Goal: Task Accomplishment & Management: Complete application form

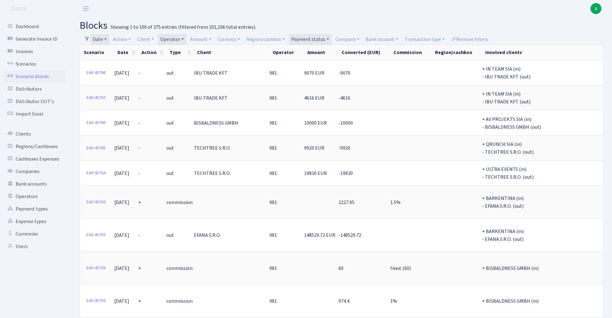
select select "100"
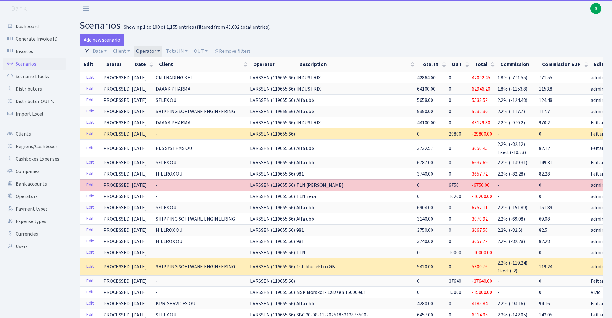
select select "100"
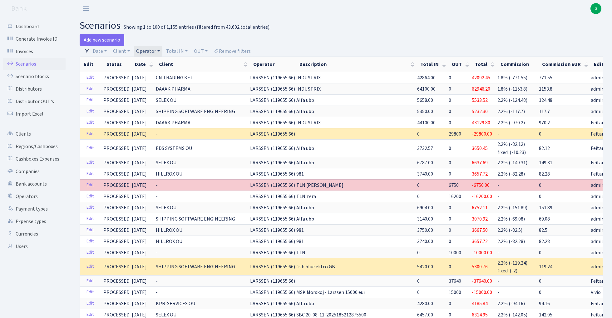
click at [151, 49] on link "Operator" at bounding box center [148, 51] width 29 height 11
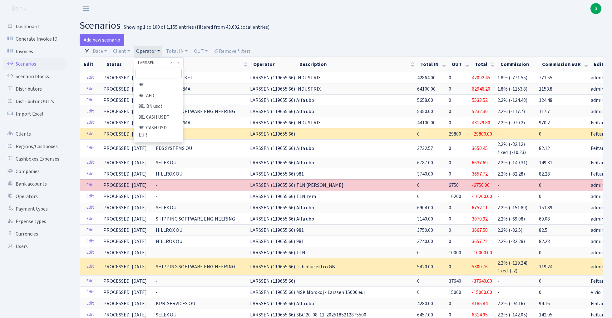
scroll to position [2025, 0]
click at [154, 71] on input "search" at bounding box center [159, 74] width 46 height 10
type input "981"
click at [153, 83] on li "981" at bounding box center [158, 85] width 47 height 11
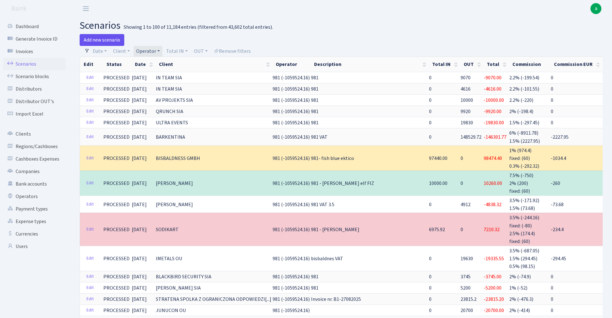
click at [110, 38] on link "Add new scenario" at bounding box center [102, 40] width 45 height 12
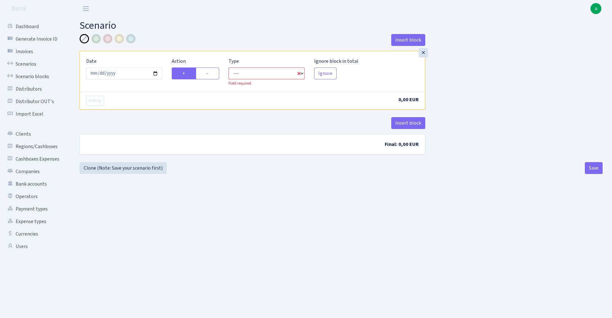
select select "in"
select select "1"
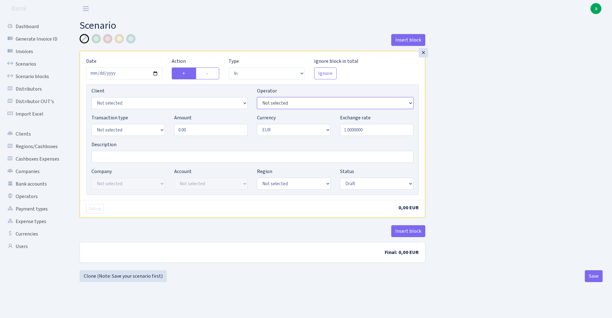
select select "61"
select select "2442"
select select "2"
select select "23"
click at [200, 129] on input "0.00" at bounding box center [210, 130] width 73 height 12
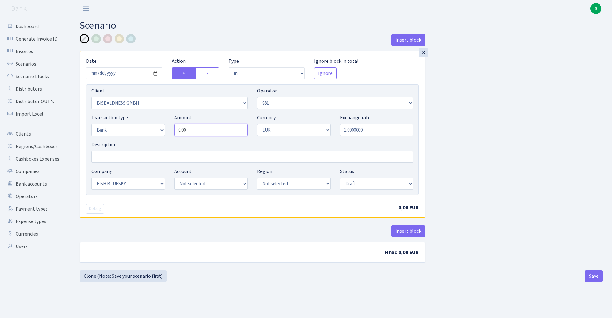
click at [200, 129] on input "0.00" at bounding box center [210, 130] width 73 height 12
paste input "9964"
type input "99,640.00"
select select "68"
click at [110, 157] on input "Description" at bounding box center [253, 157] width 322 height 12
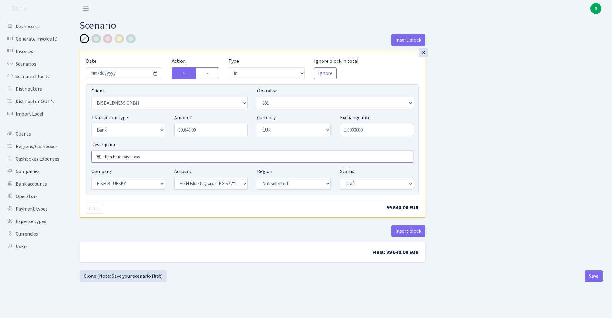
type input "981- fish blue paysaxas"
select select "processed"
click at [403, 233] on button "Insert block" at bounding box center [409, 231] width 34 height 12
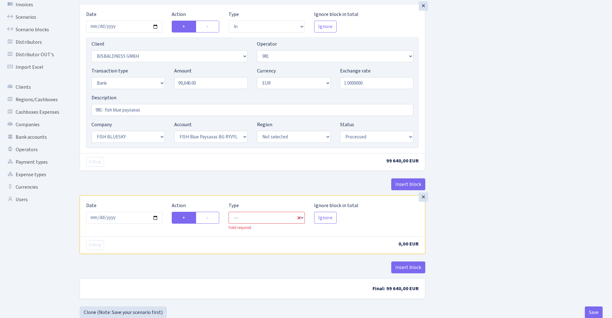
scroll to position [48, 0]
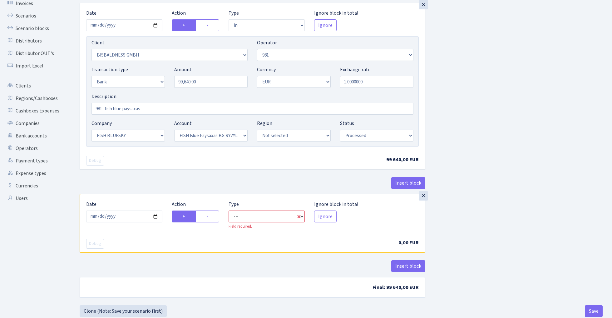
select select "commission"
select select "61"
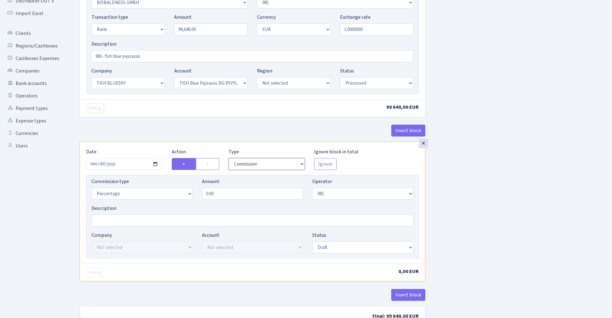
scroll to position [115, 0]
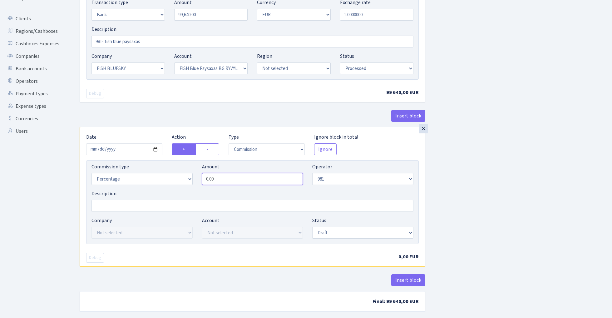
click at [246, 178] on input "0.00" at bounding box center [252, 179] width 101 height 12
type input "1.00"
select select "processed"
click at [406, 283] on button "Insert block" at bounding box center [409, 280] width 34 height 12
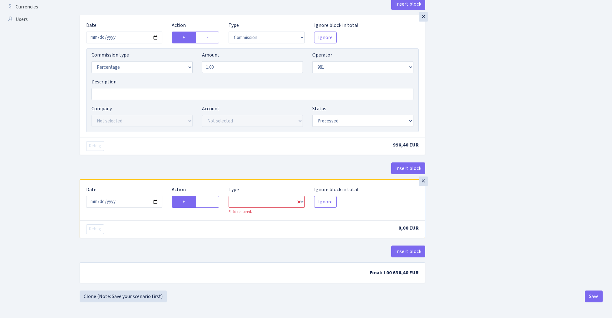
scroll to position [229, 0]
select select "commission"
select select "61"
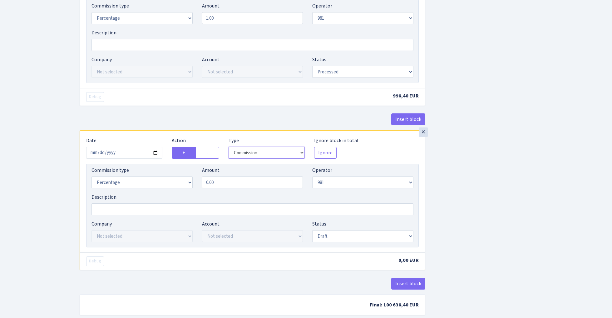
scroll to position [277, 0]
select select "fixed"
click at [229, 183] on input "0.00" at bounding box center [252, 181] width 101 height 12
type input "60.00"
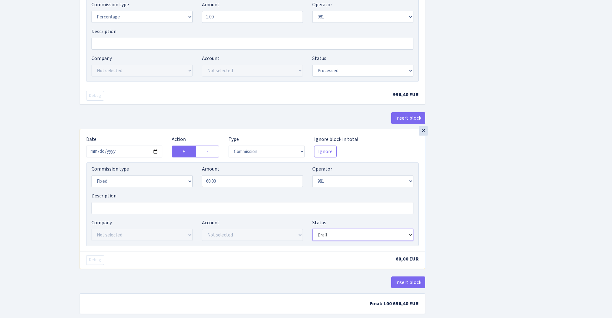
select select "processed"
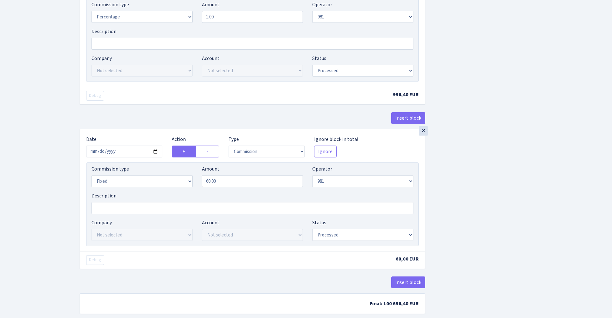
click at [451, 228] on div "Insert block × Date 2025-08-29 Action + - Type --- In Out Commission Field requ…" at bounding box center [341, 39] width 533 height 565
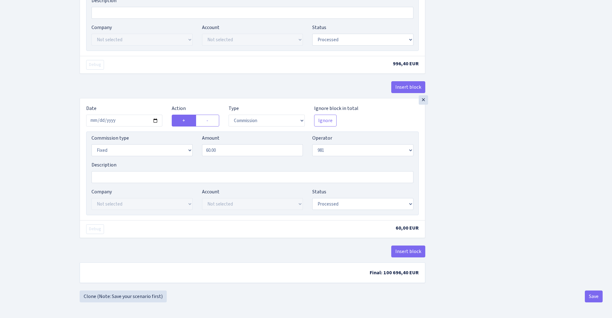
scroll to position [311, 0]
click at [414, 252] on button "Insert block" at bounding box center [409, 252] width 34 height 12
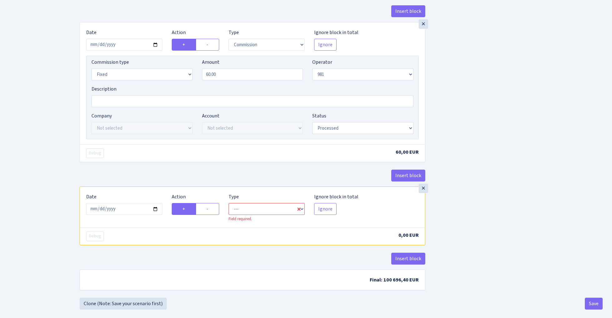
scroll to position [389, 0]
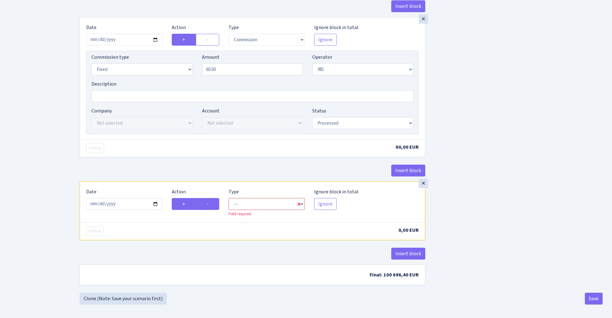
click at [211, 207] on label "-" at bounding box center [207, 204] width 23 height 12
click at [211, 204] on input "-" at bounding box center [209, 202] width 4 height 4
radio input "true"
radio input "false"
select select "commission"
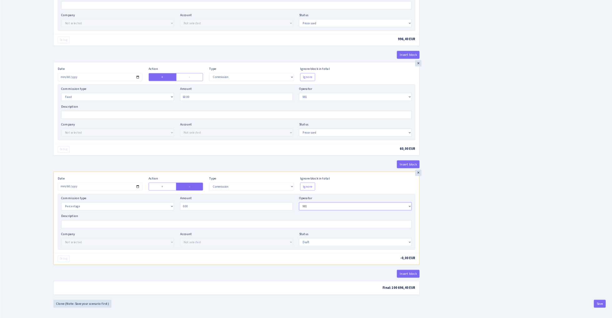
scroll to position [414, 0]
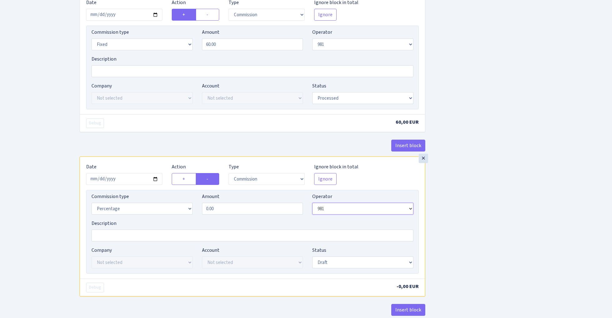
select select "1"
select select "fixed"
click at [234, 211] on input "0.00" at bounding box center [252, 209] width 101 height 12
type input "25.00"
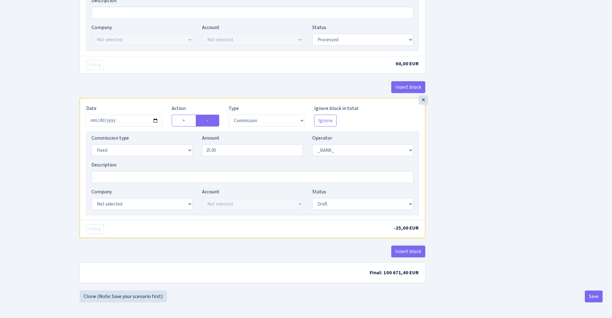
scroll to position [476, 0]
select select "23"
select select "68"
select select "processed"
click at [423, 204] on div "× Date 2025-08-29 Action + - Type --- In Out Commission Field required. Ignore …" at bounding box center [252, 159] width 345 height 122
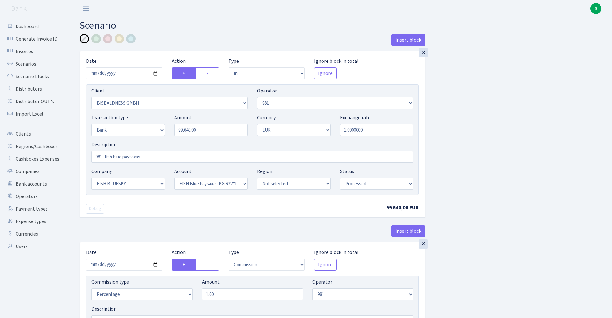
scroll to position [0, 0]
click at [134, 38] on div at bounding box center [130, 38] width 9 height 9
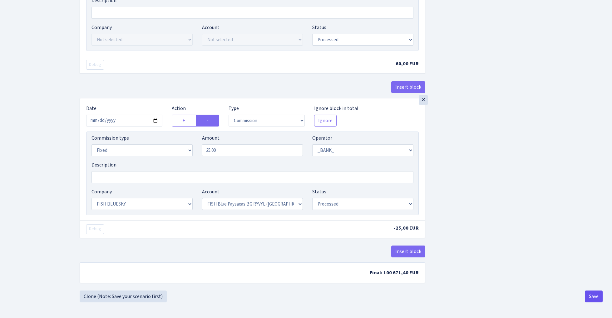
scroll to position [476, 0]
click at [597, 295] on button "Save" at bounding box center [594, 297] width 18 height 12
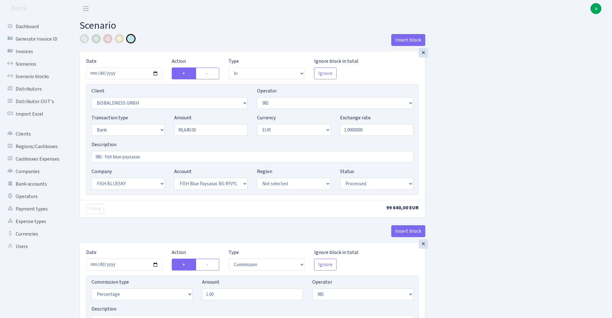
select select "in"
select select "2442"
select select "61"
select select "2"
select select "1"
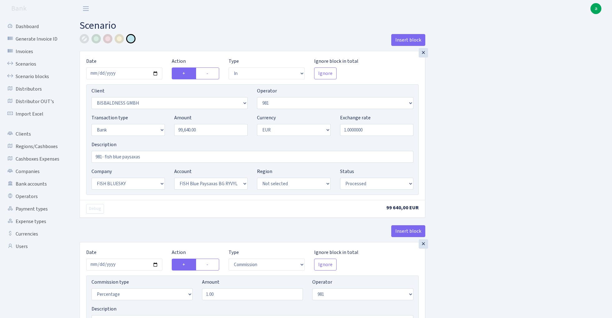
select select "23"
select select "68"
select select "processed"
select select "commission"
select select "61"
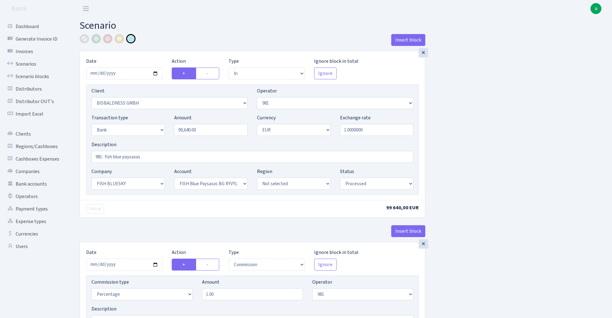
select select "processed"
select select "commission"
select select "fixed"
select select "61"
select select "processed"
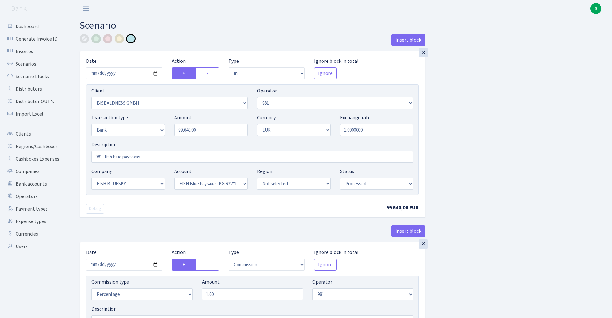
select select "commission"
select select "fixed"
select select "1"
select select "23"
select select "68"
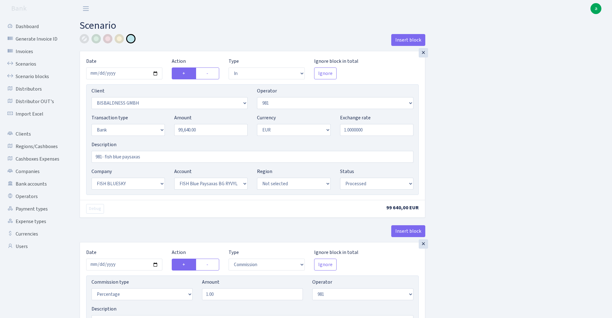
select select "processed"
click at [26, 65] on link "Scenarios" at bounding box center [34, 64] width 62 height 12
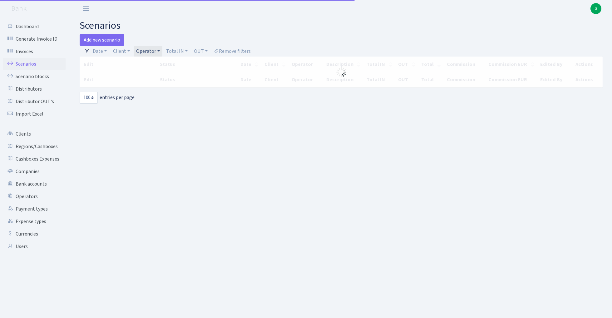
select select "100"
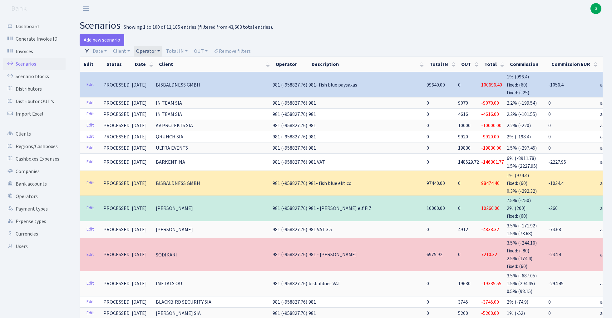
click at [149, 51] on link "Operator" at bounding box center [148, 51] width 29 height 11
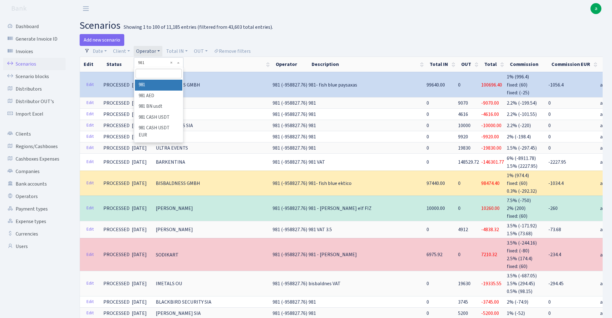
click at [157, 73] on input "search" at bounding box center [159, 74] width 46 height 10
type input "petj"
click at [171, 85] on li "PETJA" at bounding box center [158, 85] width 47 height 11
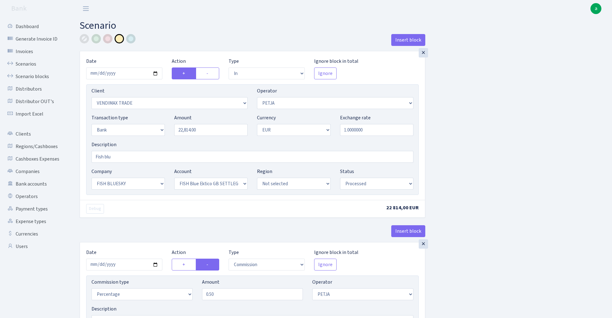
select select "in"
select select "2707"
select select "392"
select select "2"
select select "1"
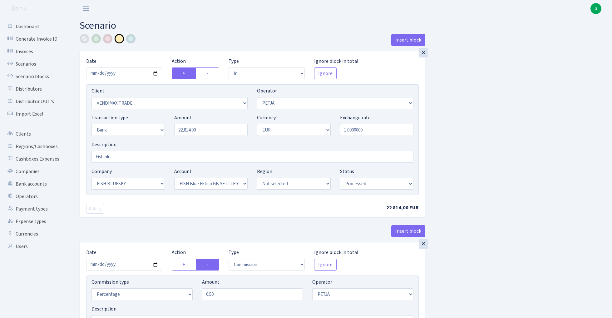
select select "23"
select select "67"
select select "processed"
select select "commission"
select select "392"
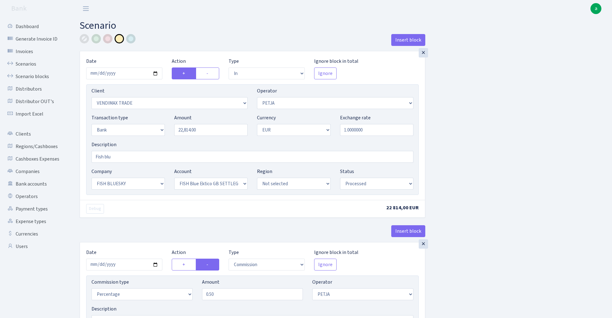
select select "processed"
select select "3051"
click at [208, 133] on input "22814.00" at bounding box center [210, 130] width 73 height 12
paste input "19968"
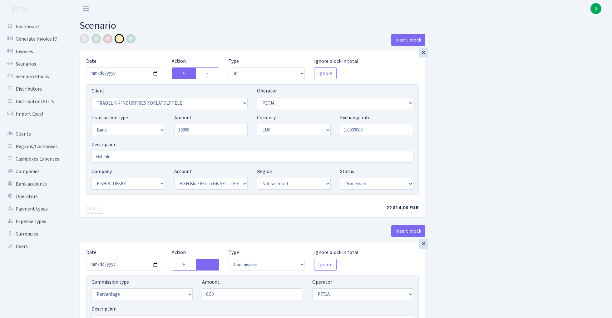
type input "19,968.00"
click at [442, 139] on div "Insert block × Date 2025-08-28 Action + - Type --- In Out Commission Field requ…" at bounding box center [341, 234] width 533 height 401
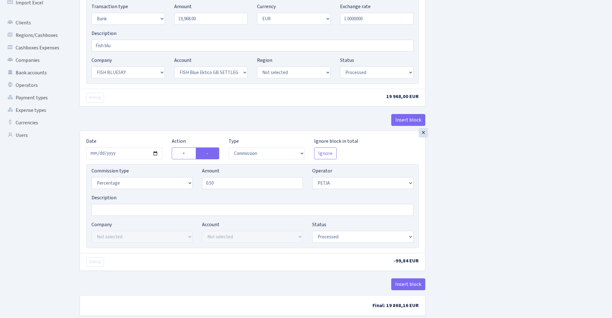
scroll to position [126, 0]
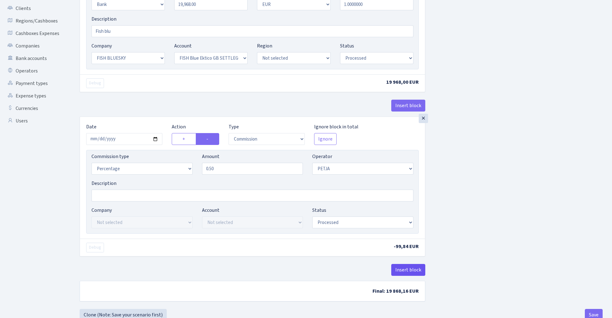
click at [404, 270] on button "Insert block" at bounding box center [409, 270] width 34 height 12
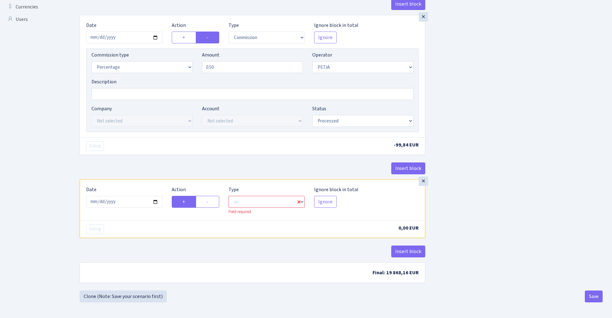
scroll to position [229, 0]
click at [131, 200] on input "[DATE]" at bounding box center [124, 202] width 76 height 12
click at [139, 170] on div "Insert block" at bounding box center [253, 170] width 346 height 17
click at [129, 33] on input "2025-08-28" at bounding box center [124, 38] width 76 height 12
type input "[DATE]"
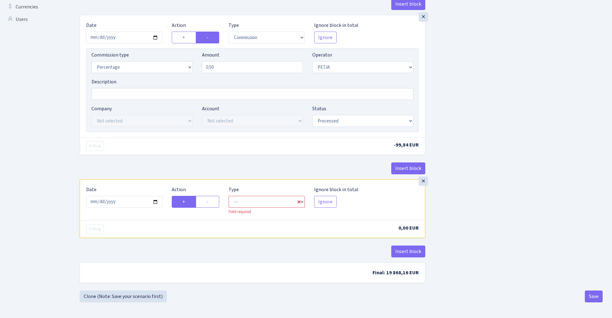
click at [240, 151] on div "Debug -99,84 EUR" at bounding box center [252, 145] width 345 height 17
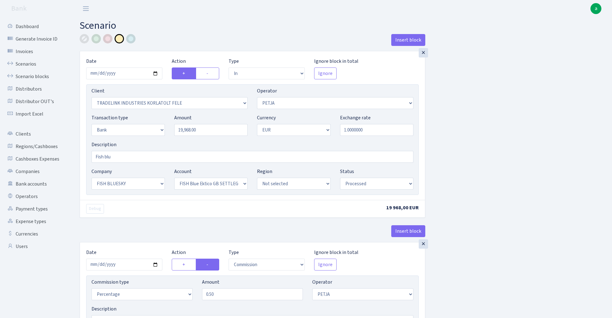
scroll to position [0, 0]
click at [128, 72] on input "2025-08-28" at bounding box center [124, 73] width 76 height 12
type input "2025-08-29"
click at [222, 43] on div "Insert block" at bounding box center [253, 42] width 346 height 17
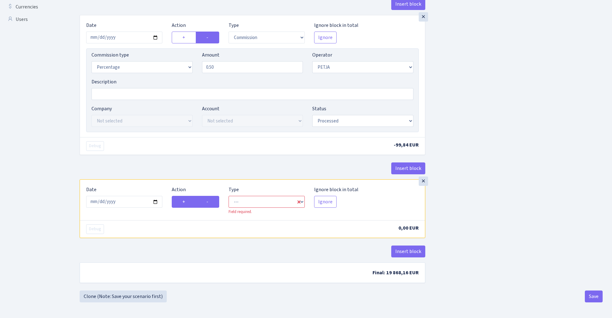
click at [215, 202] on label "-" at bounding box center [207, 202] width 23 height 12
click at [211, 202] on input "-" at bounding box center [209, 200] width 4 height 4
radio input "true"
radio input "false"
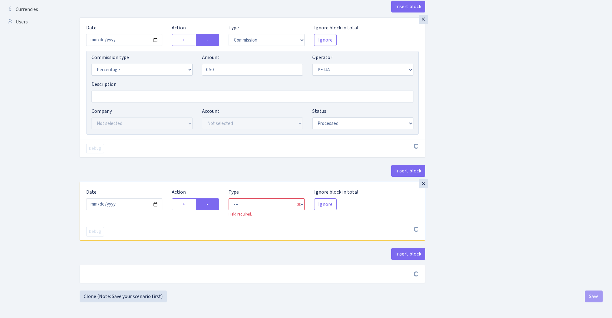
scroll to position [227, 0]
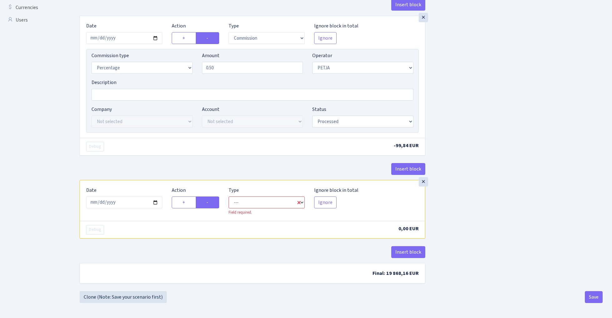
select select "commission"
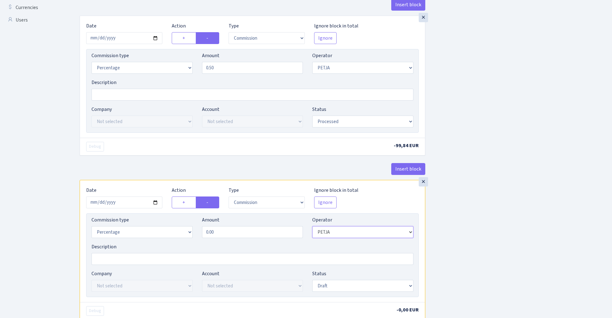
select select "1"
click at [220, 236] on input "0.00" at bounding box center [252, 232] width 101 height 12
type input "0.30"
click at [483, 200] on div "Insert block × Date 2025-08-29 Action + - Type --- In Out Commission Field requ…" at bounding box center [341, 89] width 533 height 562
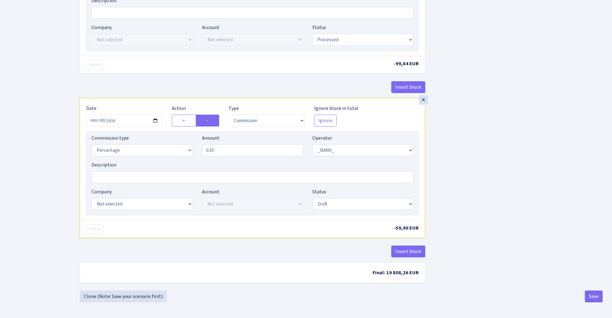
scroll to position [311, 0]
select select "23"
select select "67"
select select "processed"
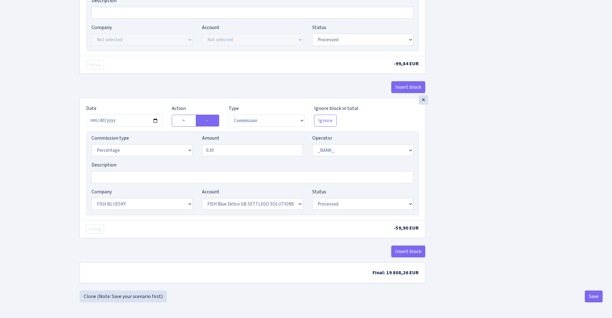
click at [442, 189] on div "Insert block × Date 2025-08-29 Action + - Type --- In Out Commission Field requ…" at bounding box center [341, 8] width 533 height 565
click at [597, 298] on button "Save" at bounding box center [594, 297] width 18 height 12
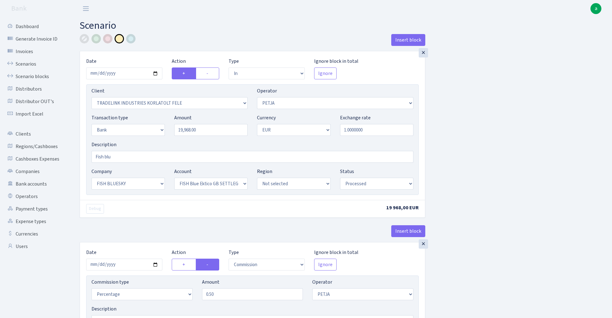
select select "in"
select select "3051"
select select "392"
select select "2"
select select "1"
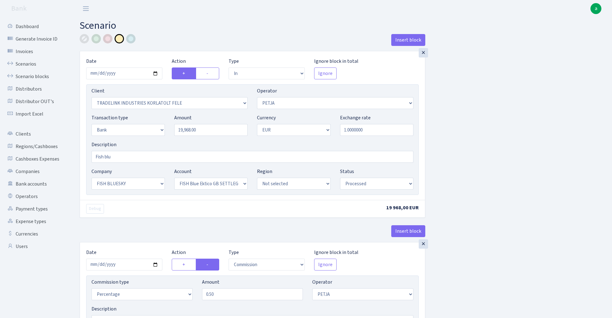
select select "23"
select select "67"
select select "processed"
select select "commission"
select select "392"
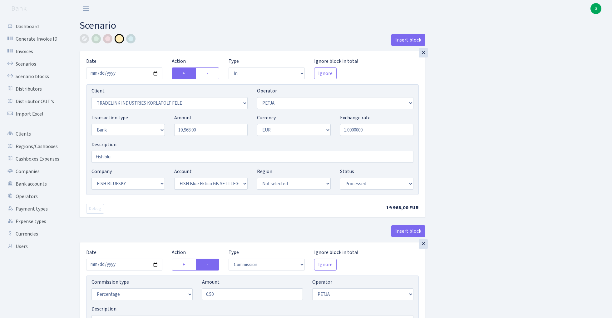
select select "processed"
select select "commission"
select select "1"
select select "23"
select select "67"
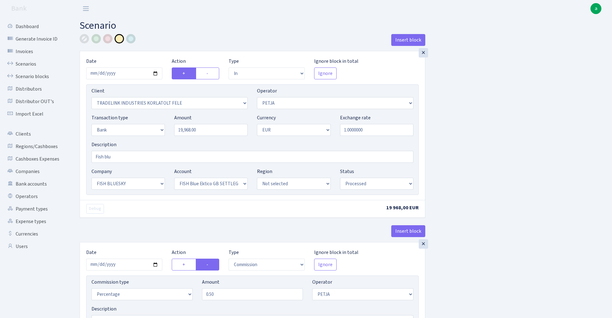
select select "processed"
click at [23, 64] on link "Scenarios" at bounding box center [34, 64] width 62 height 12
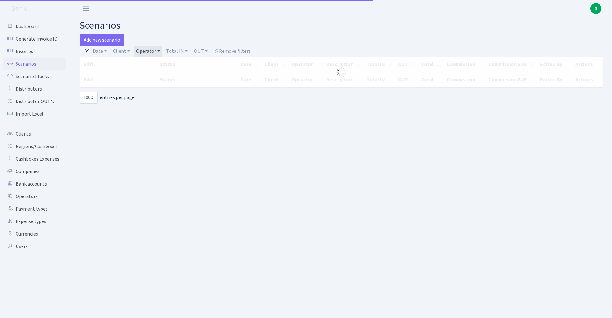
select select "100"
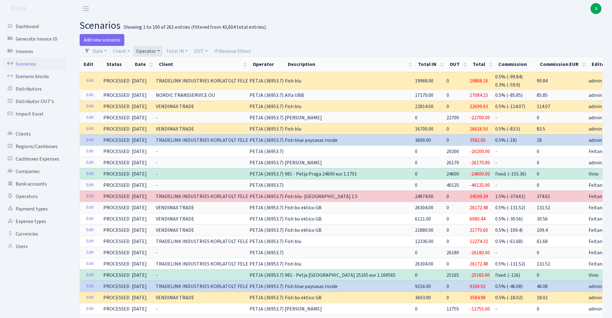
click at [153, 49] on link "Operator" at bounding box center [148, 51] width 29 height 11
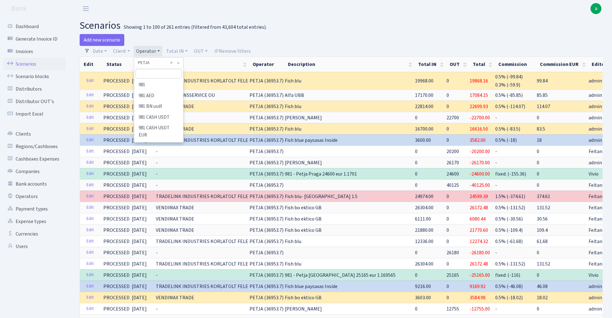
scroll to position [2605, 0]
click at [168, 72] on input "search" at bounding box center [159, 74] width 46 height 10
type input "981"
click at [177, 82] on li "981" at bounding box center [158, 85] width 47 height 11
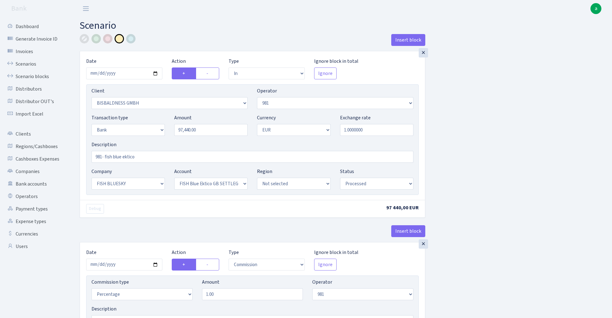
select select "in"
select select "2442"
select select "61"
select select "2"
select select "1"
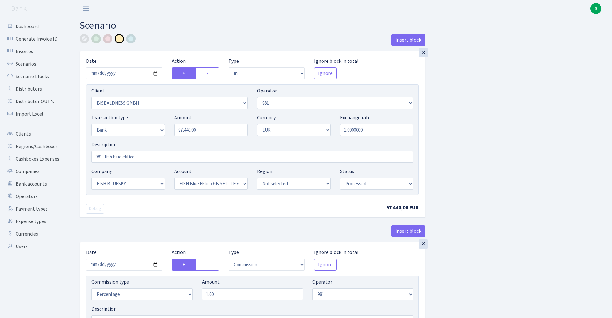
select select "23"
select select "67"
select select "processed"
select select "commission"
select select "61"
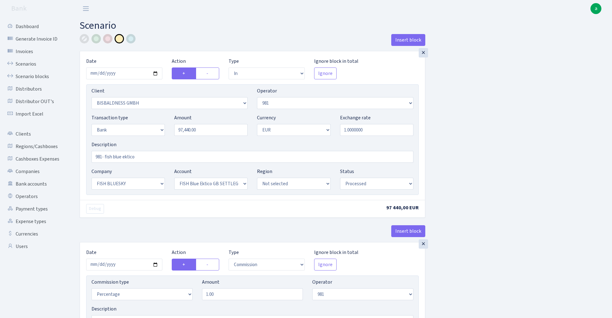
select select "processed"
select select "commission"
select select "fixed"
select select "61"
select select "processed"
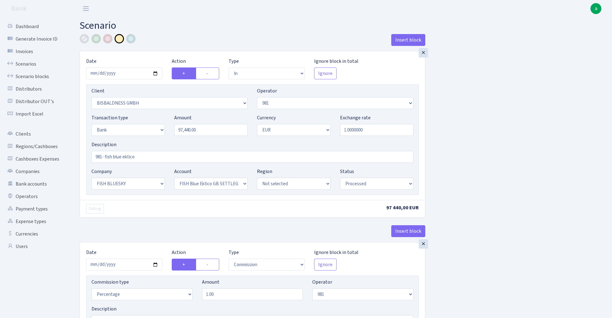
select select "commission"
select select "1"
select select "23"
select select "67"
select select "processed"
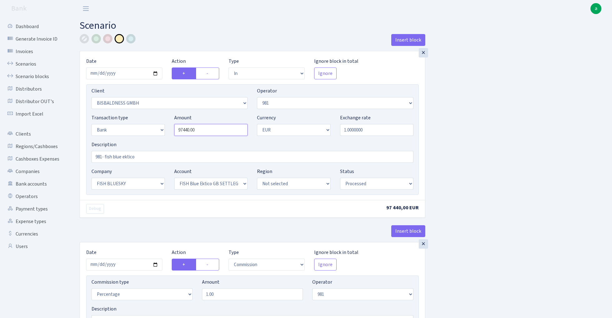
click at [211, 129] on input "97440.00" at bounding box center [210, 130] width 73 height 12
paste input "19968"
type input "19968"
click at [198, 132] on input "19968" at bounding box center [210, 130] width 73 height 12
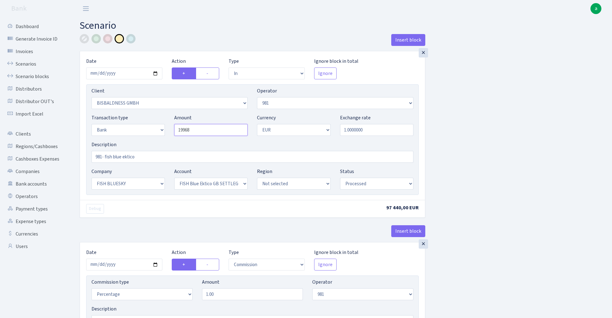
click at [198, 132] on input "19968" at bounding box center [210, 130] width 73 height 12
type input "98,500.00"
click at [121, 72] on input "2025-08-28" at bounding box center [124, 73] width 76 height 12
type input "2025-08-29"
click at [190, 42] on div "Insert block" at bounding box center [253, 42] width 346 height 17
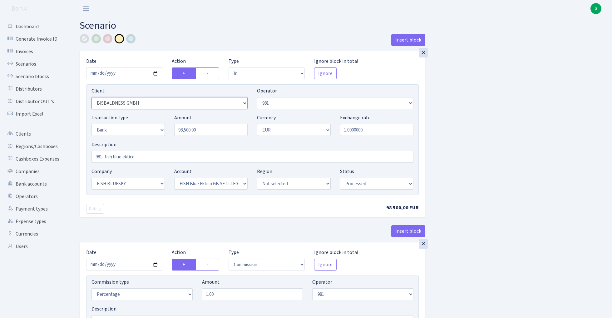
select select "2472"
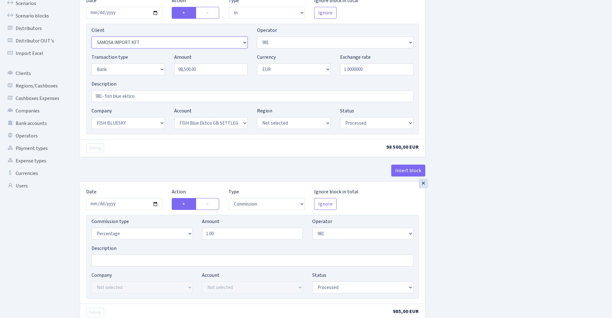
scroll to position [62, 0]
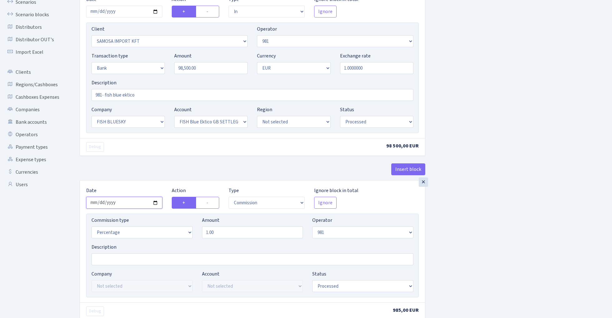
click at [129, 201] on input "[DATE]" at bounding box center [124, 203] width 76 height 12
type input "2025-08-29"
click at [140, 177] on div "Insert block" at bounding box center [253, 171] width 346 height 17
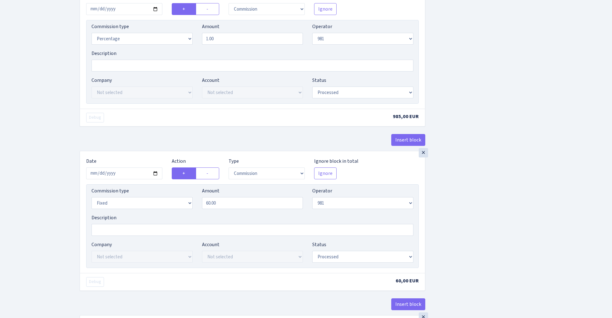
scroll to position [304, 0]
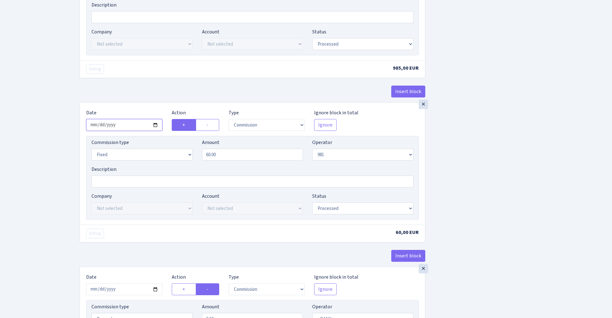
click at [126, 127] on input "[DATE]" at bounding box center [124, 125] width 76 height 12
type input "2025-08-29"
click at [137, 93] on div "Insert block" at bounding box center [253, 94] width 346 height 17
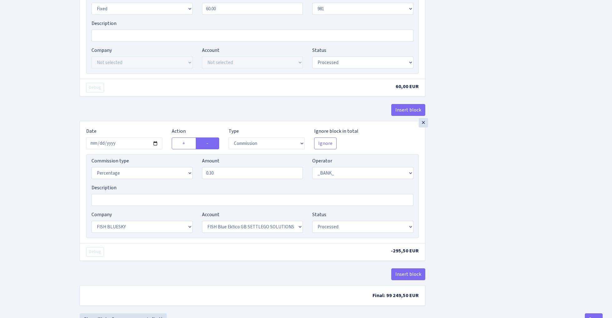
scroll to position [454, 0]
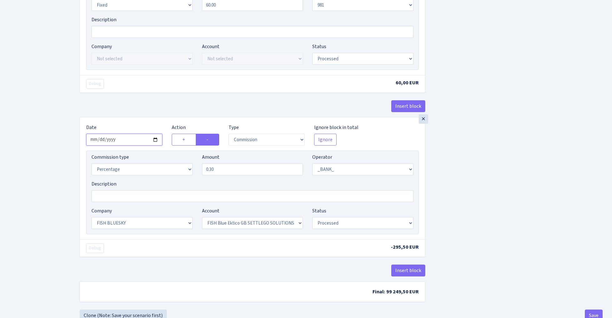
click at [127, 145] on input "2025-08-28" at bounding box center [124, 140] width 76 height 12
type input "2025-08-29"
click at [149, 97] on div "× Date 2025-08-29 Action + - Type --- In Out Commission Field required. Ignore …" at bounding box center [253, 35] width 346 height 164
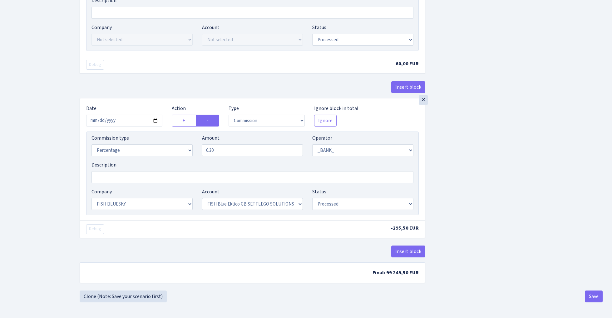
scroll to position [476, 0]
click at [590, 297] on button "Save" at bounding box center [594, 297] width 18 height 12
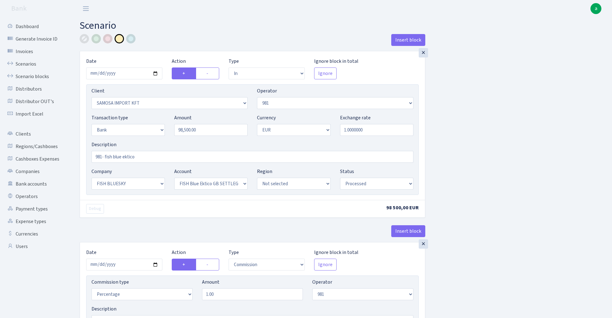
select select "in"
select select "2472"
select select "61"
select select "2"
select select "1"
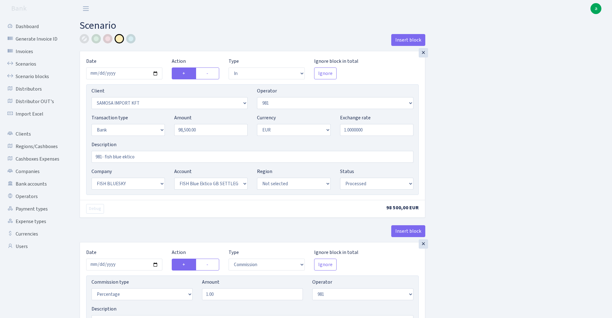
select select "23"
select select "67"
select select "processed"
select select "commission"
select select "61"
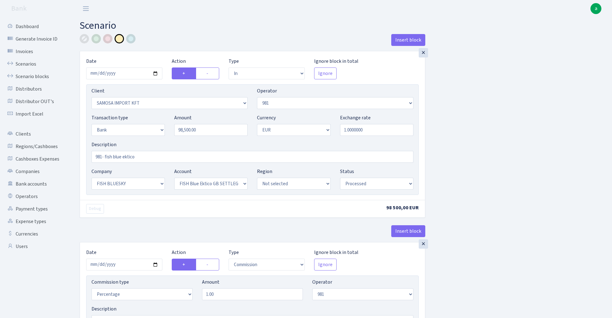
select select "processed"
select select "commission"
select select "fixed"
select select "61"
select select "processed"
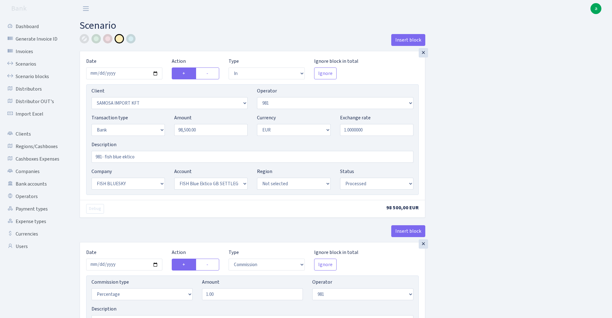
select select "commission"
select select "1"
select select "23"
select select "67"
select select "processed"
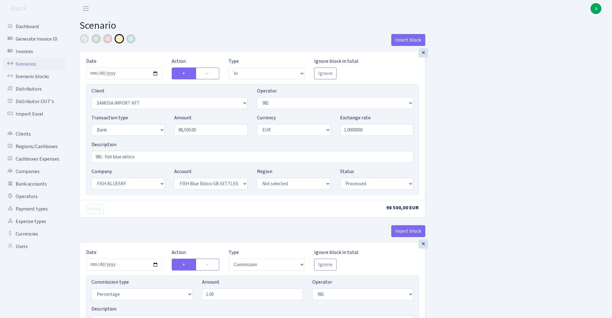
click at [27, 62] on link "Scenarios" at bounding box center [34, 64] width 62 height 12
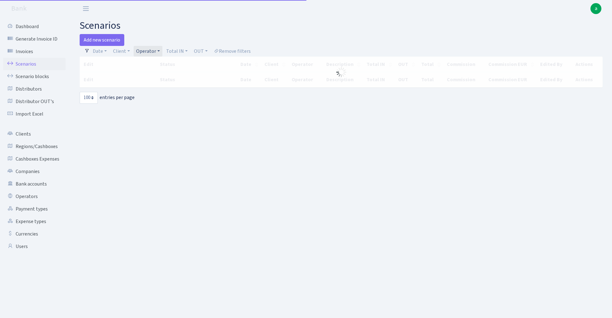
select select "100"
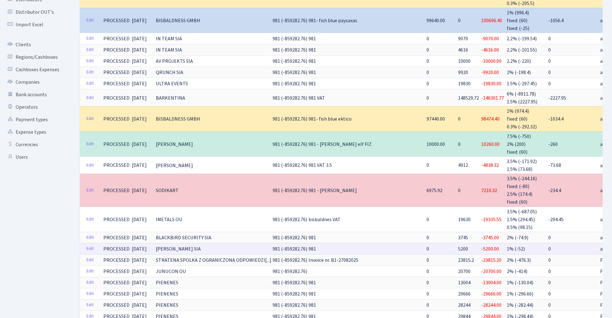
scroll to position [91, 0]
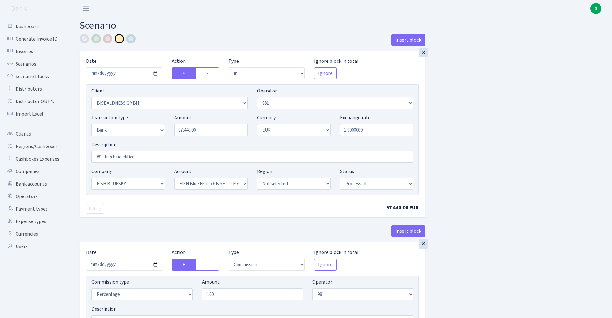
select select "in"
select select "2442"
select select "61"
select select "2"
select select "1"
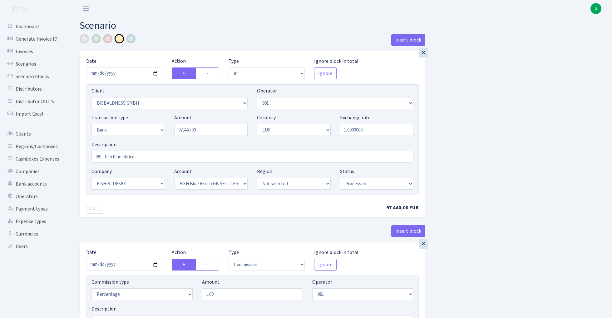
select select "23"
select select "67"
select select "processed"
select select "commission"
select select "61"
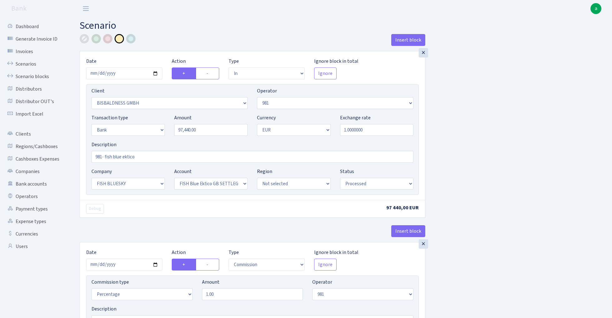
select select "processed"
select select "commission"
select select "fixed"
select select "61"
select select "processed"
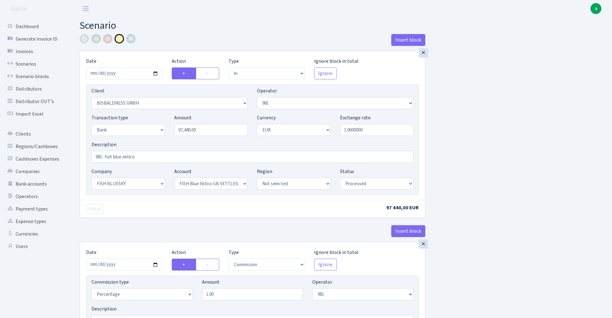
select select "commission"
select select "1"
select select "23"
select select "67"
select select "processed"
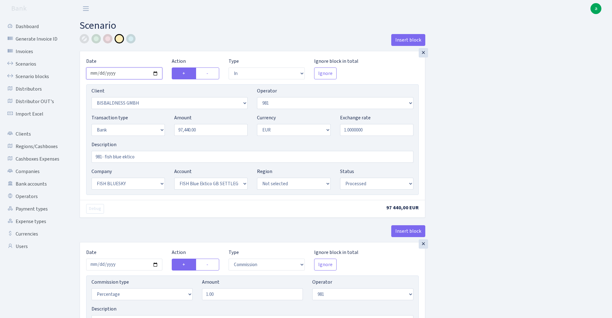
click at [125, 73] on input "2025-08-28" at bounding box center [124, 73] width 76 height 12
click at [127, 75] on input "2025-08-28" at bounding box center [124, 73] width 76 height 12
type input "2025-08-27"
click at [176, 54] on div "× Date 2025-08-27 Action + - Type --- In Out Commission Field required. Ignore …" at bounding box center [252, 125] width 345 height 149
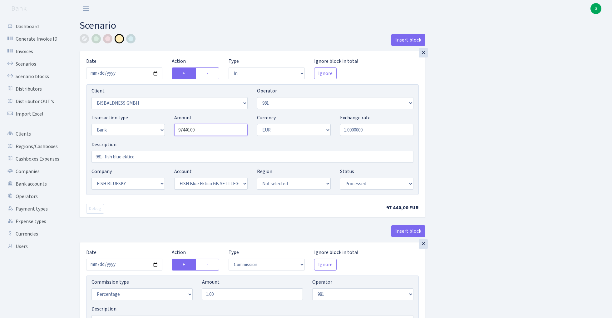
click at [211, 129] on input "97440.00" at bounding box center [210, 130] width 73 height 12
click at [213, 130] on input "9847.00" at bounding box center [210, 130] width 73 height 12
type input "98,470.00"
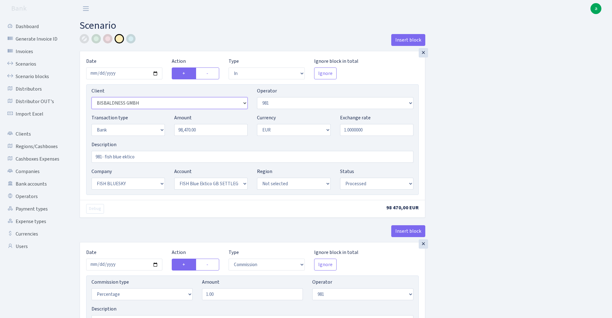
select select "3102"
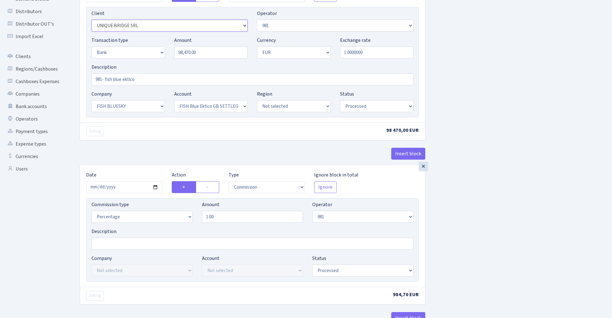
scroll to position [122, 0]
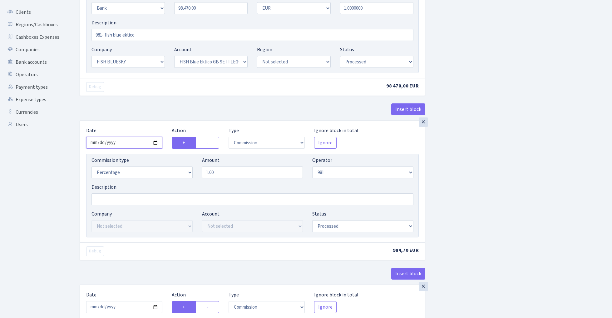
click at [131, 141] on input "2025-08-28" at bounding box center [124, 143] width 76 height 12
type input "2025-08-27"
click at [142, 131] on div "Date 2025-08-27" at bounding box center [125, 138] width 86 height 22
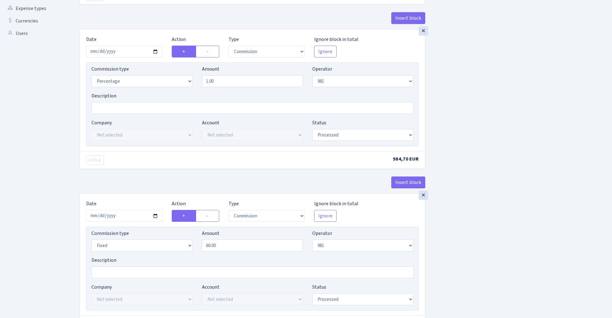
scroll to position [265, 0]
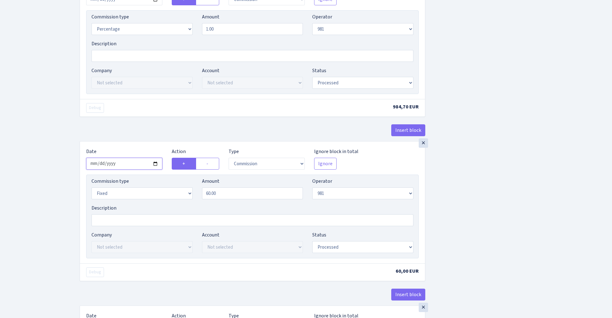
click at [128, 166] on input "2025-08-28" at bounding box center [124, 164] width 76 height 12
type input "2025-08-27"
click at [147, 137] on div "Insert block" at bounding box center [253, 132] width 346 height 17
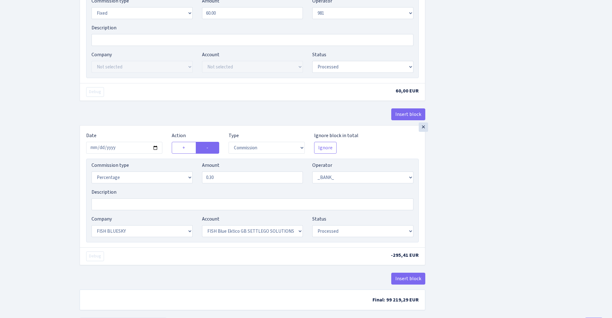
scroll to position [453, 0]
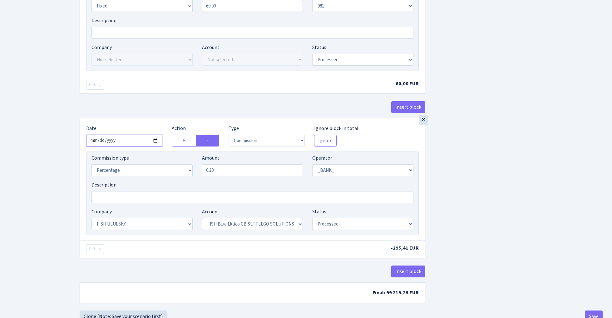
click at [127, 144] on input "2025-08-28" at bounding box center [124, 141] width 76 height 12
type input "2025-08-27"
click at [154, 116] on div "Insert block" at bounding box center [253, 109] width 346 height 17
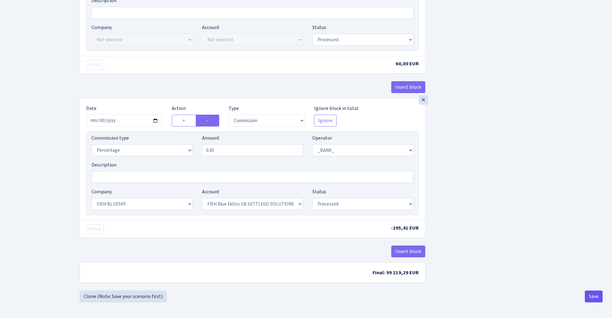
scroll to position [476, 0]
click at [592, 293] on button "Save" at bounding box center [594, 297] width 18 height 12
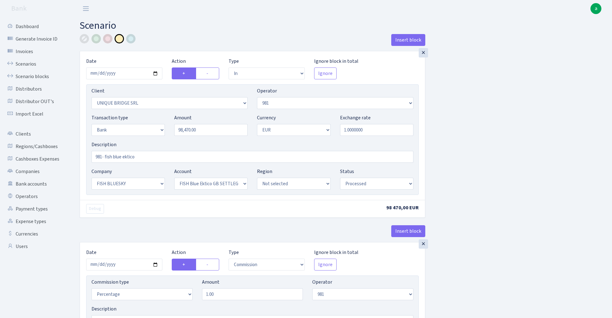
select select "in"
select select "3102"
select select "61"
select select "2"
select select "1"
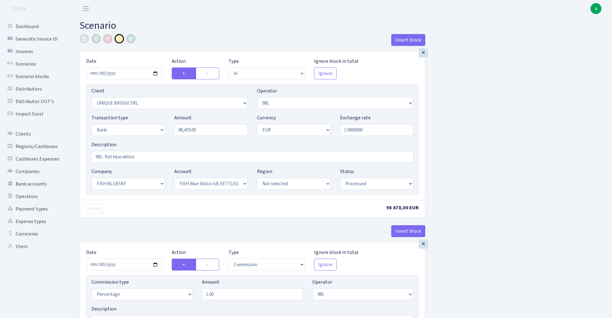
select select "23"
select select "67"
select select "processed"
select select "commission"
select select "61"
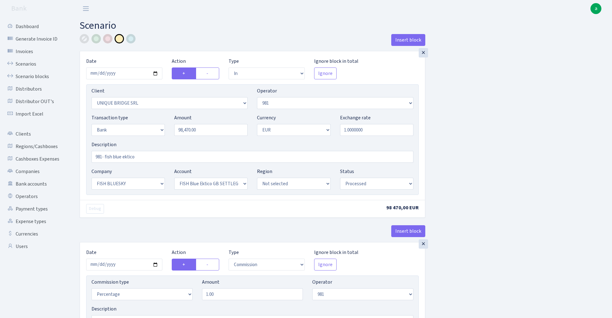
select select "processed"
select select "commission"
select select "fixed"
select select "61"
select select "processed"
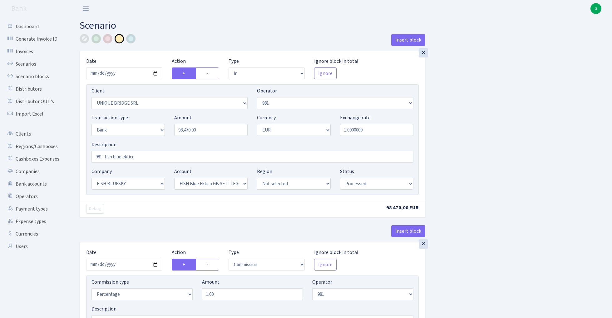
select select "commission"
select select "1"
select select "23"
select select "67"
select select "processed"
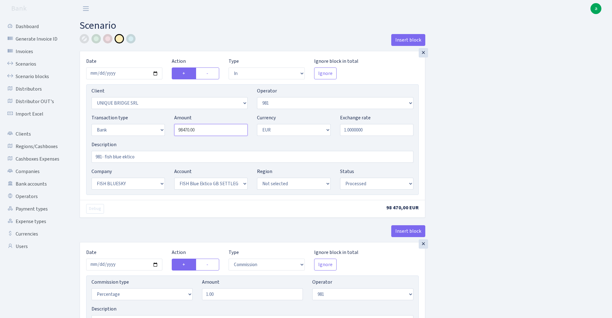
click at [209, 132] on input "98470.00" at bounding box center [210, 130] width 73 height 12
type input "98,470.00"
click at [29, 62] on link "Scenarios" at bounding box center [34, 64] width 62 height 12
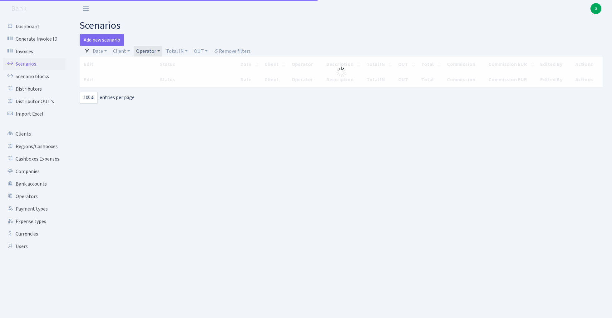
select select "100"
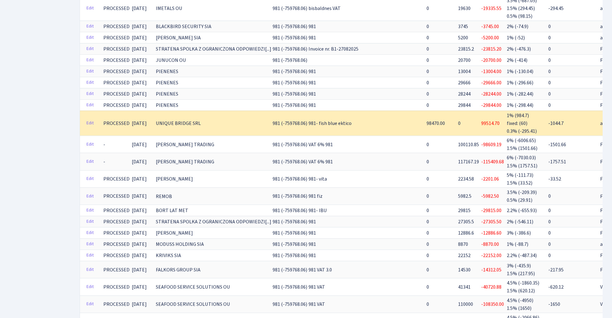
scroll to position [304, 0]
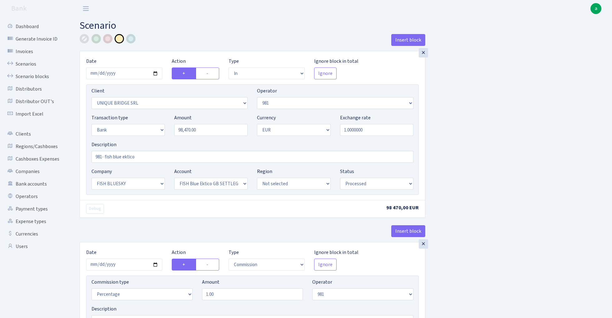
select select "in"
select select "3102"
select select "61"
select select "2"
select select "1"
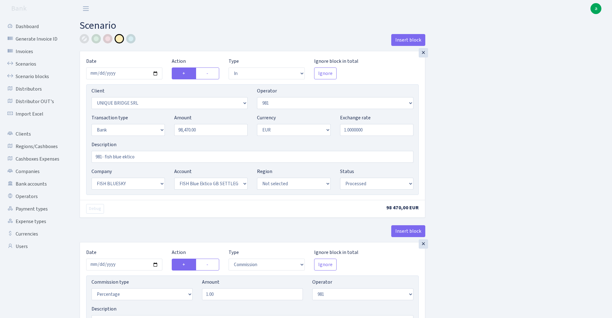
select select "23"
select select "67"
select select "processed"
select select "commission"
select select "61"
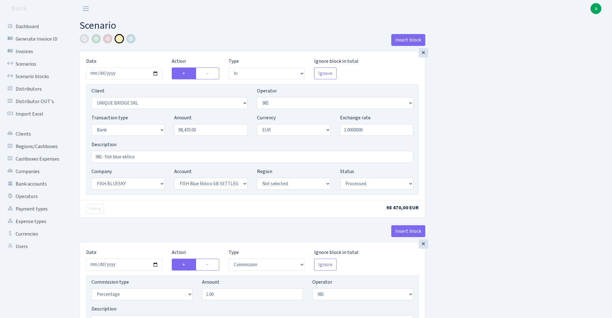
select select "processed"
select select "commission"
select select "fixed"
select select "61"
select select "processed"
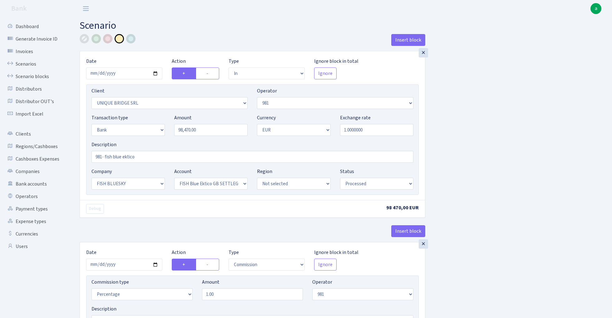
select select "commission"
select select "1"
select select "23"
select select "67"
select select "processed"
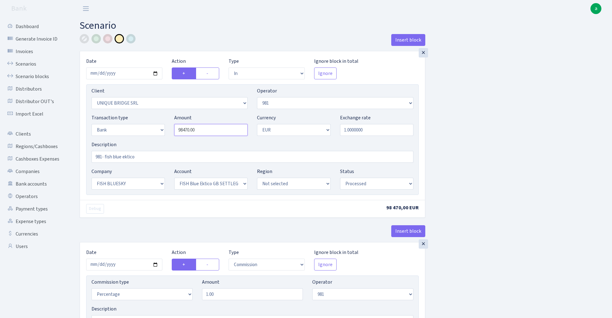
click at [207, 129] on input "98470.00" at bounding box center [210, 130] width 73 height 12
paste input "973"
type input "99,730.00"
select select "2049"
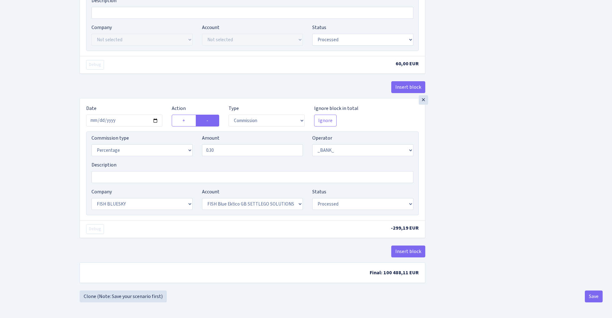
scroll to position [476, 0]
click at [594, 298] on button "Save" at bounding box center [594, 297] width 18 height 12
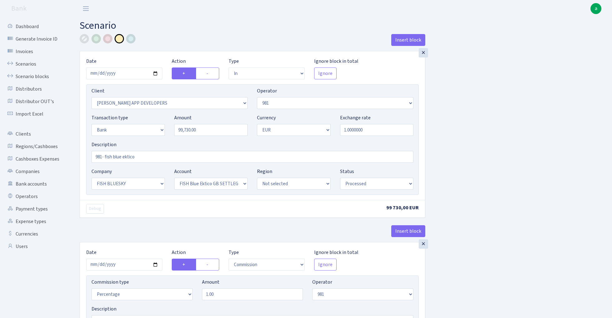
select select "in"
select select "2049"
select select "61"
select select "2"
select select "1"
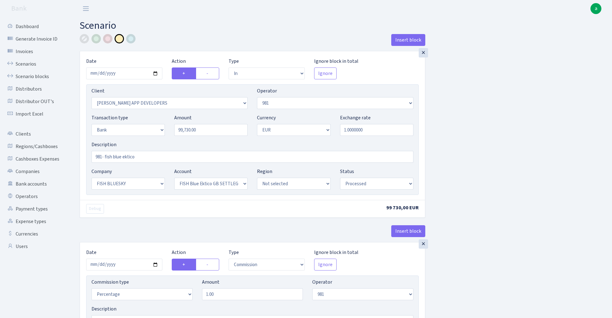
select select "23"
select select "67"
select select "processed"
select select "commission"
select select "61"
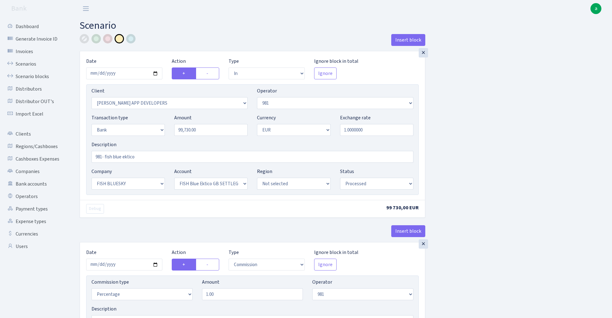
select select "processed"
select select "commission"
select select "fixed"
select select "61"
select select "processed"
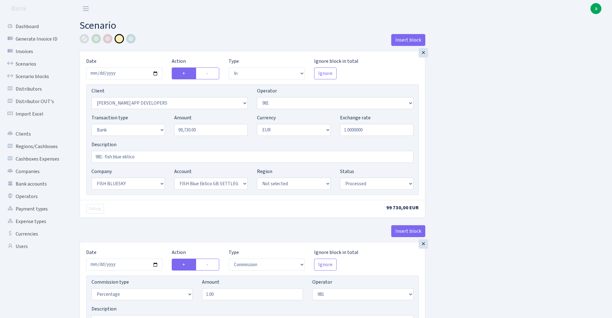
select select "commission"
select select "1"
select select "23"
select select "67"
select select "processed"
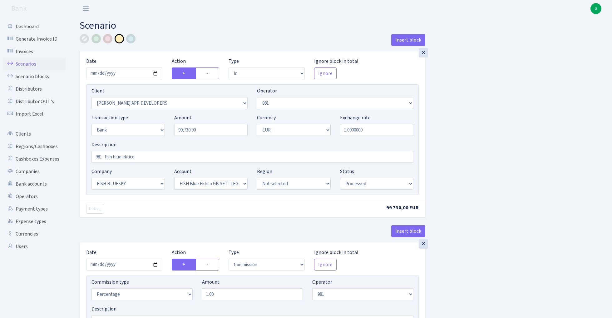
click at [29, 64] on link "Scenarios" at bounding box center [34, 64] width 62 height 12
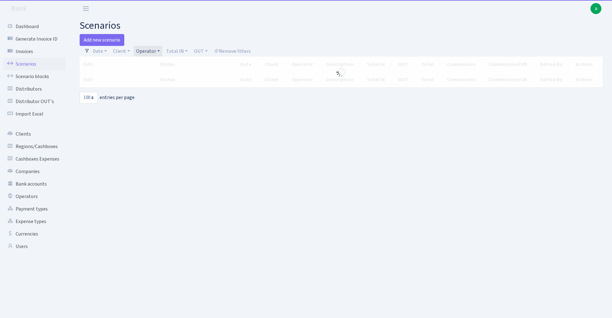
select select "100"
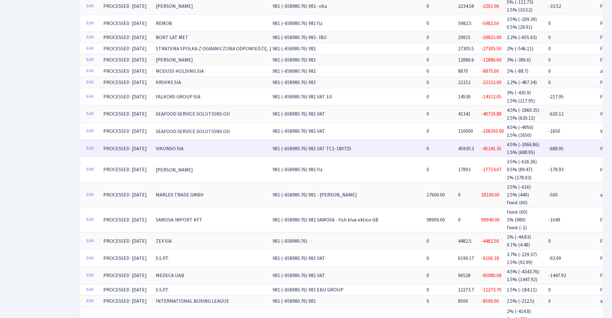
scroll to position [501, 0]
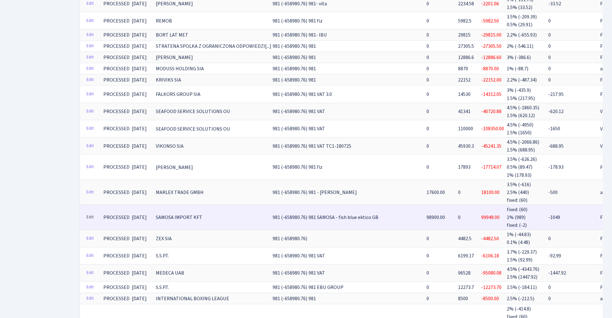
click at [92, 212] on link "Edit" at bounding box center [90, 217] width 13 height 10
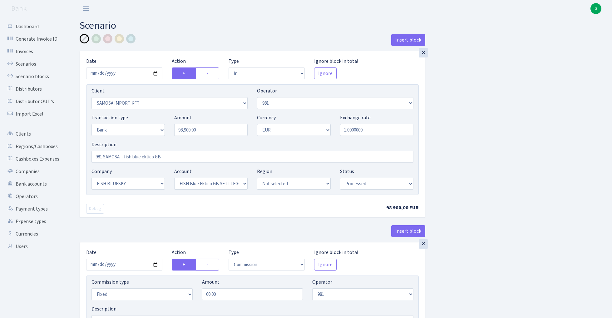
select select "in"
select select "2472"
select select "61"
select select "2"
select select "1"
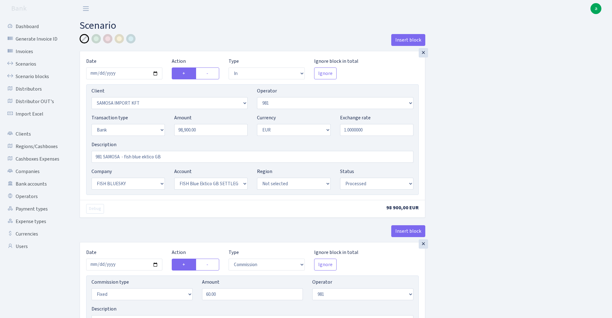
select select "23"
select select "67"
select select "processed"
select select "commission"
select select "fixed"
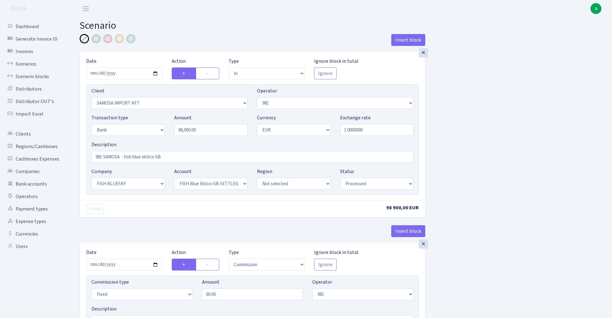
select select "61"
select select "processed"
select select "commission"
select select "61"
select select "processed"
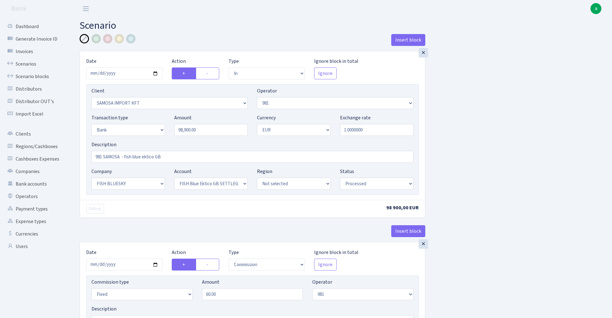
select select "commission"
select select "fixed"
select select "1"
select select "23"
select select "67"
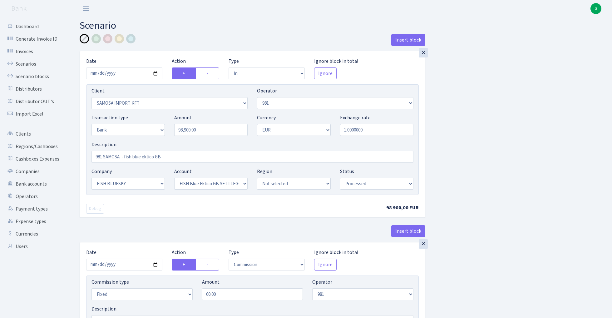
select select "processed"
click at [119, 42] on div at bounding box center [119, 38] width 9 height 9
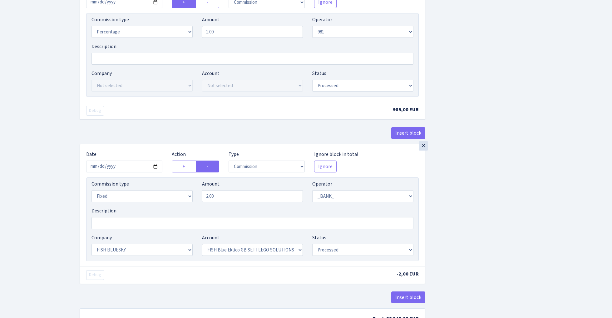
scroll to position [437, 0]
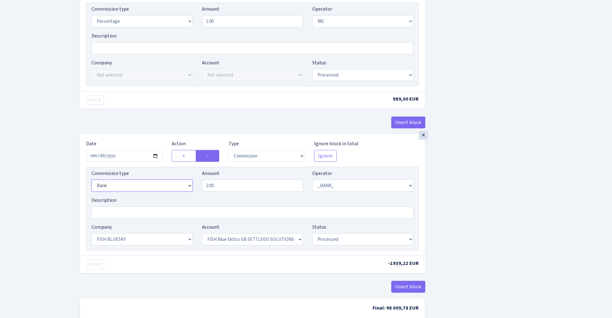
select select "percentage"
click at [236, 189] on input "2.00" at bounding box center [252, 186] width 101 height 12
type input "0.30"
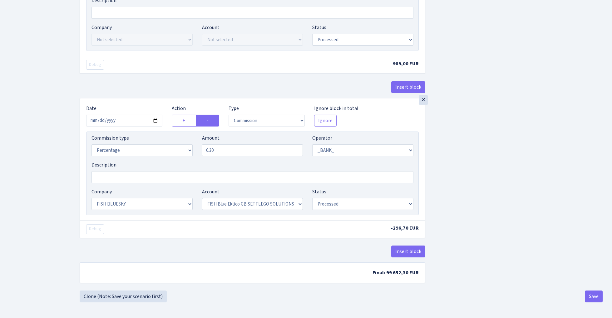
scroll to position [474, 0]
click at [597, 300] on button "Save" at bounding box center [594, 297] width 18 height 12
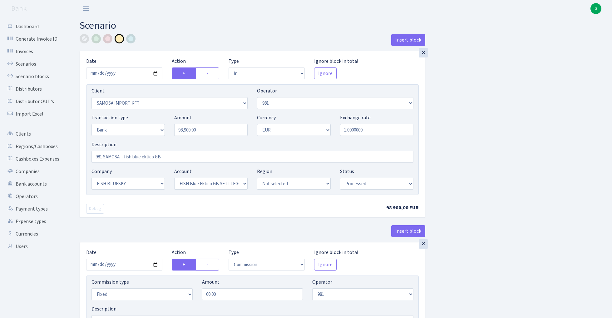
select select "in"
select select "2472"
select select "61"
select select "2"
select select "1"
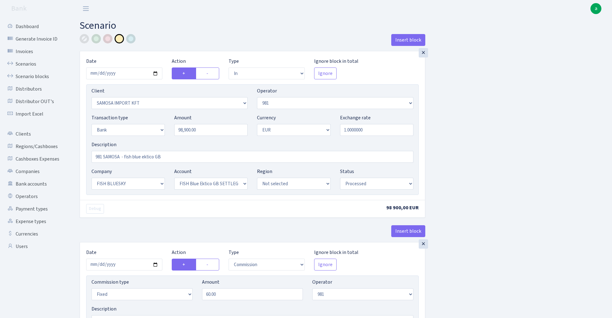
select select "23"
select select "67"
select select "processed"
select select "commission"
select select "fixed"
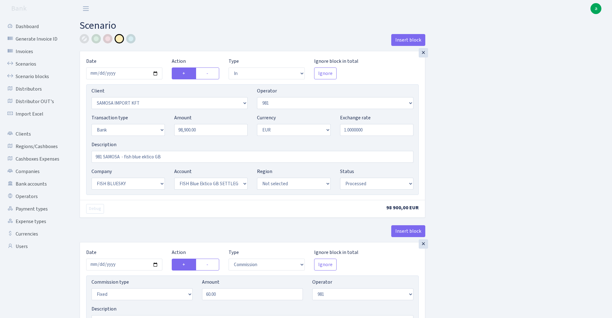
select select "61"
select select "processed"
select select "commission"
select select "61"
select select "processed"
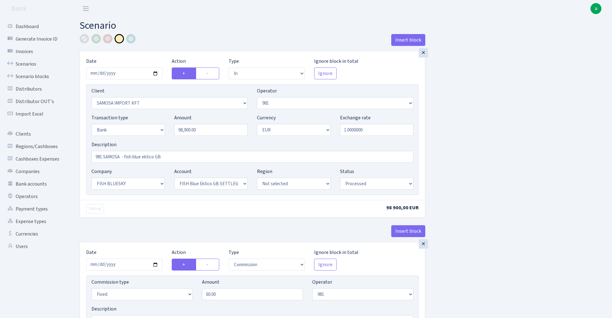
select select "commission"
select select "1"
select select "23"
select select "67"
select select "processed"
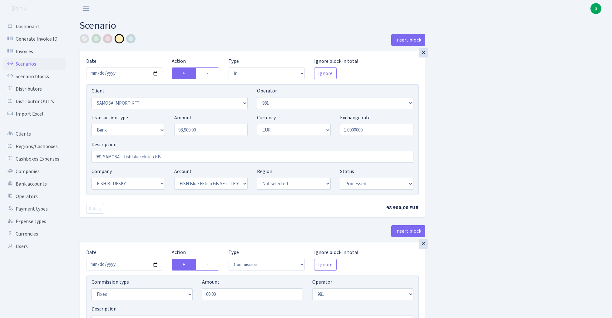
click at [19, 62] on link "Scenarios" at bounding box center [34, 64] width 62 height 12
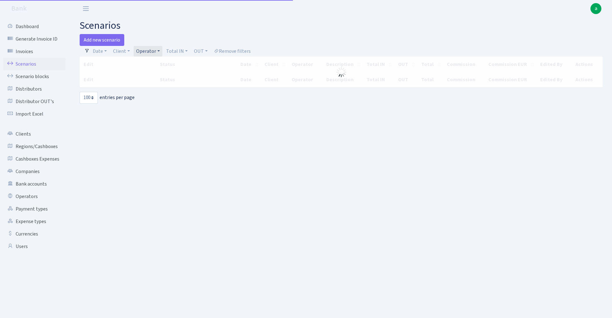
select select "100"
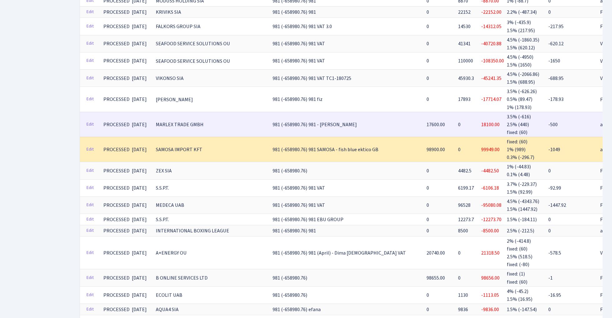
scroll to position [570, 0]
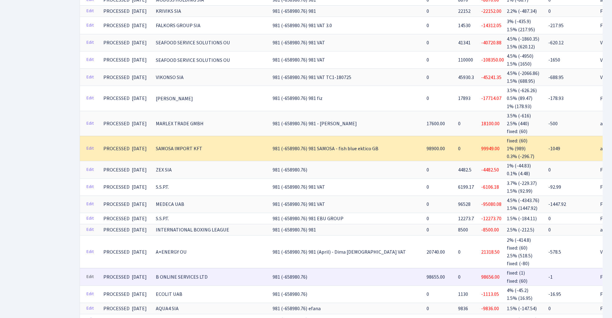
click at [89, 272] on link "Edit" at bounding box center [90, 277] width 13 height 10
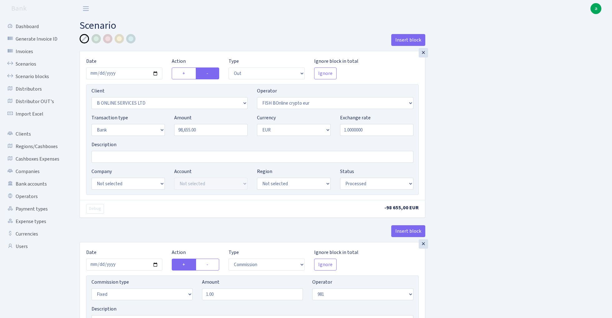
select select "out"
select select "1844"
select select "410"
select select "2"
select select "1"
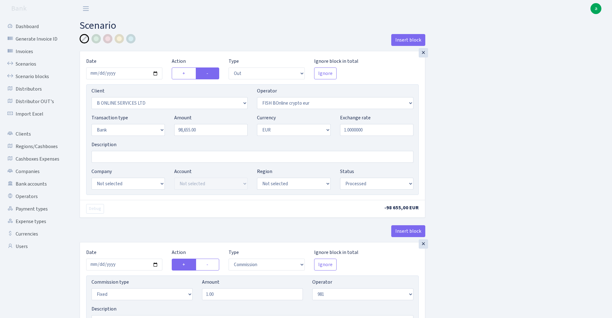
select select "processed"
select select "commission"
select select "fixed"
select select "61"
select select "processed"
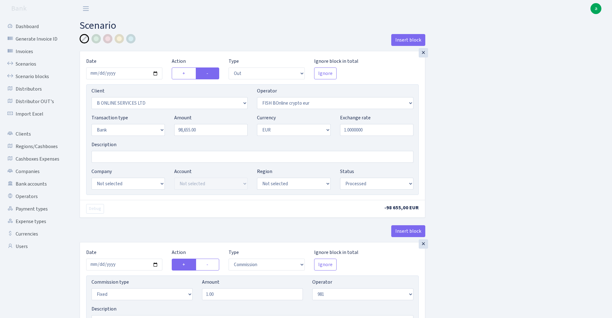
select select "commission"
select select "fixed"
select select "1"
select select "processed"
select select "in"
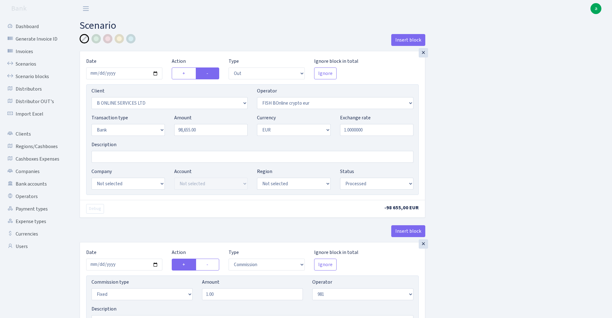
select select "61"
select select "8"
select select "1"
select select "processed"
click at [186, 75] on label "+" at bounding box center [184, 73] width 24 height 12
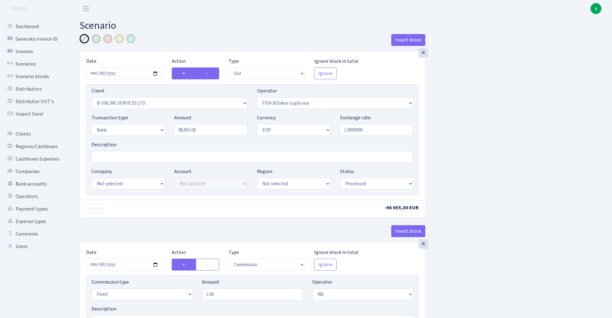
click at [186, 74] on input "+" at bounding box center [184, 72] width 4 height 4
radio input "true"
radio input "false"
select select "in"
select select "61"
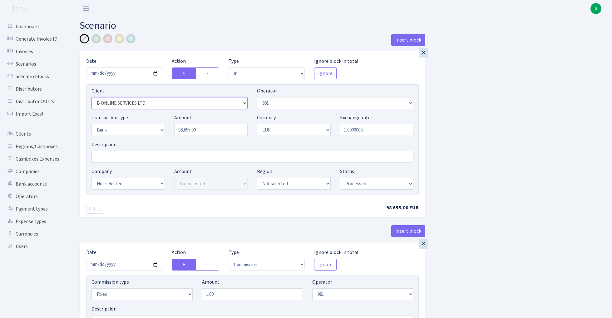
select select "2448"
click at [120, 159] on input "Description" at bounding box center [253, 157] width 322 height 12
type input "F"
type input "981 - fish BO ektico GB"
select select "22"
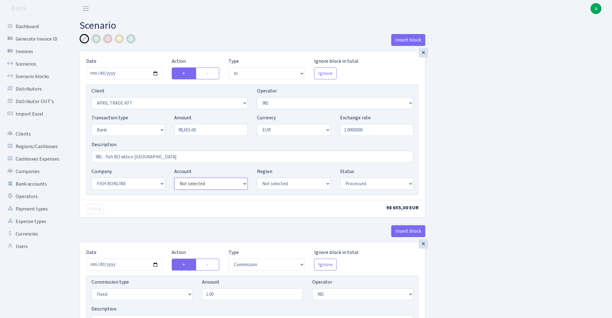
select select "63"
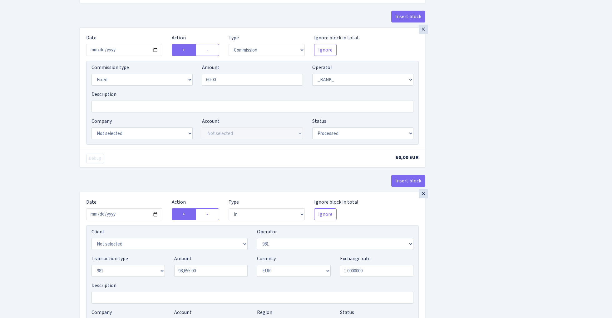
scroll to position [378, 0]
select select "61"
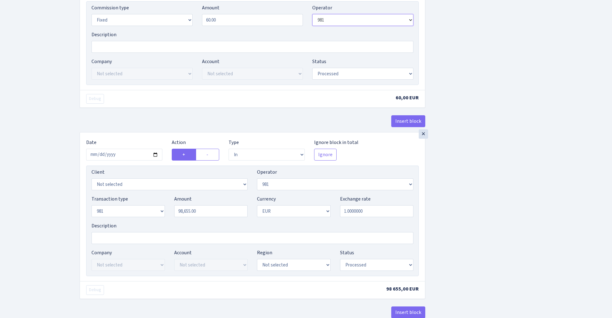
scroll to position [448, 0]
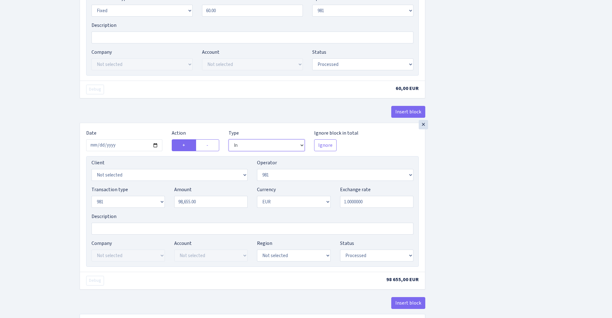
select select "commission"
select select "61"
select select "processed"
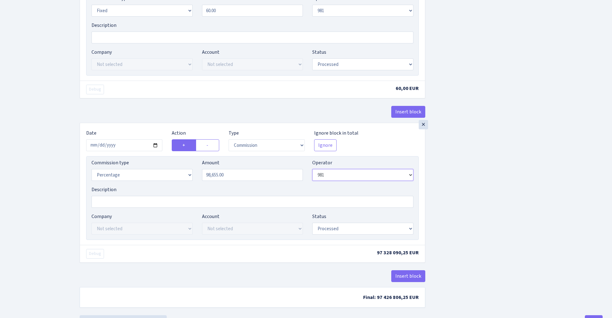
select select "1"
click at [271, 177] on input "98655.00" at bounding box center [252, 175] width 101 height 12
type input "0.30"
select select "22"
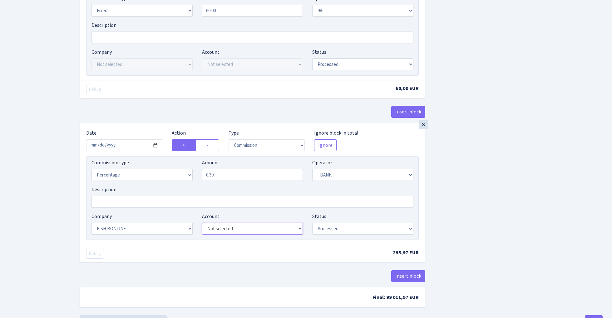
select select "63"
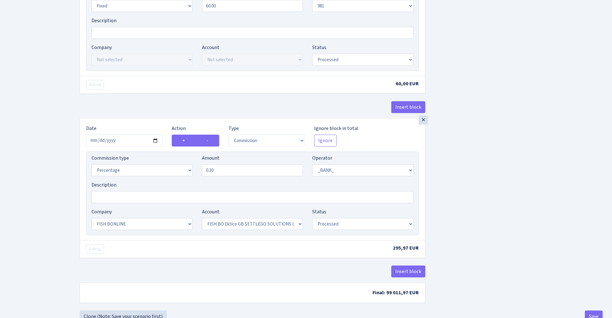
click at [208, 143] on label "-" at bounding box center [207, 141] width 23 height 12
click at [208, 141] on input "-" at bounding box center [209, 139] width 4 height 4
radio input "true"
radio input "false"
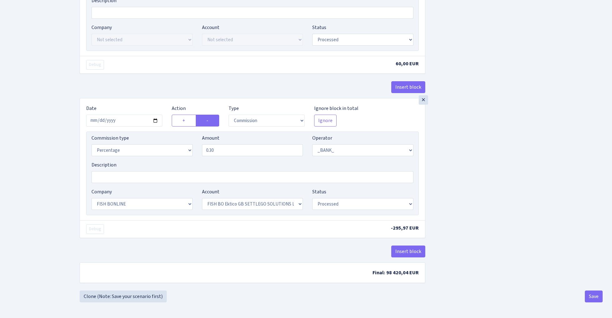
scroll to position [476, 0]
click at [590, 296] on button "Save" at bounding box center [594, 297] width 18 height 12
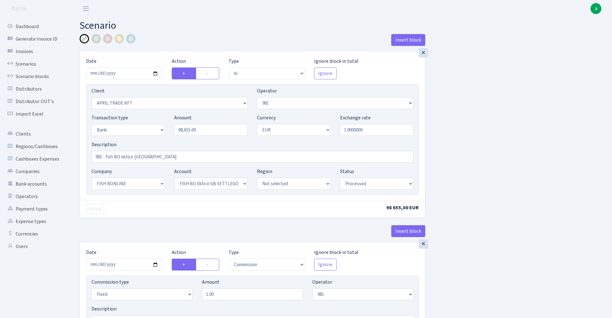
select select "in"
select select "2448"
select select "61"
select select "2"
select select "1"
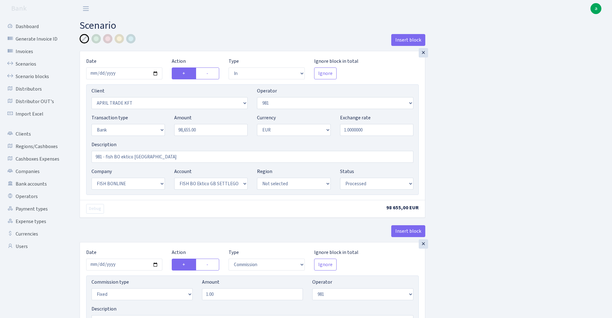
select select "22"
select select "63"
select select "processed"
select select "commission"
select select "fixed"
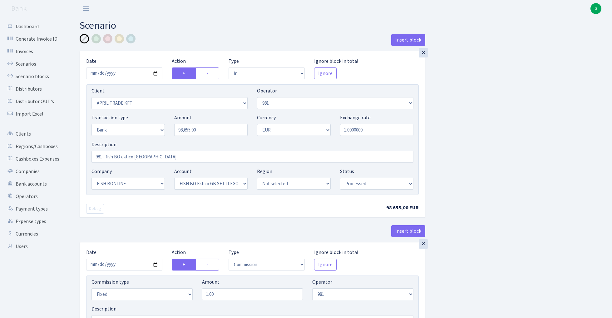
select select "61"
select select "processed"
select select "commission"
select select "fixed"
select select "61"
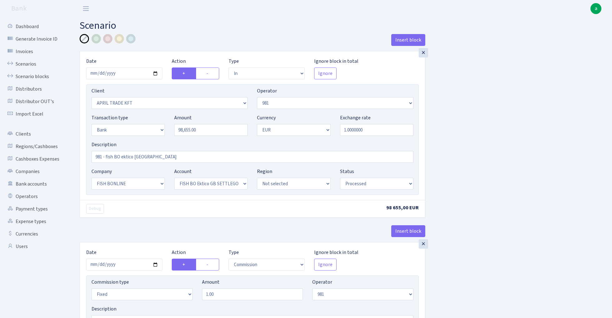
select select "processed"
select select "commission"
select select "1"
select select "22"
select select "63"
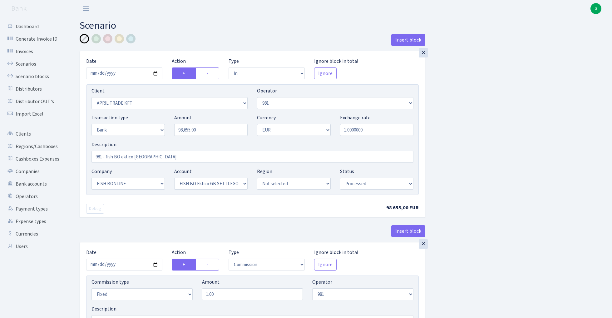
select select "processed"
click at [119, 39] on div at bounding box center [119, 38] width 9 height 9
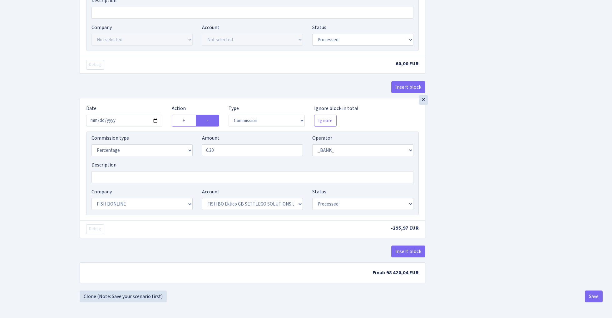
scroll to position [476, 0]
click at [590, 294] on button "Save" at bounding box center [594, 297] width 18 height 12
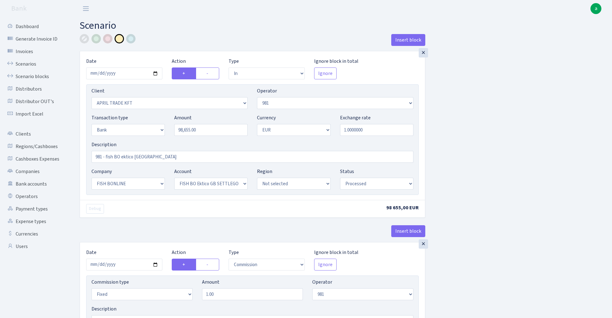
select select "in"
select select "2448"
select select "61"
select select "2"
select select "1"
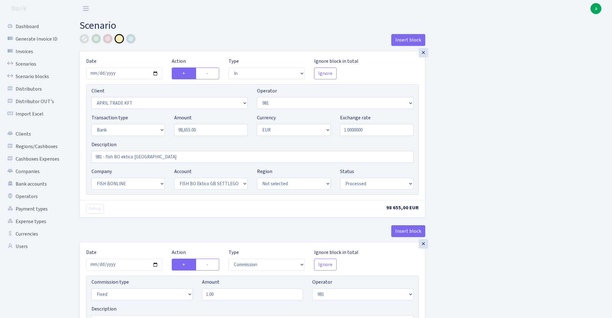
select select "22"
select select "63"
select select "processed"
select select "commission"
select select "fixed"
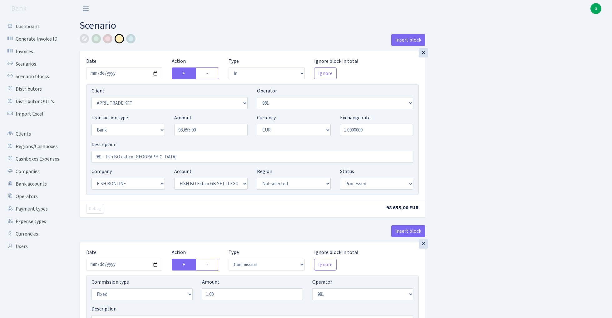
select select "61"
select select "processed"
select select "commission"
select select "fixed"
select select "61"
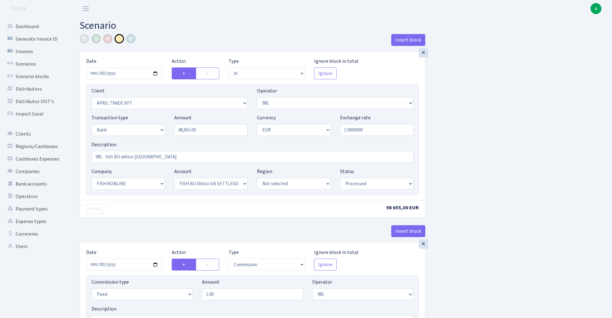
select select "processed"
select select "commission"
select select "1"
select select "22"
select select "63"
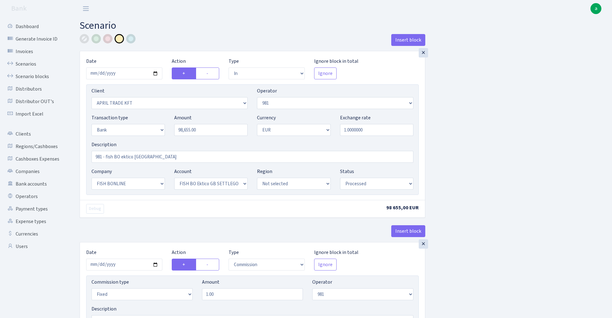
select select "processed"
click at [25, 64] on link "Scenarios" at bounding box center [34, 64] width 62 height 12
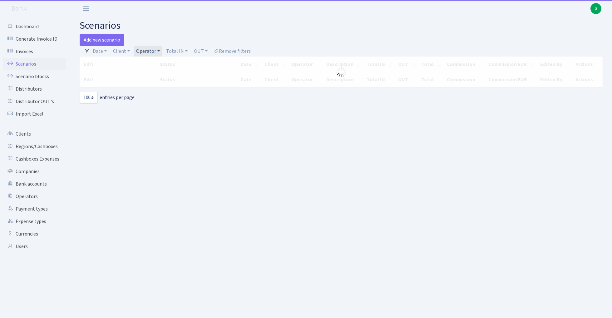
select select "100"
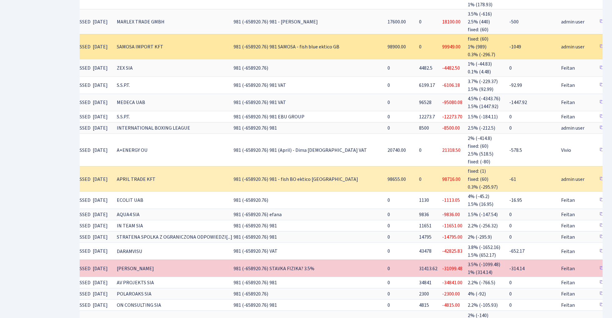
scroll to position [0, 44]
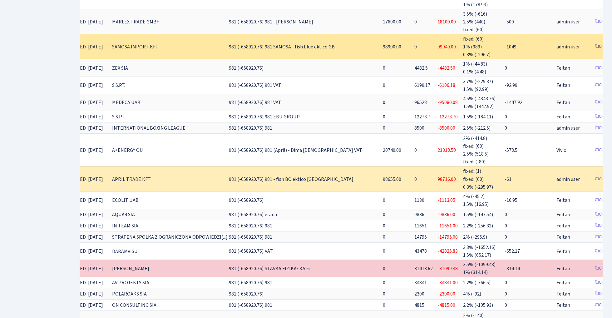
click at [592, 42] on link "Clone" at bounding box center [602, 47] width 21 height 10
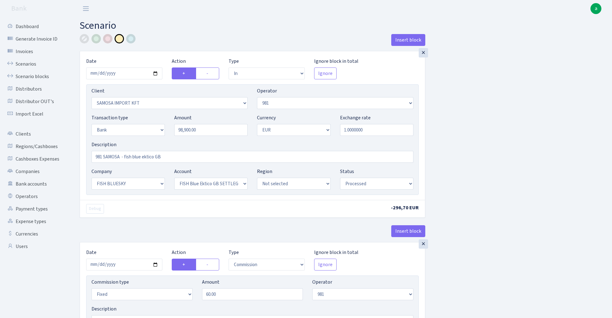
select select "in"
select select "2472"
select select "61"
select select "2"
select select "1"
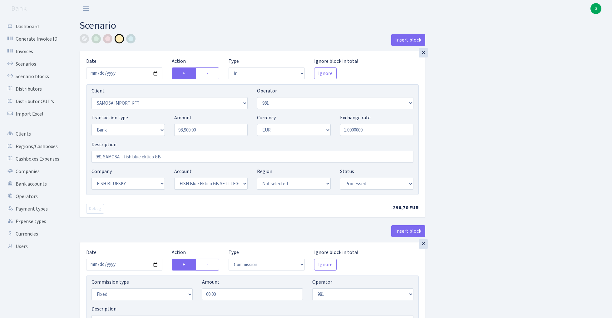
select select "23"
select select "67"
select select "processed"
select select "commission"
select select "fixed"
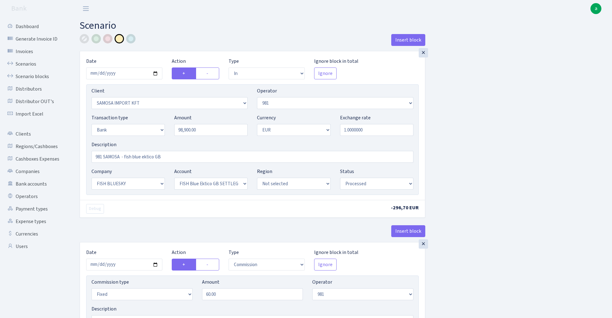
select select "61"
select select "processed"
select select "commission"
select select "61"
select select "processed"
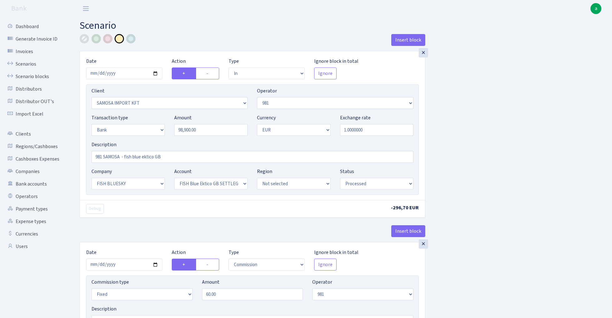
select select "commission"
select select "1"
select select "23"
select select "67"
select select "processed"
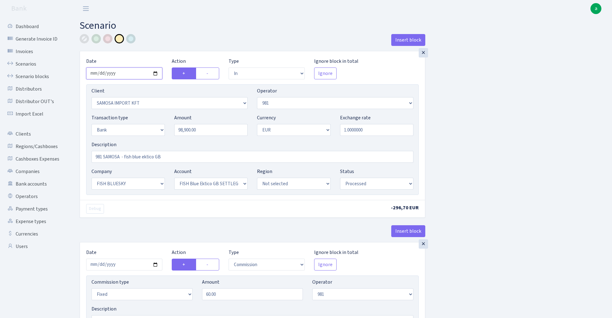
click at [123, 74] on input "[DATE]" at bounding box center [124, 73] width 76 height 12
type input "[DATE]"
click at [192, 35] on div "Insert block" at bounding box center [253, 42] width 346 height 17
click at [201, 129] on input "98900.00" at bounding box center [210, 130] width 73 height 12
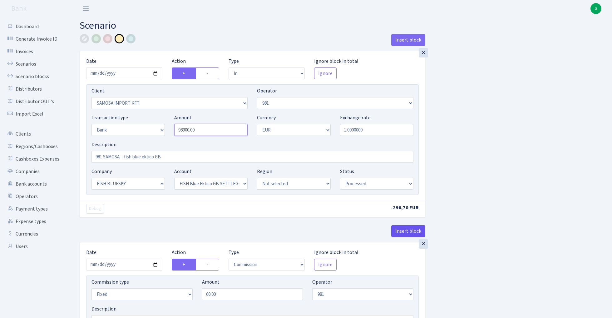
paste input "9345"
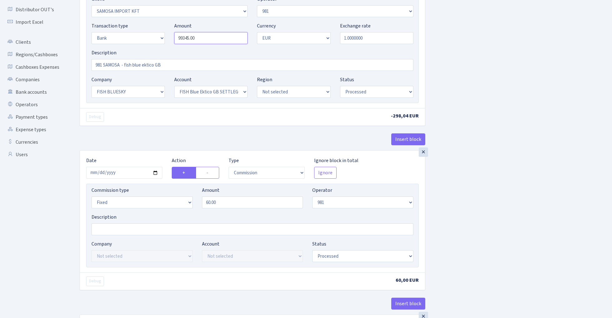
scroll to position [101, 0]
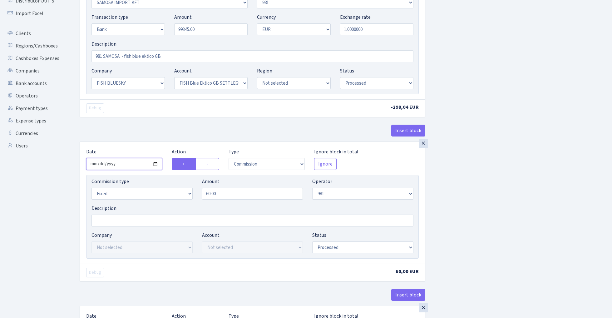
type input "99,345.00"
click at [126, 163] on input "2025-08-26" at bounding box center [124, 164] width 76 height 12
type input "2025-08-25"
click at [157, 138] on div "Insert block" at bounding box center [253, 133] width 346 height 17
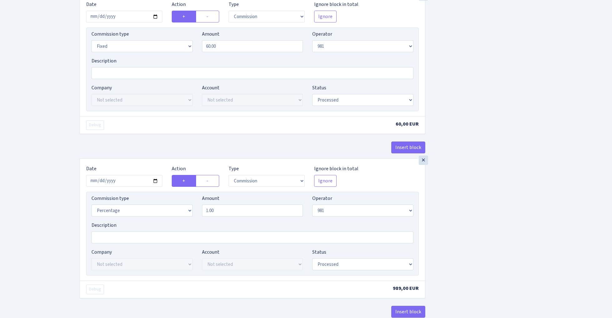
scroll to position [274, 0]
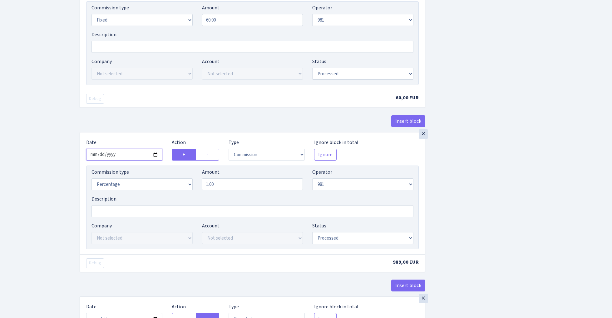
click at [122, 153] on input "2025-08-26" at bounding box center [124, 155] width 76 height 12
type input "[DATE]"
click at [137, 112] on div "× Date 2025-08-25 Action + - Type --- In Out Commission Field required. Ignore …" at bounding box center [253, 50] width 346 height 164
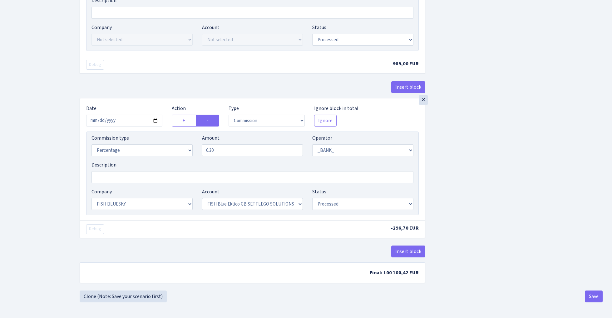
scroll to position [476, 0]
click at [123, 121] on input "2025-08-26" at bounding box center [124, 121] width 76 height 12
type input "2025-08-25"
click at [152, 84] on div "Insert block" at bounding box center [253, 89] width 346 height 17
click at [593, 298] on button "Save" at bounding box center [594, 297] width 18 height 12
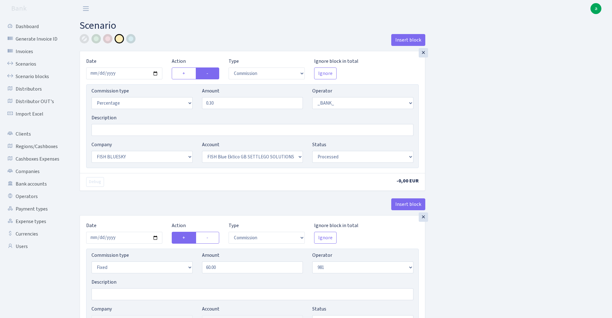
select select "commission"
select select "1"
select select "23"
select select "67"
select select "processed"
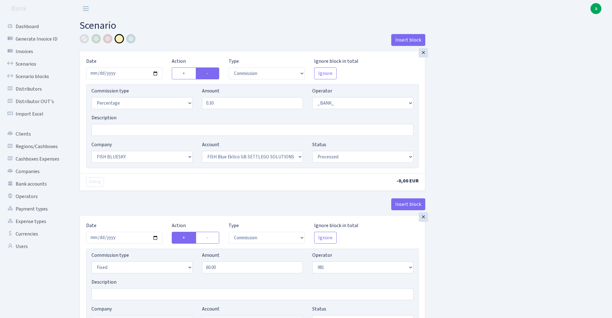
select select "commission"
select select "fixed"
select select "61"
select select "processed"
select select "commission"
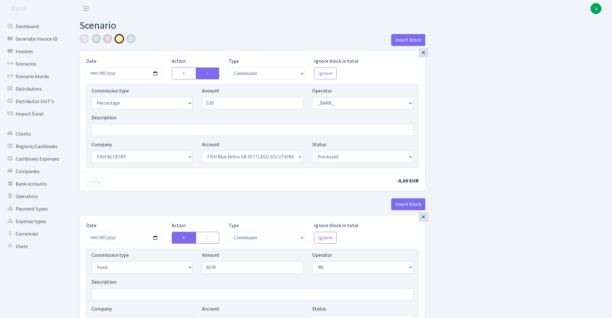
select select "61"
select select "processed"
select select "commission"
select select "1"
select select "23"
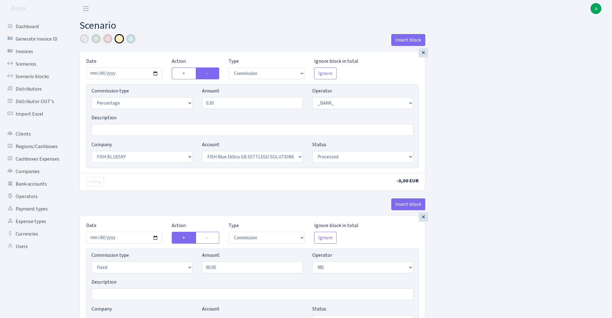
select select "67"
select select "processed"
click at [31, 62] on link "Scenarios" at bounding box center [34, 64] width 62 height 12
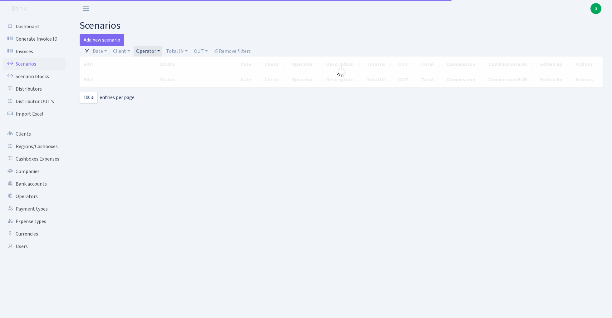
select select "100"
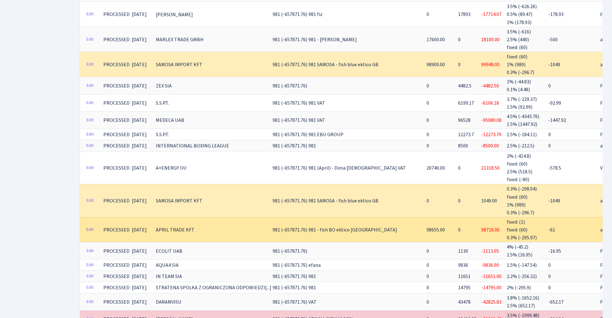
scroll to position [654, 0]
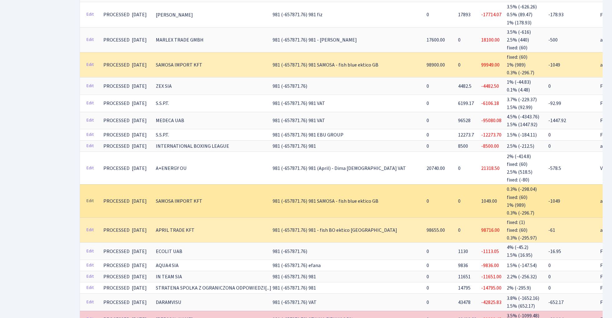
click at [92, 196] on link "Edit" at bounding box center [90, 201] width 13 height 10
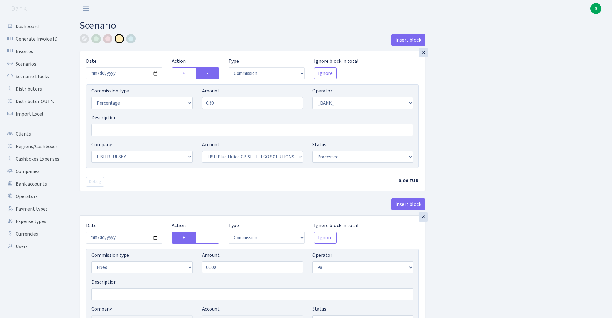
select select "commission"
select select "1"
select select "23"
select select "67"
select select "processed"
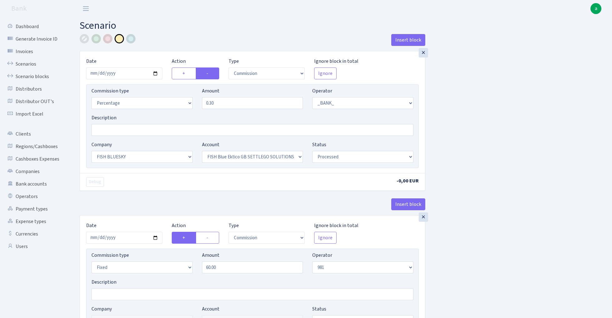
select select "commission"
select select "fixed"
select select "61"
select select "processed"
select select "commission"
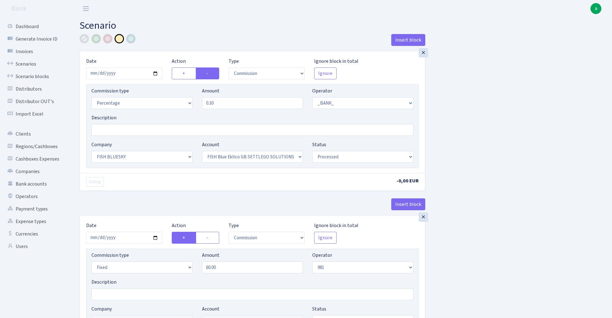
select select "61"
select select "processed"
select select "commission"
select select "1"
select select "23"
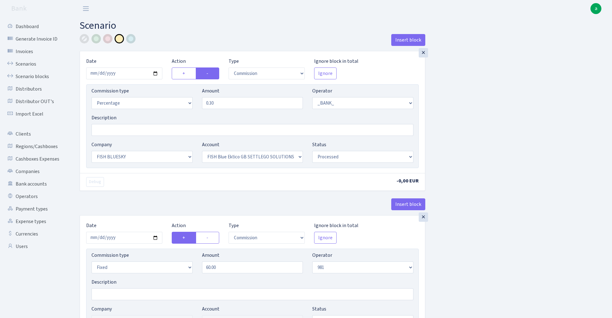
select select "67"
select select "processed"
click at [423, 54] on div "×" at bounding box center [423, 52] width 9 height 9
type input "2025-08-26"
radio input "true"
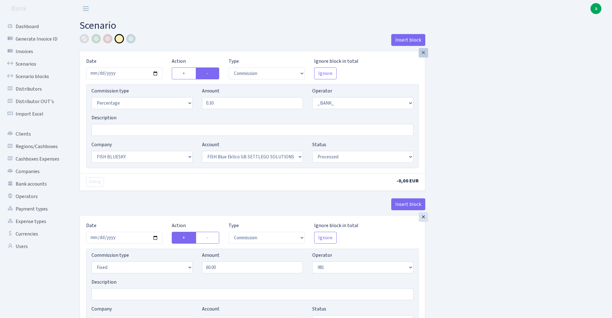
radio input "false"
select select "fixed"
type input "60.00"
select select
select select "percentage"
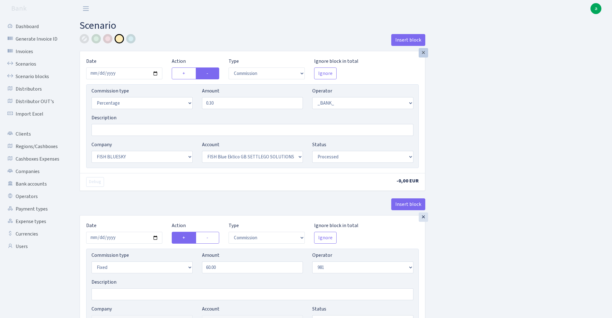
type input "1.00"
radio input "false"
radio input "true"
type input "0.30"
select select "1"
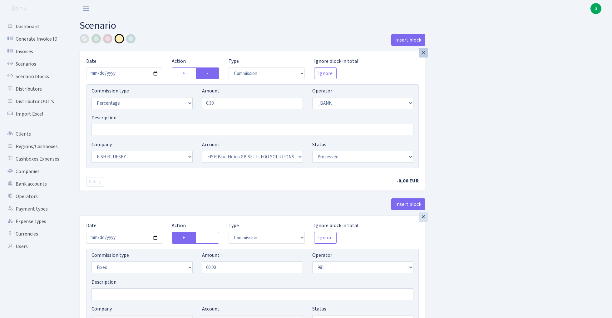
select select "23"
select select "67"
select select
click at [423, 54] on div "×" at bounding box center [423, 52] width 9 height 9
select select "percentage"
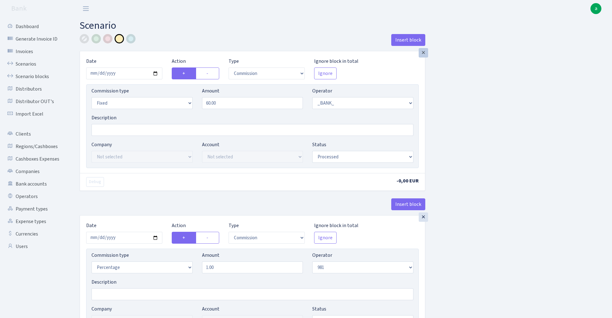
type input "1.00"
radio input "false"
radio input "true"
type input "0.30"
select select "1"
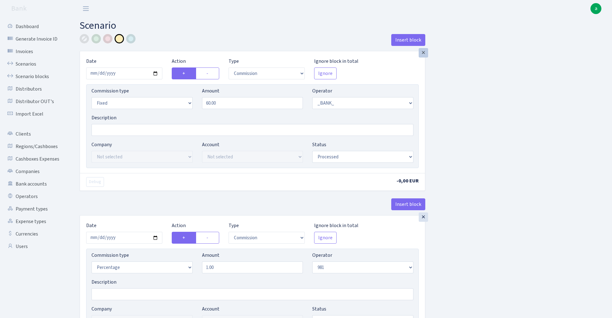
select select "23"
select select "67"
click at [423, 54] on div "×" at bounding box center [423, 52] width 9 height 9
radio input "false"
radio input "true"
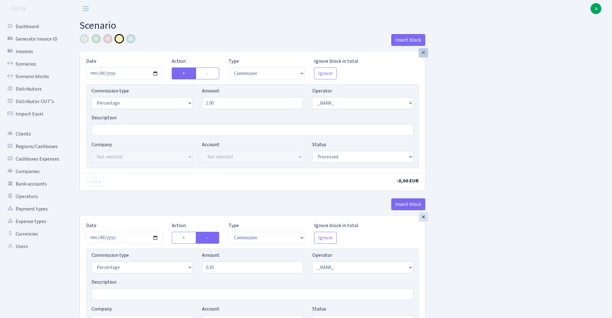
type input "0.30"
select select "1"
select select "23"
select select "67"
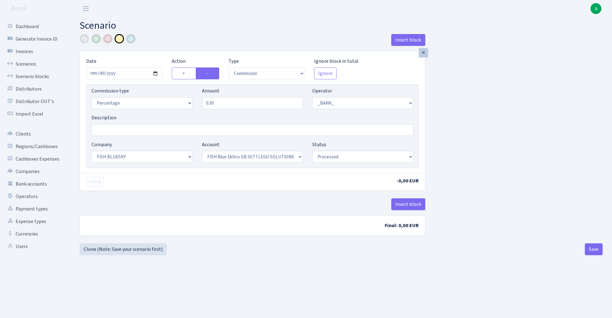
click at [423, 54] on div "×" at bounding box center [423, 52] width 9 height 9
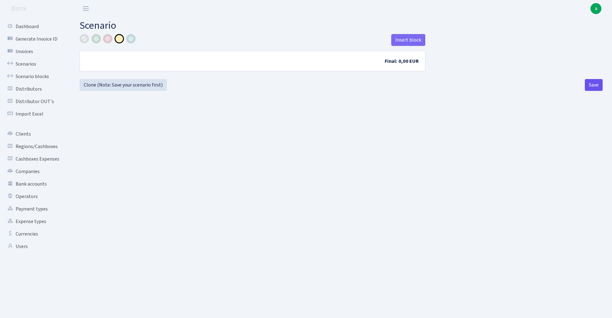
click at [589, 91] on button "Save" at bounding box center [594, 85] width 18 height 12
click at [24, 66] on link "Scenarios" at bounding box center [34, 64] width 62 height 12
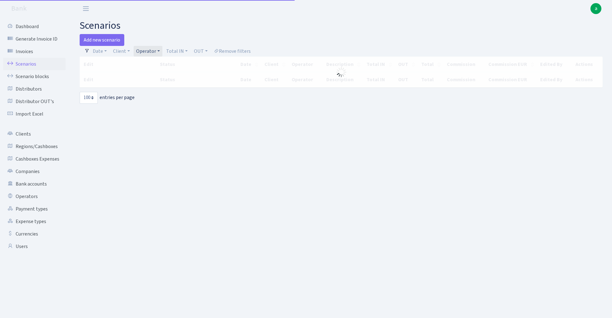
select select "100"
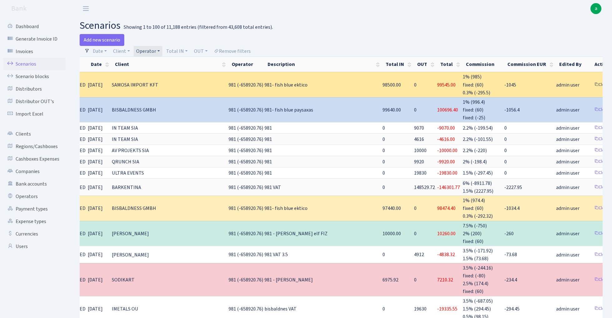
scroll to position [0, 44]
click at [592, 84] on link "Clone" at bounding box center [602, 85] width 21 height 10
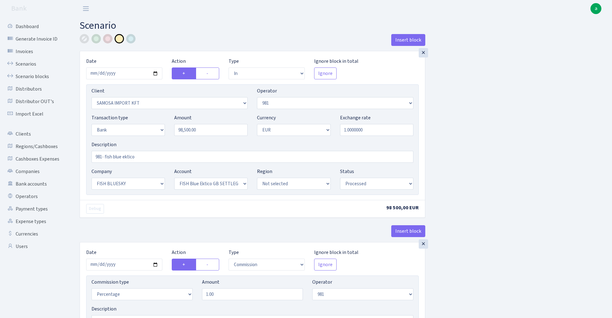
select select "in"
select select "2472"
select select "61"
select select "2"
select select "1"
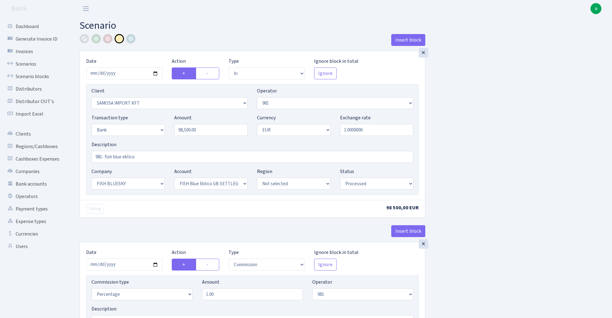
select select "23"
select select "67"
select select "processed"
select select "commission"
select select "61"
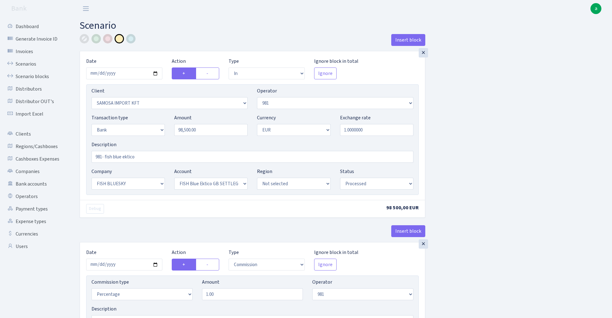
select select "processed"
select select "commission"
select select "fixed"
select select "61"
select select "processed"
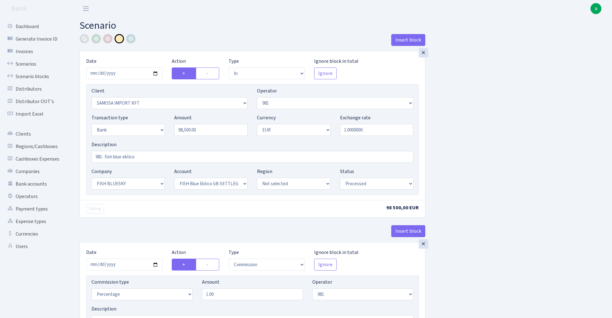
select select "commission"
select select "1"
select select "23"
select select "67"
select select "processed"
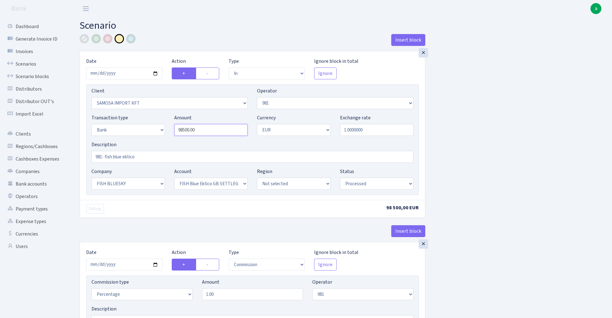
click at [223, 133] on input "98500.00" at bounding box center [210, 130] width 73 height 12
paste input "9345"
type input "99,345.00"
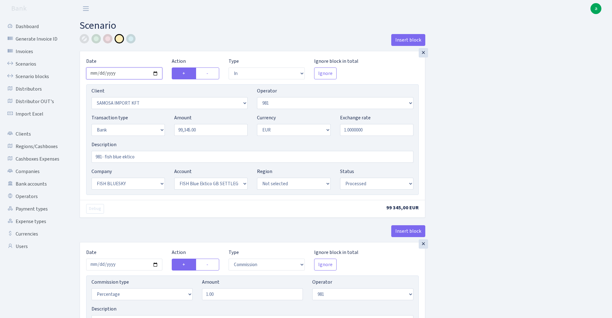
click at [125, 74] on input "2025-08-29" at bounding box center [124, 73] width 76 height 12
type input "2025-08-25"
click at [149, 57] on div "Date 2025-08-25" at bounding box center [125, 68] width 86 height 22
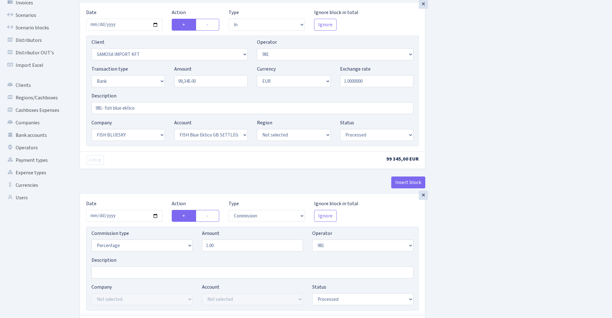
scroll to position [51, 0]
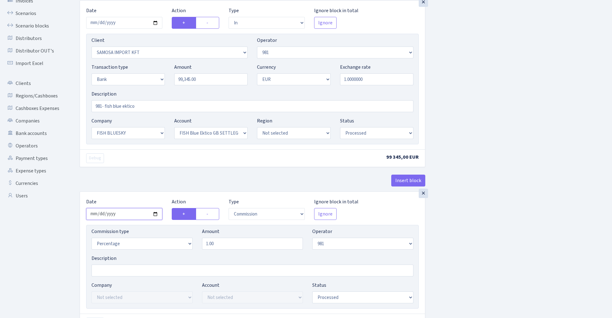
click at [124, 213] on input "2025-08-29" at bounding box center [124, 214] width 76 height 12
type input "2025-08-25"
click at [127, 171] on div "× Date 2025-08-25 Action + - Type --- In Out Commission Field required. Ignore …" at bounding box center [253, 95] width 346 height 191
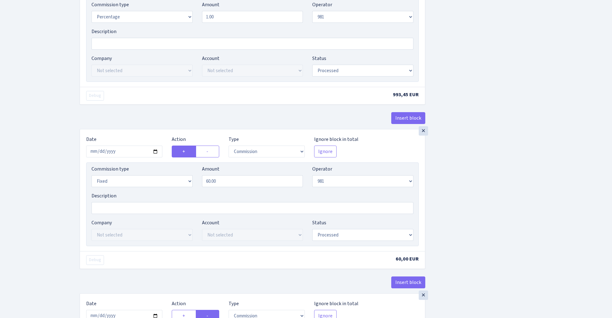
scroll to position [281, 0]
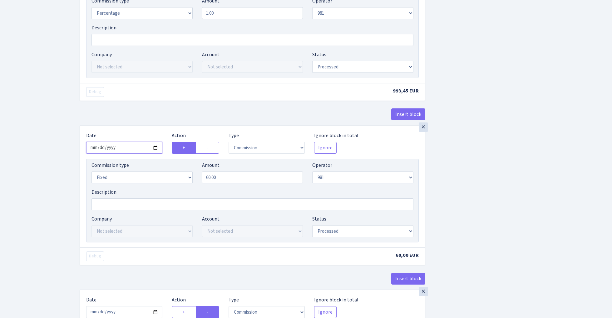
click at [119, 151] on input "2025-08-29" at bounding box center [124, 148] width 76 height 12
type input "2025-08-25"
click at [129, 110] on div "Insert block" at bounding box center [253, 116] width 346 height 17
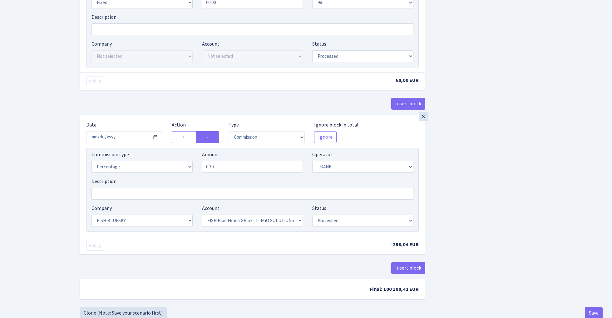
scroll to position [470, 0]
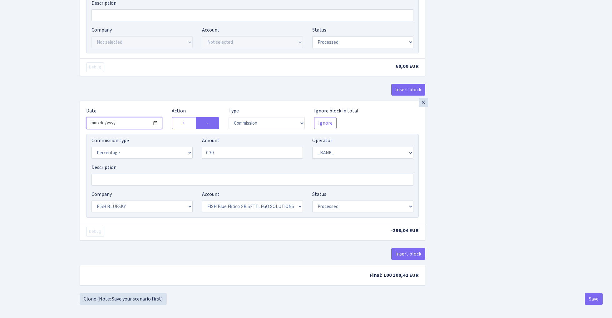
click at [121, 123] on input "2025-08-29" at bounding box center [124, 123] width 76 height 12
type input "2025-08-25"
click at [144, 90] on div "Insert block" at bounding box center [253, 92] width 346 height 17
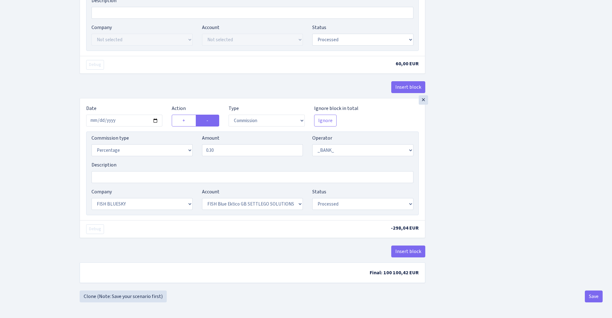
scroll to position [476, 0]
click at [587, 297] on button "Save" at bounding box center [594, 297] width 18 height 12
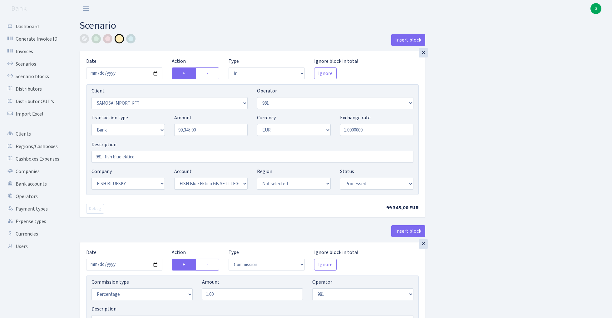
select select "in"
select select "2472"
select select "61"
select select "2"
select select "1"
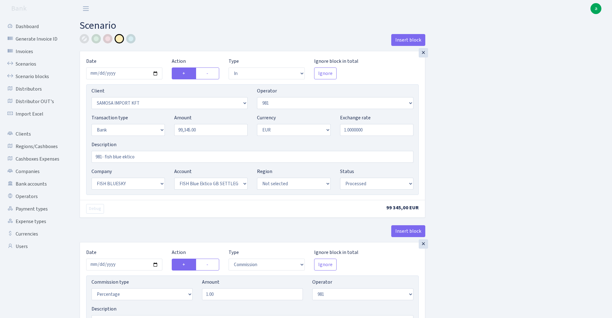
select select "23"
select select "67"
select select "processed"
select select "commission"
select select "61"
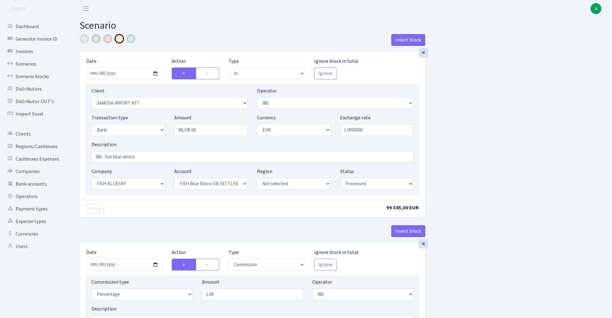
select select "processed"
select select "commission"
select select "fixed"
select select "61"
select select "processed"
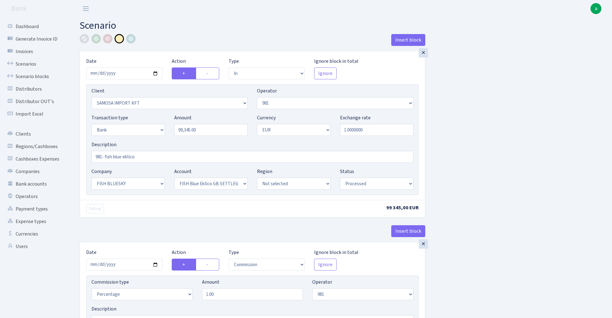
select select "commission"
select select "1"
select select "23"
select select "67"
select select "processed"
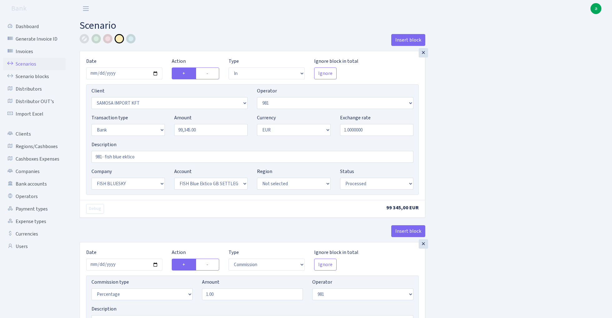
click at [23, 64] on link "Scenarios" at bounding box center [34, 64] width 62 height 12
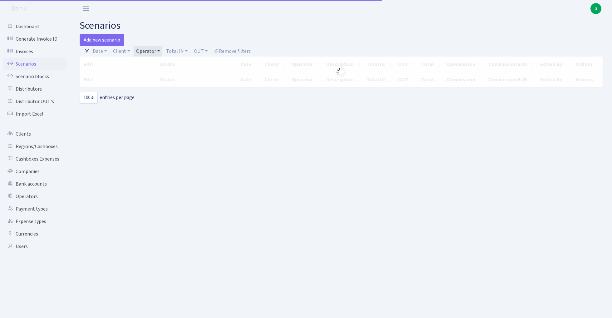
select select "100"
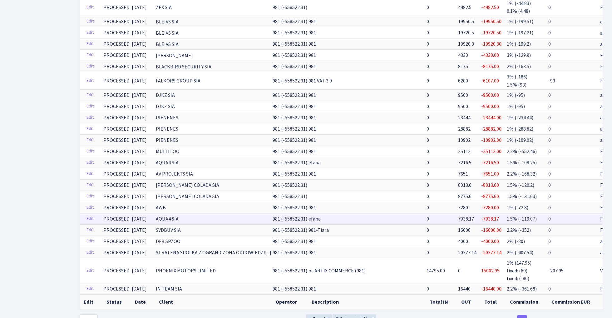
scroll to position [1295, 0]
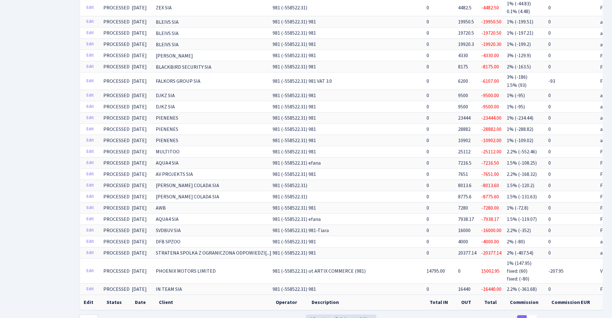
click at [534, 315] on link "2" at bounding box center [532, 320] width 10 height 11
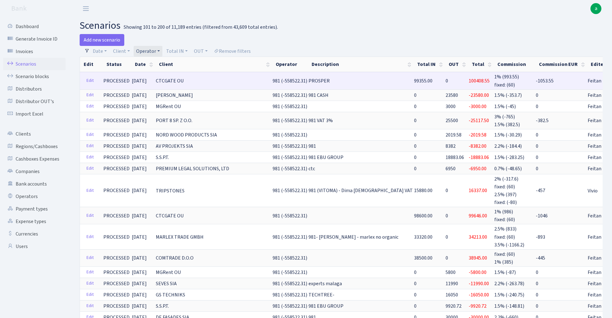
scroll to position [0, 0]
click at [88, 80] on link "Edit" at bounding box center [90, 81] width 13 height 10
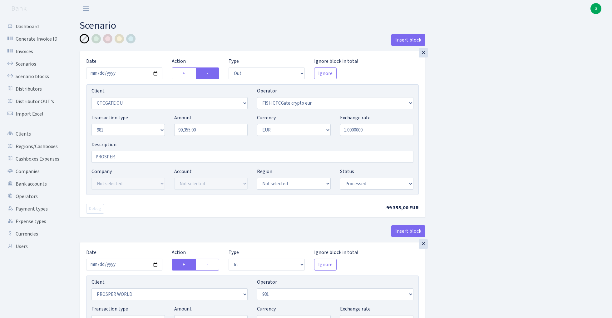
select select "out"
select select "1685"
select select "409"
select select "8"
select select "1"
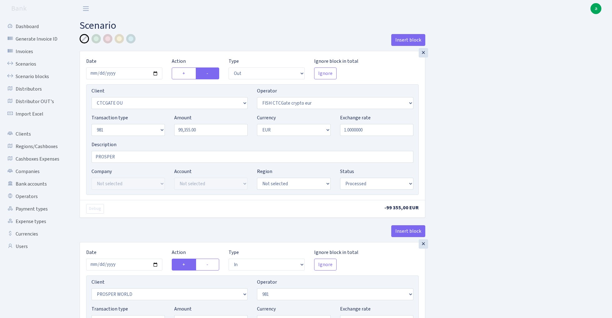
select select "processed"
select select "in"
select select "2911"
select select "61"
select select "8"
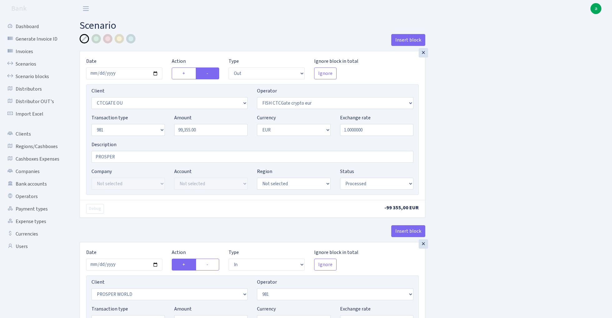
select select "1"
select select "processed"
select select "commission"
select select "61"
select select "processed"
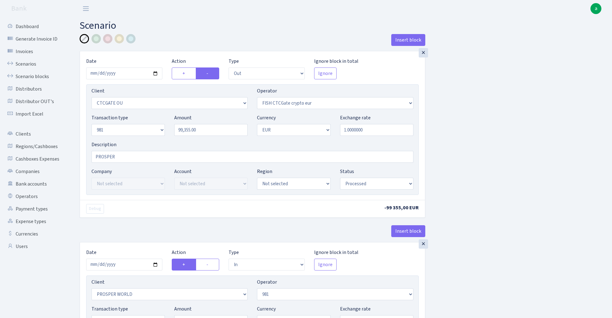
select select "commission"
select select "fixed"
select select "61"
select select "processed"
click at [424, 54] on div "×" at bounding box center [423, 52] width 9 height 9
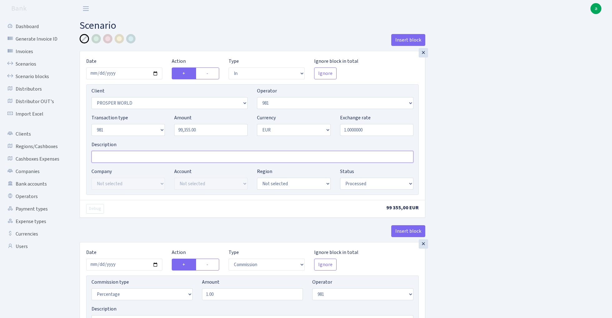
click at [111, 159] on input "Description" at bounding box center [253, 157] width 322 height 12
type input "981 - fish ctc ektico"
click at [117, 37] on div at bounding box center [119, 38] width 9 height 9
select select "2"
select select "24"
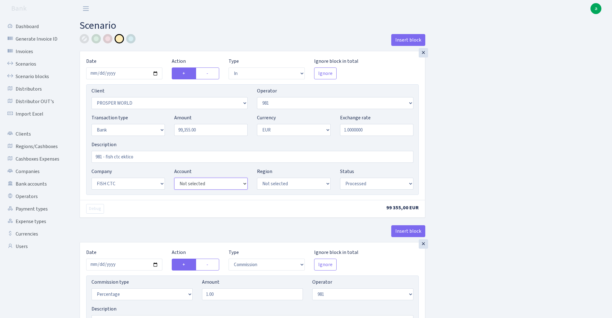
select select "71"
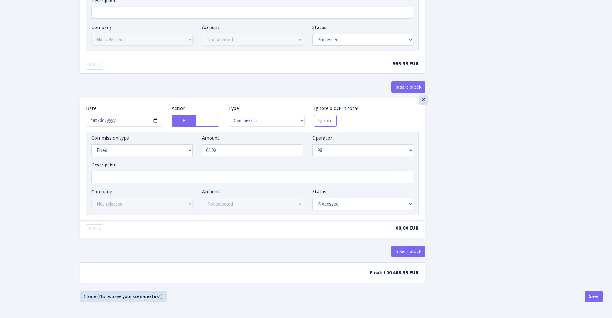
scroll to position [311, 0]
click at [409, 250] on button "Insert block" at bounding box center [409, 252] width 34 height 12
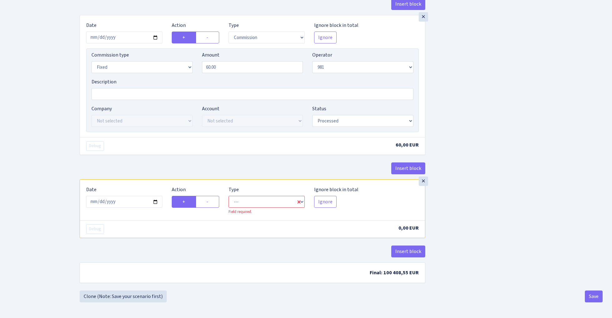
scroll to position [394, 0]
click at [129, 202] on input "2025-08-29" at bounding box center [124, 202] width 76 height 12
type input "2025-08-19"
click at [227, 168] on div "Insert block" at bounding box center [253, 170] width 346 height 17
click at [211, 204] on label "-" at bounding box center [207, 202] width 23 height 12
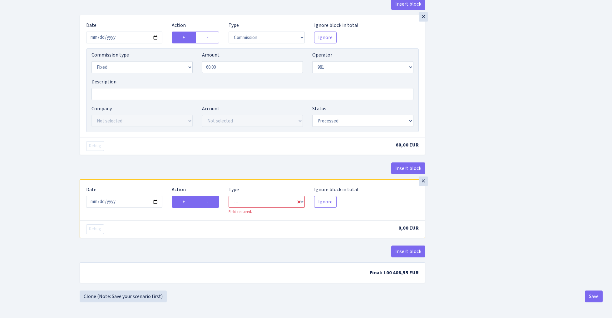
click at [211, 202] on input "-" at bounding box center [209, 200] width 4 height 4
radio input "true"
radio input "false"
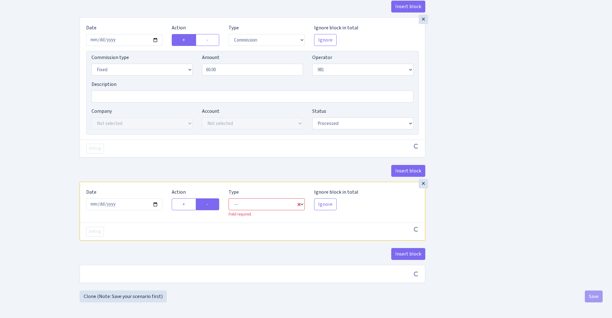
scroll to position [392, 0]
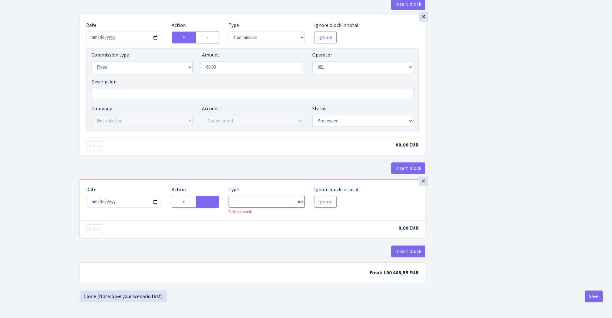
select select "commission"
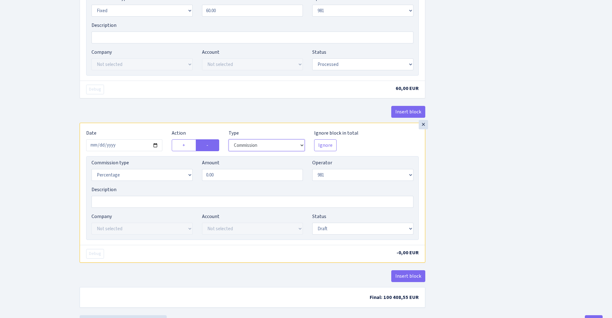
scroll to position [456, 0]
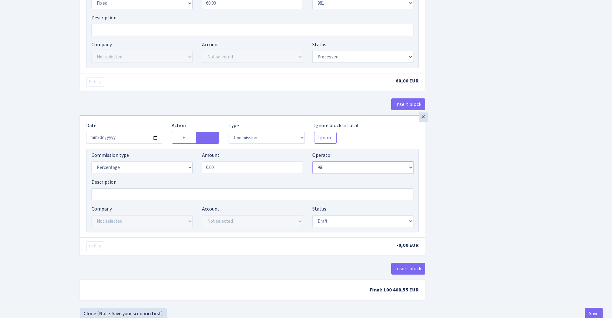
select select "1"
click at [242, 172] on input "0.00" at bounding box center [252, 168] width 101 height 12
type input "0.30"
select select "24"
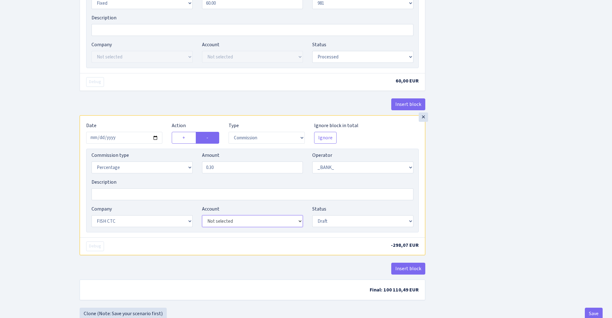
select select "71"
select select "processed"
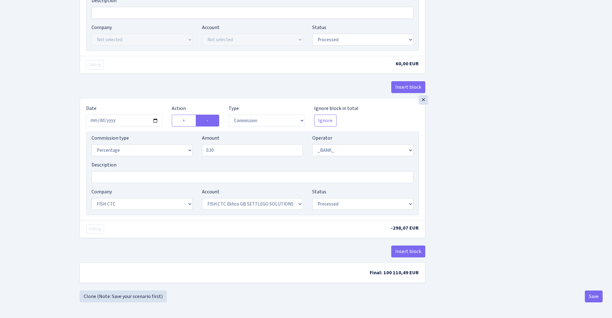
scroll to position [476, 0]
click at [595, 300] on button "Save" at bounding box center [594, 297] width 18 height 12
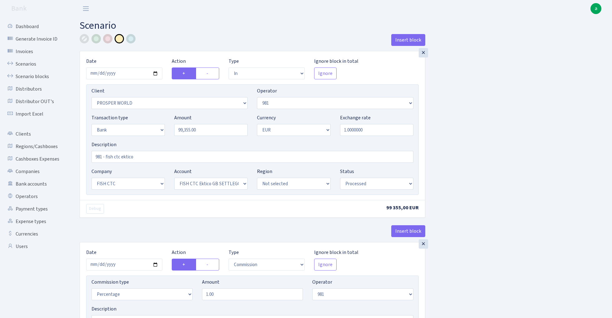
select select "in"
select select "2911"
select select "61"
select select "2"
select select "1"
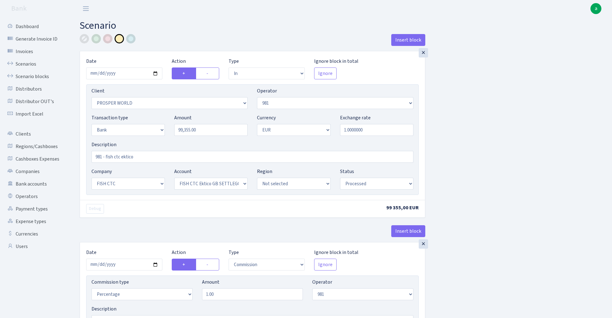
select select "24"
select select "71"
select select "processed"
select select "commission"
select select "61"
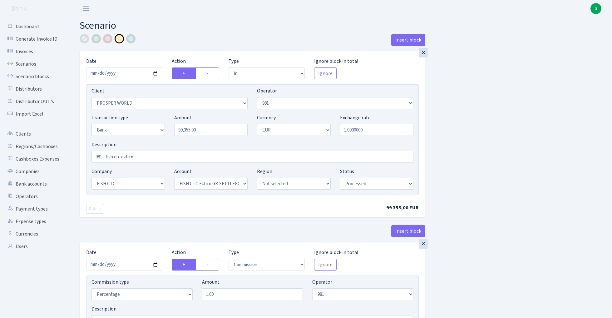
select select "processed"
select select "commission"
select select "fixed"
select select "61"
select select "processed"
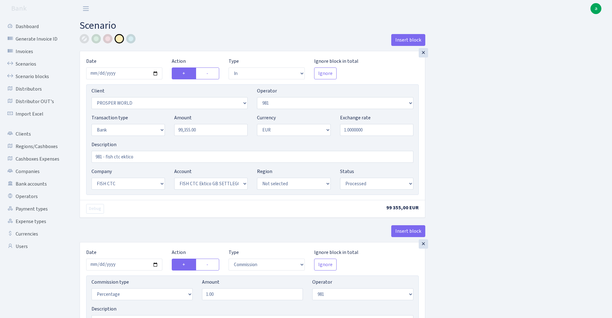
select select "commission"
select select "1"
select select "24"
select select "71"
select select "processed"
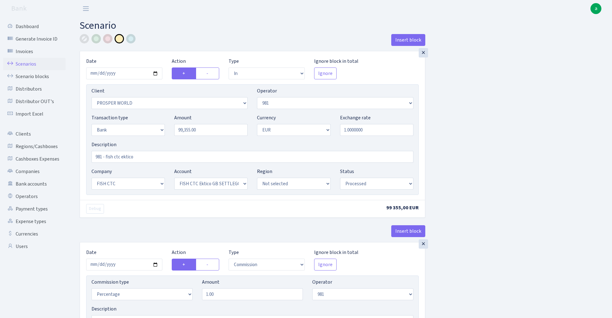
click at [27, 64] on link "Scenarios" at bounding box center [34, 64] width 62 height 12
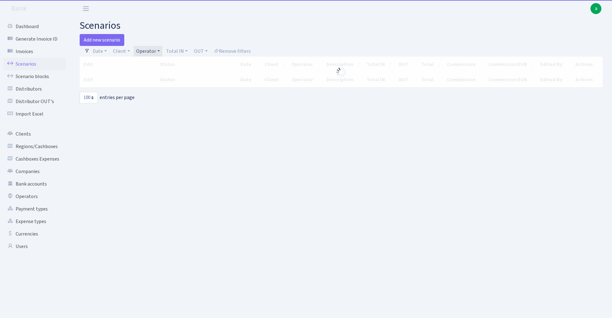
select select "100"
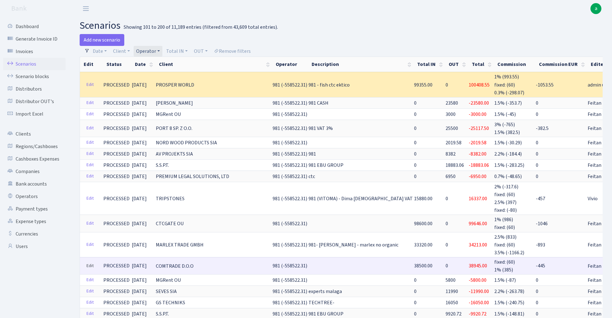
click at [90, 261] on link "Edit" at bounding box center [90, 266] width 13 height 10
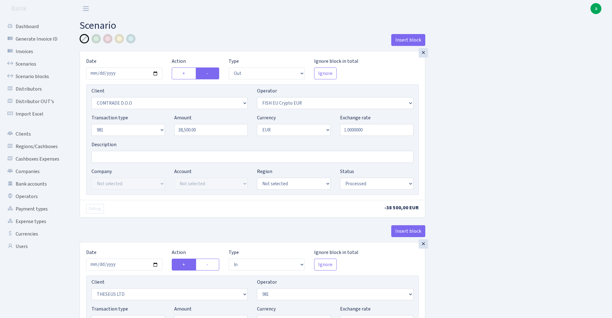
select select "out"
select select "1465"
select select "361"
select select "8"
select select "1"
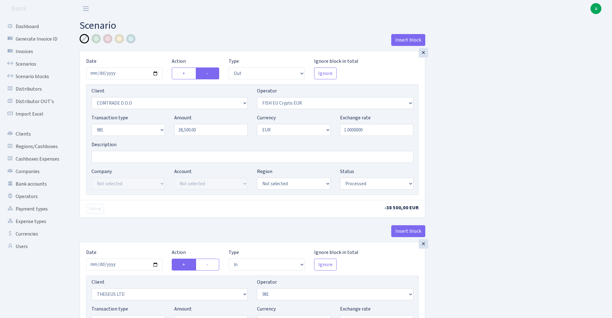
select select "processed"
select select "in"
select select "3239"
select select "61"
select select "8"
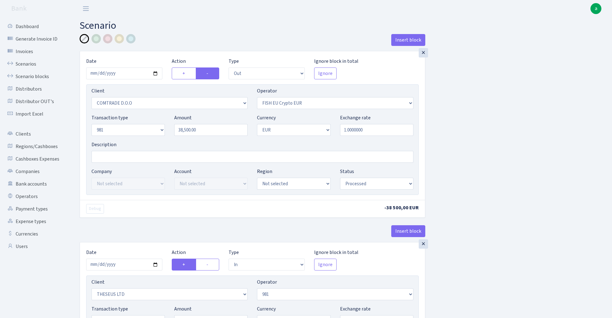
select select "1"
select select "processed"
select select "commission"
select select "fixed"
select select "61"
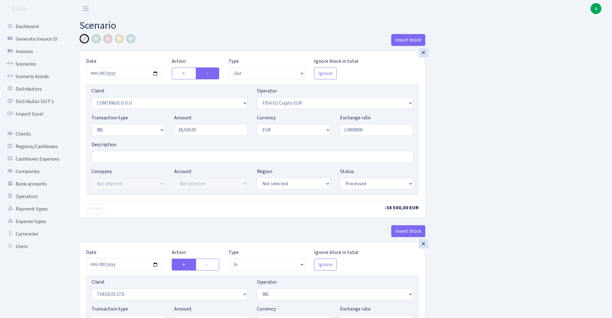
select select "processed"
select select "commission"
select select "61"
select select "processed"
click at [145, 156] on input "Description" at bounding box center [253, 157] width 322 height 12
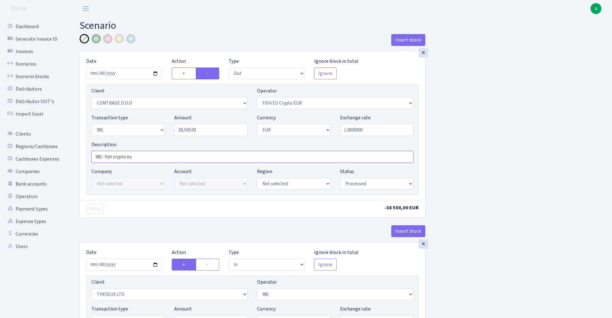
type input "981- fish crypto eu"
click at [96, 41] on div at bounding box center [96, 38] width 9 height 9
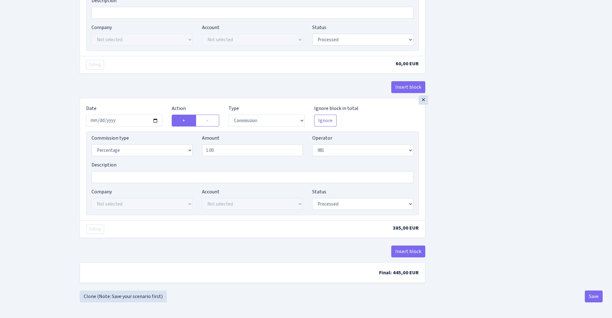
scroll to position [503, 0]
click at [596, 295] on button "Save" at bounding box center [594, 297] width 18 height 12
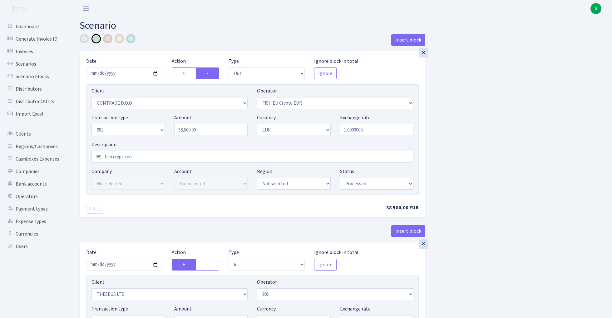
select select "out"
select select "1465"
select select "361"
select select "8"
select select "1"
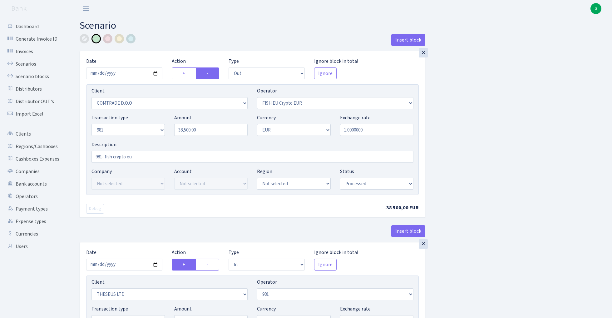
select select "processed"
select select "in"
select select "3239"
select select "61"
select select "8"
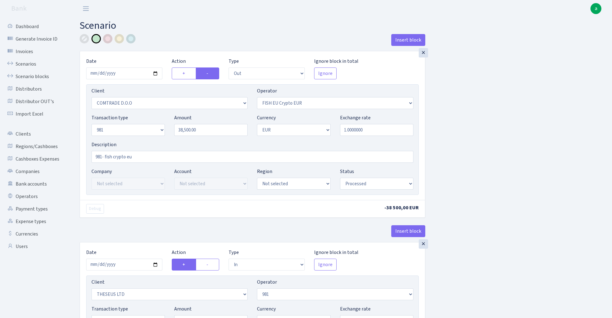
select select "1"
select select "processed"
select select "commission"
select select "fixed"
select select "61"
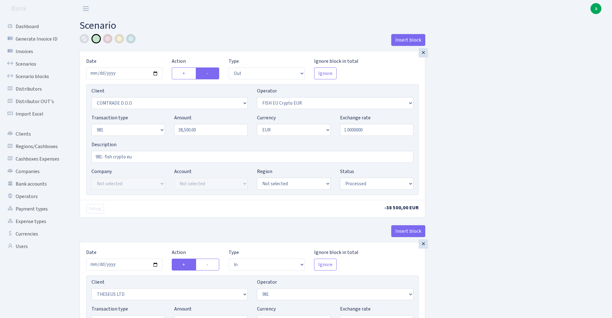
select select "processed"
select select "commission"
select select "61"
select select "processed"
click at [32, 64] on link "Scenarios" at bounding box center [34, 64] width 62 height 12
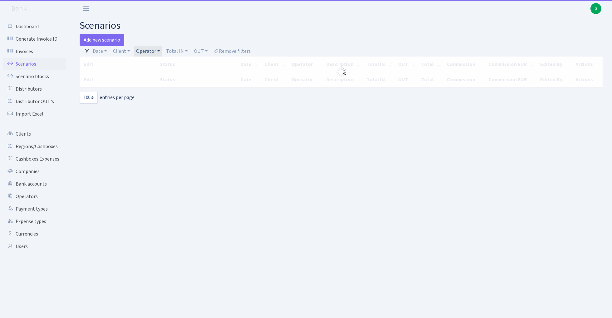
select select "100"
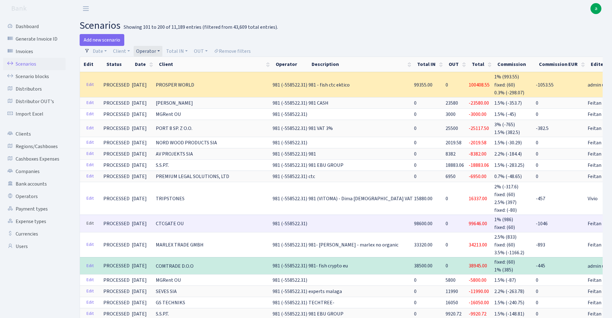
click at [93, 219] on link "Edit" at bounding box center [90, 224] width 13 height 10
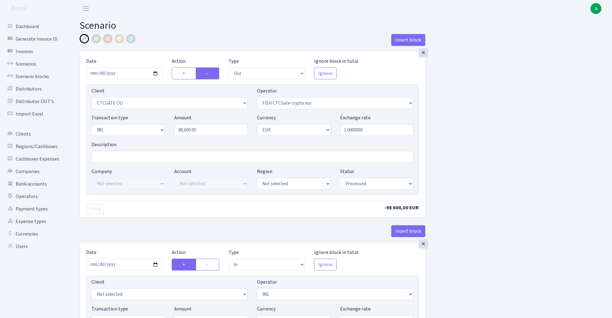
select select "out"
select select "1685"
select select "409"
select select "8"
select select "1"
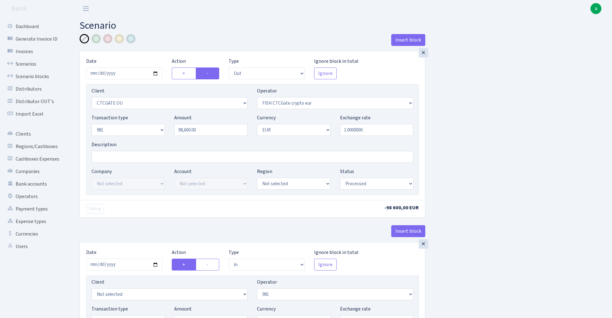
select select "processed"
select select "in"
select select "61"
select select "8"
select select "1"
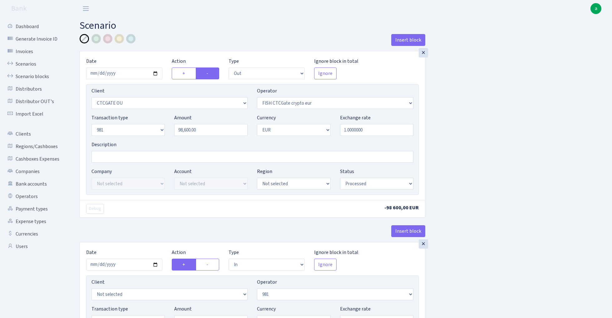
select select "processed"
select select "commission"
select select "61"
select select "processed"
select select "commission"
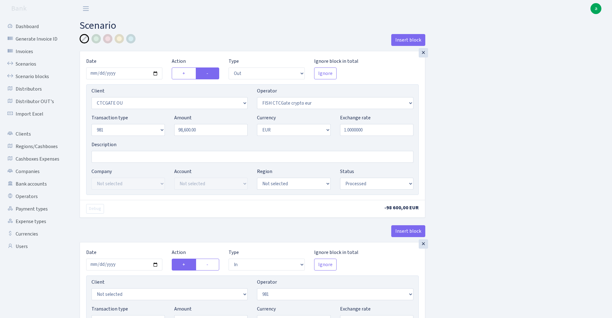
select select "fixed"
select select "61"
select select "processed"
click at [423, 53] on div "×" at bounding box center [423, 52] width 9 height 9
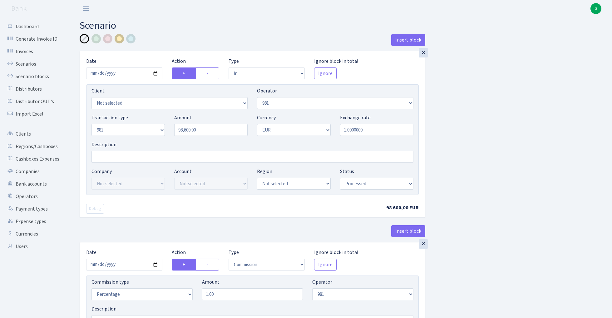
click at [119, 40] on div at bounding box center [119, 38] width 9 height 9
select select "2448"
select select "2"
click at [125, 158] on input "Description" at bounding box center [253, 157] width 322 height 12
type input "981- fish ctc ektico"
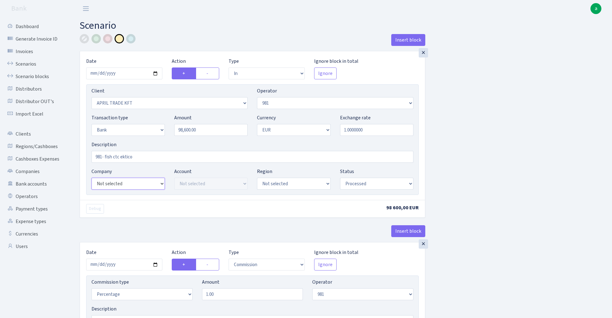
select select "24"
select select "71"
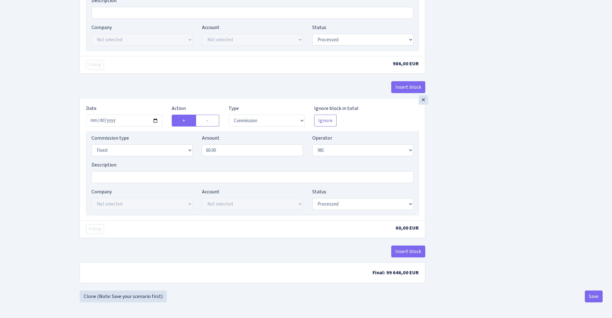
scroll to position [311, 0]
click at [407, 252] on button "Insert block" at bounding box center [409, 252] width 34 height 12
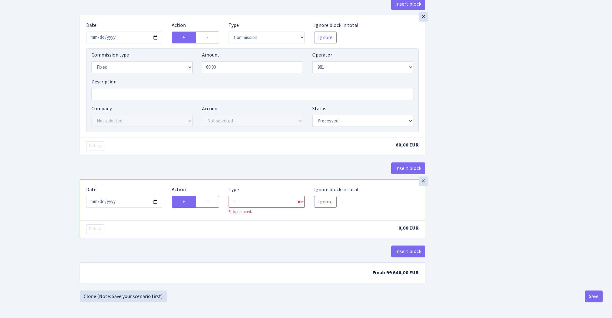
scroll to position [394, 0]
click at [126, 202] on input "2025-08-29" at bounding box center [124, 202] width 76 height 12
type input "2025-08-18"
click at [140, 168] on div "Insert block" at bounding box center [253, 170] width 346 height 17
click at [208, 200] on label "-" at bounding box center [207, 202] width 23 height 12
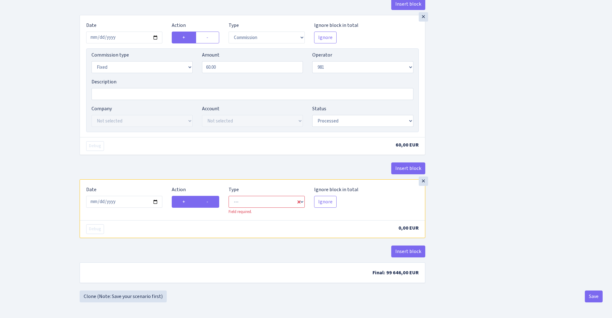
click at [208, 200] on input "-" at bounding box center [209, 200] width 4 height 4
radio input "true"
radio input "false"
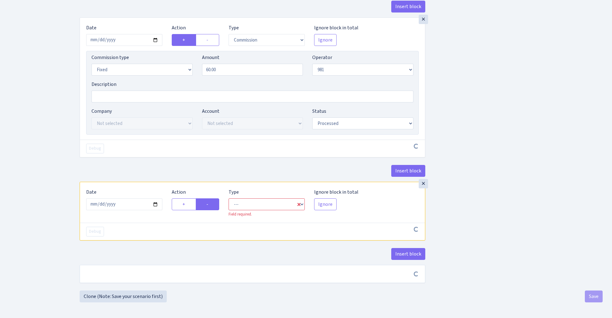
scroll to position [392, 0]
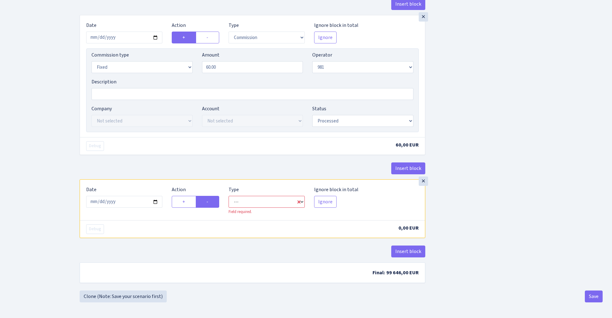
select select "commission"
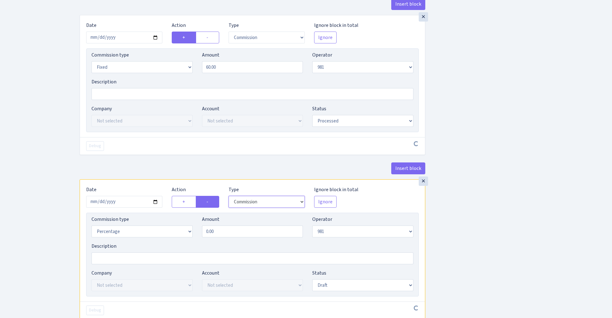
scroll to position [439, 0]
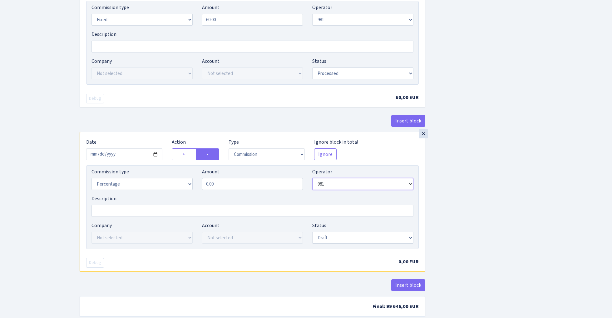
select select "1"
click at [259, 184] on input "0.00" at bounding box center [252, 184] width 101 height 12
type input "0.30"
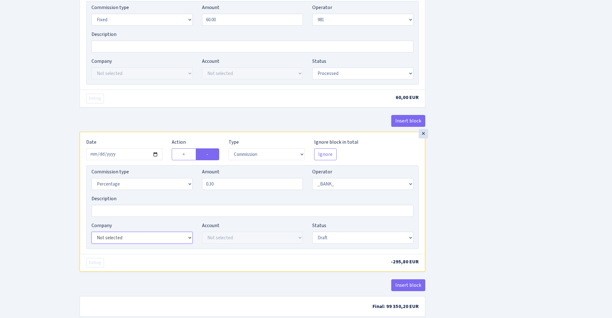
select select "24"
select select "71"
select select "processed"
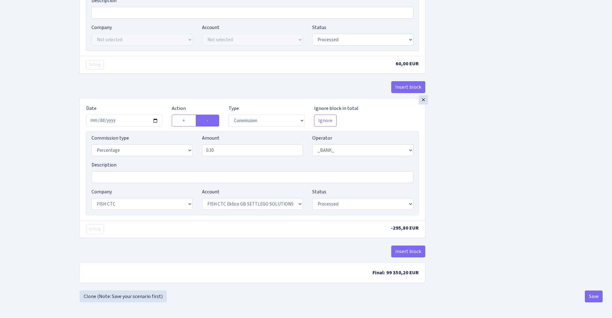
scroll to position [476, 0]
click at [589, 296] on button "Save" at bounding box center [594, 297] width 18 height 12
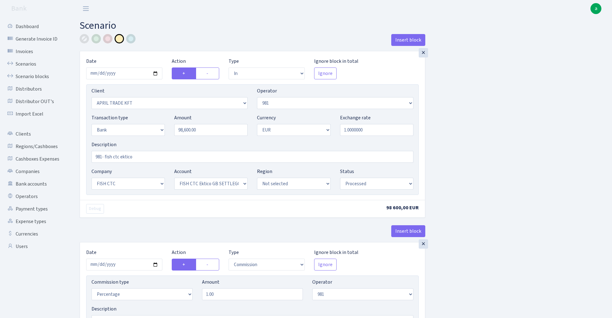
select select "in"
select select "2448"
select select "61"
select select "2"
select select "1"
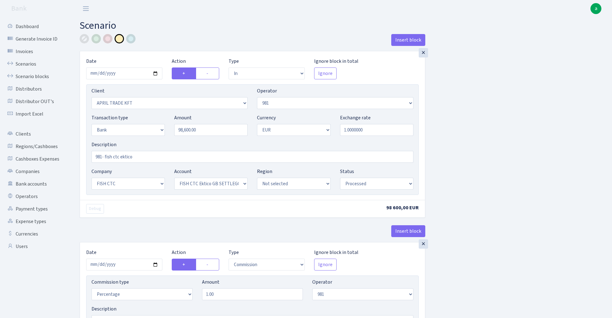
select select "24"
select select "71"
select select "processed"
select select "commission"
select select "61"
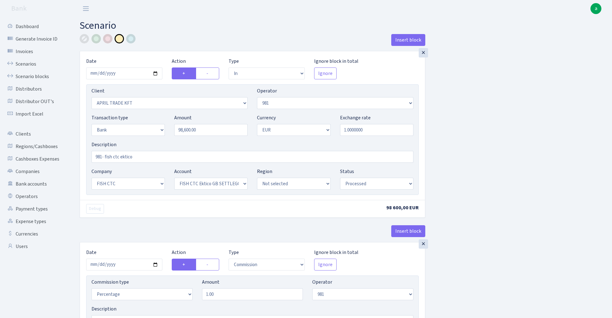
select select "processed"
select select "commission"
select select "fixed"
select select "61"
select select "processed"
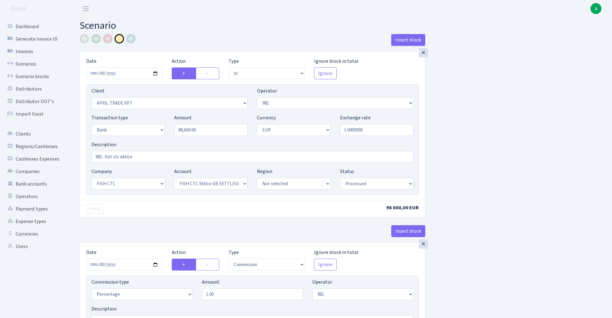
select select "commission"
select select "1"
select select "24"
select select "71"
select select "processed"
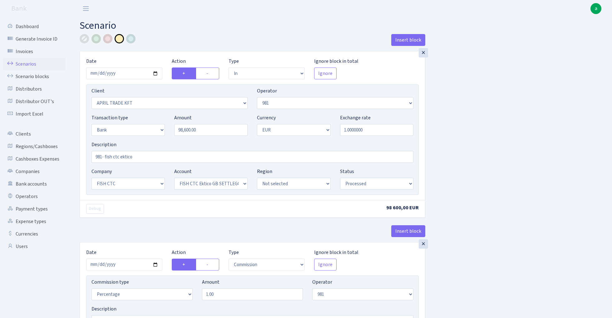
click at [24, 62] on link "Scenarios" at bounding box center [34, 64] width 62 height 12
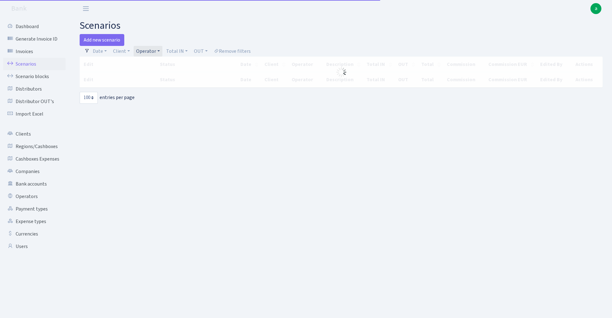
select select "100"
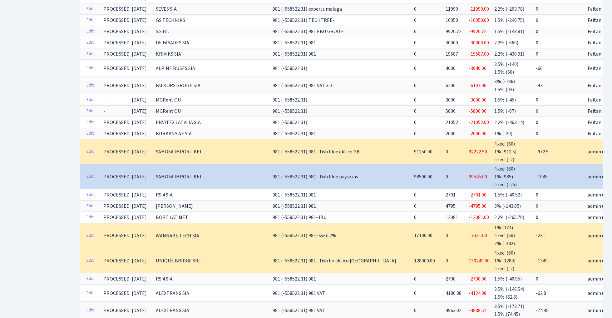
scroll to position [295, 0]
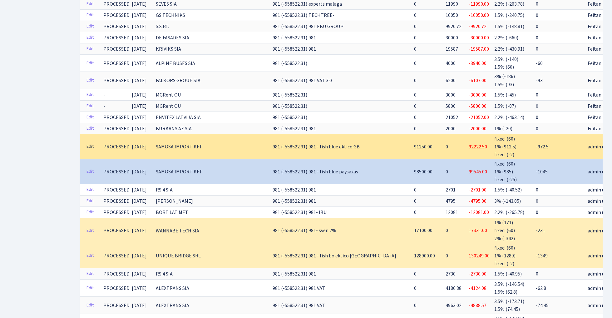
click at [92, 142] on link "Edit" at bounding box center [90, 147] width 13 height 10
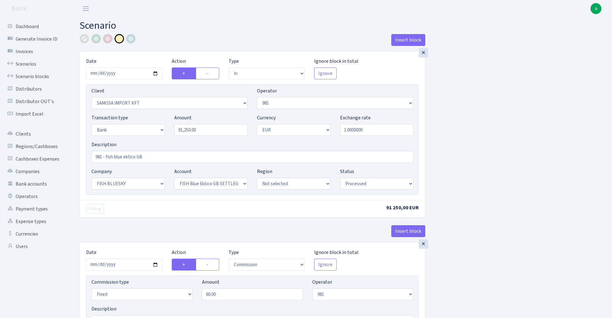
select select "in"
select select "2472"
select select "61"
select select "2"
select select "1"
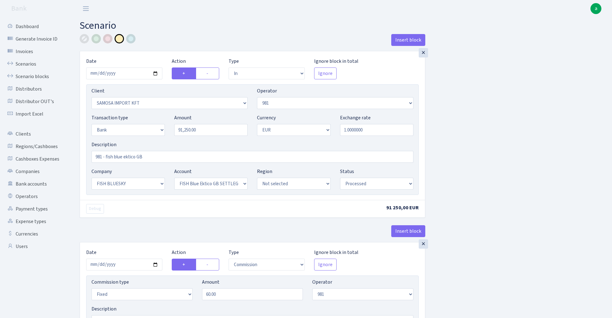
select select "23"
select select "67"
select select "processed"
select select "commission"
select select "fixed"
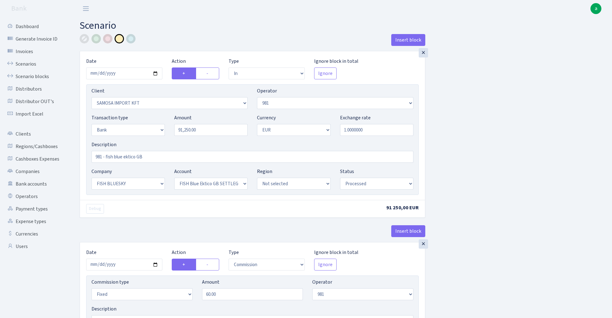
select select "61"
select select "processed"
select select "commission"
select select "61"
select select "processed"
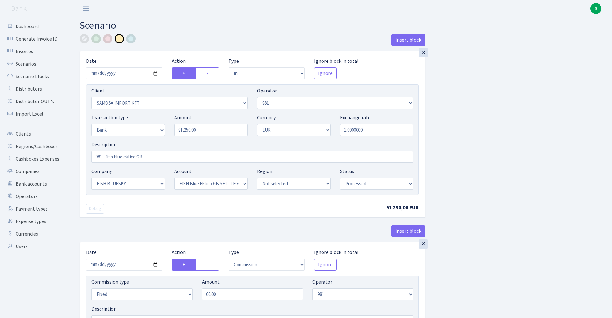
select select "commission"
select select "fixed"
select select "1"
select select "23"
select select "67"
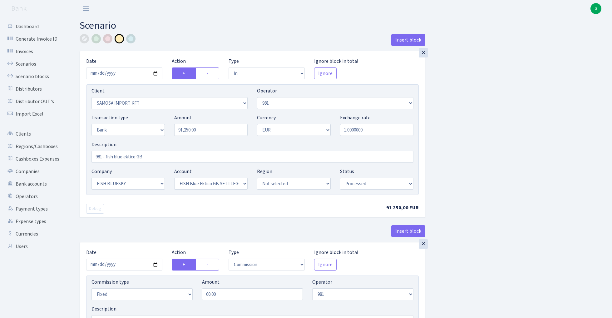
select select "processed"
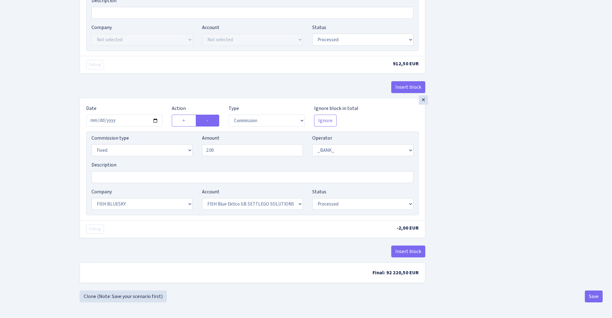
scroll to position [476, 0]
select select "percentage"
click at [224, 147] on input "2.00" at bounding box center [252, 150] width 101 height 12
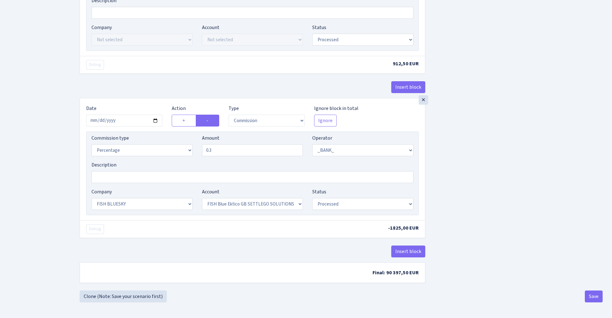
type input "0.30"
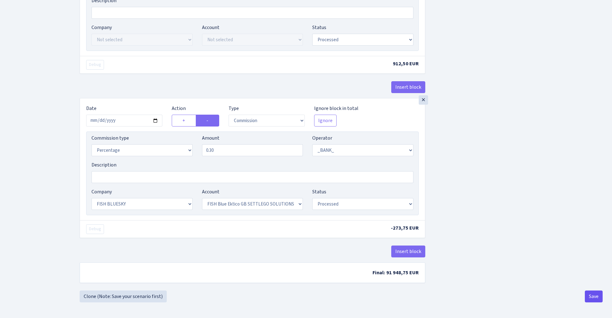
click at [595, 297] on button "Save" at bounding box center [594, 297] width 18 height 12
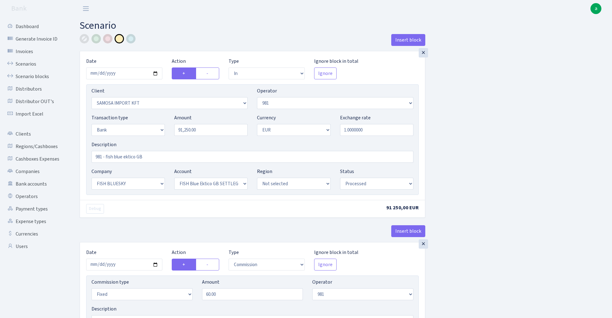
select select "in"
select select "2472"
select select "61"
select select "2"
select select "1"
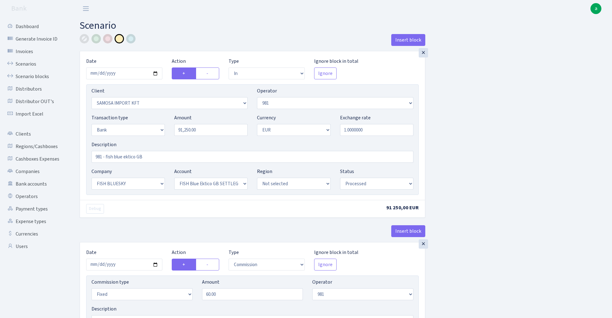
select select "23"
select select "67"
select select "processed"
select select "commission"
select select "fixed"
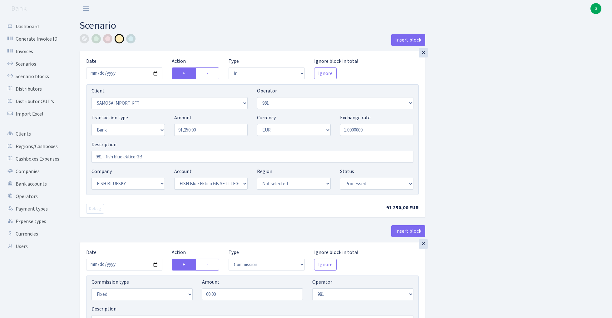
select select "61"
select select "processed"
select select "commission"
select select "61"
select select "processed"
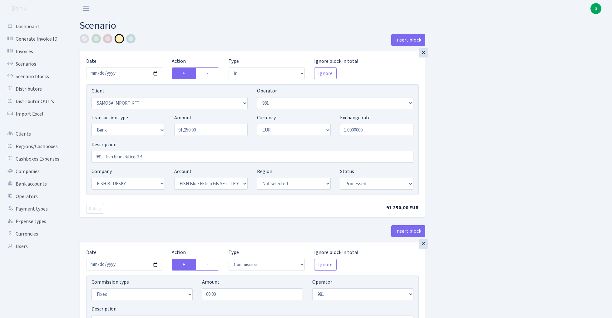
select select "commission"
select select "1"
select select "23"
select select "67"
select select "processed"
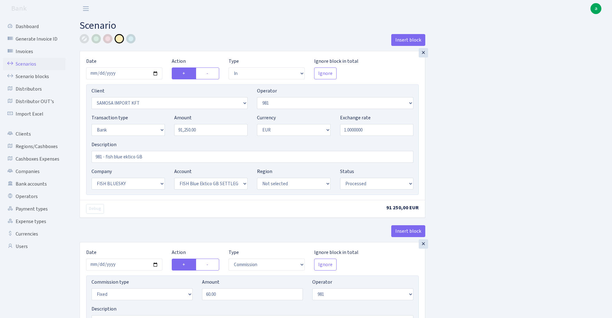
click at [28, 62] on link "Scenarios" at bounding box center [34, 64] width 62 height 12
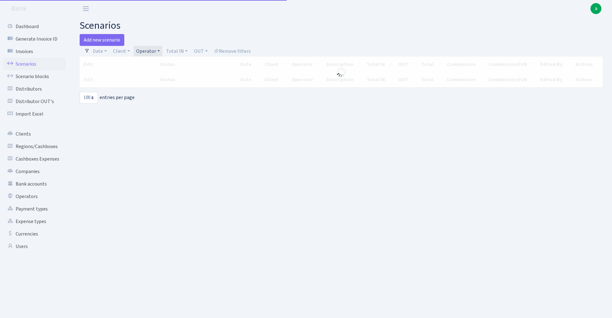
select select "100"
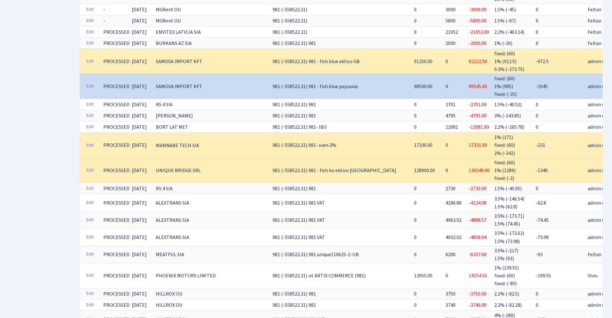
scroll to position [381, 0]
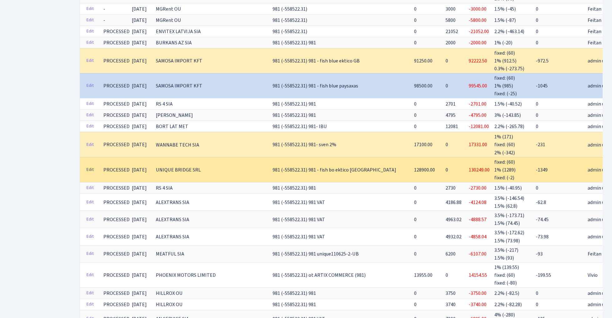
click at [92, 165] on link "Edit" at bounding box center [90, 170] width 13 height 10
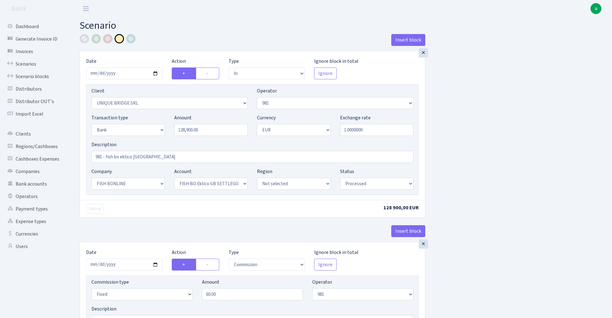
select select "in"
select select "3102"
select select "61"
select select "2"
select select "1"
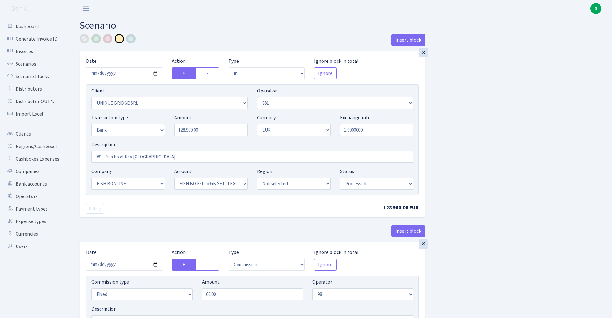
select select "22"
select select "63"
select select "processed"
select select "commission"
select select "fixed"
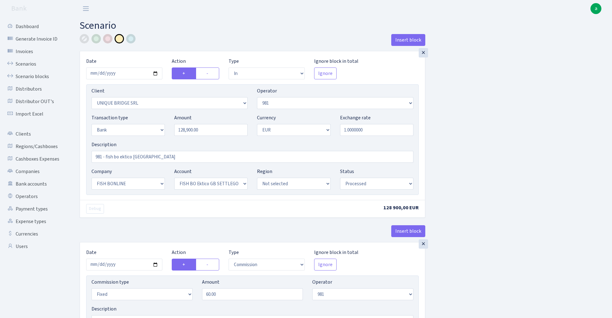
select select "61"
select select "processed"
select select "commission"
select select "61"
select select "processed"
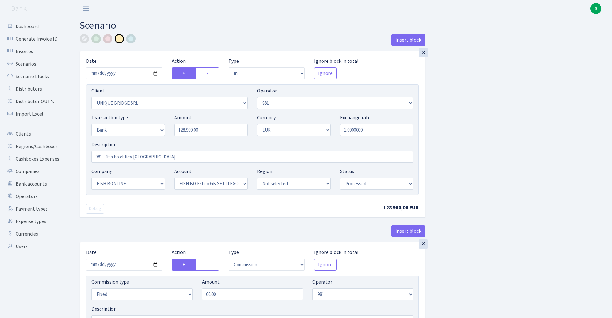
select select "commission"
select select "fixed"
select select "1"
select select "22"
select select "63"
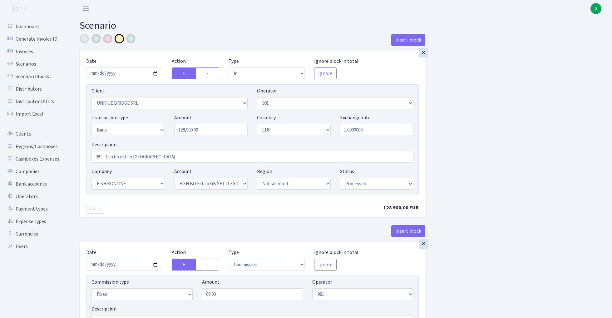
select select "processed"
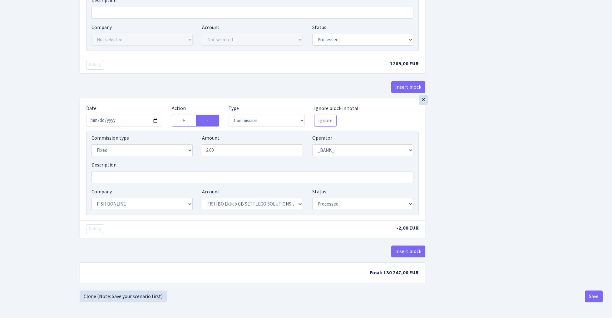
scroll to position [476, 0]
select select "percentage"
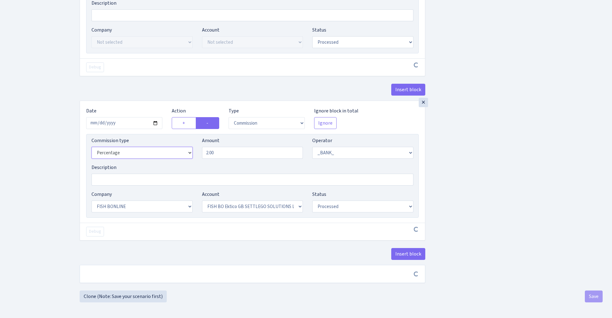
scroll to position [474, 0]
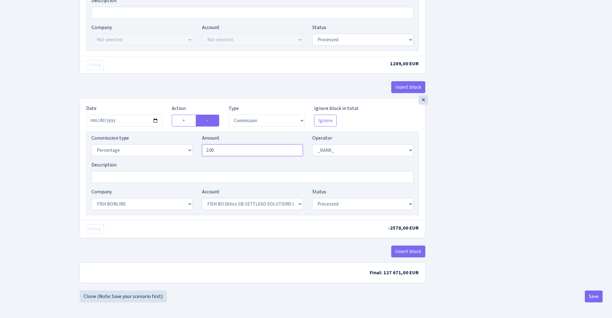
click at [232, 151] on input "2.00" at bounding box center [252, 150] width 101 height 12
type input "0.30"
click at [595, 301] on button "Save" at bounding box center [594, 297] width 18 height 12
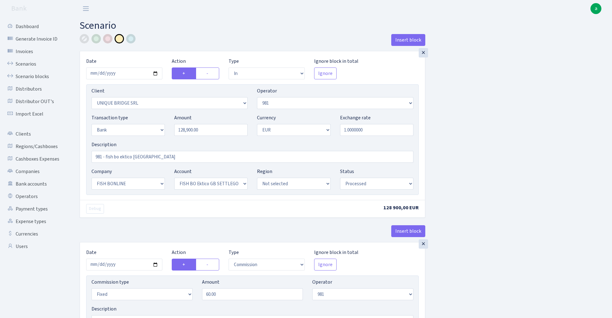
select select "in"
select select "3102"
select select "61"
select select "2"
select select "1"
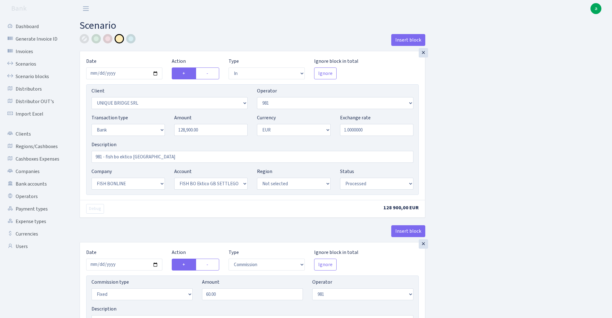
select select "22"
select select "63"
select select "processed"
select select "commission"
select select "fixed"
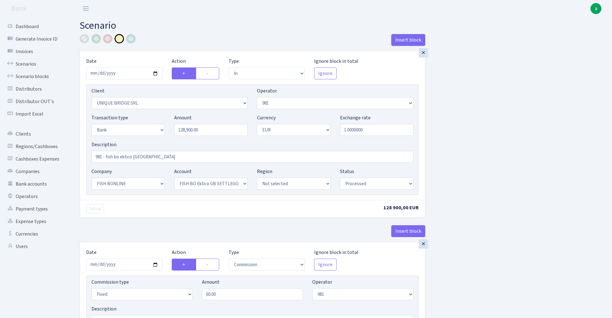
select select "61"
select select "processed"
select select "commission"
select select "61"
select select "processed"
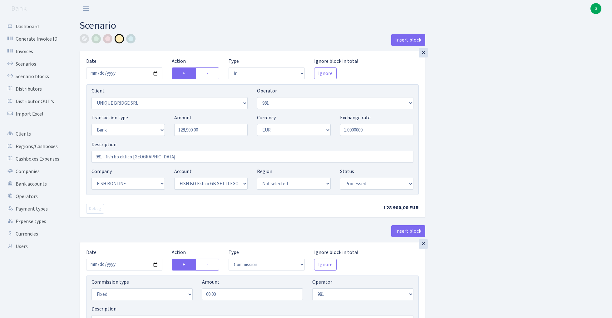
select select "commission"
select select "1"
select select "22"
select select "63"
select select "processed"
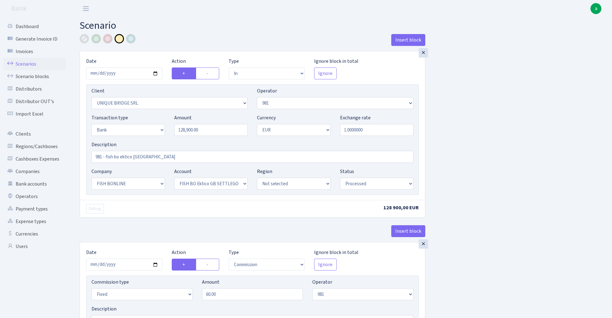
click at [27, 63] on link "Scenarios" at bounding box center [34, 64] width 62 height 12
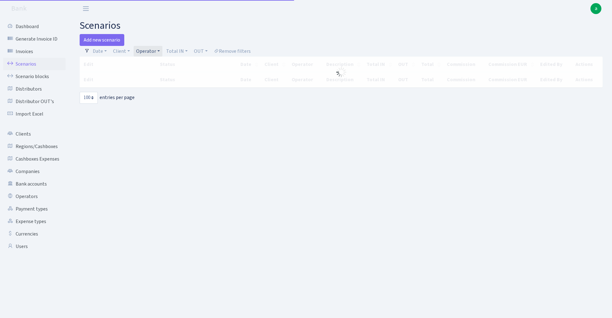
select select "100"
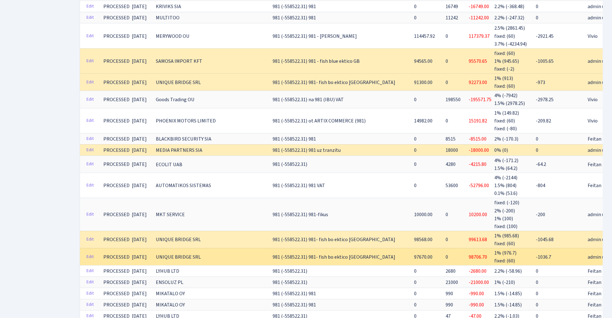
scroll to position [753, 0]
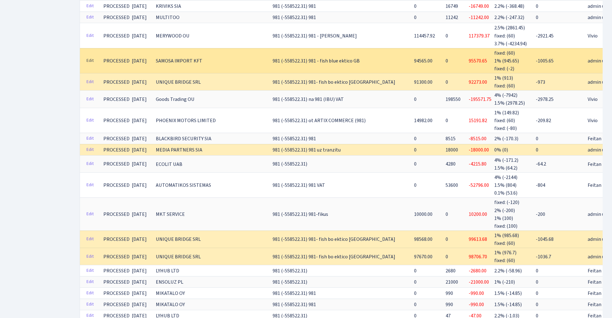
click at [91, 56] on link "Edit" at bounding box center [90, 61] width 13 height 10
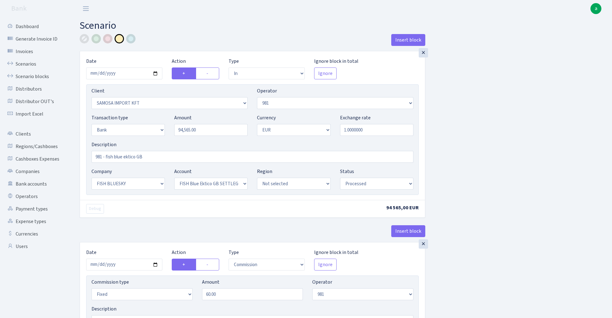
select select "in"
select select "2472"
select select "61"
select select "2"
select select "1"
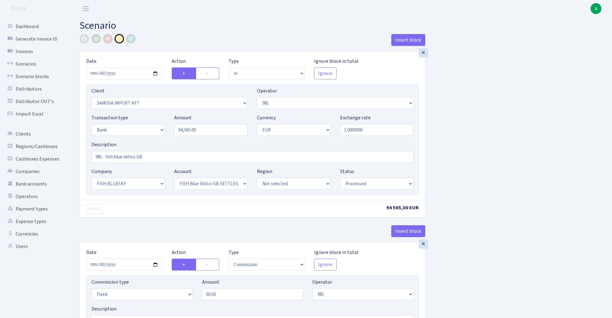
select select "23"
select select "67"
select select "processed"
select select "commission"
select select "fixed"
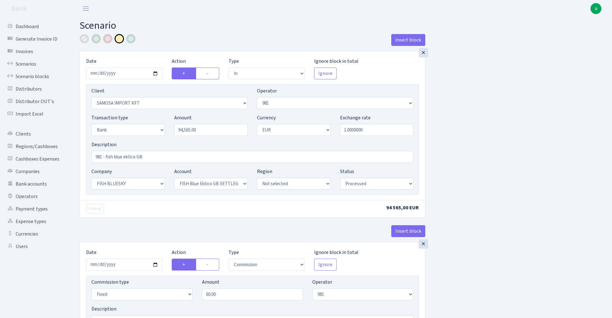
select select "61"
select select "processed"
select select "commission"
select select "61"
select select "processed"
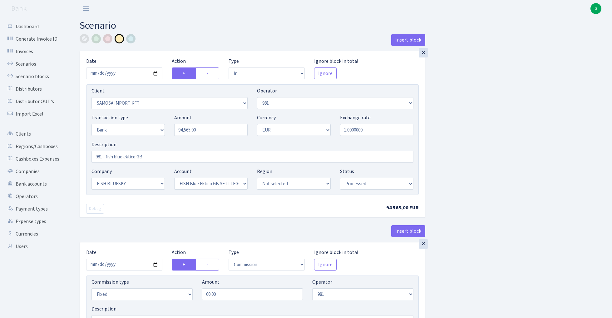
select select "commission"
select select "fixed"
select select "1"
select select "23"
select select "67"
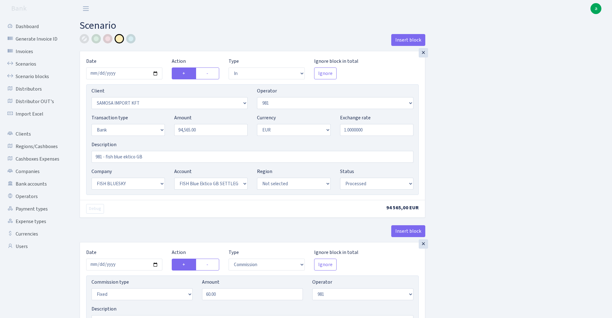
select select "processed"
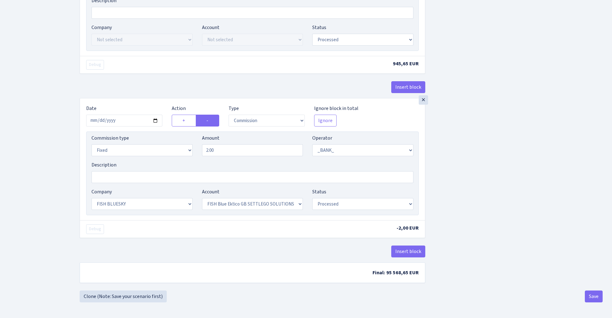
scroll to position [476, 0]
select select "percentage"
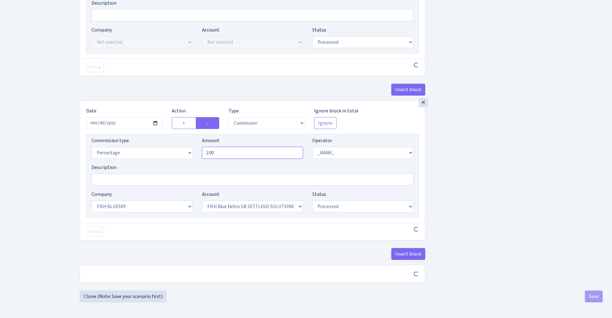
click at [237, 149] on input "2.00" at bounding box center [252, 153] width 101 height 12
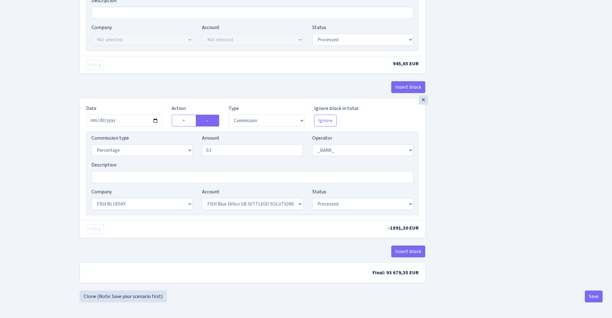
type input "0.30"
click at [592, 297] on button "Save" at bounding box center [594, 297] width 18 height 12
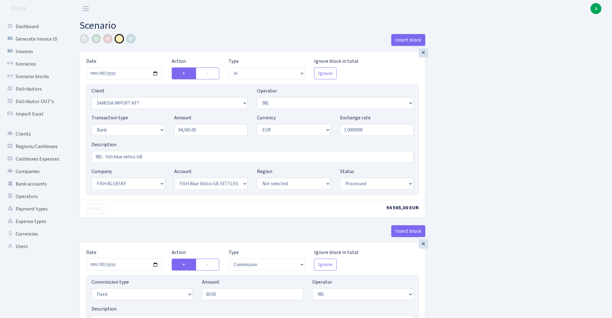
select select "in"
select select "2472"
select select "61"
select select "2"
select select "1"
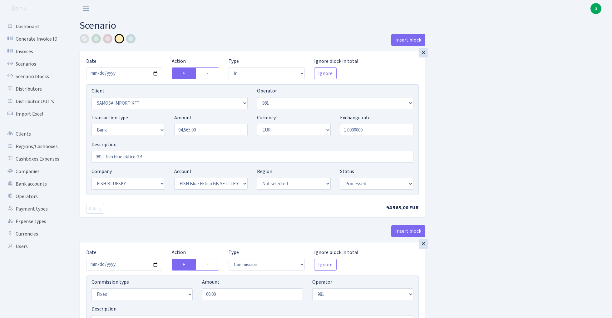
select select "23"
select select "67"
select select "processed"
select select "commission"
select select "fixed"
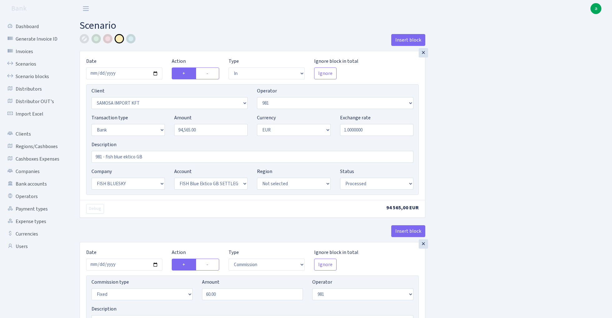
select select "61"
select select "processed"
select select "commission"
select select "61"
select select "processed"
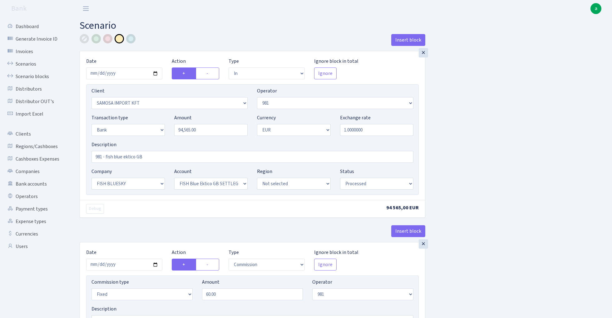
select select "commission"
select select "1"
select select "23"
select select "67"
select select "processed"
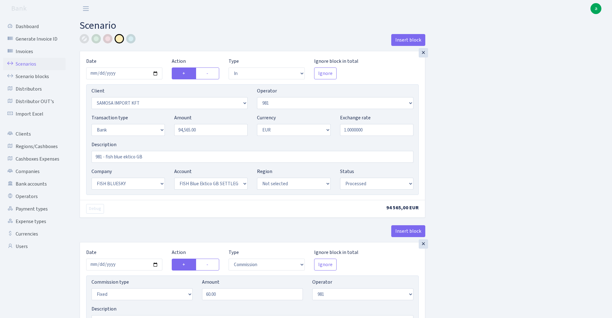
click at [30, 62] on link "Scenarios" at bounding box center [34, 64] width 62 height 12
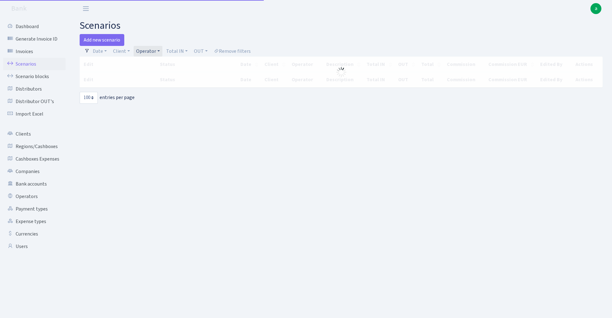
select select "100"
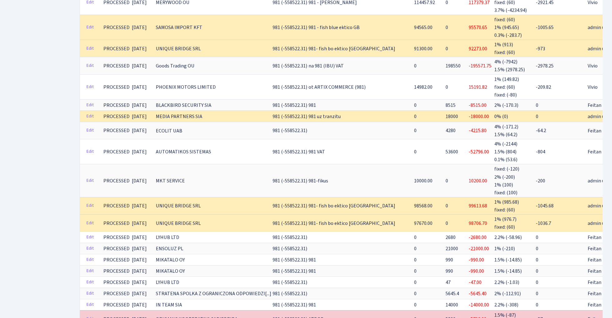
scroll to position [793, 0]
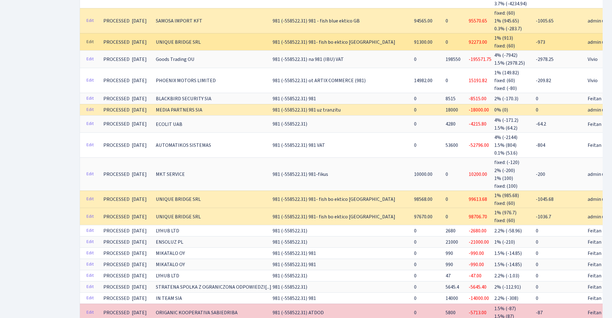
click at [92, 37] on link "Edit" at bounding box center [90, 42] width 13 height 10
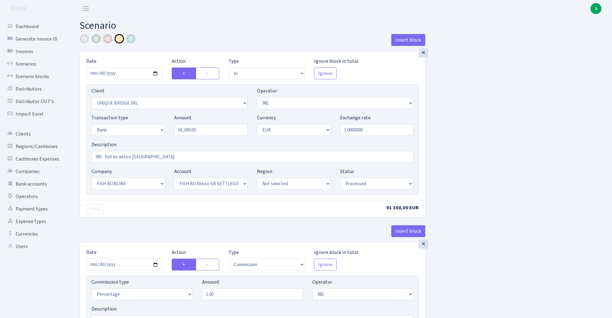
select select "in"
select select "3102"
select select "61"
select select "2"
select select "1"
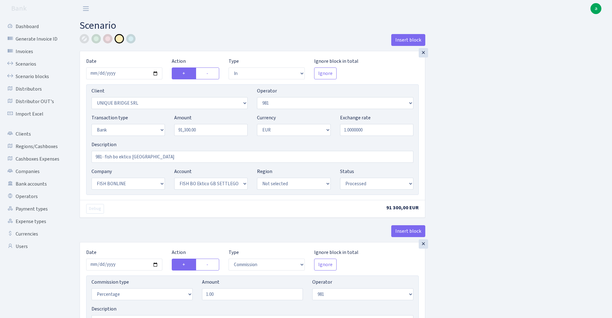
select select "22"
select select "63"
select select "processed"
select select "commission"
select select "61"
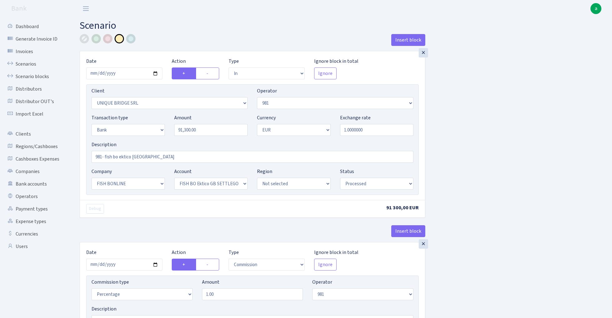
select select "processed"
select select "commission"
select select "fixed"
select select "61"
select select "processed"
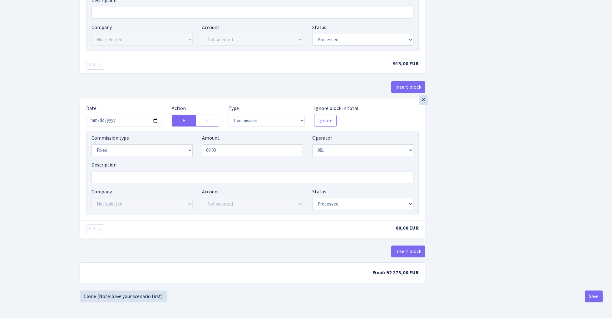
scroll to position [311, 0]
click at [405, 252] on button "Insert block" at bounding box center [409, 252] width 34 height 12
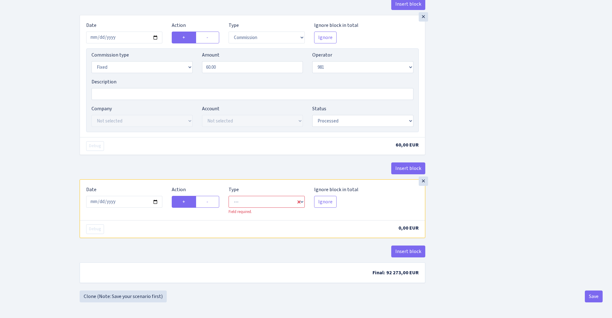
scroll to position [394, 0]
click at [129, 204] on input "2025-08-29" at bounding box center [124, 202] width 76 height 12
type input "[DATE]"
click at [223, 162] on div "Insert block" at bounding box center [253, 170] width 346 height 17
click at [212, 201] on label "-" at bounding box center [207, 202] width 23 height 12
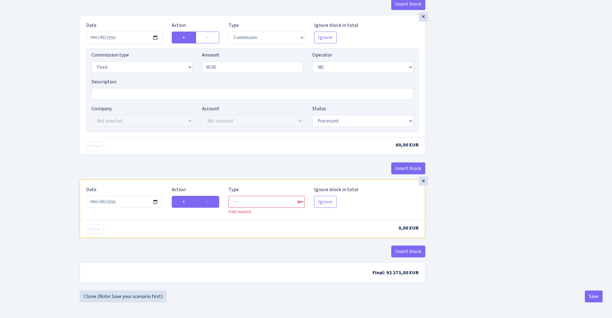
click at [211, 201] on input "-" at bounding box center [209, 200] width 4 height 4
radio input "true"
radio input "false"
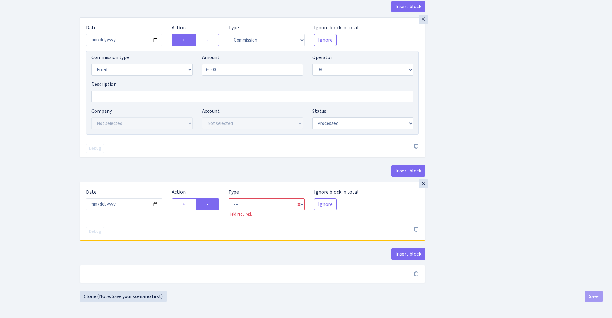
scroll to position [392, 0]
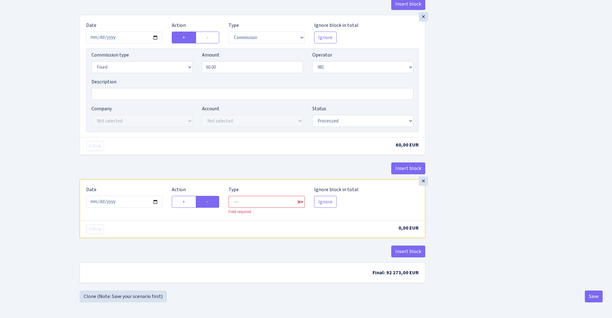
select select "commission"
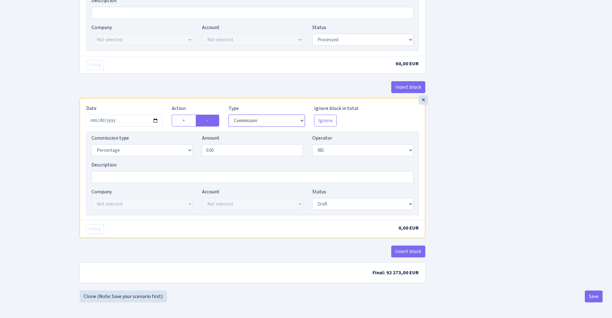
scroll to position [476, 0]
select select "1"
click at [227, 150] on input "0.00" at bounding box center [252, 150] width 101 height 12
type input "0.30"
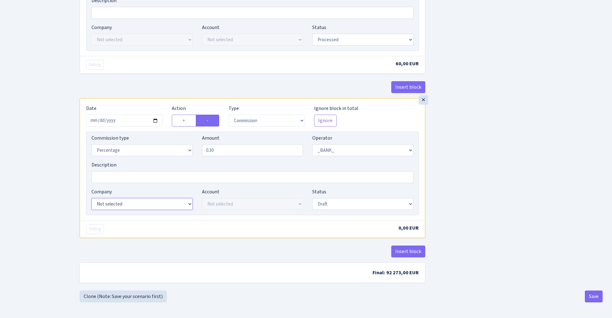
scroll to position [474, 0]
select select "22"
select select "63"
click at [596, 294] on button "Save" at bounding box center [594, 297] width 18 height 12
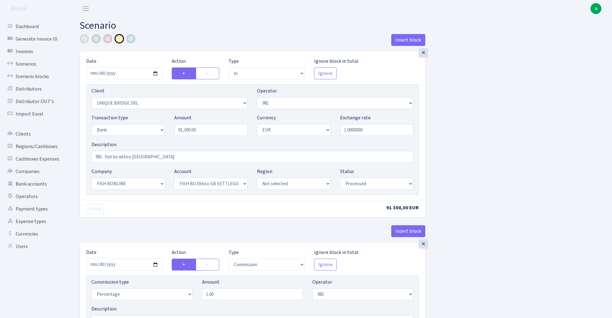
select select "in"
select select "3102"
select select "61"
select select "2"
select select "1"
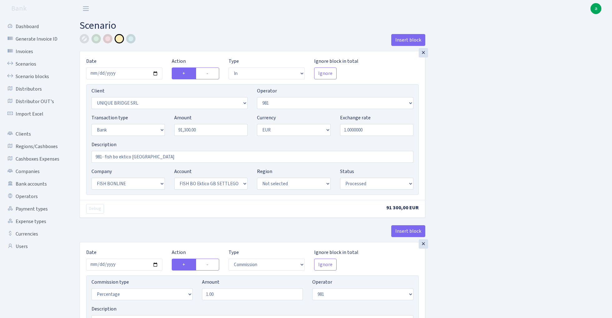
select select "22"
select select "63"
select select "processed"
select select "commission"
select select "61"
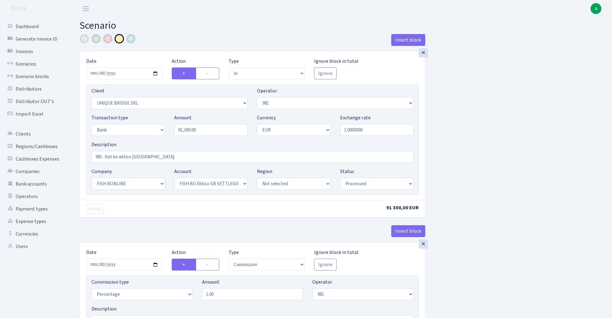
select select "processed"
select select "commission"
select select "fixed"
select select "61"
select select "processed"
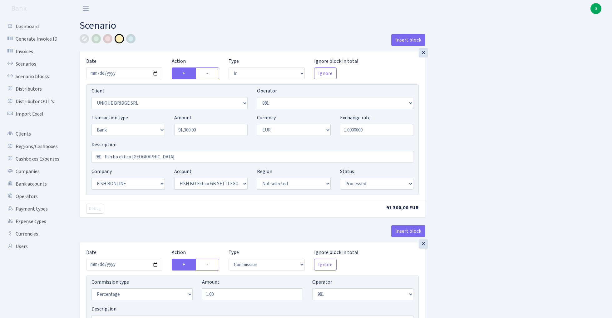
select select "commission"
select select "1"
select select "22"
select select "63"
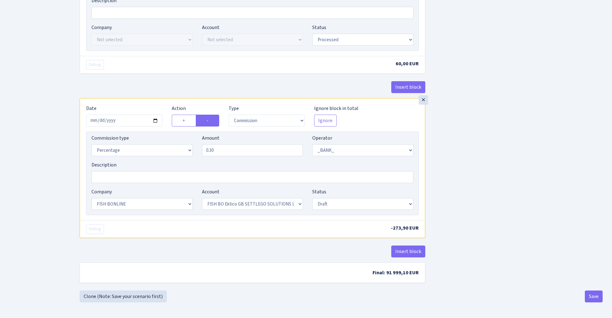
scroll to position [476, 0]
select select "processed"
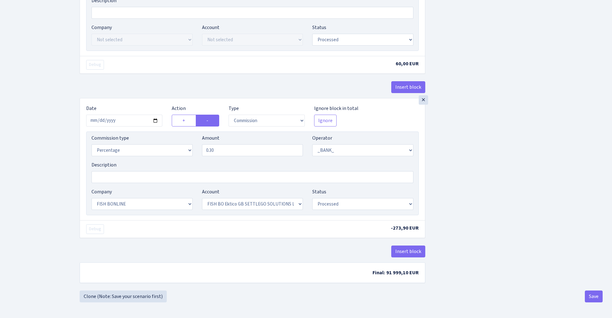
click at [592, 298] on button "Save" at bounding box center [594, 297] width 18 height 12
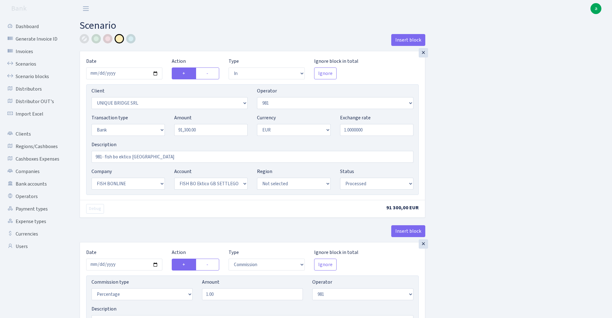
select select "in"
select select "3102"
select select "61"
select select "2"
select select "1"
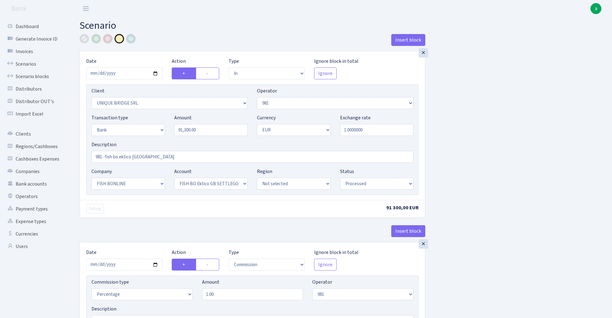
select select "22"
select select "63"
select select "processed"
select select "commission"
select select "61"
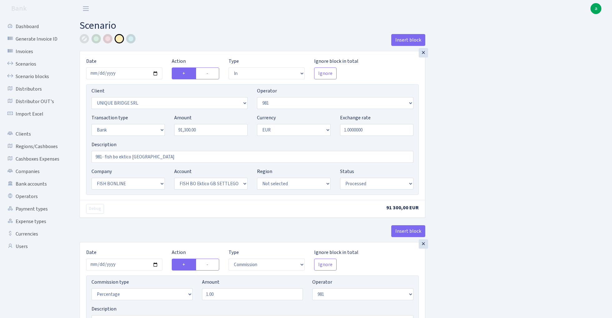
select select "processed"
select select "commission"
select select "fixed"
select select "61"
select select "processed"
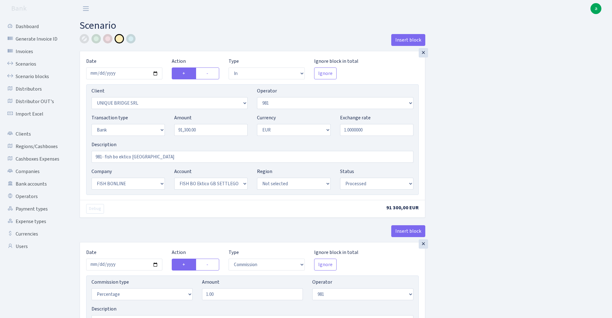
select select "commission"
select select "1"
select select "22"
select select "63"
select select "processed"
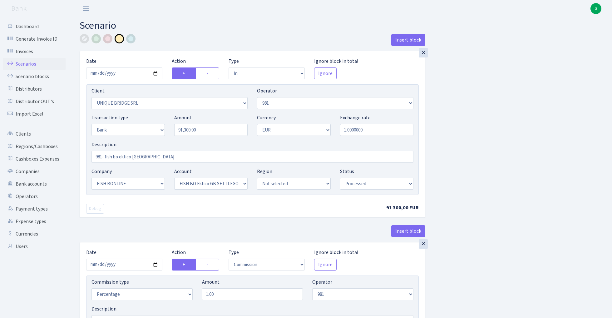
click at [24, 60] on link "Scenarios" at bounding box center [34, 64] width 62 height 12
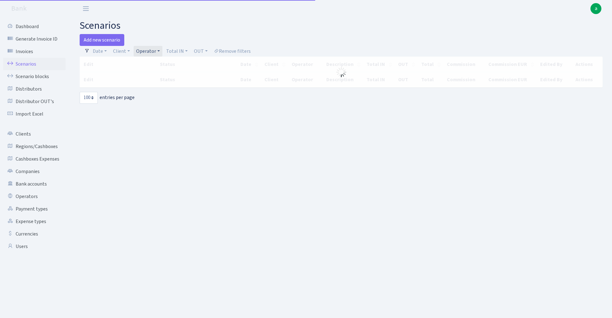
select select "100"
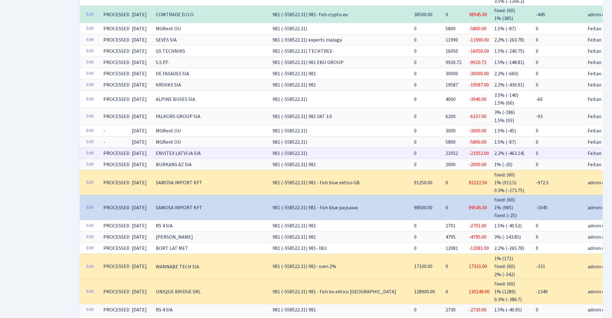
scroll to position [264, 0]
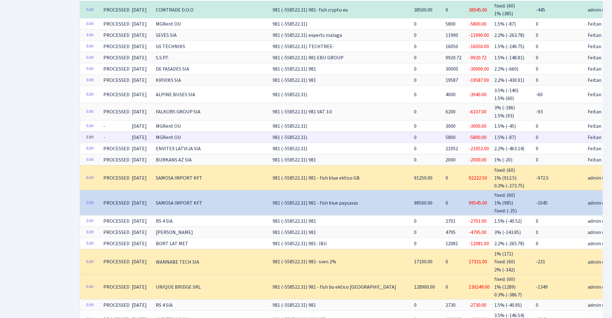
click at [90, 132] on link "Edit" at bounding box center [90, 137] width 13 height 10
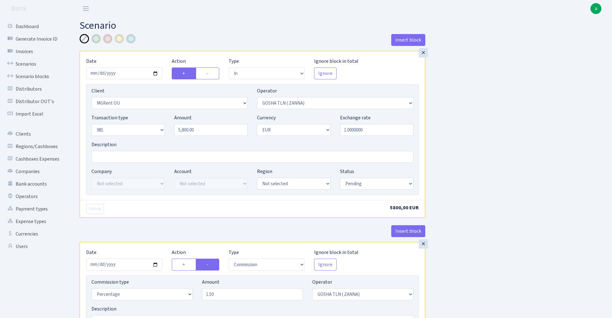
select select "in"
select select "3221"
select select "134"
select select "8"
select select "1"
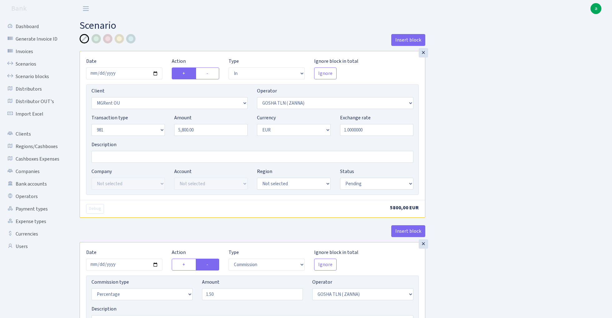
select select "pending"
select select "commission"
select select "134"
select select "pending"
select select "out"
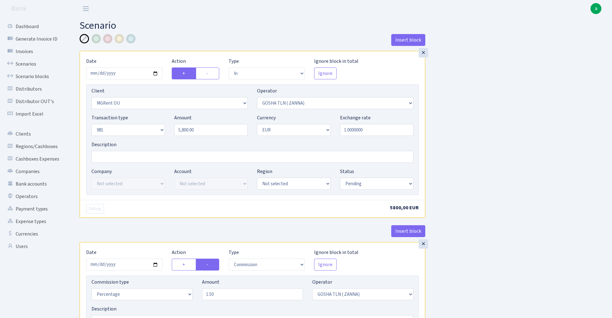
select select "2911"
select select "61"
select select "8"
select select "1"
select select "pending"
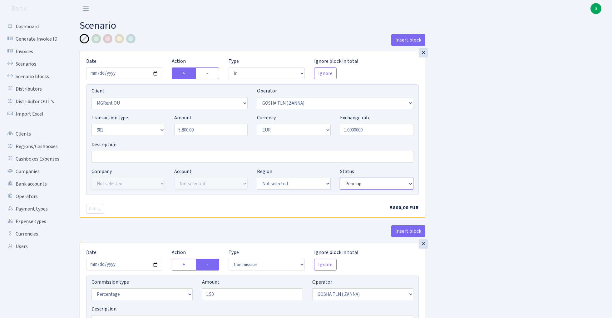
select select "processed"
click at [147, 156] on input "Description" at bounding box center [253, 157] width 322 height 12
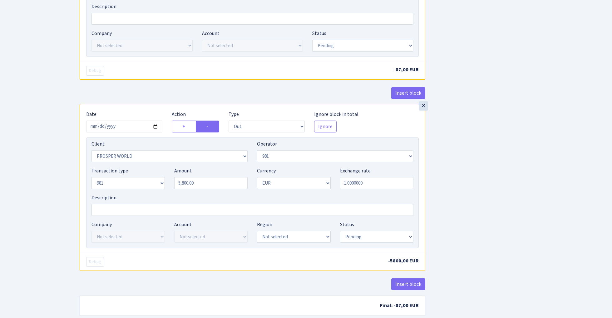
scroll to position [305, 0]
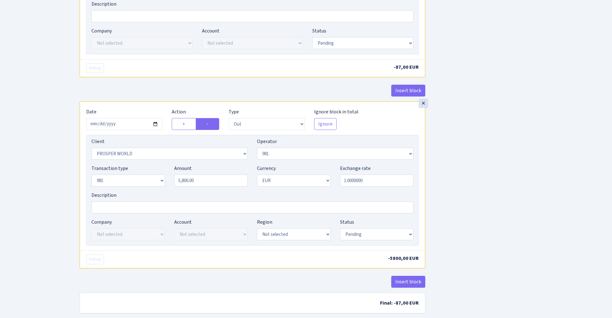
type input "981"
select select "processed"
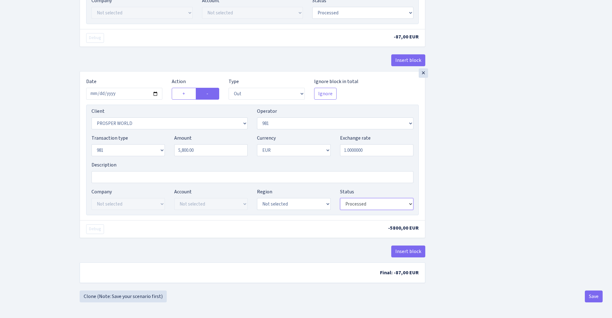
scroll to position [338, 0]
click at [596, 297] on button "Save" at bounding box center [594, 297] width 18 height 12
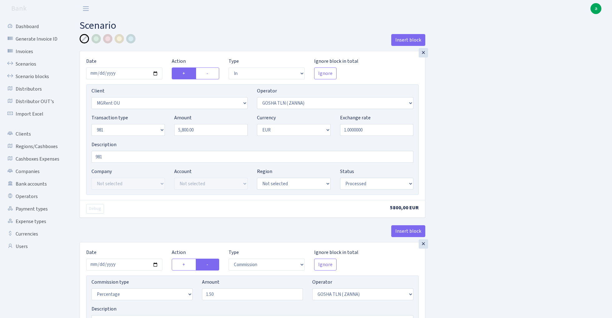
select select "in"
select select "3221"
select select "134"
select select "8"
select select "1"
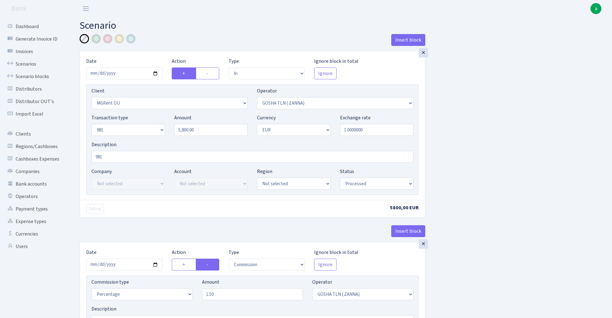
select select "processed"
select select "commission"
select select "134"
select select "processed"
select select "out"
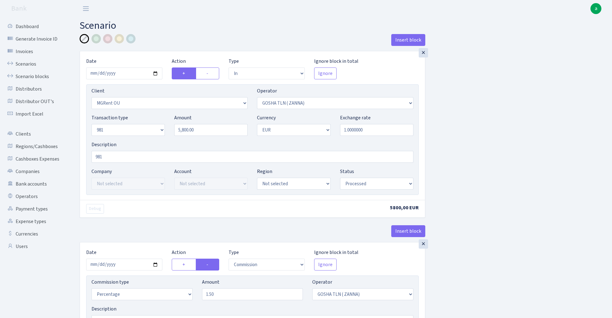
select select "2911"
select select "61"
select select "8"
select select "1"
select select "processed"
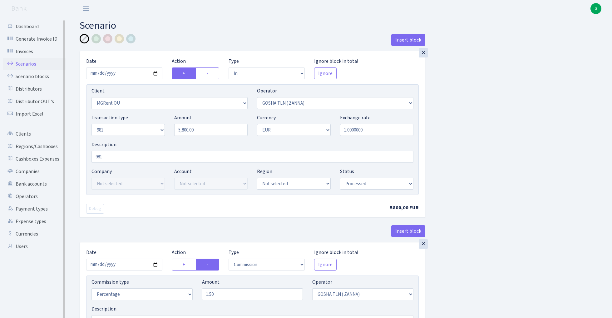
click at [24, 64] on link "Scenarios" at bounding box center [34, 64] width 62 height 12
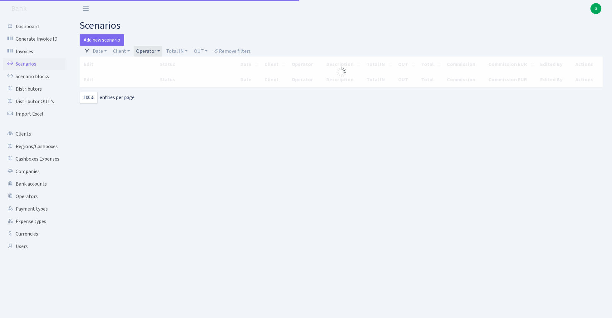
select select "100"
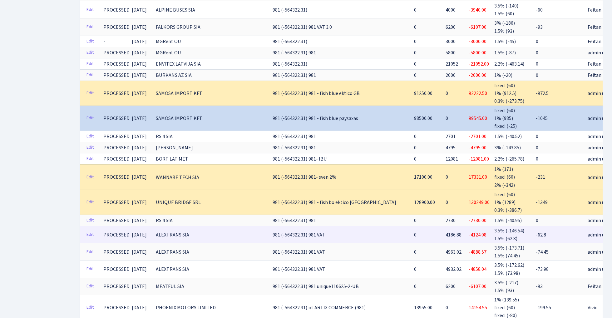
scroll to position [345, 0]
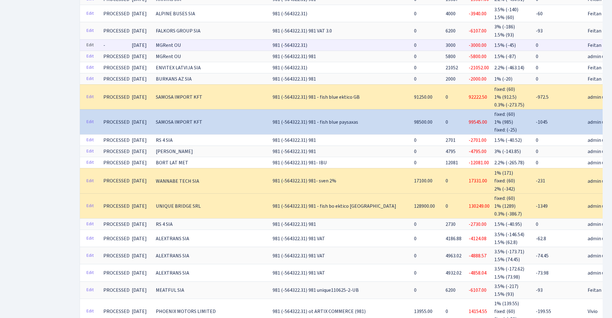
click at [88, 40] on link "Edit" at bounding box center [90, 45] width 13 height 10
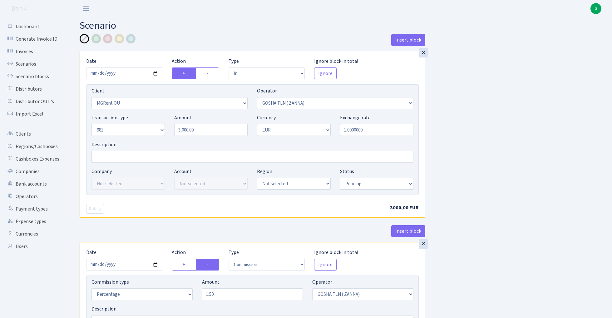
select select "in"
select select "3221"
select select "134"
select select "8"
select select "1"
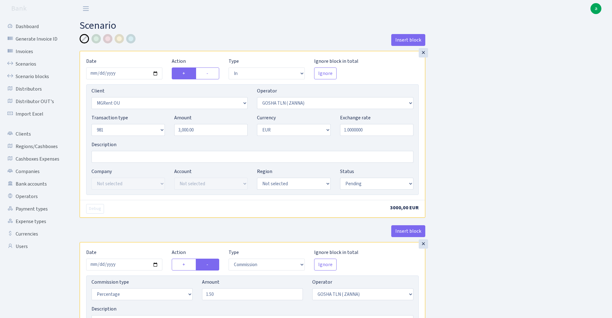
select select "pending"
select select "commission"
select select "134"
select select "pending"
select select "out"
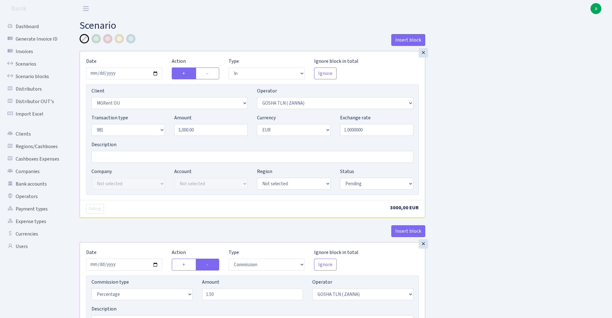
select select "2911"
select select "61"
select select "8"
select select "1"
select select "pending"
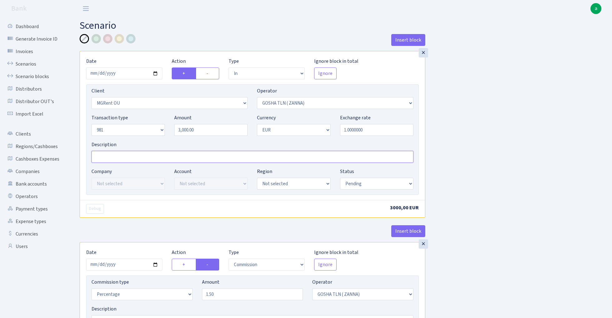
click at [111, 157] on input "Description" at bounding box center [253, 157] width 322 height 12
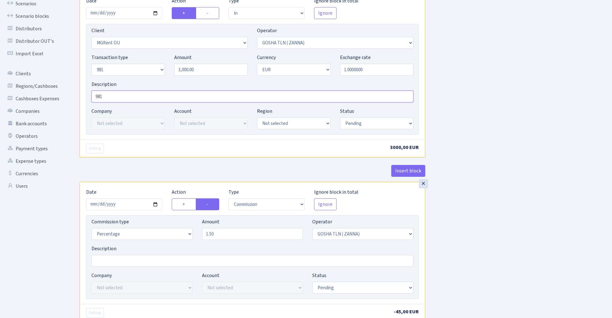
scroll to position [64, 0]
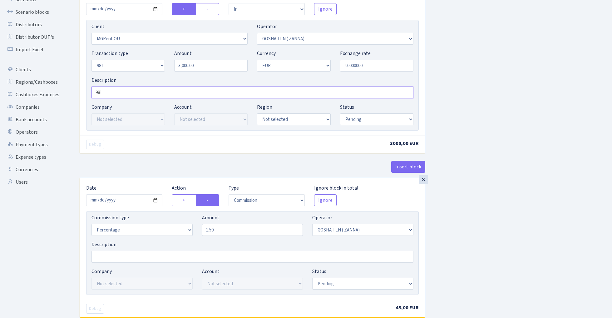
type input "981"
select select "processed"
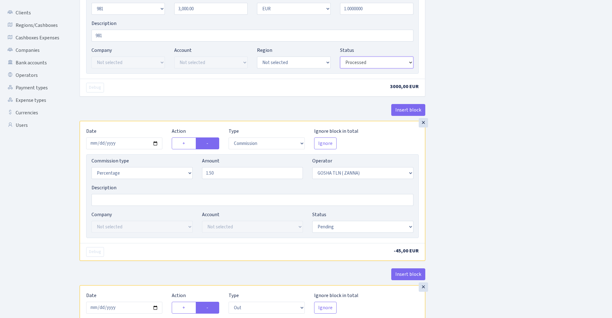
scroll to position [123, 0]
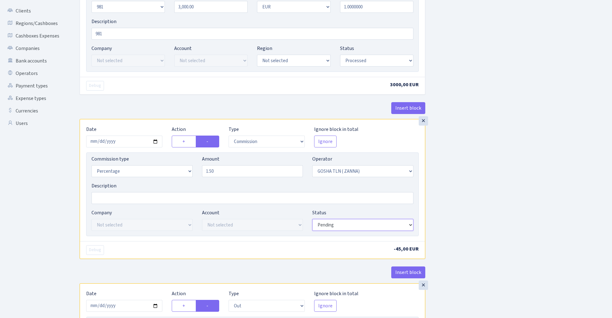
select select "processed"
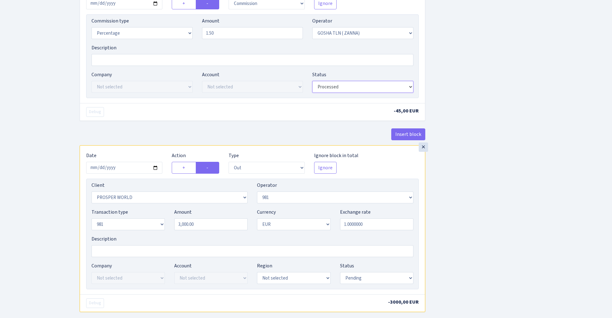
scroll to position [297, 0]
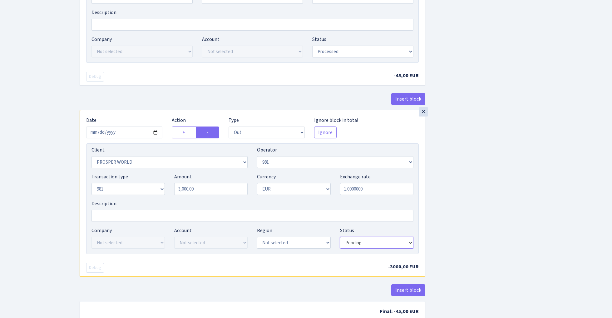
select select "processed"
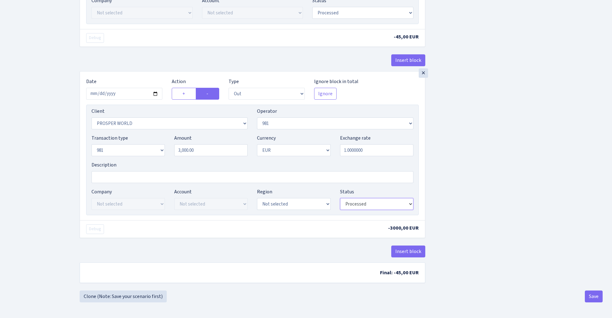
scroll to position [338, 0]
click at [590, 298] on button "Save" at bounding box center [594, 297] width 18 height 12
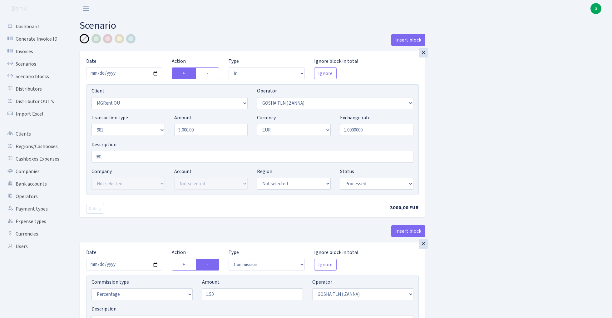
select select "in"
select select "3221"
select select "134"
select select "8"
select select "1"
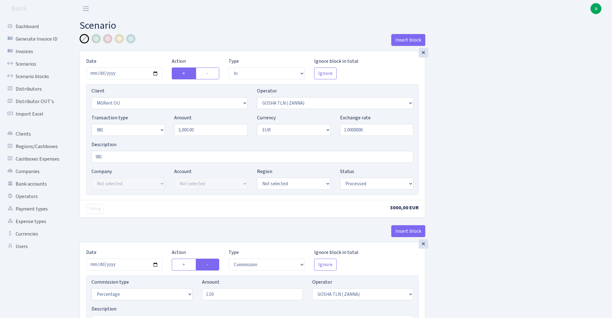
select select "processed"
select select "commission"
select select "134"
select select "processed"
select select "out"
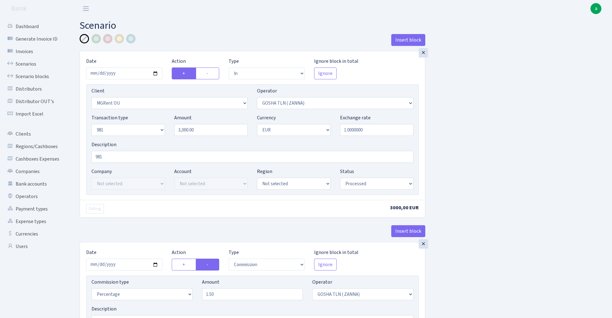
select select "2911"
select select "61"
select select "8"
select select "1"
select select "processed"
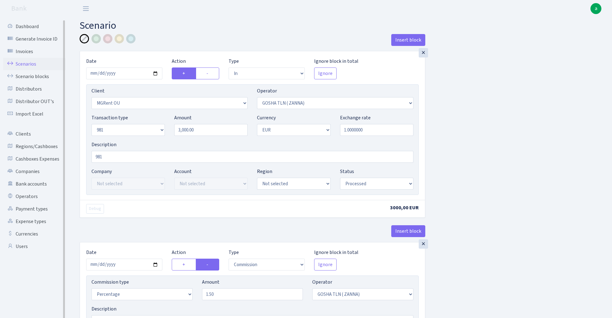
click at [23, 65] on link "Scenarios" at bounding box center [34, 64] width 62 height 12
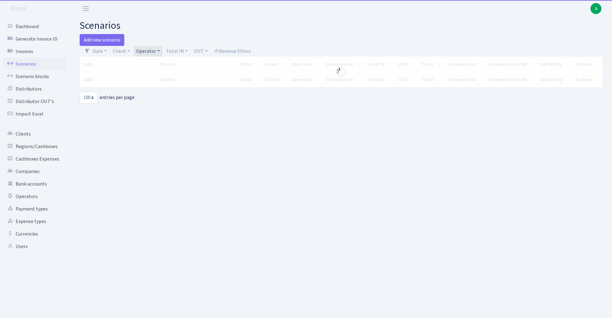
select select "100"
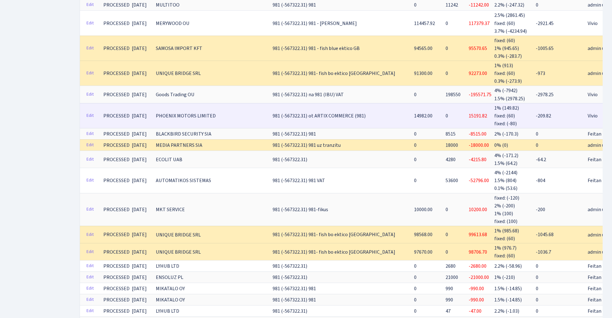
scroll to position [795, 0]
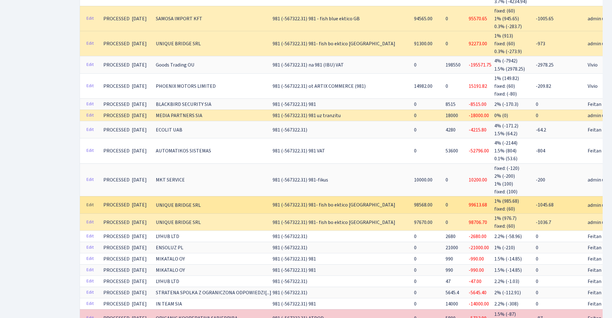
click at [89, 200] on link "Edit" at bounding box center [90, 205] width 13 height 10
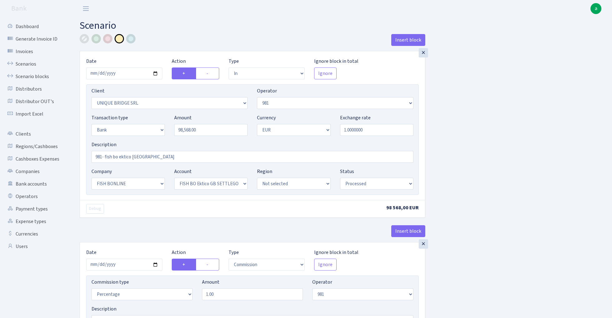
select select "in"
select select "3102"
select select "61"
select select "2"
select select "1"
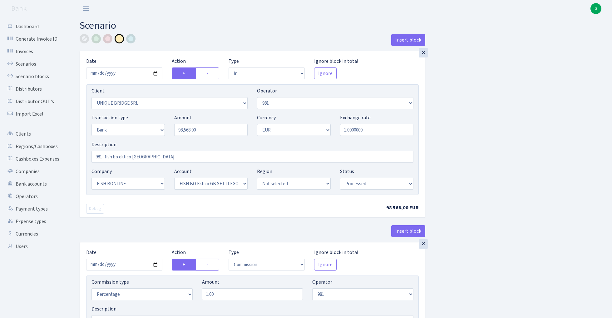
select select "22"
select select "63"
select select "processed"
select select "commission"
select select "61"
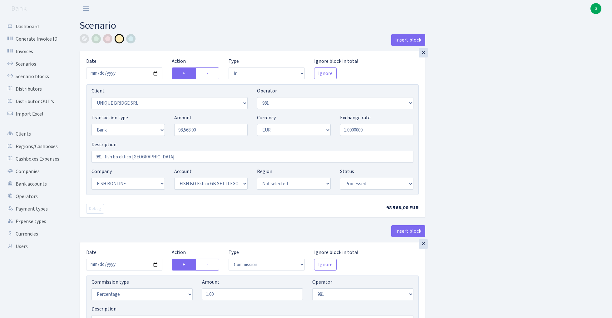
select select "processed"
select select "commission"
select select "fixed"
select select "61"
select select "processed"
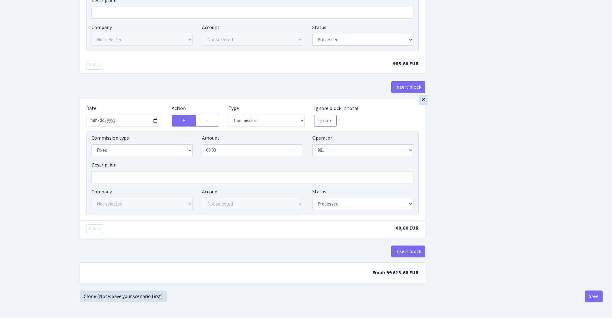
scroll to position [311, 0]
click at [406, 253] on button "Insert block" at bounding box center [409, 252] width 34 height 12
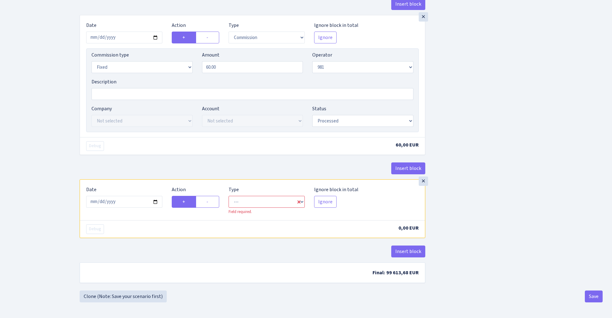
scroll to position [394, 0]
click at [127, 199] on input "2025-08-29" at bounding box center [124, 202] width 76 height 12
type input "[DATE]"
click at [167, 170] on div "Insert block" at bounding box center [253, 170] width 346 height 17
click at [211, 201] on label "-" at bounding box center [207, 202] width 23 height 12
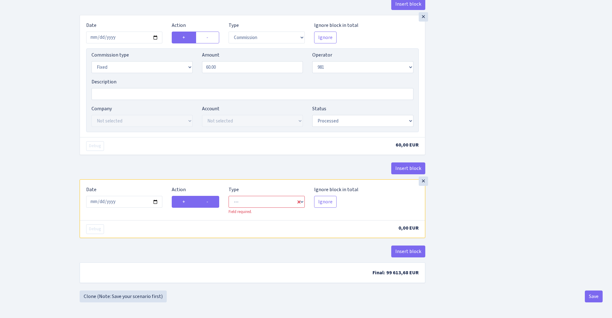
click at [211, 201] on input "-" at bounding box center [209, 200] width 4 height 4
radio input "true"
radio input "false"
select select "commission"
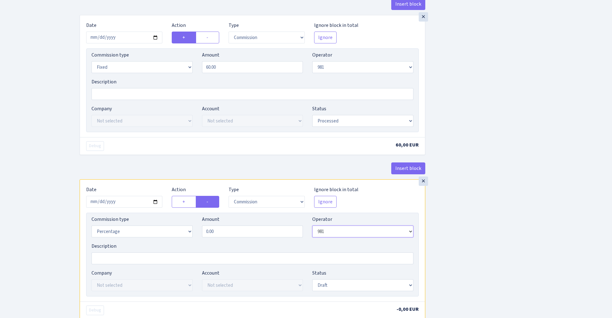
select select "1"
click at [227, 235] on input "0.00" at bounding box center [252, 232] width 101 height 12
type input "0.30"
select select "22"
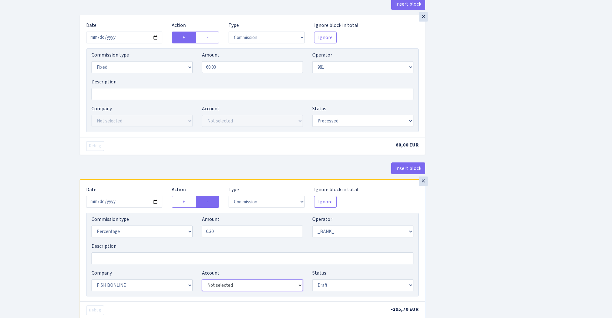
select select "63"
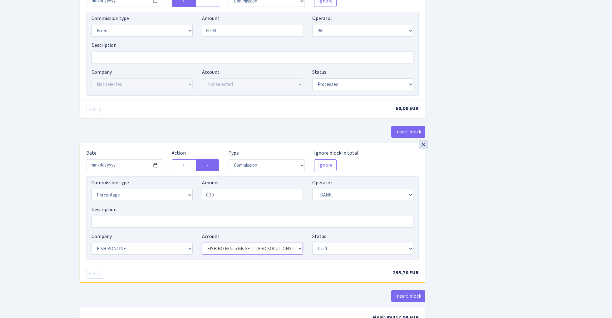
scroll to position [460, 0]
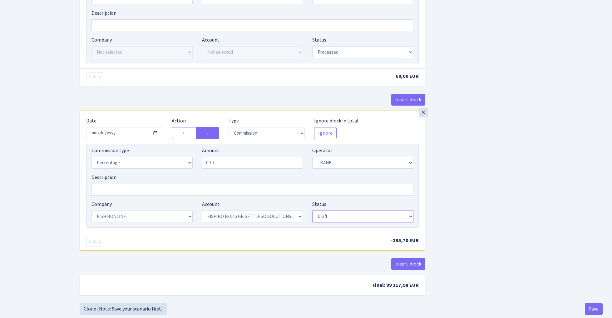
select select "processed"
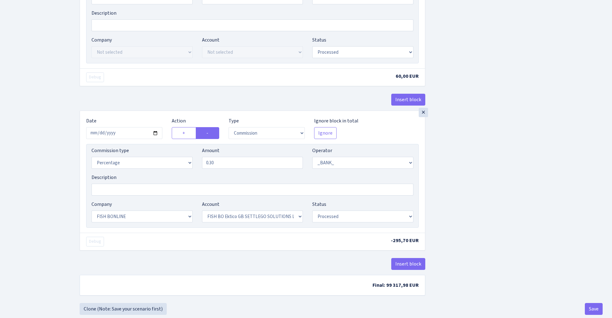
click at [597, 308] on button "Save" at bounding box center [594, 309] width 18 height 12
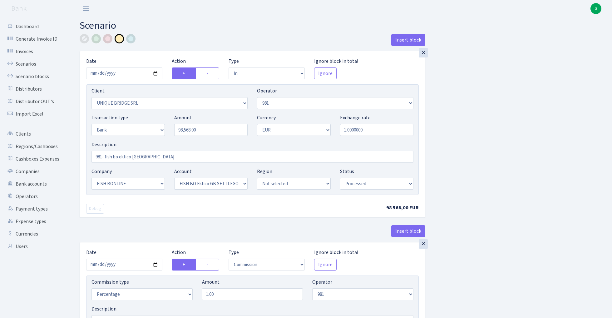
select select "in"
select select "3102"
select select "61"
select select "2"
select select "1"
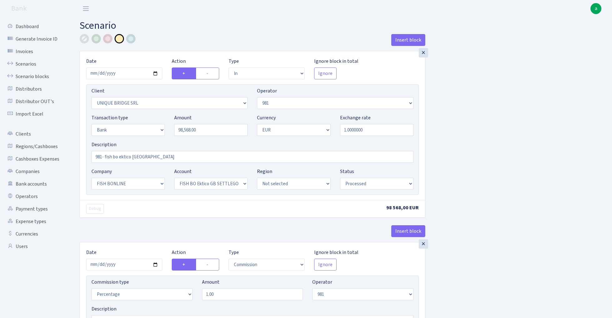
select select "22"
select select "63"
select select "processed"
select select "commission"
select select "61"
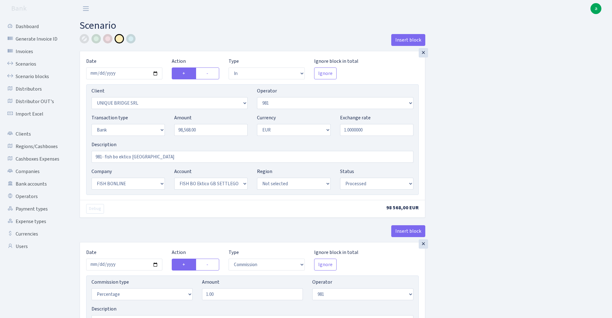
select select "processed"
select select "commission"
select select "fixed"
select select "61"
select select "processed"
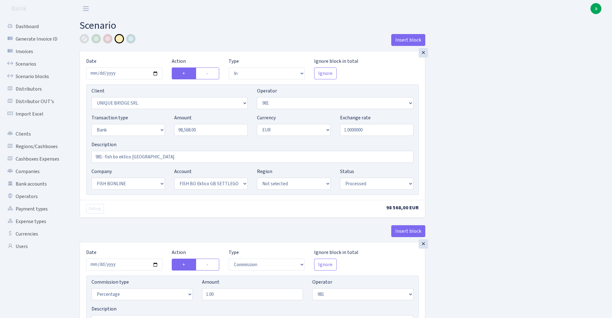
select select "commission"
select select "1"
select select "22"
select select "63"
select select "processed"
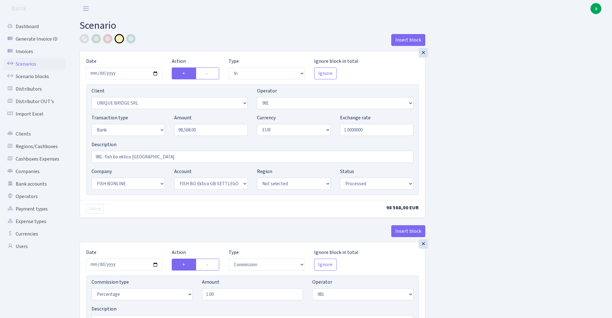
click at [24, 65] on link "Scenarios" at bounding box center [34, 64] width 62 height 12
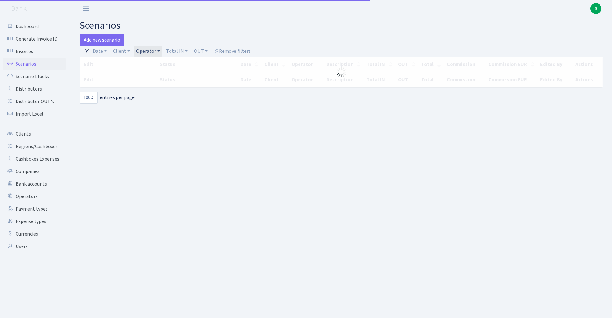
select select "100"
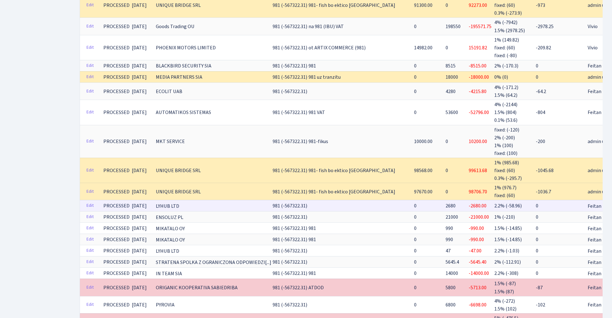
scroll to position [834, 0]
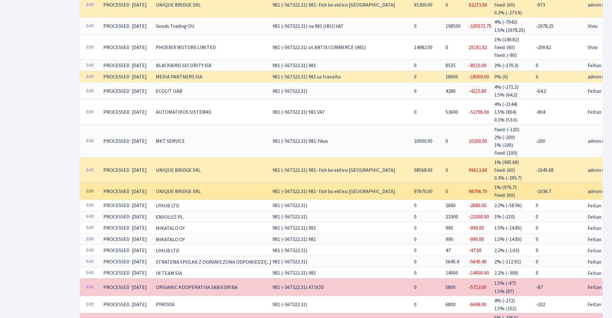
click at [92, 187] on link "Edit" at bounding box center [90, 192] width 13 height 10
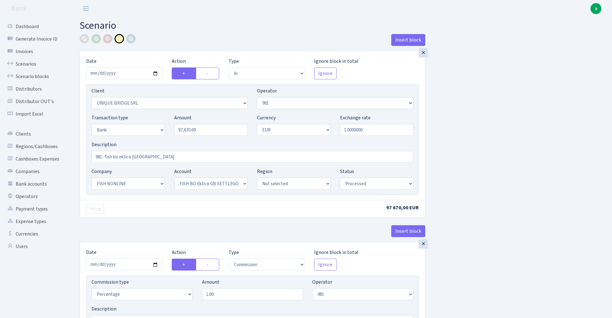
select select "in"
select select "3102"
select select "61"
select select "2"
select select "1"
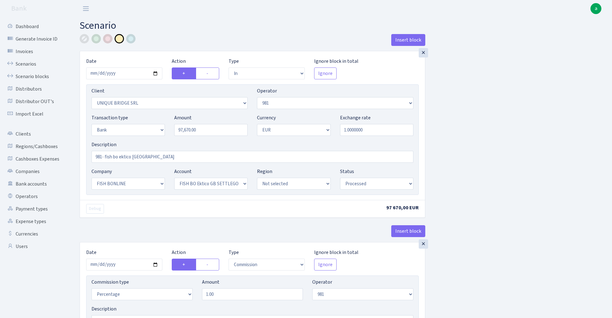
select select "22"
select select "63"
select select "processed"
select select "commission"
select select "61"
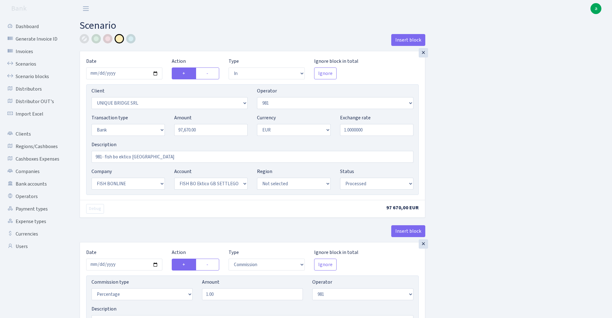
select select "processed"
select select "commission"
select select "fixed"
select select "61"
select select "processed"
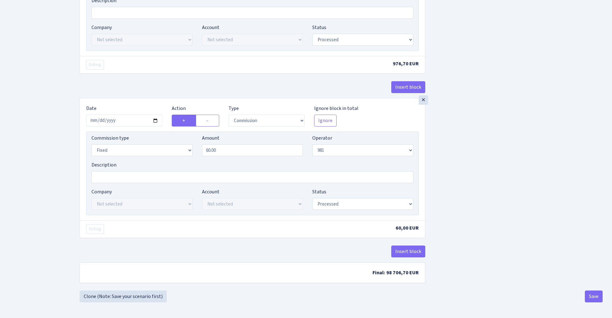
scroll to position [311, 0]
click at [395, 253] on button "Insert block" at bounding box center [409, 252] width 34 height 12
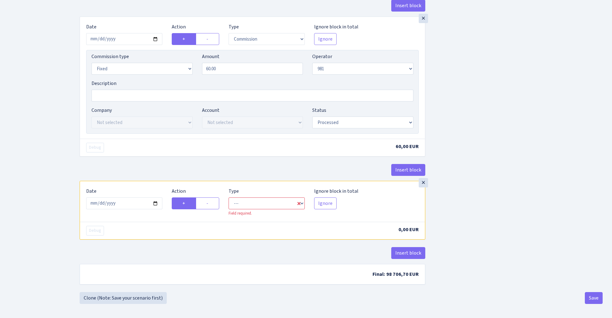
scroll to position [392, 0]
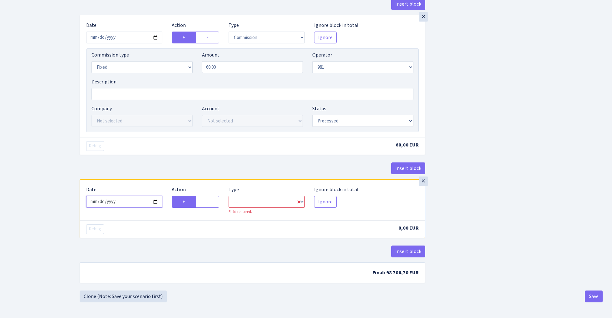
click at [126, 205] on input "2025-08-29" at bounding box center [124, 202] width 76 height 12
type input "[DATE]"
click at [212, 202] on label "-" at bounding box center [207, 202] width 23 height 12
click at [211, 202] on input "-" at bounding box center [209, 200] width 4 height 4
radio input "true"
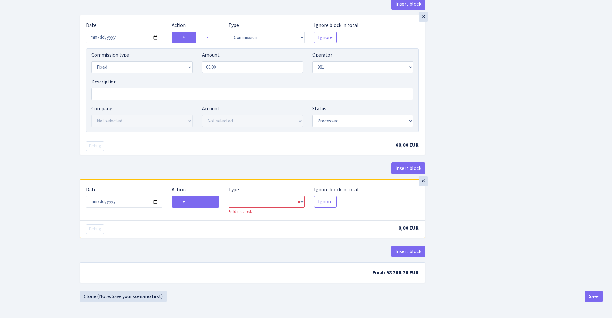
radio input "false"
select select "commission"
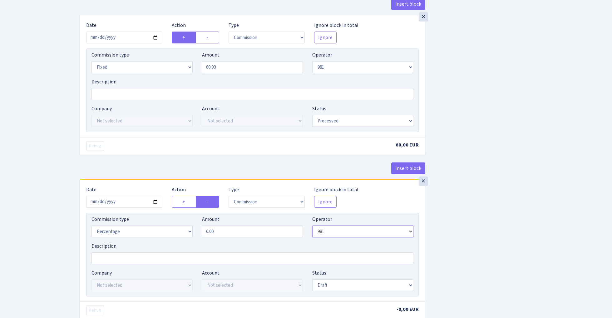
select select "1"
click at [221, 232] on input "0.00" at bounding box center [252, 232] width 101 height 12
type input "0.30"
select select "22"
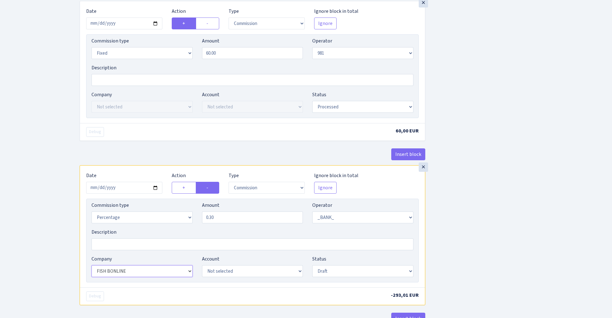
scroll to position [418, 0]
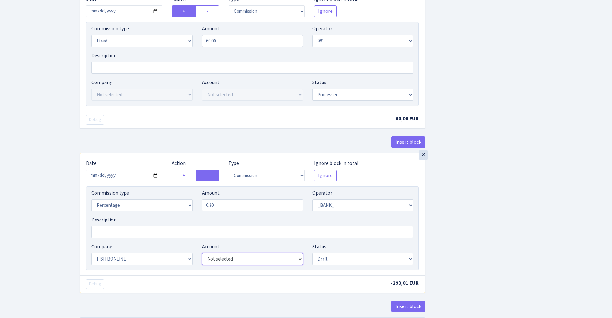
select select "63"
select select "processed"
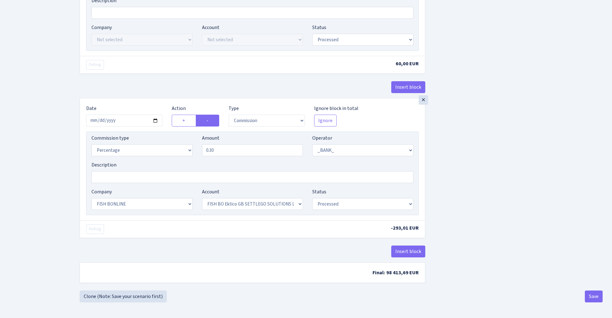
scroll to position [476, 0]
click at [597, 300] on button "Save" at bounding box center [594, 297] width 18 height 12
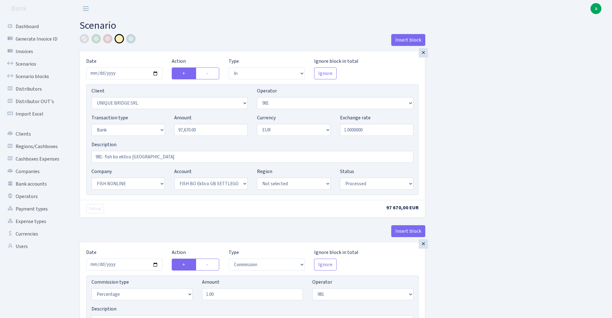
select select "in"
select select "3102"
select select "61"
select select "2"
select select "1"
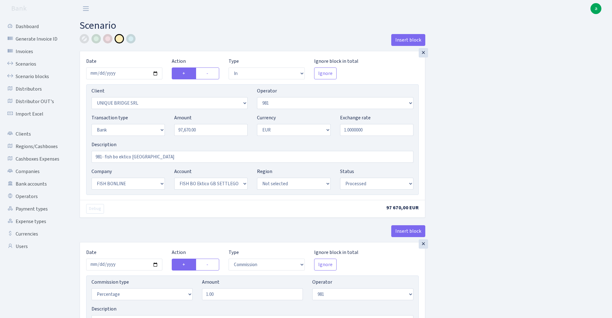
select select "22"
select select "63"
select select "processed"
select select "commission"
select select "61"
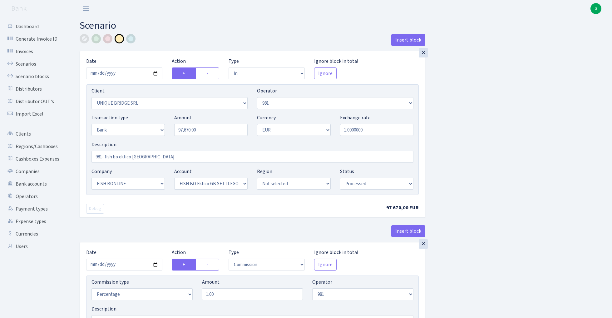
select select "processed"
select select "commission"
select select "fixed"
select select "61"
select select "processed"
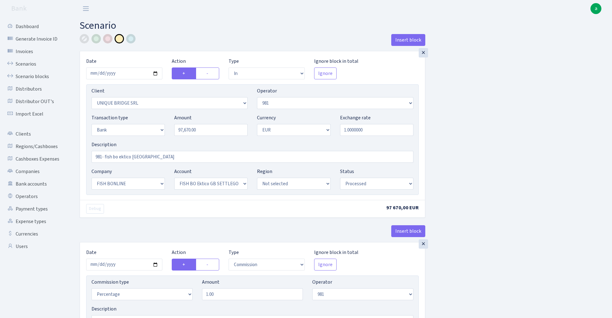
select select "commission"
select select "1"
select select "22"
select select "63"
select select "processed"
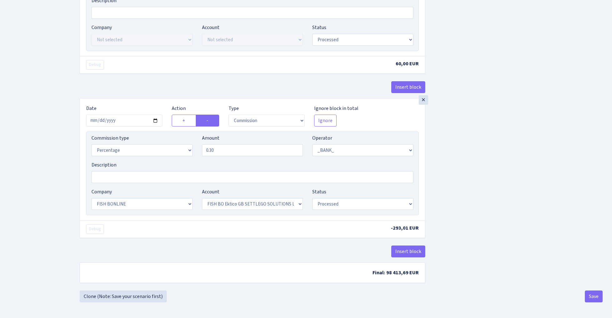
scroll to position [476, 0]
click at [597, 298] on button "Save" at bounding box center [594, 297] width 18 height 12
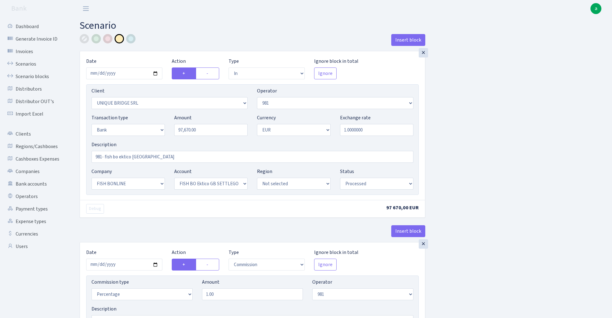
select select "in"
select select "3102"
select select "61"
select select "2"
select select "1"
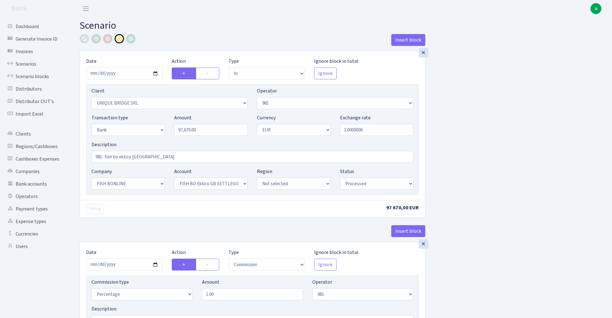
select select "22"
select select "63"
select select "processed"
select select "commission"
select select "61"
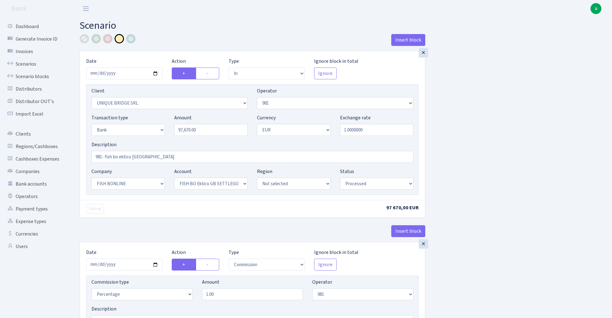
select select "processed"
select select "commission"
select select "fixed"
select select "61"
select select "processed"
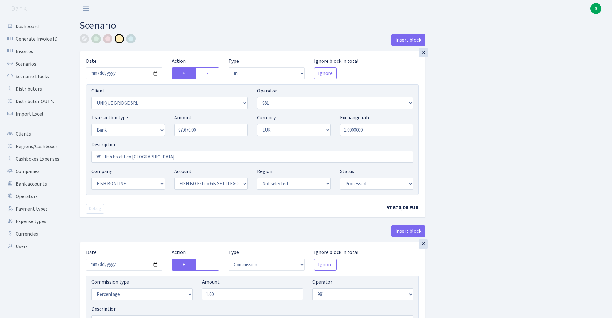
select select "commission"
select select "1"
select select "22"
select select "63"
select select "processed"
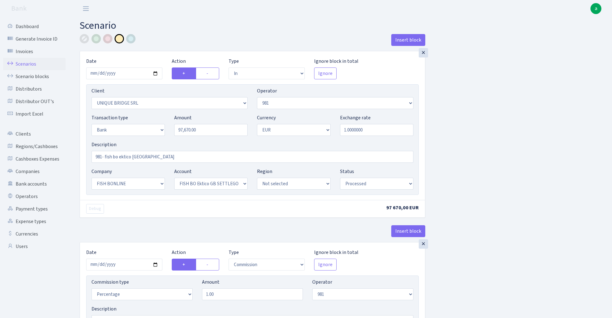
click at [27, 64] on link "Scenarios" at bounding box center [34, 64] width 62 height 12
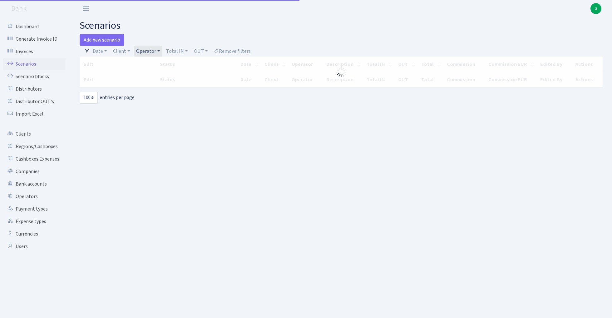
select select "100"
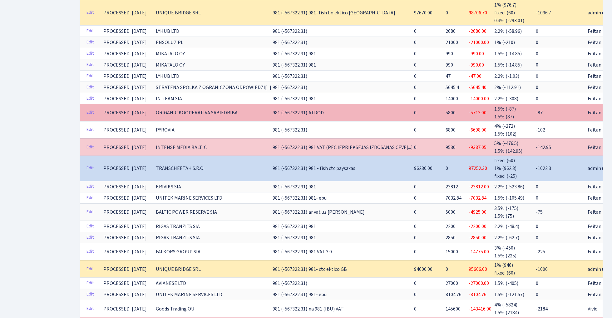
scroll to position [1017, 0]
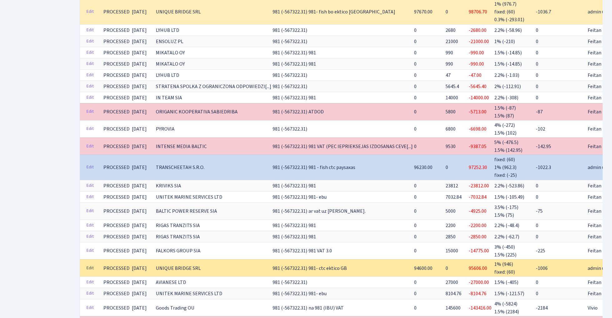
click at [91, 263] on link "Edit" at bounding box center [90, 268] width 13 height 10
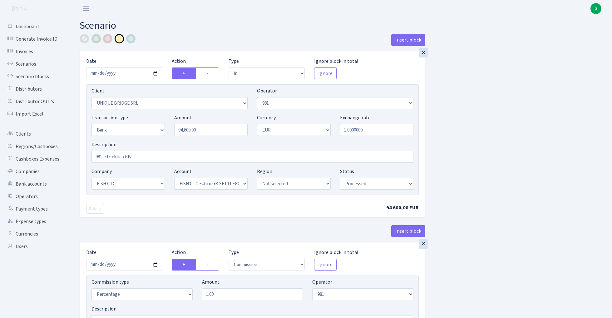
select select "in"
select select "3102"
select select "61"
select select "2"
select select "1"
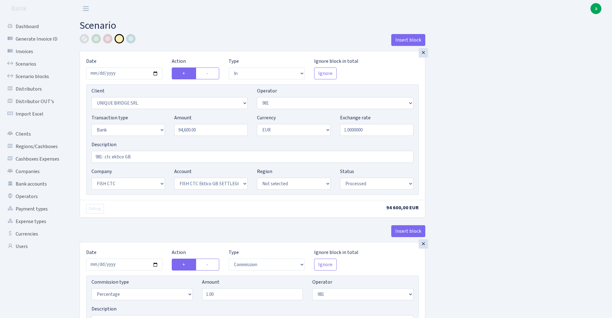
select select "24"
select select "71"
select select "processed"
select select "commission"
select select "61"
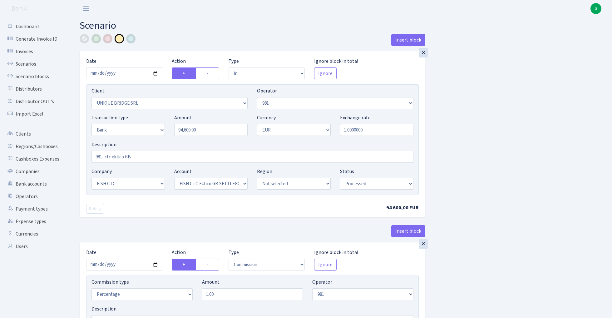
select select "processed"
select select "commission"
select select "fixed"
select select "61"
select select "processed"
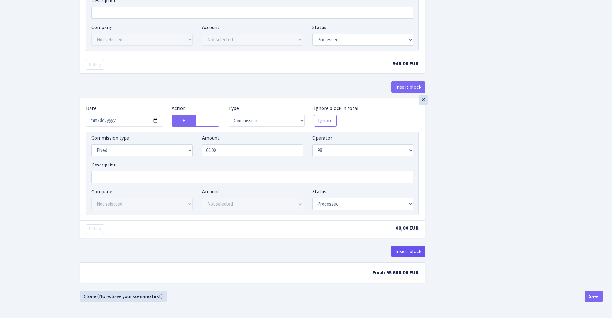
scroll to position [311, 0]
click at [404, 250] on button "Insert block" at bounding box center [409, 252] width 34 height 12
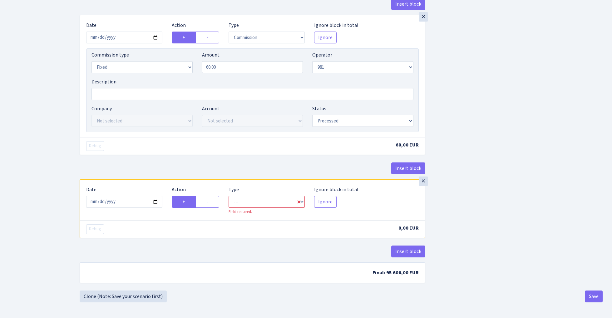
scroll to position [394, 0]
click at [144, 200] on input "2025-08-29" at bounding box center [124, 202] width 76 height 12
type input "2025-08-11"
click at [187, 142] on div "Debug" at bounding box center [167, 146] width 171 height 10
click at [210, 201] on label "-" at bounding box center [207, 202] width 23 height 12
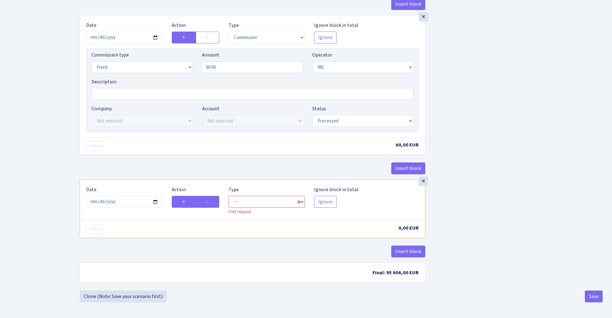
click at [210, 201] on input "-" at bounding box center [209, 200] width 4 height 4
radio input "true"
radio input "false"
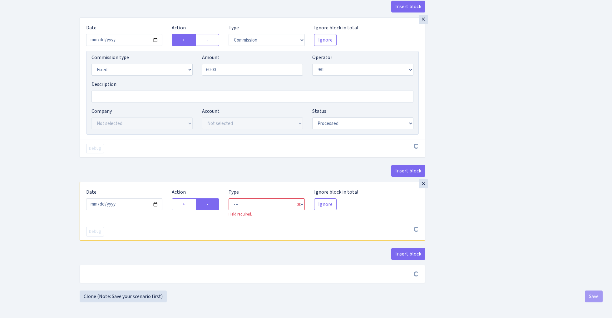
scroll to position [392, 0]
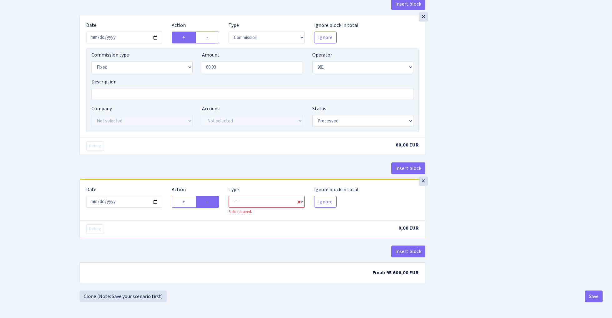
select select "commission"
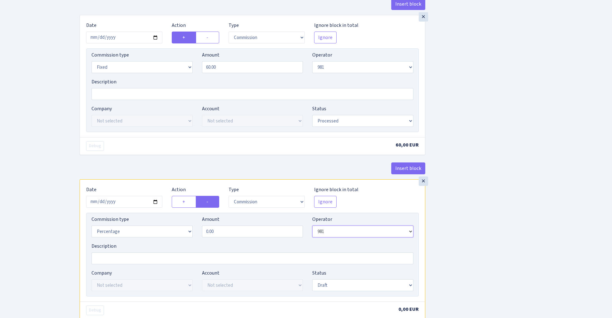
select select "1"
click at [239, 231] on input "0.00" at bounding box center [252, 232] width 101 height 12
type input "0.30"
select select "24"
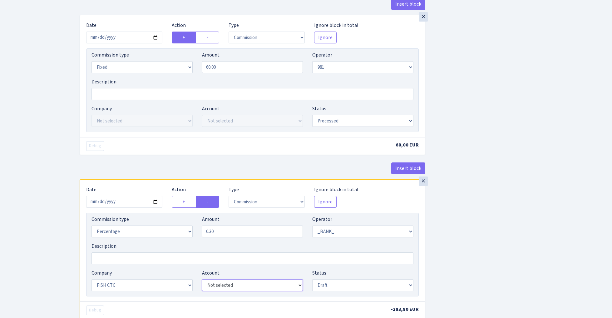
select select "71"
select select "processed"
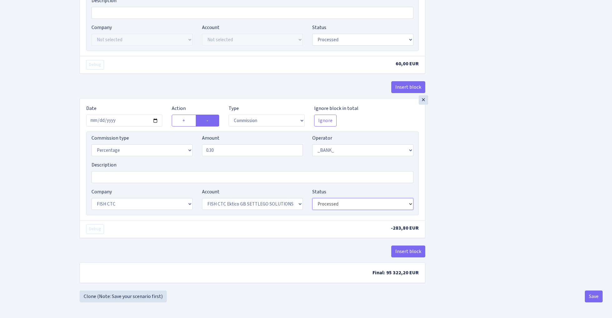
scroll to position [476, 0]
click at [593, 297] on button "Save" at bounding box center [594, 297] width 18 height 12
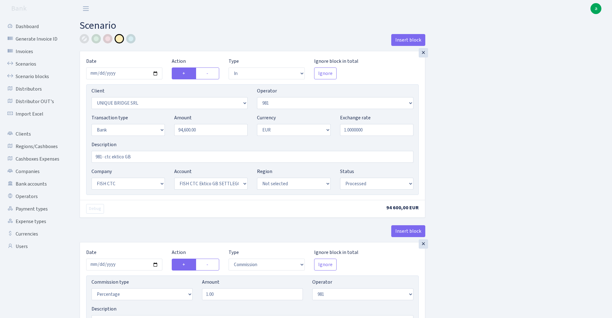
select select "in"
select select "3102"
select select "61"
select select "2"
select select "1"
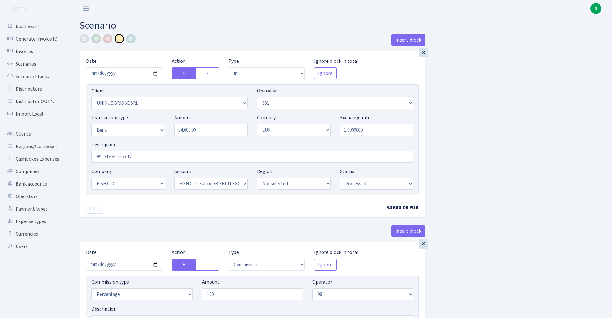
select select "24"
select select "71"
select select "processed"
select select "commission"
select select "61"
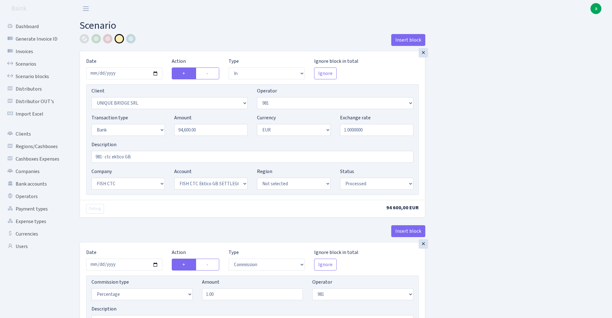
select select "processed"
select select "commission"
select select "fixed"
select select "61"
select select "processed"
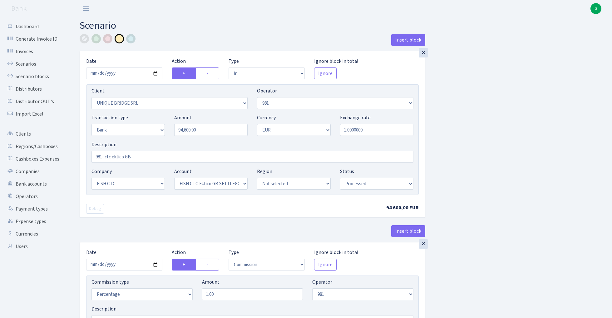
select select "commission"
select select "1"
select select "24"
select select "71"
select select "processed"
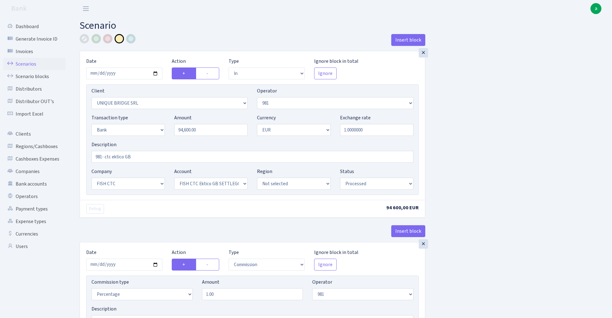
click at [27, 59] on link "Scenarios" at bounding box center [34, 64] width 62 height 12
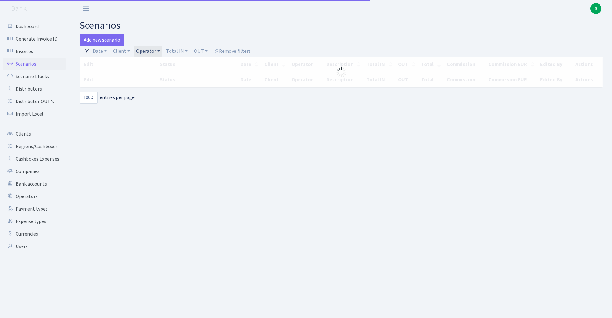
select select "100"
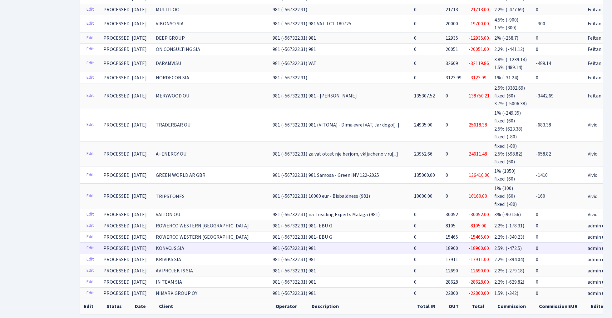
scroll to position [1360, 0]
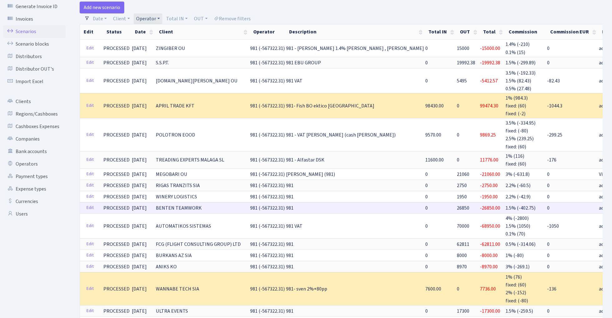
scroll to position [30, 0]
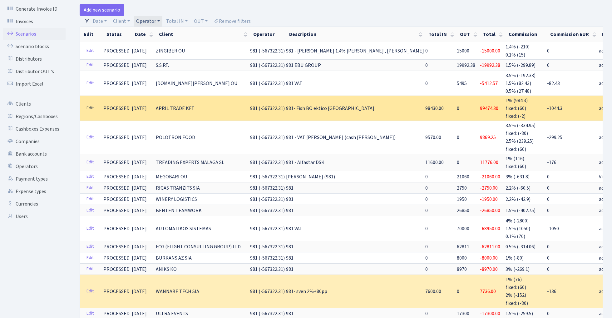
click at [90, 106] on link "Edit" at bounding box center [90, 108] width 13 height 10
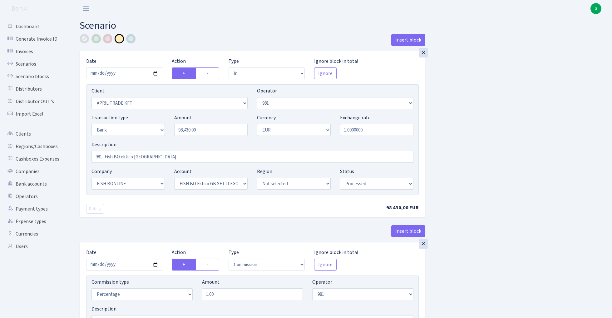
select select "in"
select select "2448"
select select "61"
select select "2"
select select "1"
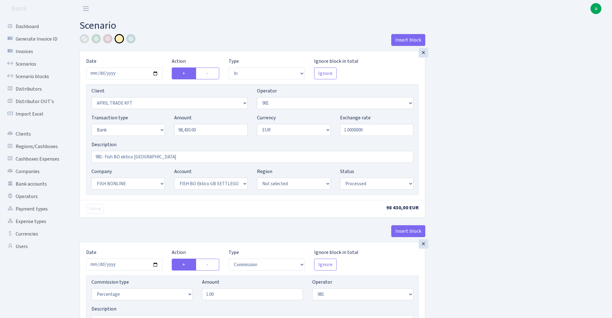
select select "22"
select select "63"
select select "processed"
select select "commission"
select select "61"
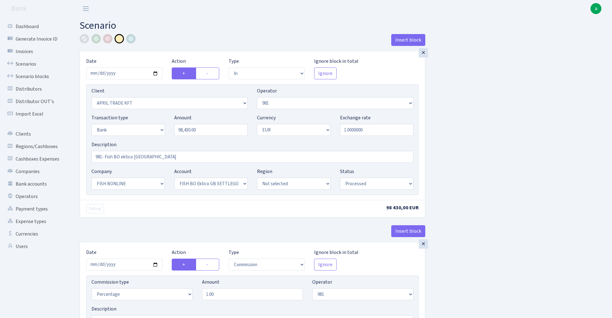
select select "processed"
select select "commission"
select select "fixed"
select select "61"
select select "processed"
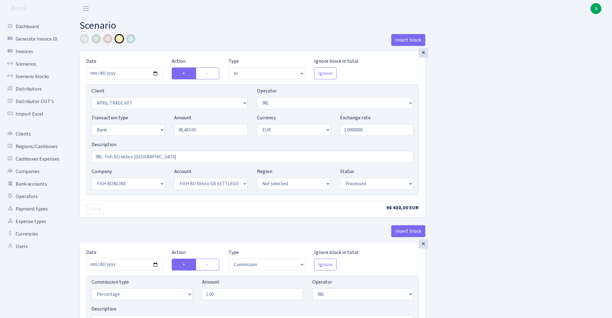
select select "commission"
select select "fixed"
select select "1"
select select "22"
select select "63"
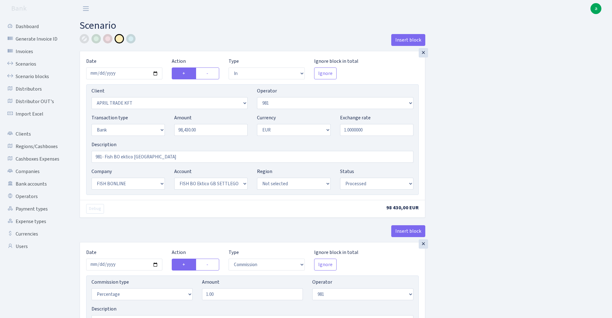
select select "processed"
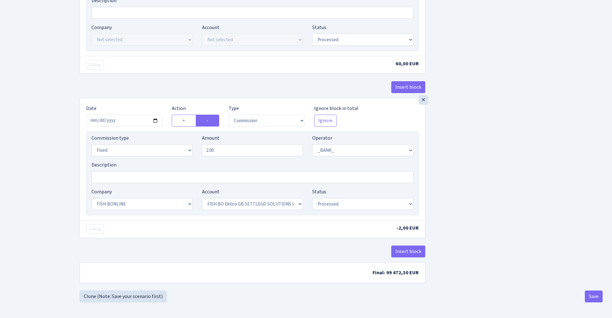
scroll to position [476, 0]
select select "percentage"
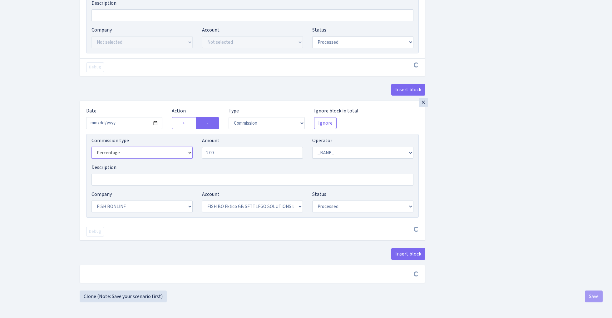
scroll to position [474, 0]
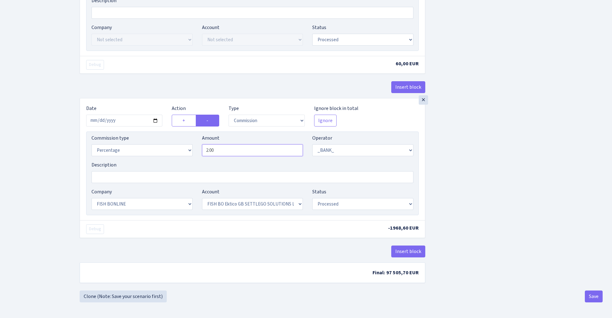
click at [253, 149] on input "2.00" at bounding box center [252, 150] width 101 height 12
type input "0.30"
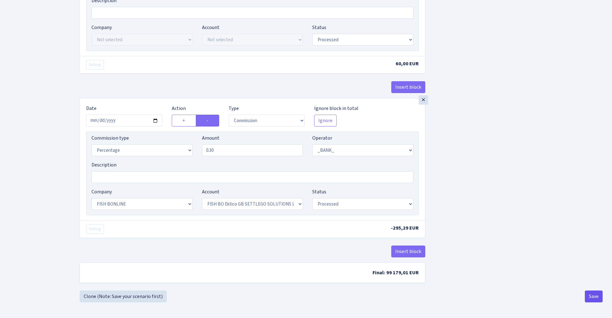
click at [593, 302] on button "Save" at bounding box center [594, 297] width 18 height 12
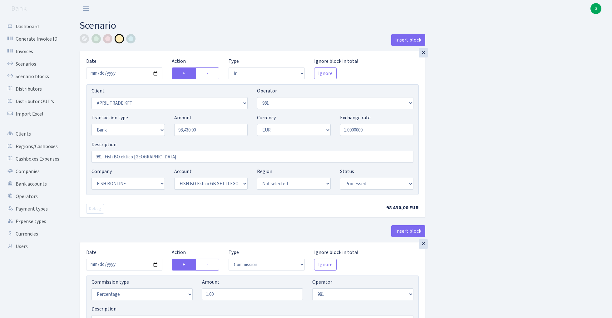
select select "in"
select select "2448"
select select "61"
select select "2"
select select "1"
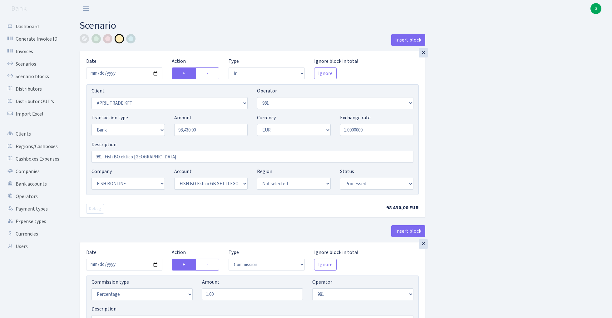
select select "22"
select select "63"
select select "processed"
select select "commission"
select select "61"
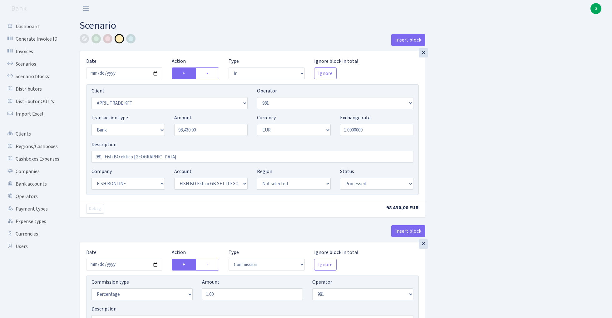
select select "processed"
select select "commission"
select select "fixed"
select select "61"
select select "processed"
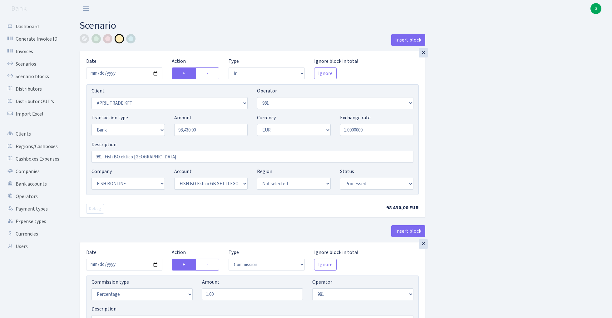
select select "commission"
select select "1"
select select "22"
select select "63"
select select "processed"
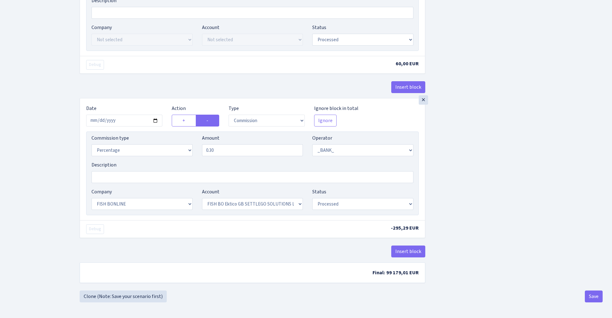
scroll to position [476, 0]
click at [595, 296] on button "Save" at bounding box center [594, 297] width 18 height 12
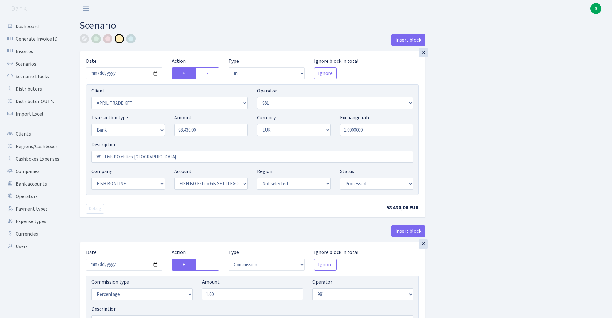
select select "in"
select select "2448"
select select "61"
select select "2"
select select "1"
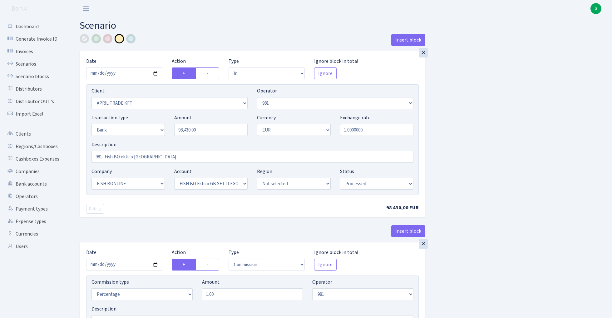
select select "22"
select select "63"
select select "processed"
select select "commission"
select select "61"
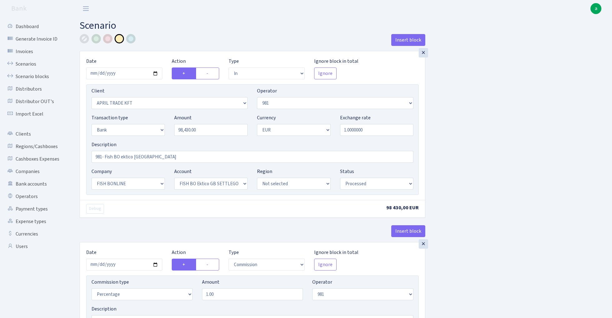
select select "processed"
select select "commission"
select select "fixed"
select select "61"
select select "processed"
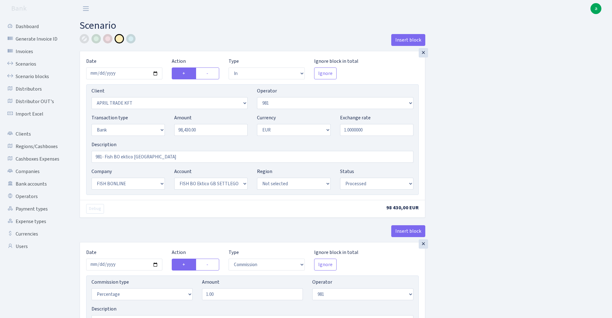
select select "commission"
select select "1"
select select "22"
select select "63"
select select "processed"
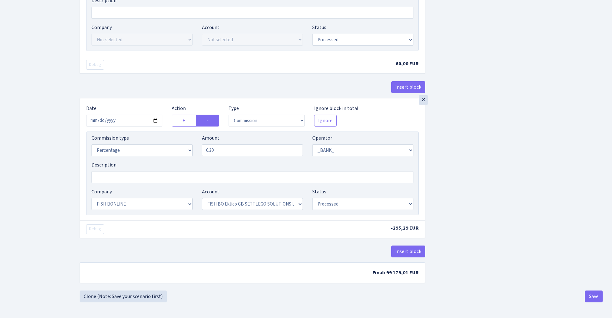
scroll to position [476, 0]
click at [117, 295] on link "Clone (Note: Save your scenario first)" at bounding box center [123, 297] width 87 height 12
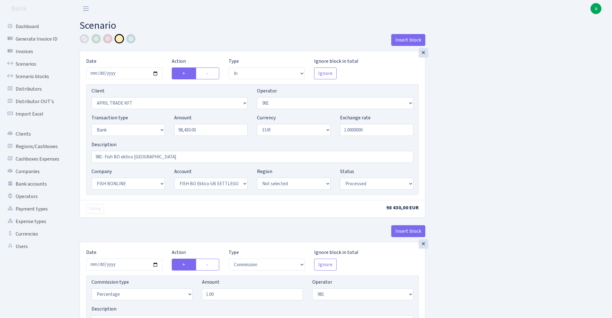
select select "in"
select select "2448"
select select "61"
select select "2"
select select "1"
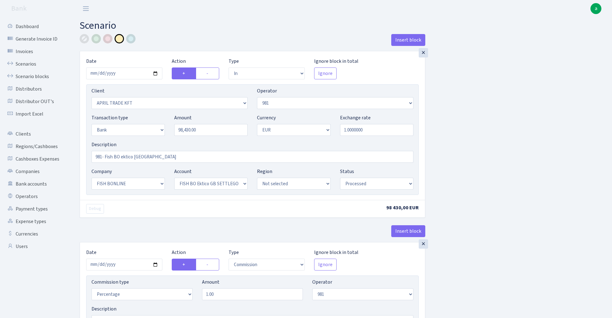
select select "22"
select select "63"
select select "processed"
select select "commission"
select select "61"
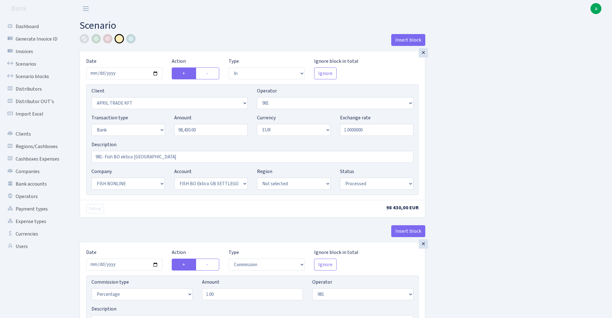
select select "processed"
select select "commission"
select select "fixed"
select select "61"
select select "processed"
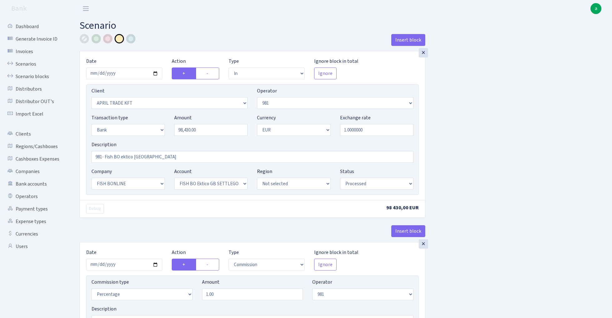
select select "commission"
select select "1"
select select "22"
select select "63"
select select "processed"
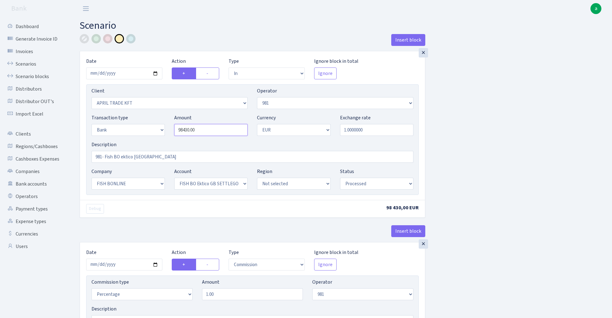
click at [206, 131] on input "98430.00" at bounding box center [210, 130] width 73 height 12
paste input "6228"
type input "96,228.00"
click at [127, 74] on input "2025-08-07" at bounding box center [124, 73] width 76 height 12
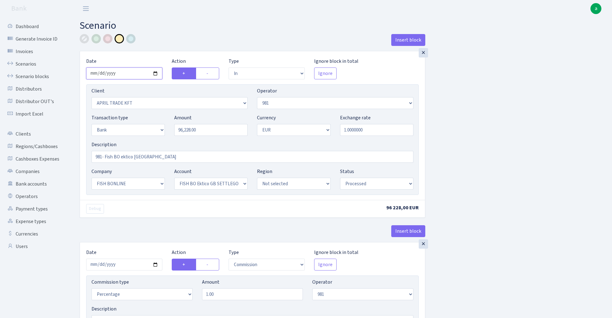
type input "2025-08-08"
click at [153, 37] on div "Insert block" at bounding box center [253, 42] width 346 height 17
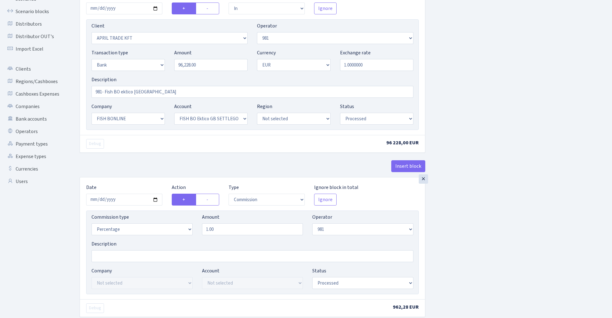
scroll to position [87, 0]
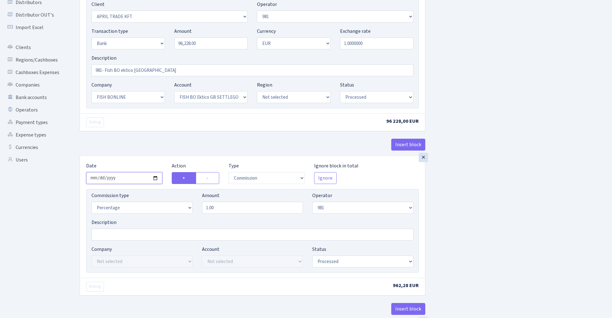
click at [129, 175] on input "2025-08-07" at bounding box center [124, 178] width 76 height 12
type input "2025-08-08"
click at [136, 153] on div "Insert block" at bounding box center [253, 147] width 346 height 17
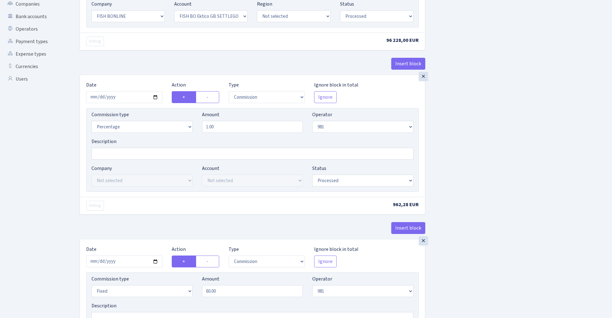
scroll to position [227, 0]
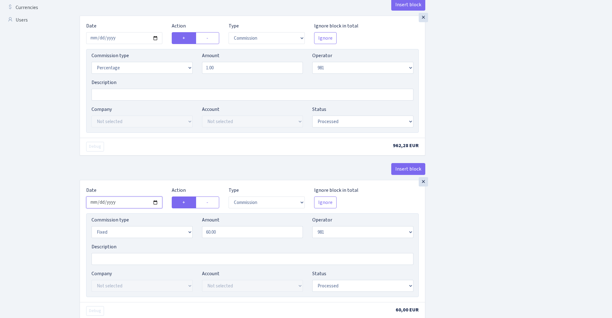
click at [124, 206] on input "2025-08-07" at bounding box center [124, 203] width 76 height 12
type input "2025-08-08"
click at [131, 177] on div "Insert block" at bounding box center [253, 171] width 346 height 17
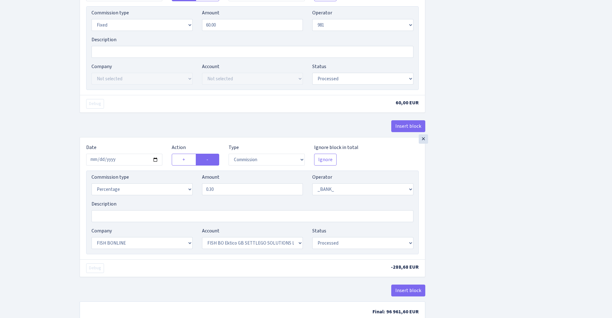
scroll to position [458, 0]
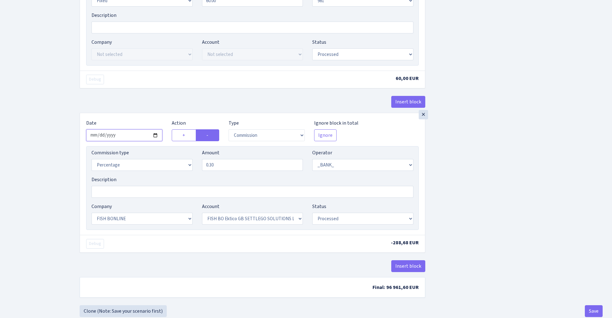
click at [124, 137] on input "2025-08-07" at bounding box center [124, 135] width 76 height 12
type input "2025-08-08"
click at [138, 120] on div "× Date 2025-08-08 Action + - Type --- In Out Commission Field required. Ignore …" at bounding box center [252, 174] width 345 height 122
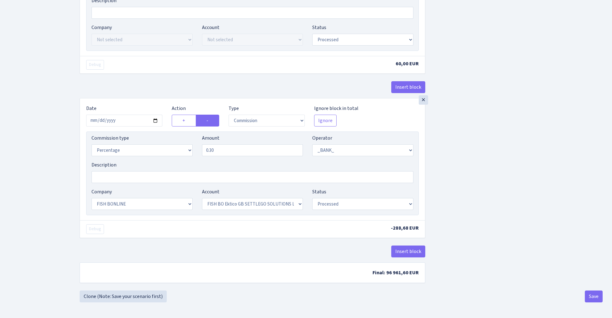
scroll to position [476, 0]
click at [594, 296] on button "Save" at bounding box center [594, 297] width 18 height 12
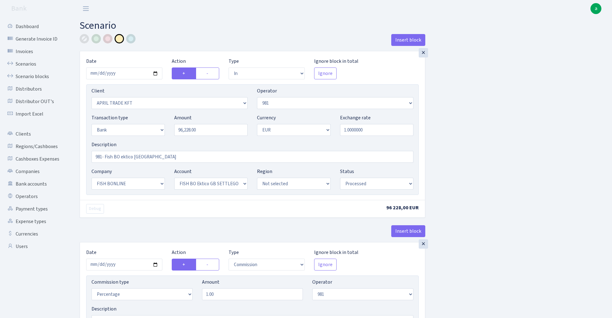
select select "in"
select select "2448"
select select "61"
select select "2"
select select "1"
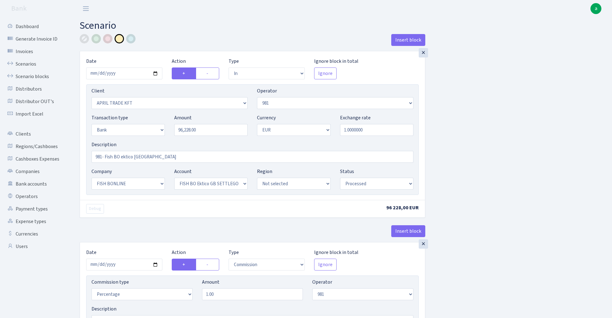
select select "22"
select select "63"
select select "processed"
select select "commission"
select select "61"
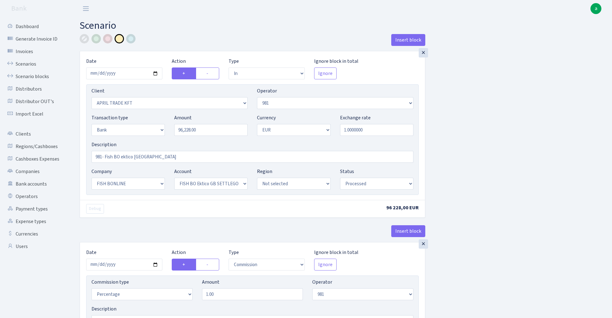
select select "processed"
select select "commission"
select select "fixed"
select select "61"
select select "processed"
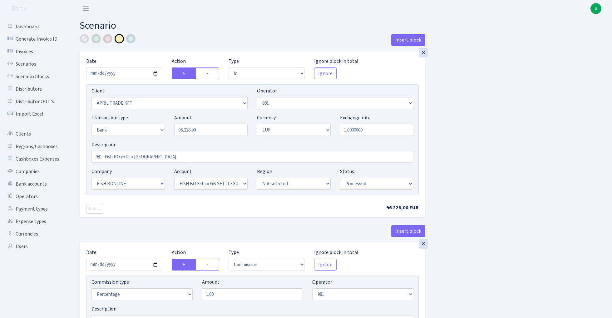
select select "commission"
select select "1"
select select "22"
select select "63"
select select "processed"
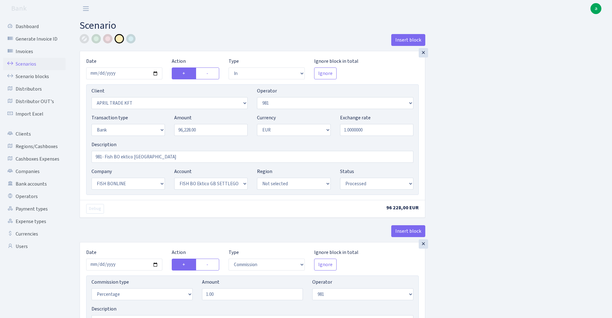
click at [23, 67] on link "Scenarios" at bounding box center [34, 64] width 62 height 12
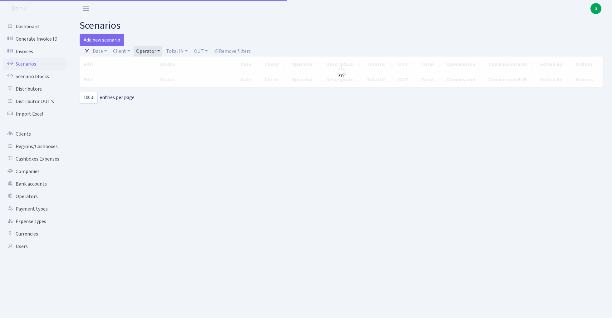
select select "100"
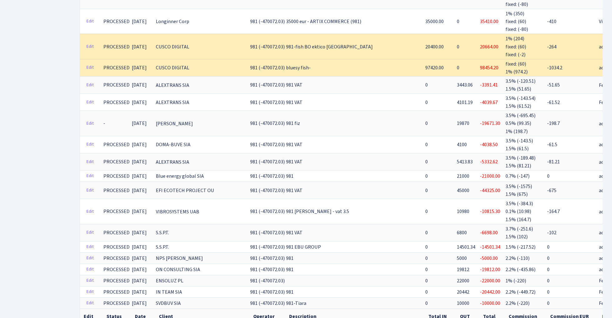
scroll to position [1472, 0]
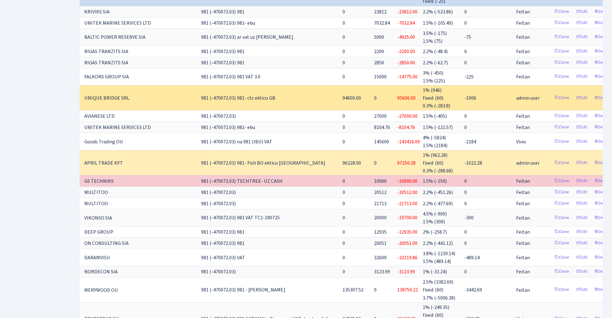
scroll to position [0, 71]
click at [552, 93] on link "Clone" at bounding box center [562, 98] width 21 height 10
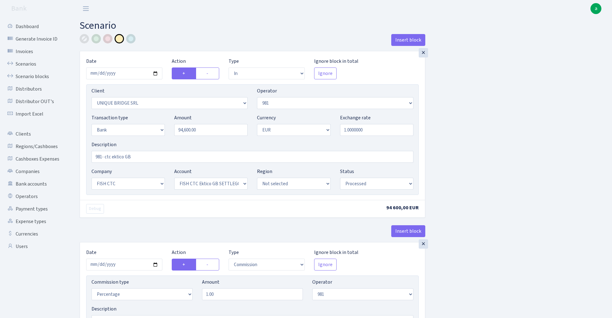
select select "in"
select select "3102"
select select "61"
select select "2"
select select "1"
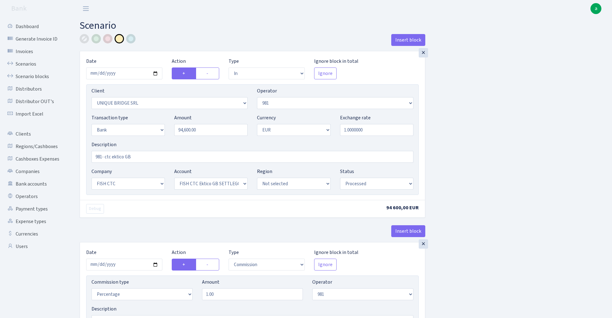
select select "24"
select select "71"
select select "processed"
select select "commission"
select select "61"
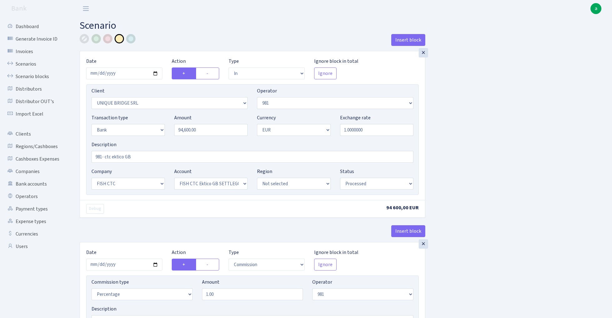
select select "processed"
select select "commission"
select select "fixed"
select select "61"
select select "processed"
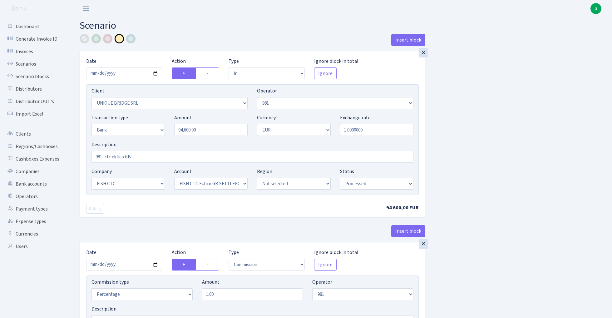
select select "commission"
select select "1"
select select "24"
select select "71"
select select "processed"
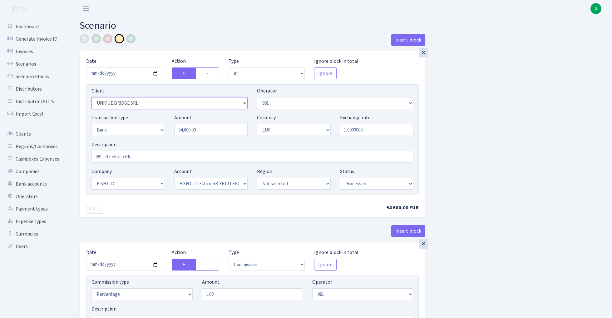
select select "341"
click at [122, 74] on input "2025-08-11" at bounding box center [124, 73] width 76 height 12
type input "2025-08-08"
click at [176, 49] on div "Insert block" at bounding box center [253, 42] width 346 height 17
click at [206, 132] on input "94600.00" at bounding box center [210, 130] width 73 height 12
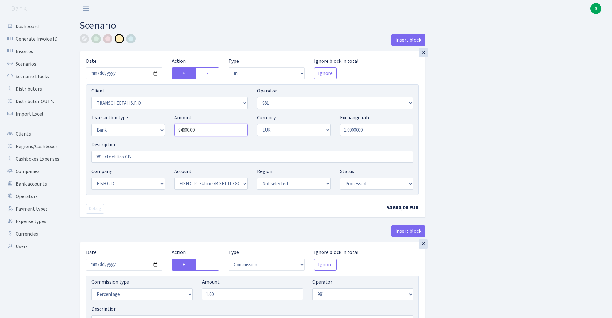
click at [206, 132] on input "94600.00" at bounding box center [210, 130] width 73 height 12
paste input "623"
type input "96,230.00"
drag, startPoint x: 113, startPoint y: 157, endPoint x: 140, endPoint y: 158, distance: 27.2
click at [140, 158] on input "981- ctc ektico GB" at bounding box center [253, 157] width 322 height 12
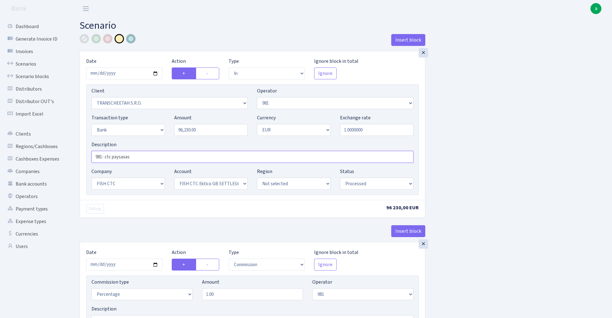
type input "981- ctc paysaxas"
click at [130, 37] on div at bounding box center [130, 38] width 9 height 9
select select "72"
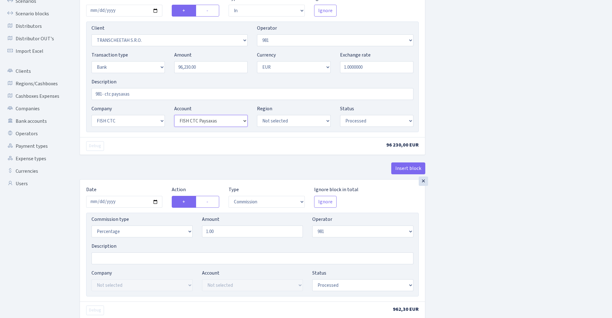
scroll to position [102, 0]
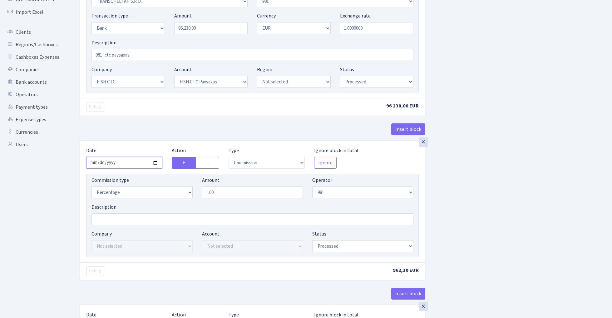
click at [131, 165] on input "2025-08-11" at bounding box center [124, 163] width 76 height 12
type input "2025-08-08"
click at [129, 137] on div "Insert block" at bounding box center [253, 131] width 346 height 17
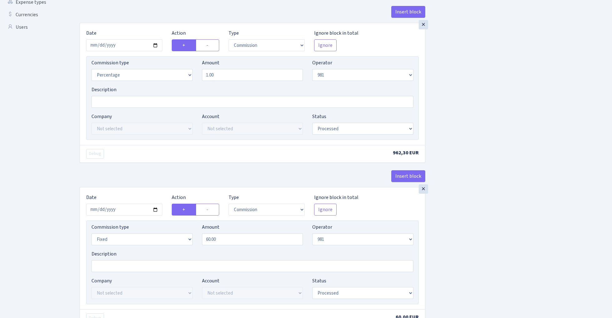
scroll to position [227, 0]
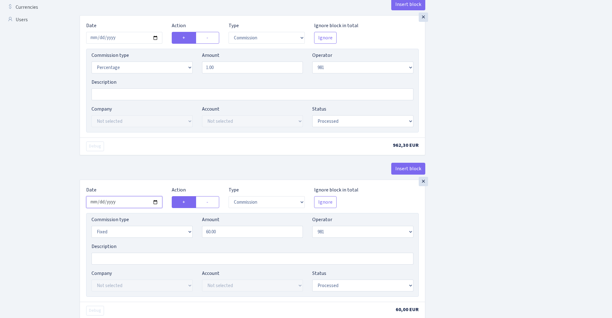
click at [131, 205] on input "2025-08-11" at bounding box center [124, 202] width 76 height 12
type input "2025-08-08"
click at [142, 155] on div "Debug 962,30 EUR" at bounding box center [252, 145] width 345 height 17
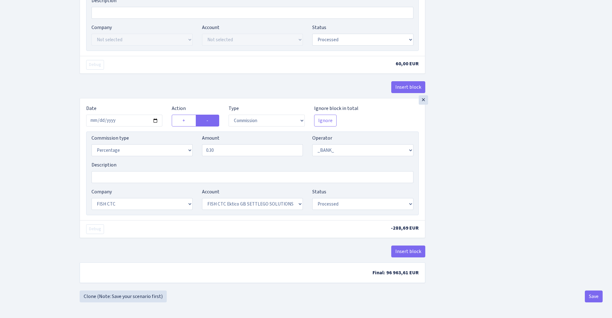
scroll to position [476, 0]
click at [125, 122] on input "2025-08-11" at bounding box center [124, 121] width 76 height 12
type input "2025-08-08"
click at [138, 82] on div "Insert block" at bounding box center [253, 89] width 346 height 17
select select "72"
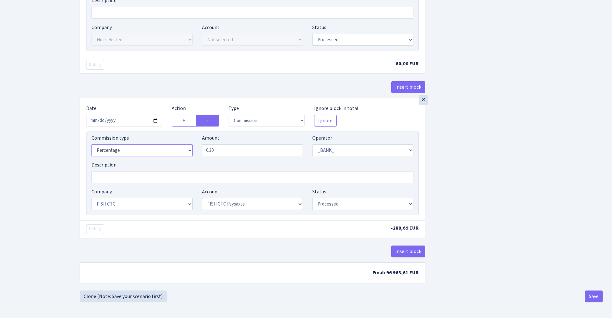
select select "fixed"
click at [230, 151] on input "0.30" at bounding box center [252, 150] width 101 height 12
type input "25.00"
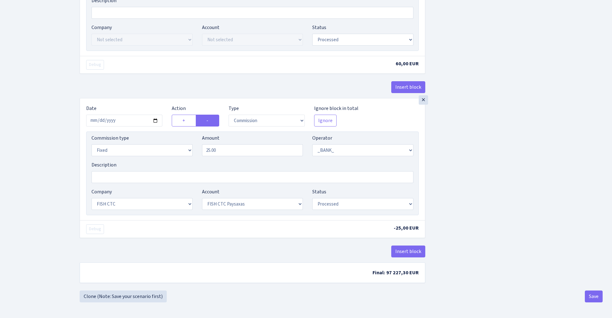
scroll to position [476, 0]
click at [596, 297] on button "Save" at bounding box center [594, 297] width 18 height 12
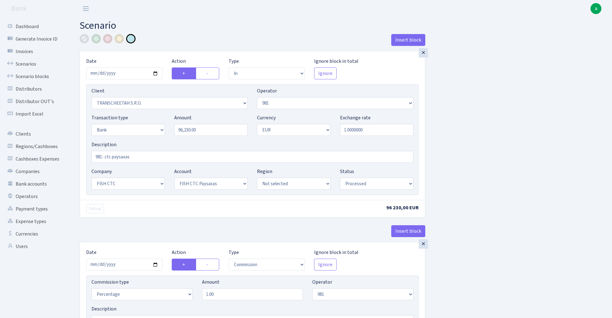
select select "in"
select select "341"
select select "61"
select select "2"
select select "1"
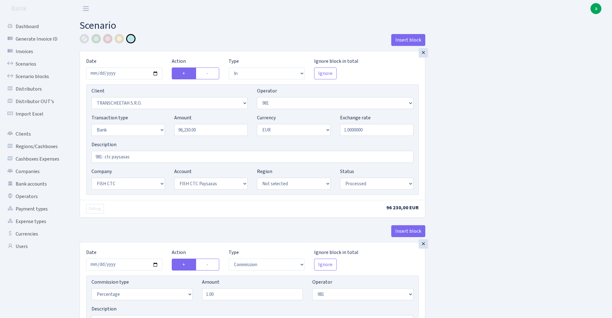
select select "24"
select select "72"
select select "processed"
select select "commission"
select select "61"
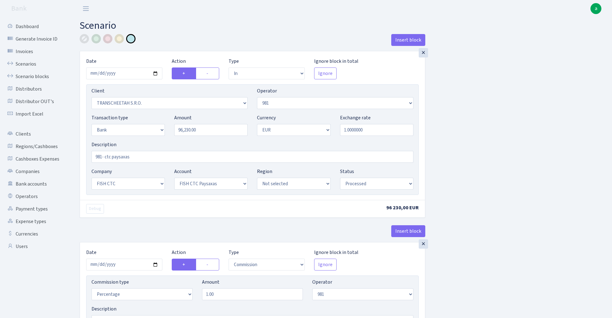
select select "processed"
select select "commission"
select select "fixed"
select select "61"
select select "processed"
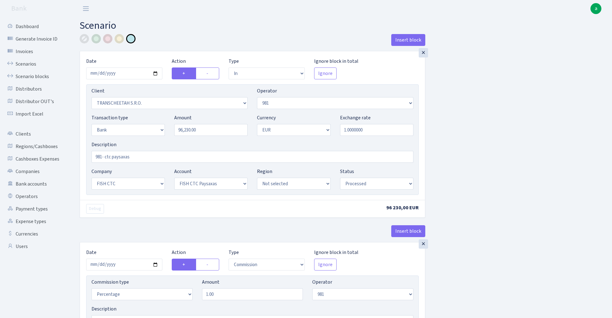
select select "commission"
select select "fixed"
select select "1"
select select "24"
select select "72"
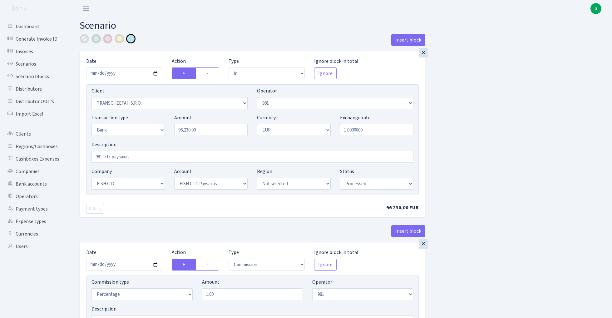
select select "processed"
click at [34, 65] on link "Scenarios" at bounding box center [34, 64] width 62 height 12
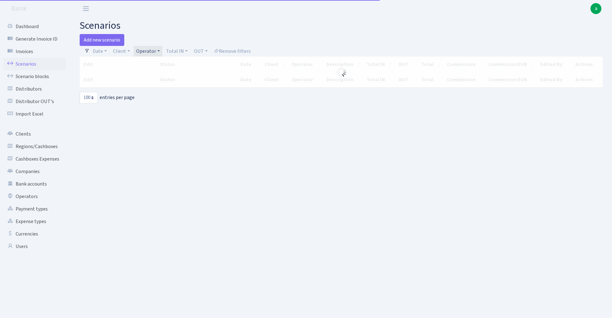
select select "100"
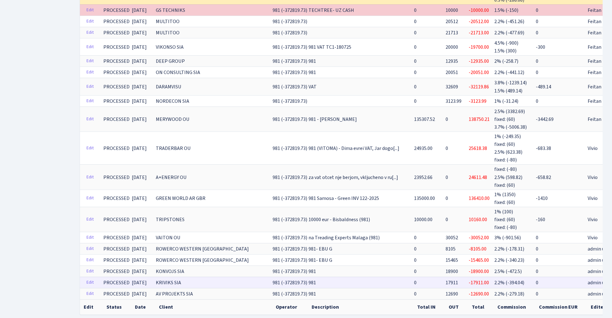
scroll to position [1386, 0]
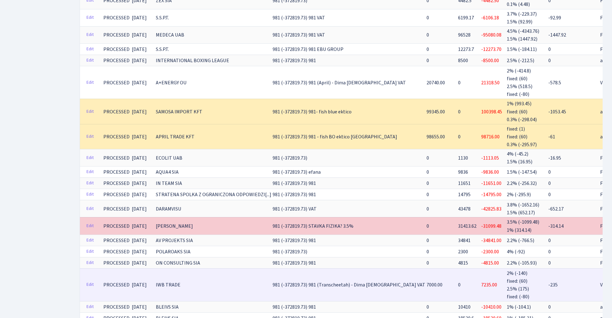
scroll to position [739, 0]
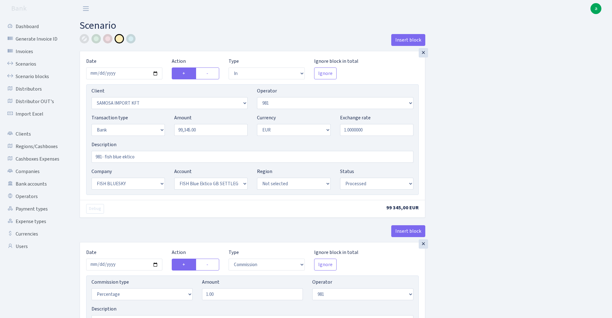
select select "in"
select select "2472"
select select "61"
select select "2"
select select "1"
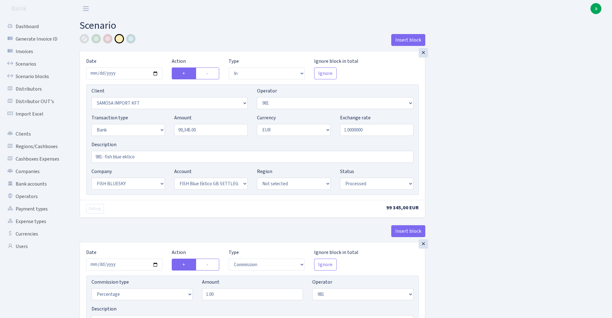
select select "23"
select select "67"
select select "processed"
select select "commission"
select select "61"
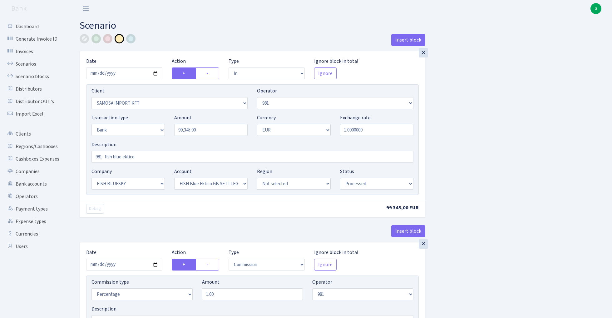
select select "processed"
select select "commission"
select select "fixed"
select select "61"
select select "processed"
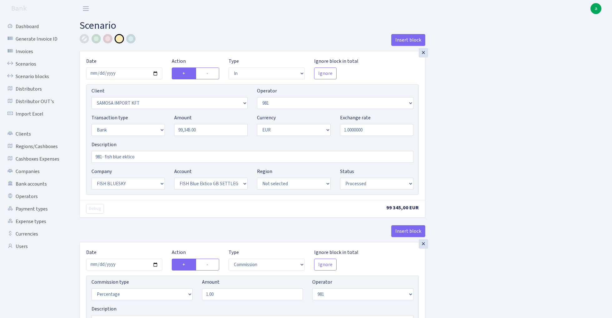
select select "commission"
select select "1"
select select "23"
select select "67"
select select "processed"
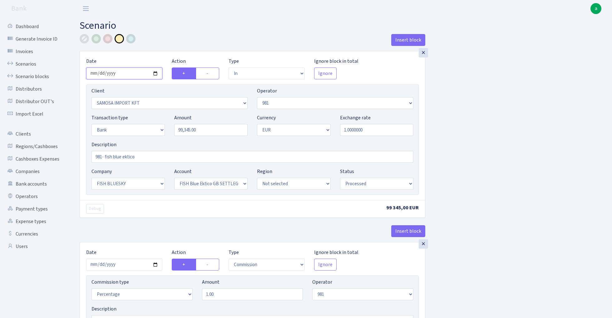
click at [122, 74] on input "2025-08-25" at bounding box center [124, 73] width 76 height 12
type input "2025-08-22"
click at [184, 44] on div "Insert block" at bounding box center [253, 42] width 346 height 17
click at [205, 132] on input "99345.00" at bounding box center [210, 130] width 73 height 12
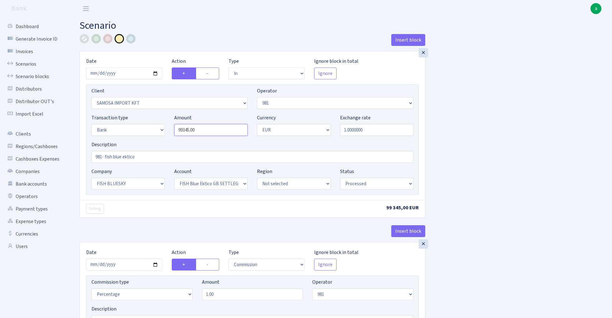
paste input "623"
click at [222, 132] on input "96230.00" at bounding box center [210, 130] width 73 height 12
type input "63,500.00"
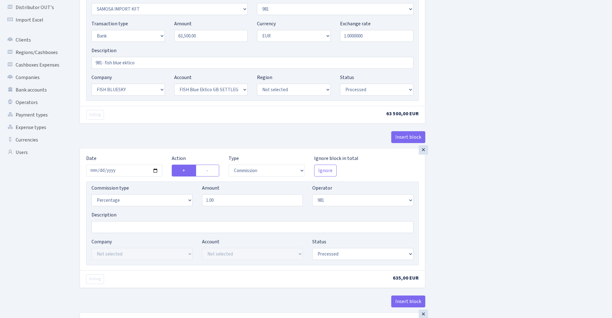
scroll to position [120, 0]
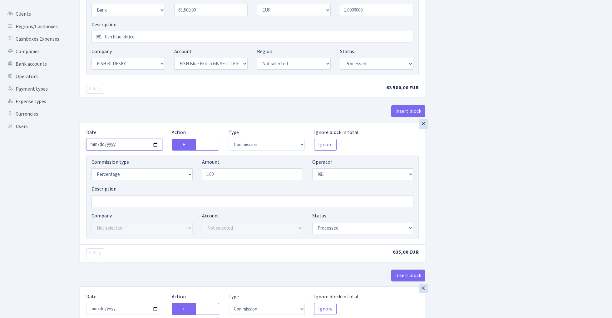
click at [124, 146] on input "[DATE]" at bounding box center [124, 145] width 76 height 12
type input "2025-08-22"
click at [138, 119] on div "Insert block" at bounding box center [253, 113] width 346 height 17
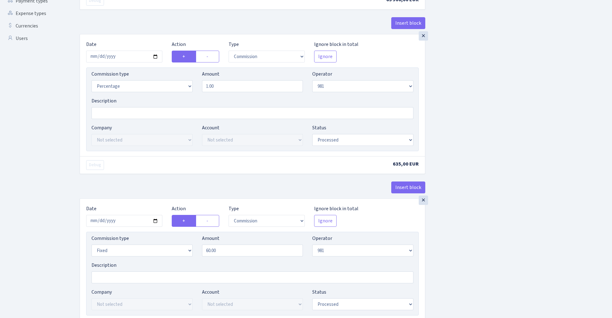
scroll to position [262, 0]
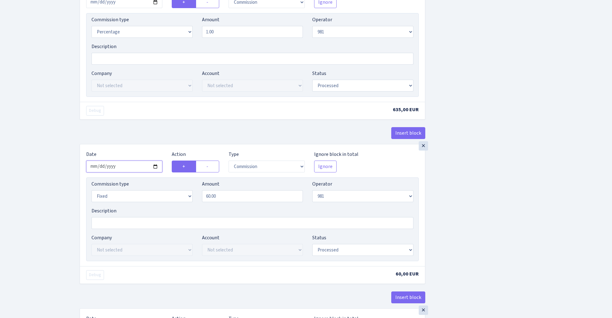
click at [123, 166] on input "[DATE]" at bounding box center [124, 167] width 76 height 12
type input "2025-08-22"
click at [141, 126] on div "× Date 2025-08-22 Action + - Type --- In Out Commission Field required. Ignore …" at bounding box center [253, 62] width 346 height 164
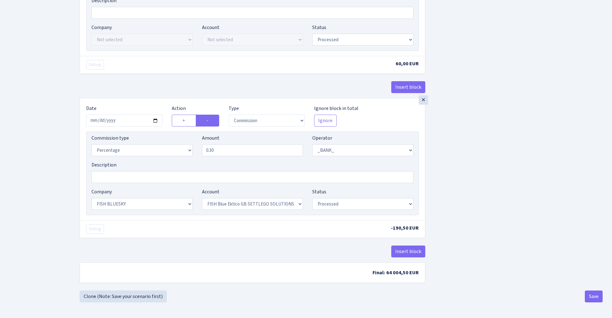
scroll to position [476, 0]
click at [130, 121] on input "[DATE]" at bounding box center [124, 121] width 76 height 12
type input "[DATE]"
click at [141, 102] on div "× Date 2025-08-22 Action + - Type --- In Out Commission Field required. Ignore …" at bounding box center [252, 159] width 345 height 122
click at [593, 294] on button "Save" at bounding box center [594, 297] width 18 height 12
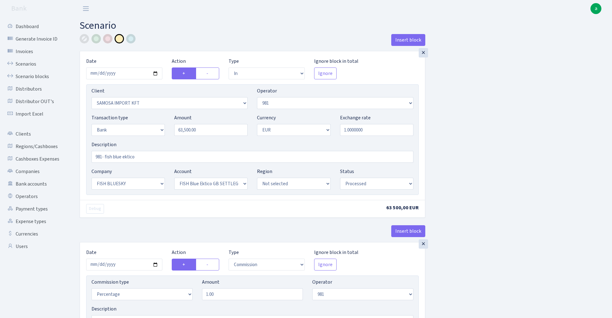
select select "in"
select select "2472"
select select "61"
select select "2"
select select "1"
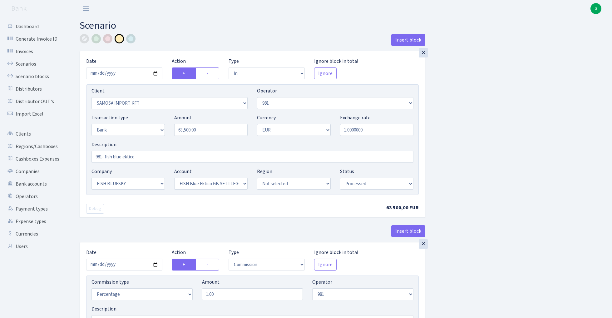
select select "23"
select select "67"
select select "processed"
select select "commission"
select select "61"
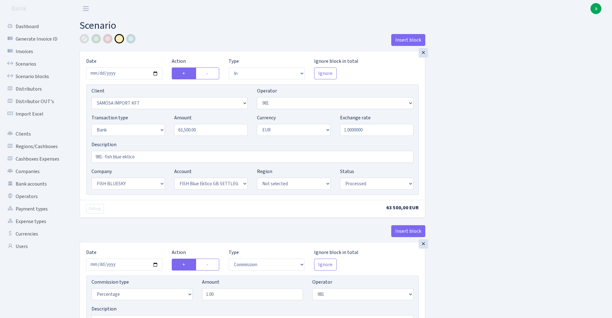
select select "processed"
select select "commission"
select select "fixed"
select select "61"
select select "processed"
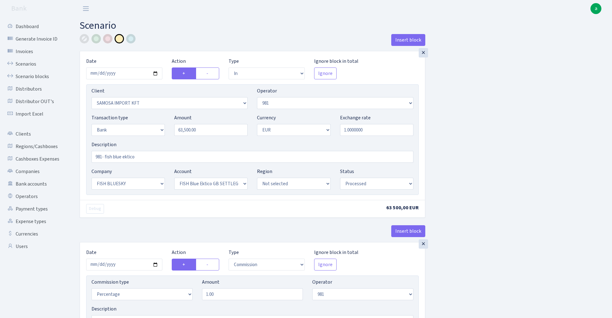
select select "commission"
select select "1"
select select "23"
select select "67"
select select "processed"
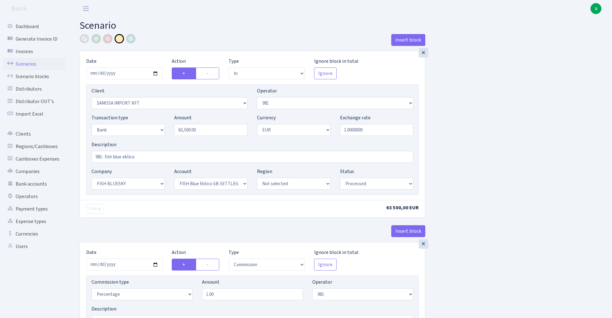
click at [29, 61] on link "Scenarios" at bounding box center [34, 64] width 62 height 12
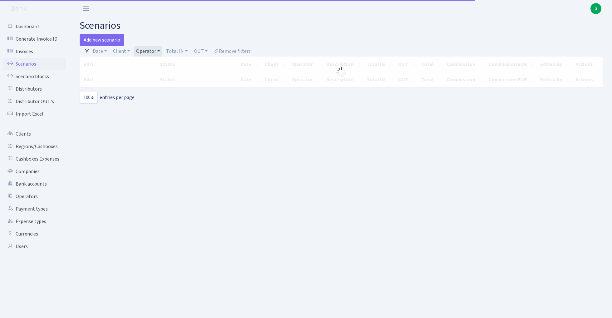
select select "100"
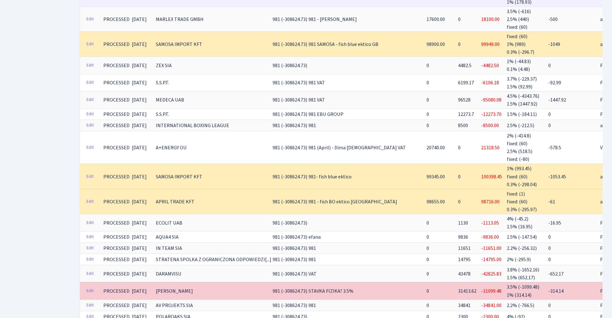
scroll to position [675, 0]
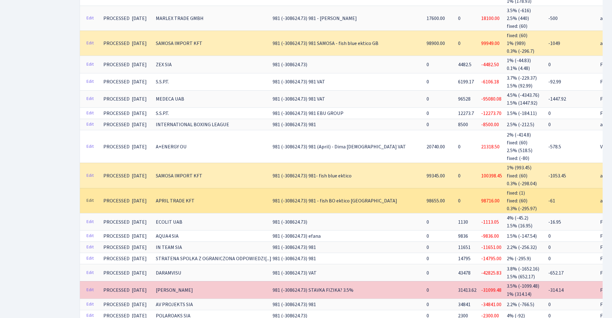
click at [92, 196] on link "Edit" at bounding box center [90, 201] width 13 height 10
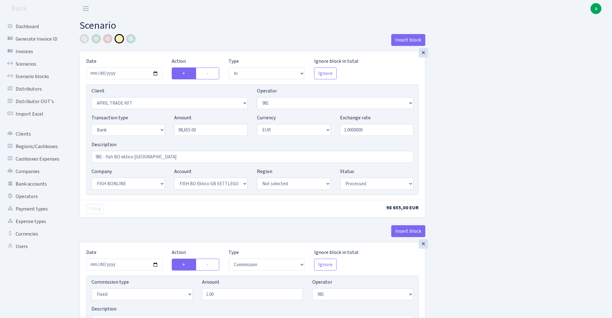
select select "in"
select select "2448"
select select "61"
select select "2"
select select "1"
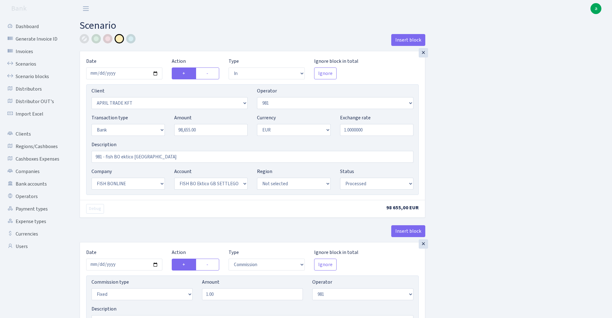
select select "22"
select select "63"
select select "processed"
select select "commission"
select select "fixed"
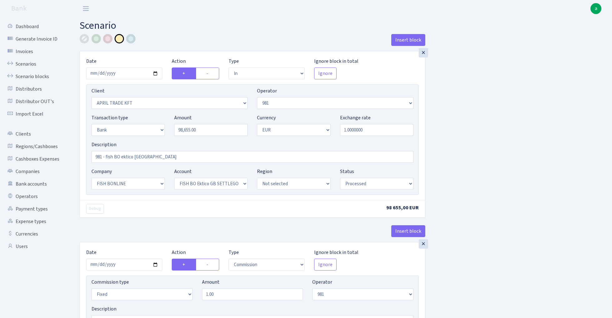
select select "61"
select select "processed"
select select "commission"
select select "fixed"
select select "61"
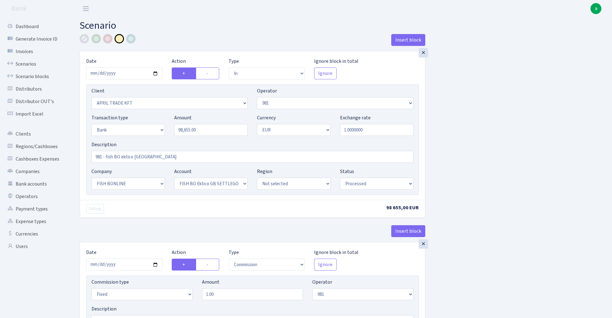
select select "processed"
select select "commission"
select select "1"
select select "22"
select select "63"
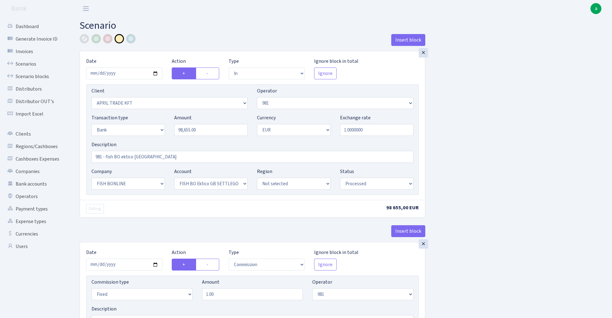
select select "processed"
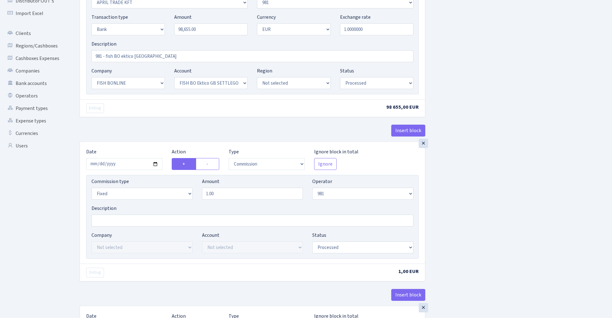
scroll to position [102, 0]
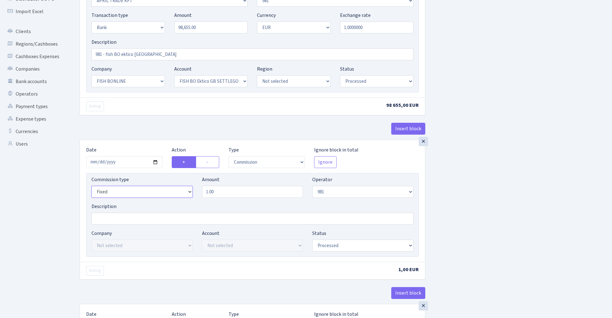
select select "percentage"
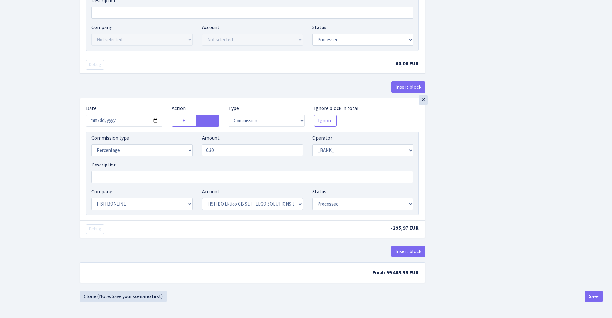
scroll to position [476, 0]
click at [592, 294] on button "Save" at bounding box center [594, 297] width 18 height 12
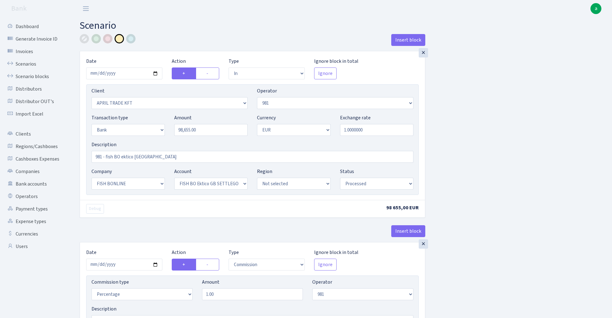
select select "in"
select select "2448"
select select "61"
select select "2"
select select "1"
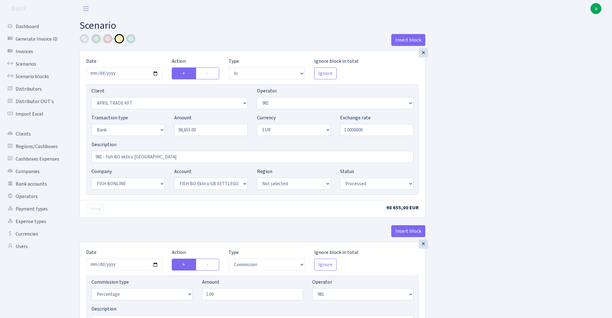
select select "22"
select select "63"
select select "processed"
select select "commission"
select select "61"
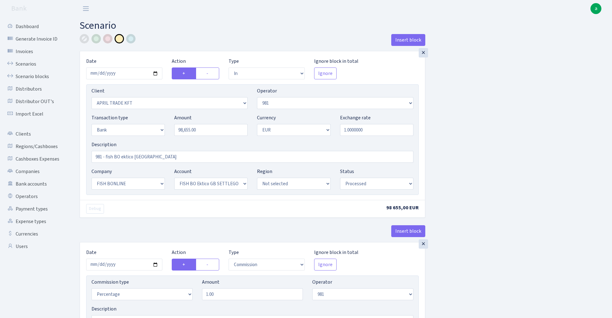
select select "processed"
select select "commission"
select select "fixed"
select select "61"
select select "processed"
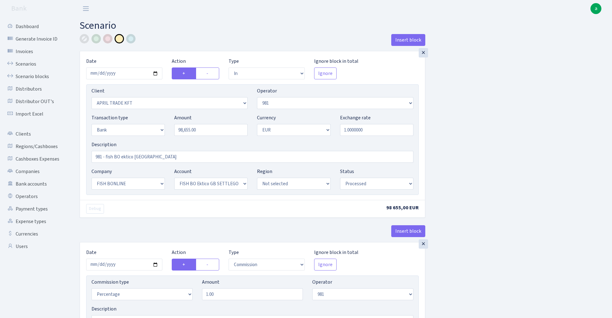
select select "commission"
select select "1"
select select "22"
select select "63"
select select "processed"
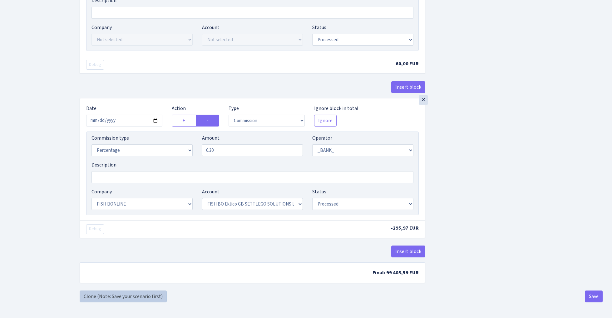
scroll to position [476, 0]
click at [137, 296] on link "Clone (Note: Save your scenario first)" at bounding box center [123, 297] width 87 height 12
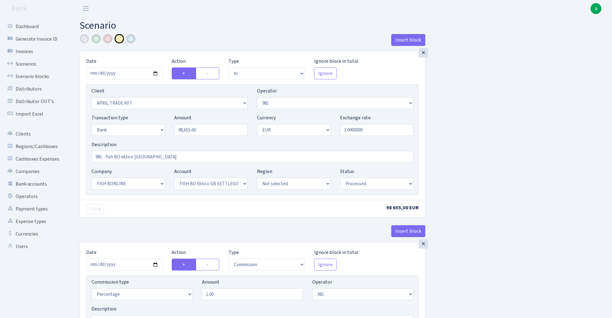
select select "in"
select select "2448"
select select "61"
select select "2"
select select "1"
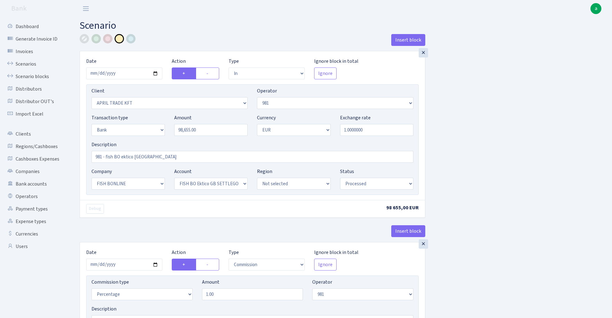
select select "22"
select select "63"
select select "processed"
select select "commission"
select select "61"
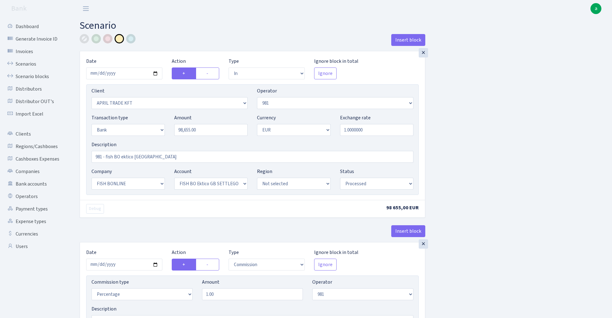
select select "processed"
select select "commission"
select select "fixed"
select select "61"
select select "processed"
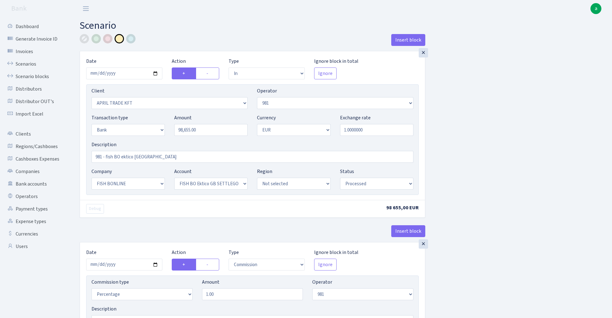
select select "commission"
select select "1"
select select "22"
select select "63"
select select "processed"
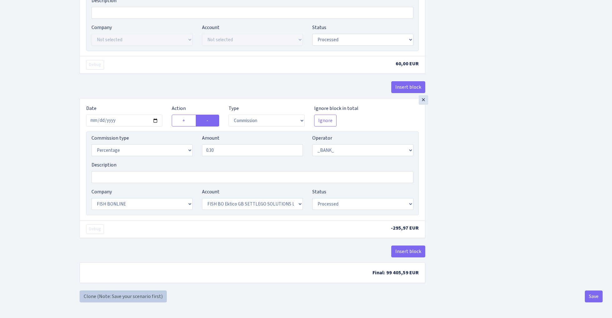
scroll to position [476, 0]
click at [150, 295] on link "Clone (Note: Save your scenario first)" at bounding box center [123, 297] width 87 height 12
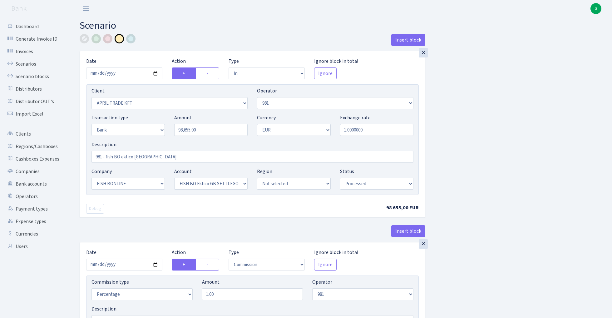
select select "in"
select select "2448"
select select "61"
select select "2"
select select "1"
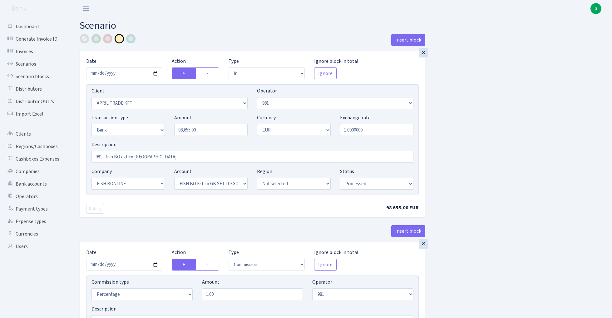
select select "22"
select select "63"
select select "processed"
select select "commission"
select select "61"
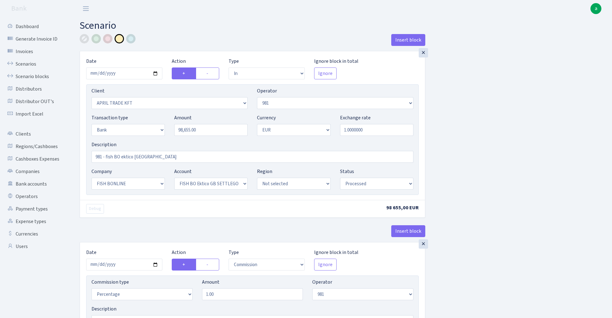
select select "processed"
select select "commission"
select select "fixed"
select select "61"
select select "processed"
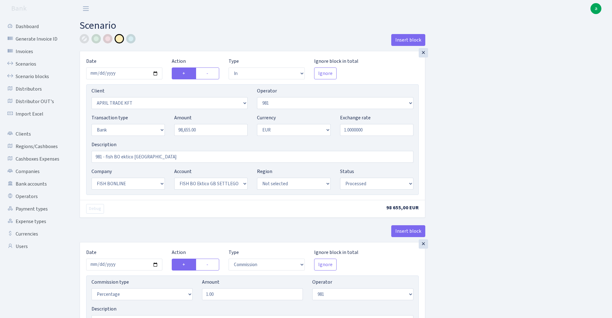
select select "commission"
select select "1"
select select "22"
select select "63"
select select "processed"
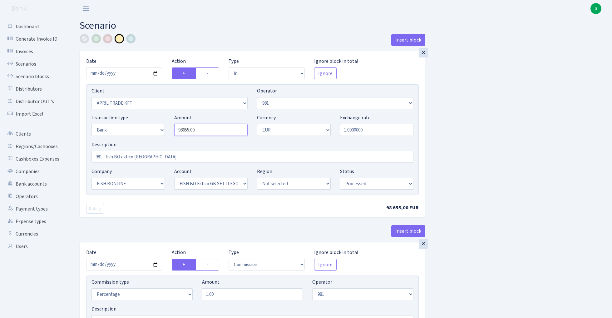
click at [207, 132] on input "98655.00" at bounding box center [210, 130] width 73 height 12
paste input "9635"
type input "99,635.00"
click at [131, 73] on input "2025-08-25" at bounding box center [124, 73] width 76 height 12
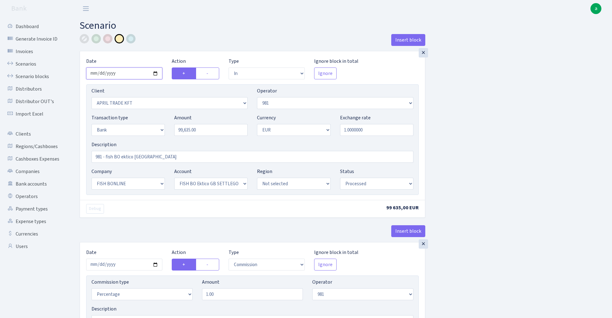
type input "[DATE]"
click at [180, 42] on div "Insert block" at bounding box center [253, 42] width 346 height 17
select select "2442"
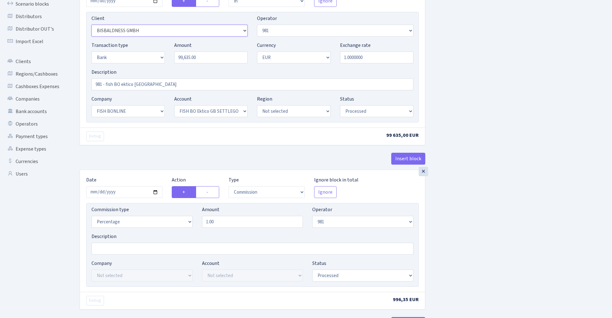
scroll to position [114, 0]
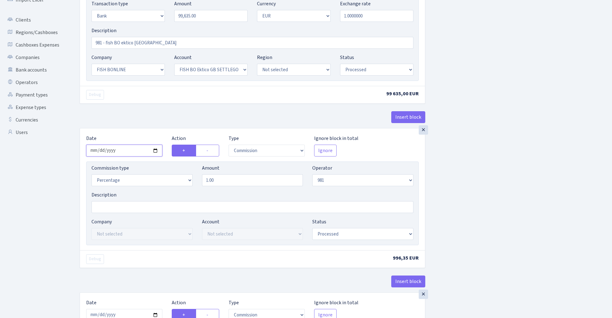
click at [127, 152] on input "2025-08-25" at bounding box center [124, 151] width 76 height 12
type input "[DATE]"
click at [126, 124] on div "Insert block" at bounding box center [253, 119] width 346 height 17
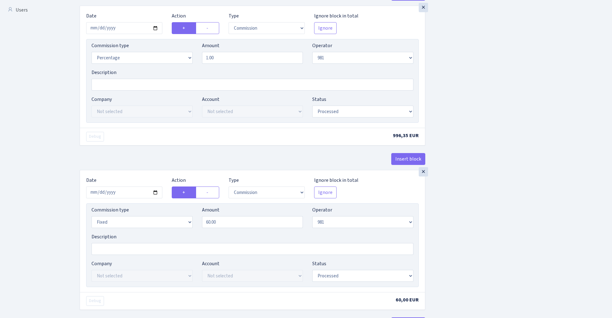
scroll to position [281, 0]
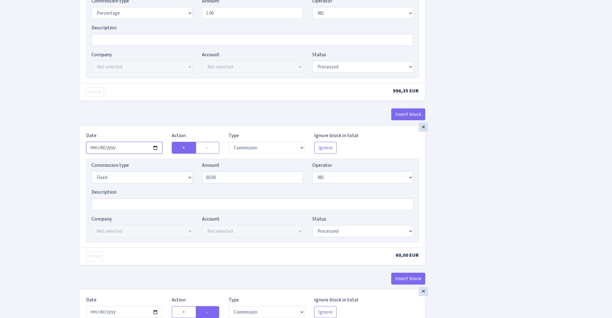
click at [124, 151] on input "2025-08-25" at bounding box center [124, 148] width 76 height 12
type input "2025-08-22"
click at [142, 127] on div "× Date 2025-08-22 Action + - Type --- In Out Commission Field required. Ignore …" at bounding box center [252, 187] width 345 height 122
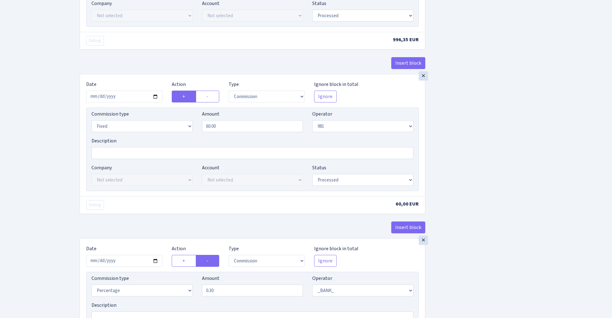
scroll to position [427, 0]
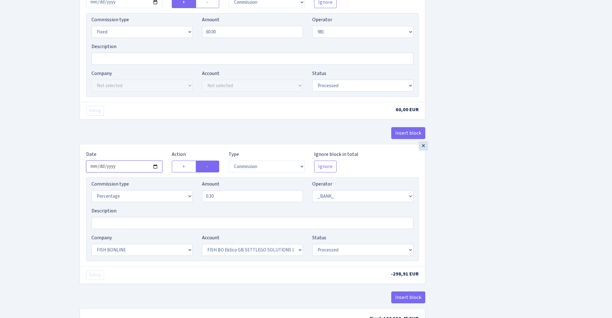
click at [132, 168] on input "2025-08-25" at bounding box center [124, 167] width 76 height 12
type input "[DATE]"
click at [140, 159] on div "Date 2025-08-22" at bounding box center [125, 162] width 86 height 22
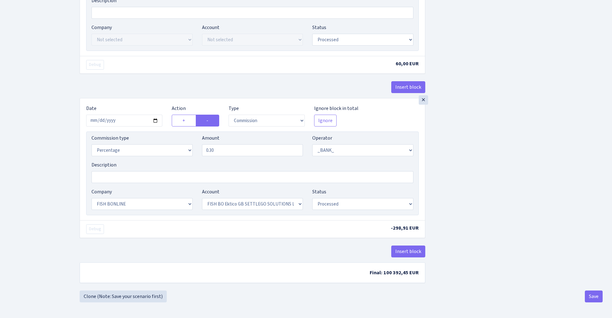
scroll to position [476, 0]
click at [589, 297] on button "Save" at bounding box center [594, 297] width 18 height 12
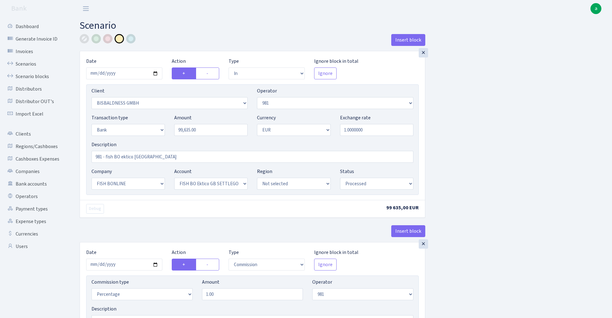
select select "in"
select select "2442"
select select "61"
select select "2"
select select "1"
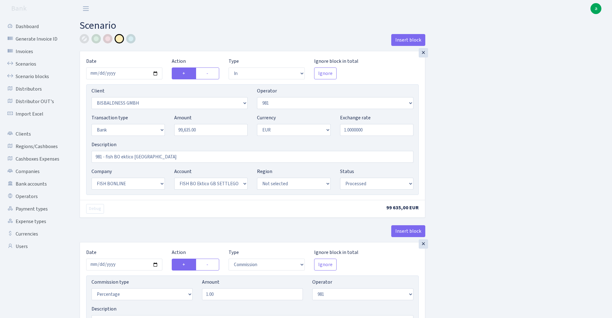
select select "22"
select select "63"
select select "processed"
select select "commission"
select select "61"
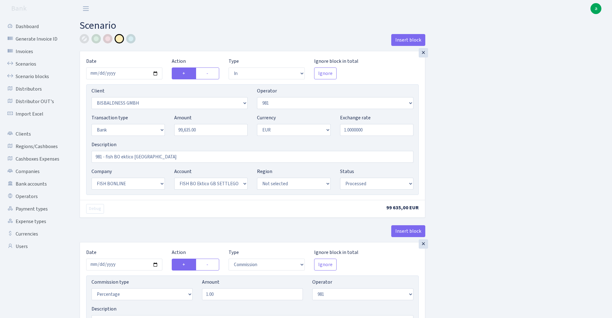
select select "processed"
select select "commission"
select select "fixed"
select select "61"
select select "processed"
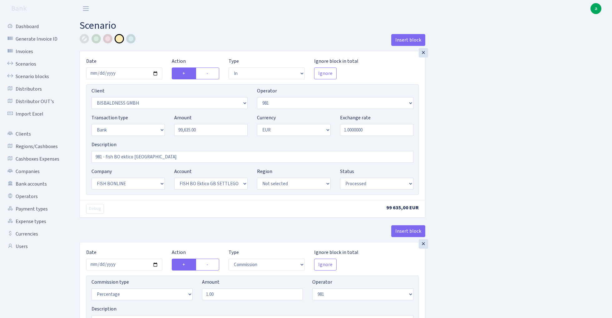
select select "commission"
select select "1"
select select "22"
select select "63"
select select "processed"
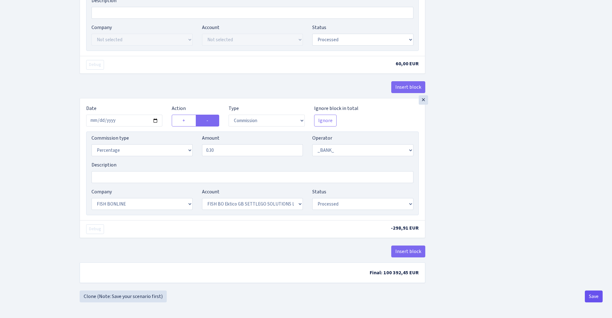
scroll to position [476, 0]
click at [598, 297] on button "Save" at bounding box center [594, 297] width 18 height 12
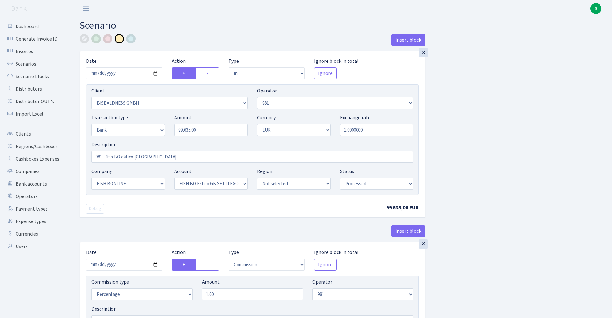
select select "in"
select select "2442"
select select "61"
select select "2"
select select "1"
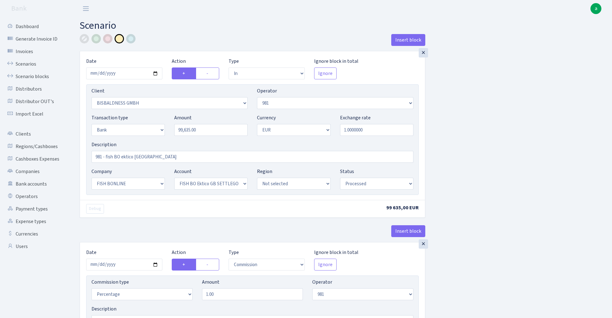
select select "22"
select select "63"
select select "processed"
select select "commission"
select select "61"
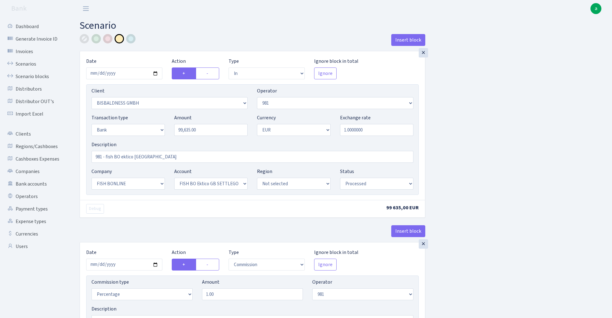
select select "processed"
select select "commission"
select select "fixed"
select select "61"
select select "processed"
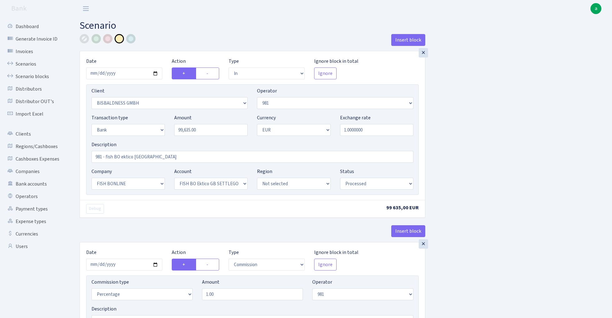
select select "commission"
select select "1"
select select "22"
select select "63"
select select "processed"
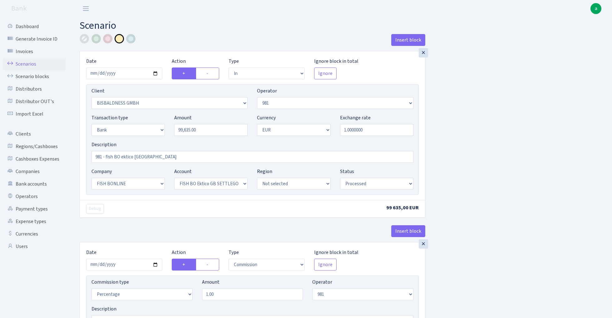
click at [30, 64] on link "Scenarios" at bounding box center [34, 64] width 62 height 12
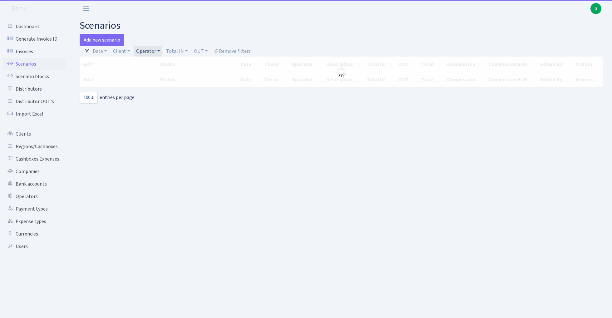
select select "100"
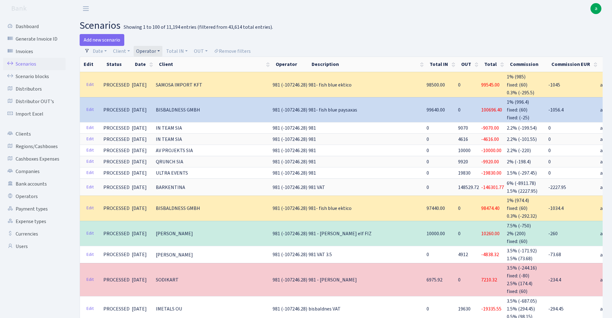
click at [141, 50] on link "Operator" at bounding box center [148, 51] width 29 height 11
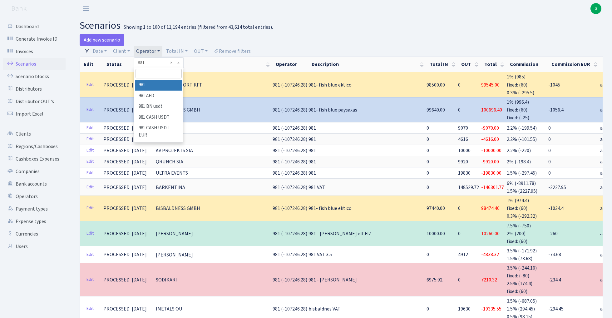
click at [151, 73] on input "search" at bounding box center [159, 74] width 46 height 10
type input "cev"
click at [157, 85] on li "CEVER" at bounding box center [158, 85] width 47 height 11
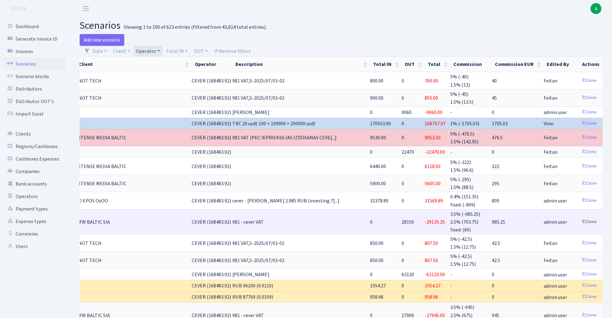
scroll to position [0, 80]
click at [580, 218] on link "Clone" at bounding box center [590, 222] width 21 height 10
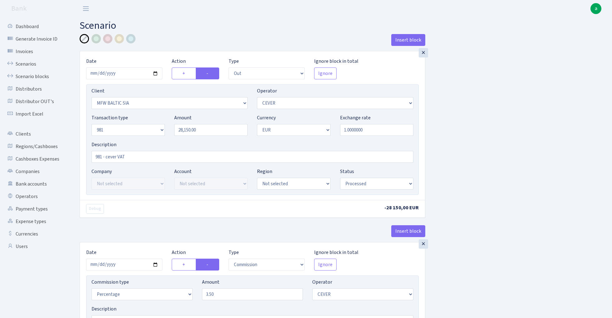
select select "out"
select select "2122"
select select "20"
select select "8"
select select "1"
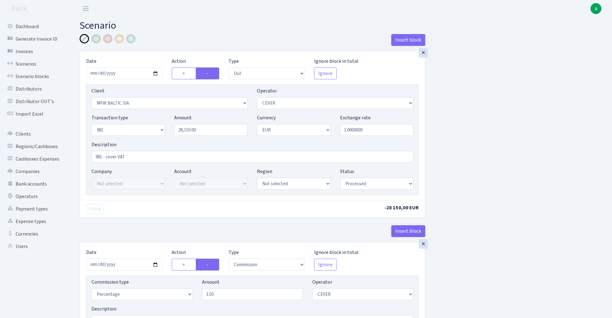
select select "processed"
select select "commission"
select select "20"
select select "processed"
select select "in"
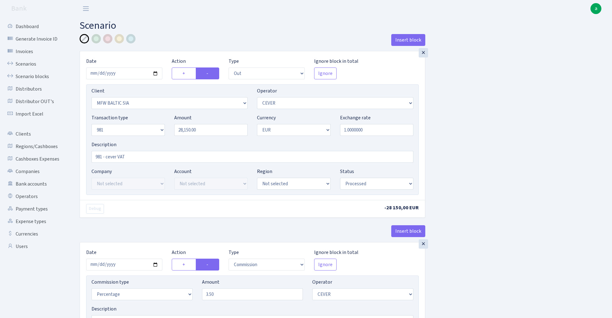
select select "2442"
select select "61"
select select "8"
select select "1"
select select "processed"
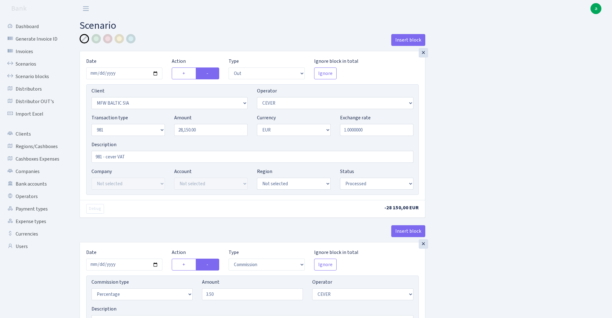
select select "commission"
select select "61"
select select "processed"
select select "commission"
select select "fixed"
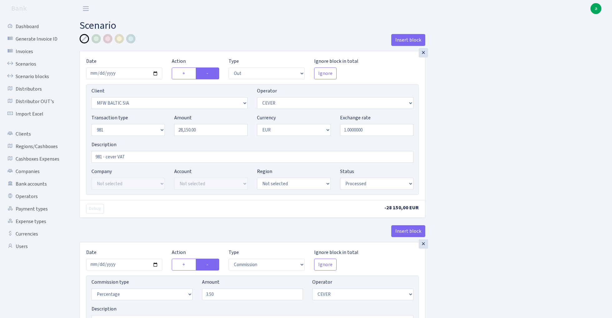
select select "61"
select select "processed"
click at [213, 128] on input "28150.00" at bounding box center [210, 130] width 73 height 12
paste input "99635"
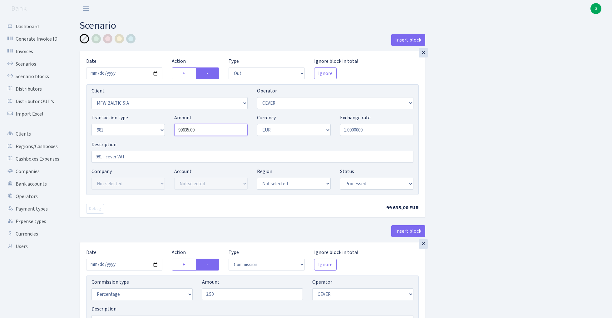
click at [207, 129] on input "99635.00" at bounding box center [210, 130] width 73 height 12
paste input "2745"
type input "27,450.00"
click at [132, 72] on input "2025-07-18" at bounding box center [124, 73] width 76 height 12
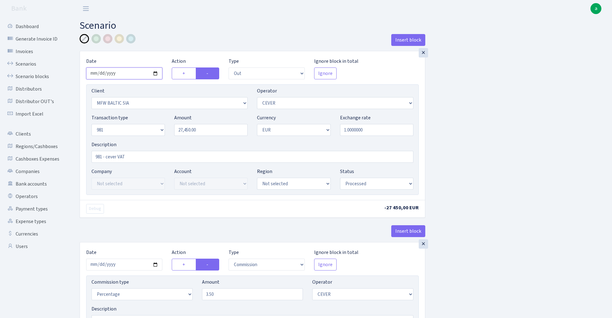
type input "2025-07-22"
click at [174, 35] on div "Insert block" at bounding box center [253, 42] width 346 height 17
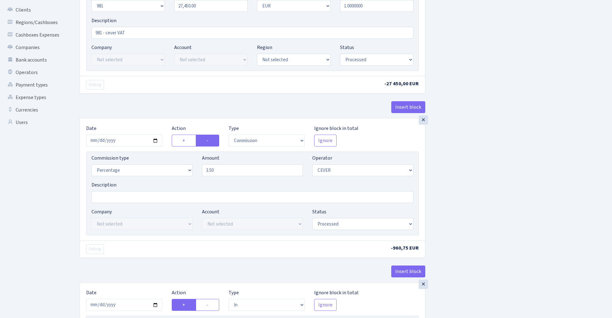
scroll to position [132, 0]
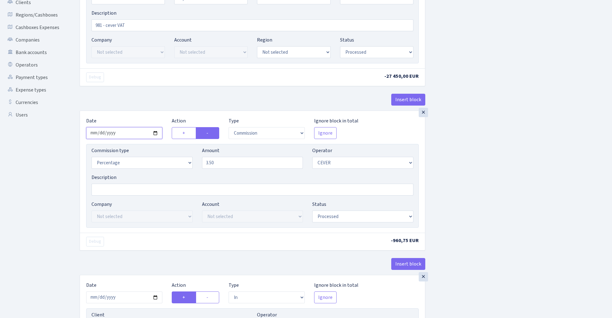
click at [128, 133] on input "2025-07-18" at bounding box center [124, 133] width 76 height 12
type input "2025-07-22"
click at [148, 91] on div "× Date 2025-07-22 Action + - Type --- In Out Commission Field required. Ignore …" at bounding box center [253, 14] width 346 height 191
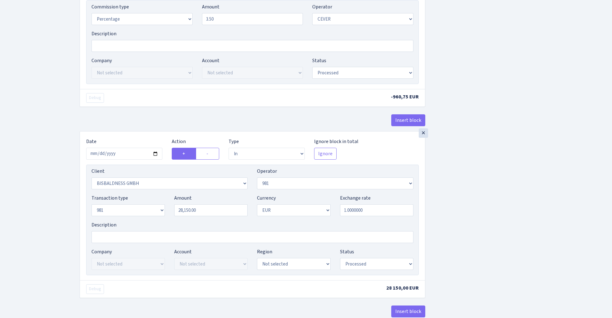
scroll to position [287, 0]
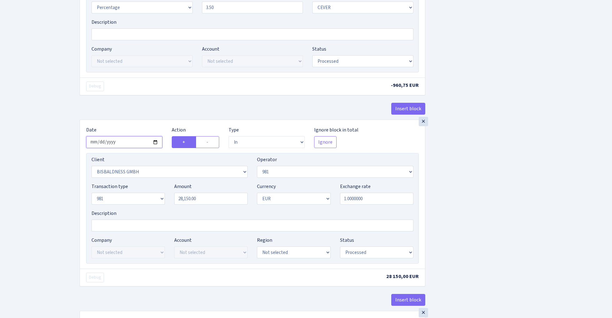
click at [123, 142] on input "2025-07-18" at bounding box center [124, 142] width 76 height 12
type input "2025-07-22"
click at [149, 118] on div "Insert block" at bounding box center [253, 111] width 346 height 17
click at [206, 201] on input "28150.00" at bounding box center [210, 199] width 73 height 12
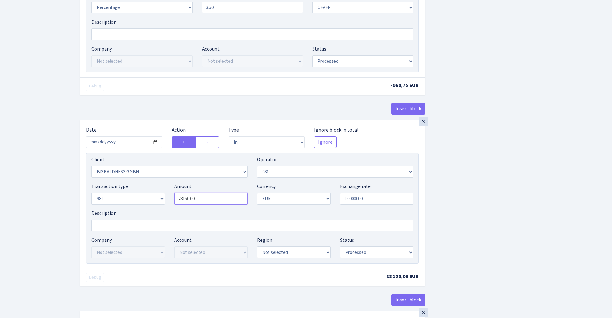
paste input "745"
type input "27,450.00"
click at [483, 163] on div "Insert block × Date 2025-07-22 Action + - Type --- In Out Commission Field requ…" at bounding box center [341, 206] width 533 height 918
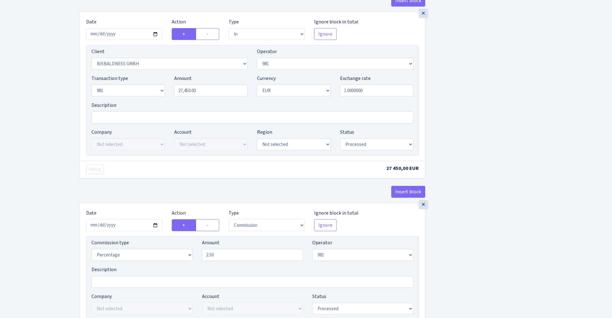
scroll to position [493, 0]
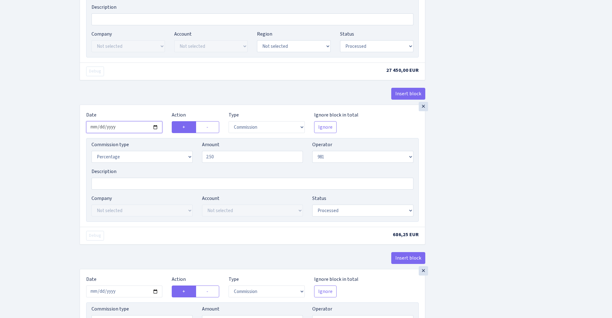
click at [133, 129] on input "2025-07-18" at bounding box center [124, 127] width 76 height 12
type input "2025-07-22"
click at [149, 87] on div "× Date 2025-07-22 Action + - Type --- In Out Commission Field required. Ignore …" at bounding box center [253, 8] width 346 height 191
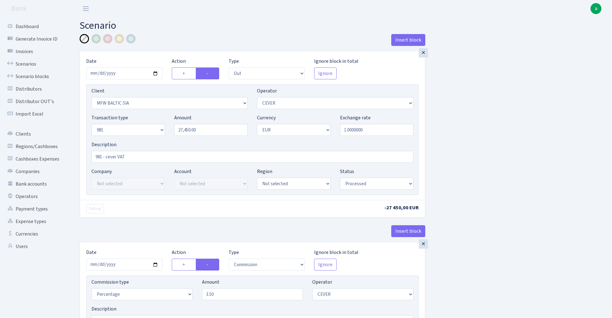
scroll to position [0, 0]
click at [126, 73] on input "2025-07-22" at bounding box center [124, 73] width 76 height 12
type input "2025-08-22"
click at [148, 27] on h2 "Scenario" at bounding box center [341, 26] width 523 height 12
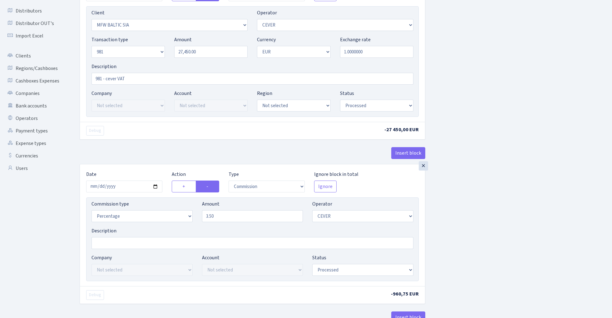
scroll to position [110, 0]
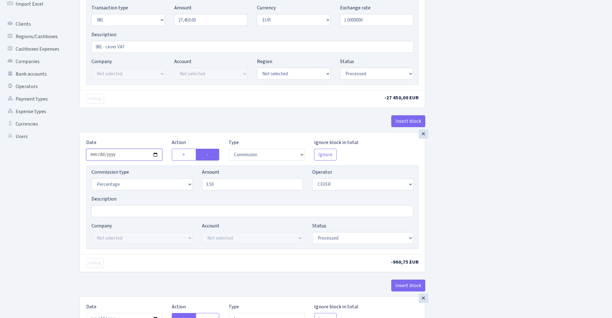
click at [129, 156] on input "2025-07-22" at bounding box center [124, 155] width 76 height 12
type input "2025-08-22"
click at [134, 123] on div "Insert block" at bounding box center [253, 123] width 346 height 17
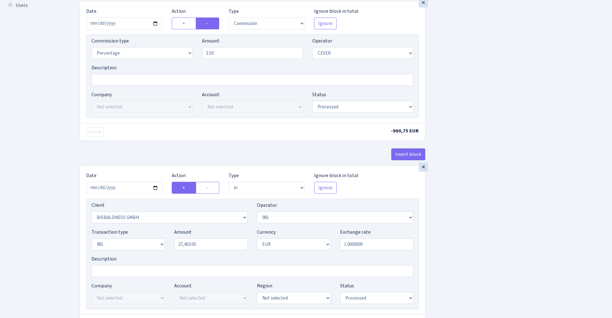
scroll to position [369, 0]
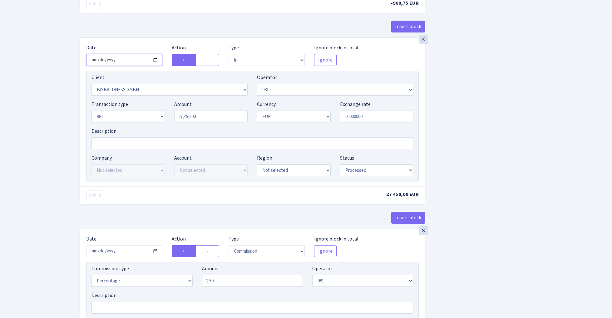
click at [129, 61] on input "2025-07-22" at bounding box center [124, 60] width 76 height 12
type input "2025-08-22"
click at [169, 44] on div "× Date 2025-08-22 Action + - Type --- In Out Commission Field required. Ignore …" at bounding box center [252, 112] width 345 height 149
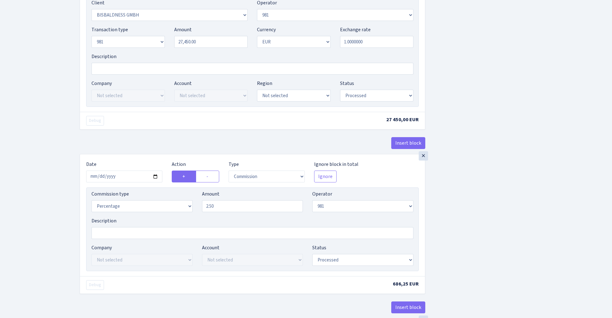
scroll to position [500, 0]
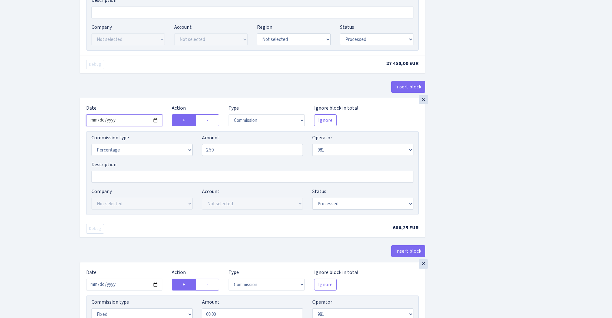
click at [131, 124] on input "2025-07-22" at bounding box center [124, 120] width 76 height 12
click at [162, 81] on div "× Date 2025-08-22 Action + - Type --- In Out Commission Field required. Ignore …" at bounding box center [253, 2] width 346 height 191
click at [136, 126] on input "2025-08-28" at bounding box center [124, 120] width 76 height 12
type input "2025-08-22"
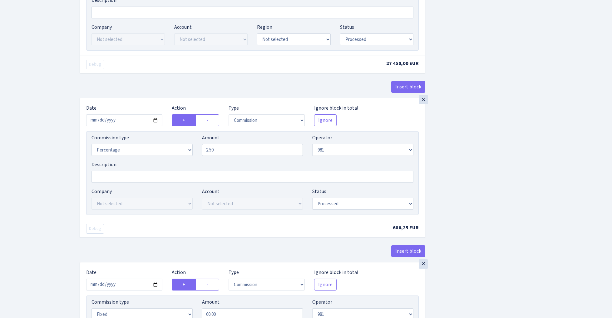
click at [184, 69] on div "Debug" at bounding box center [167, 65] width 171 height 10
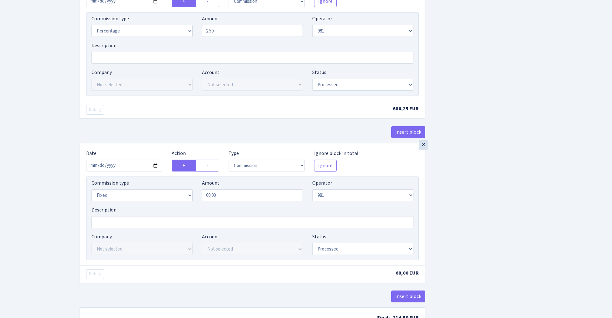
scroll to position [629, 0]
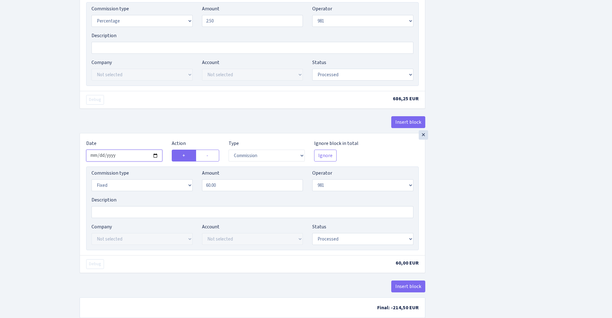
click at [129, 157] on input "2025-07-18" at bounding box center [124, 156] width 76 height 12
type input "2025-08-22"
click at [146, 120] on div "Insert block" at bounding box center [253, 124] width 346 height 17
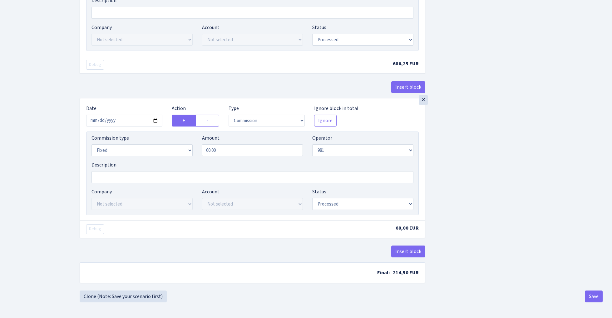
scroll to position [668, 0]
click at [594, 293] on button "Save" at bounding box center [594, 297] width 18 height 12
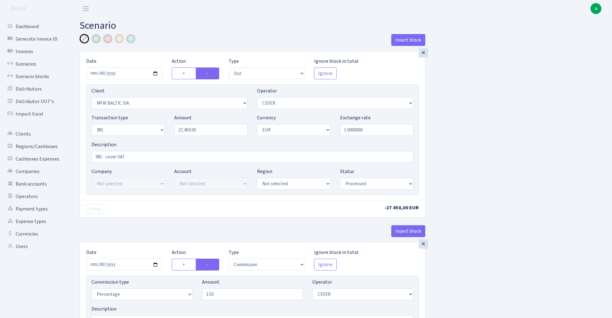
select select "out"
select select "2122"
select select "20"
select select "8"
select select "1"
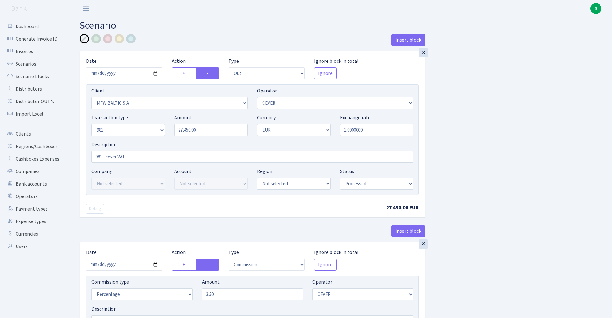
select select "processed"
select select "commission"
select select "20"
select select "processed"
select select "in"
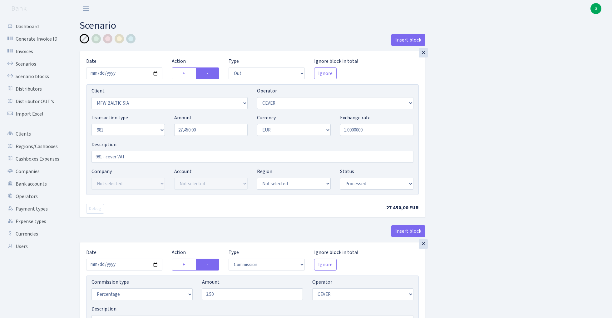
select select "2442"
select select "61"
select select "8"
select select "1"
select select "processed"
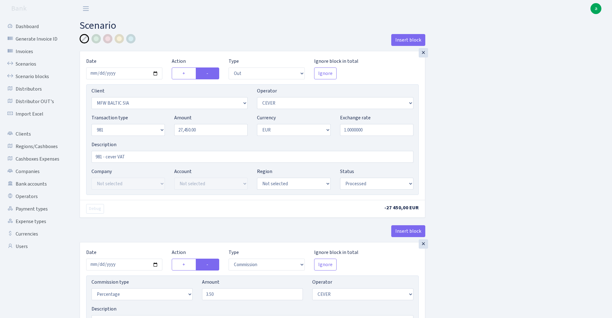
select select "commission"
select select "61"
select select "processed"
select select "commission"
select select "fixed"
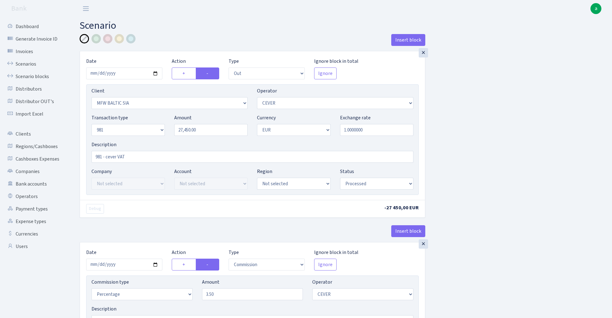
select select "61"
select select "processed"
click at [22, 133] on link "Clients" at bounding box center [34, 134] width 62 height 12
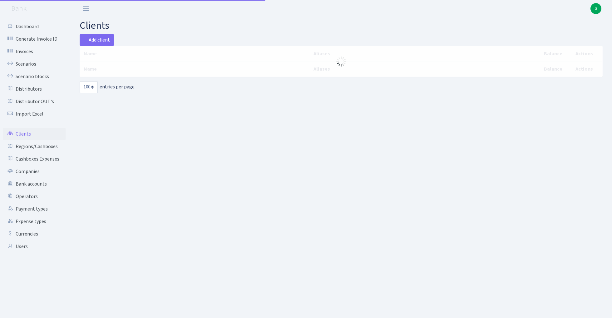
select select "100"
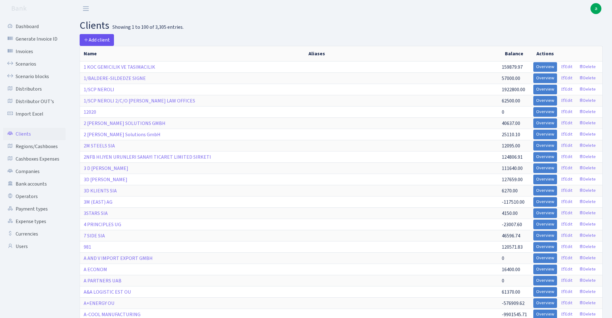
click at [104, 40] on span "Add client" at bounding box center [97, 40] width 26 height 7
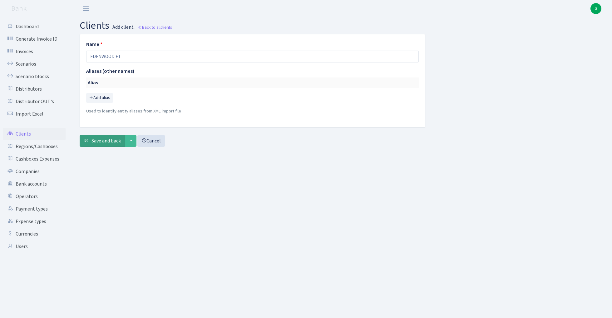
type input "EDENWOOD FT"
click at [108, 139] on span "Save and back" at bounding box center [106, 140] width 29 height 7
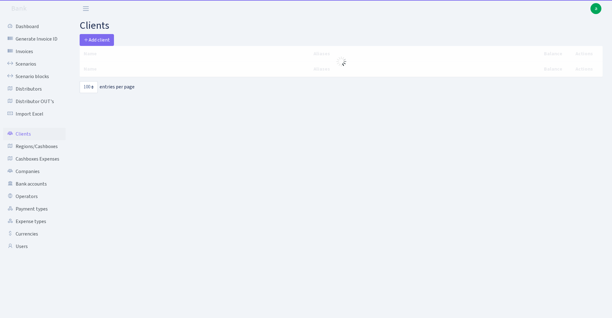
select select "100"
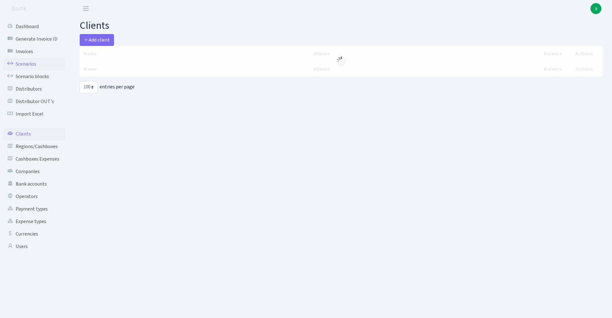
click at [31, 63] on link "Scenarios" at bounding box center [34, 64] width 62 height 12
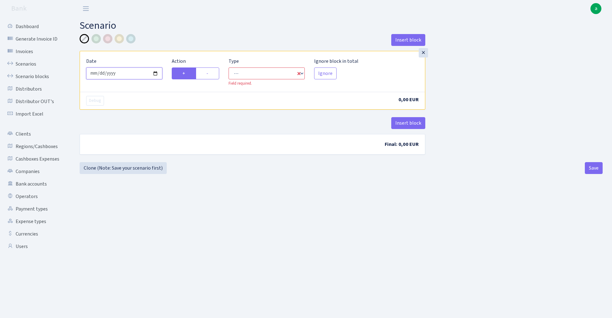
click at [145, 72] on input "[DATE]" at bounding box center [124, 73] width 76 height 12
type input "[DATE]"
click at [184, 15] on header "Bank a My Account Logout" at bounding box center [306, 8] width 612 height 17
select select "in"
select select "1"
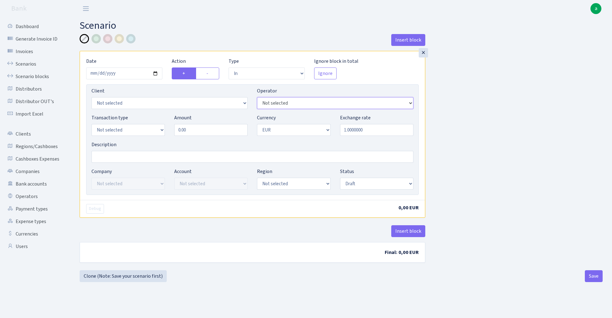
select select "61"
select select "2911"
select select "5"
click at [200, 129] on input "0.00" at bounding box center [210, 130] width 73 height 12
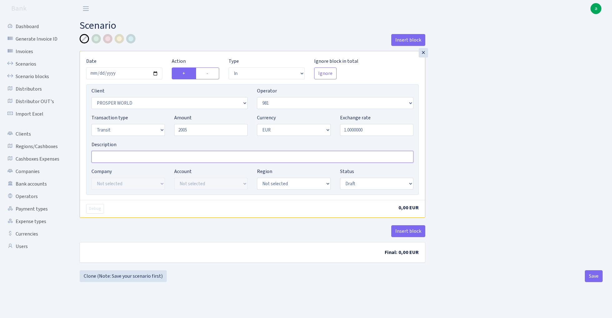
type input "2,005.00"
click at [156, 157] on input "Description" at bounding box center [253, 157] width 322 height 12
type input "981- nashi rashodi"
select select "processed"
click at [406, 230] on button "Insert block" at bounding box center [409, 231] width 34 height 12
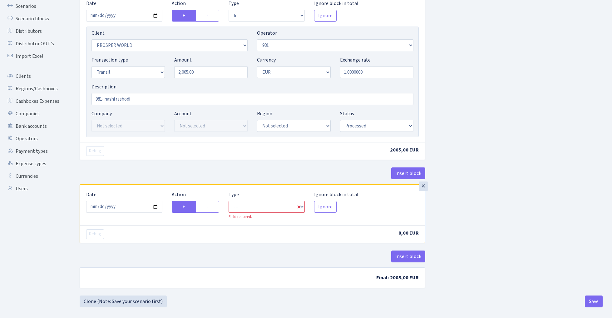
scroll to position [57, 0]
click at [133, 209] on input "2025-08-30" at bounding box center [124, 207] width 76 height 12
type input "2025-08-22"
click at [150, 189] on div "× Date 2025-08-22 Action + - Type --- In Out Commission Field required. Ignore …" at bounding box center [252, 205] width 345 height 40
select select "commission"
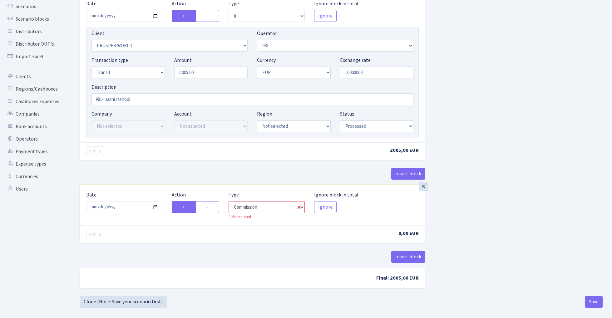
select select "61"
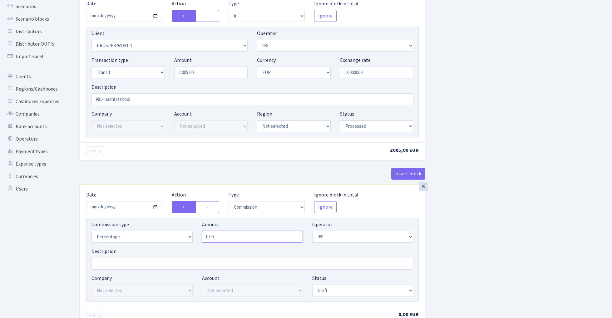
click at [239, 240] on input "0.00" at bounding box center [252, 237] width 101 height 12
type input "1.00"
click at [464, 194] on div "Insert block × Date 2025-08-22 Action + - Type --- In Out Commission Field requ…" at bounding box center [341, 176] width 533 height 398
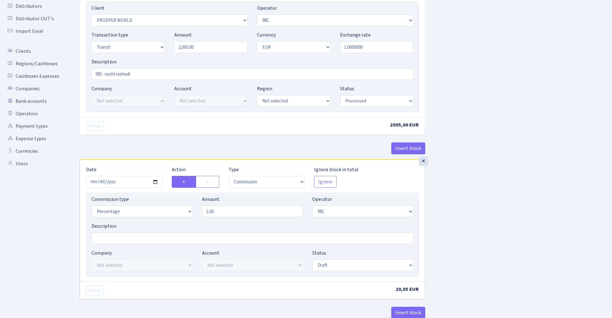
scroll to position [116, 0]
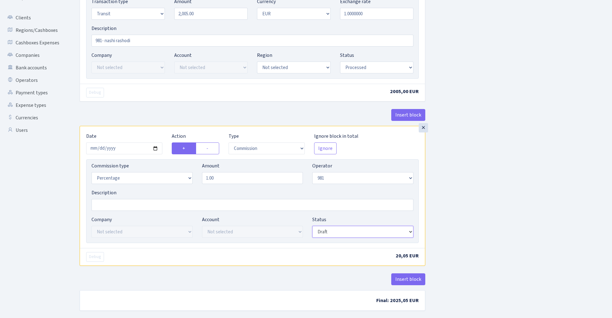
select select "processed"
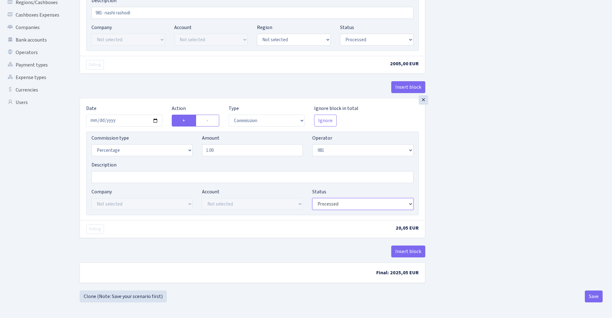
scroll to position [146, 0]
click at [413, 248] on button "Insert block" at bounding box center [409, 252] width 34 height 12
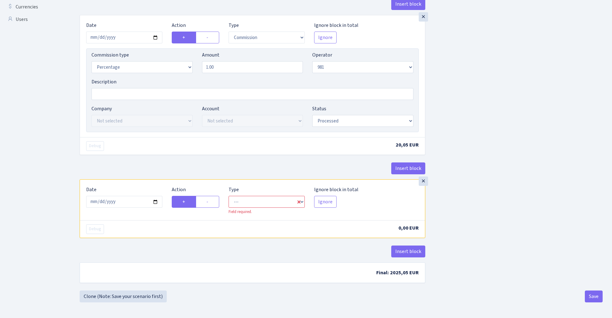
scroll to position [229, 0]
click at [125, 204] on input "2025-08-30" at bounding box center [124, 202] width 76 height 12
type input "2025-08-22"
click at [149, 180] on div "× Date 2025-08-22 Action + - Type --- In Out Commission Field required. Ignore …" at bounding box center [252, 200] width 345 height 40
select select "commission"
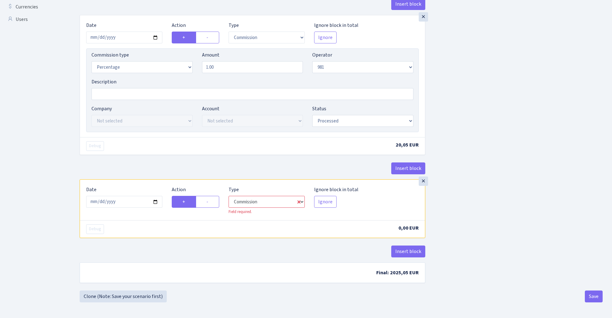
select select "61"
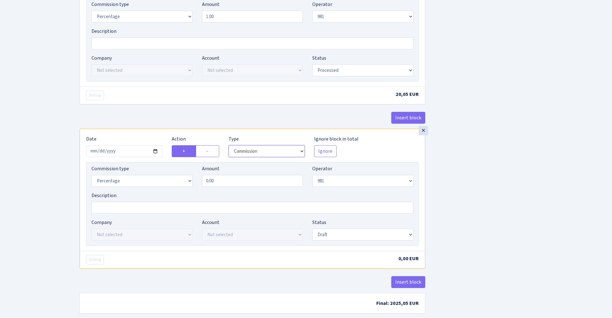
scroll to position [278, 0]
select select "fixed"
click at [240, 182] on input "0.00" at bounding box center [252, 181] width 101 height 12
type input "60.00"
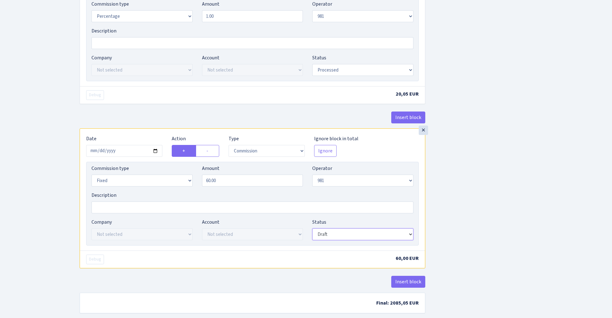
select select "processed"
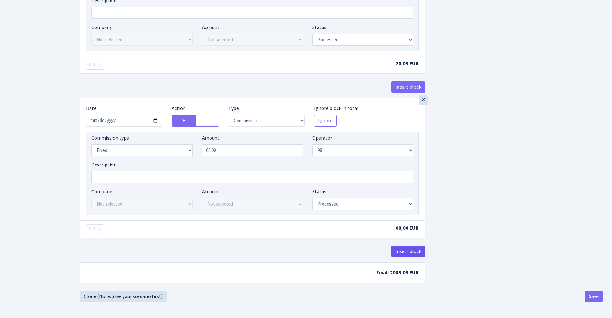
click at [413, 254] on button "Insert block" at bounding box center [409, 252] width 34 height 12
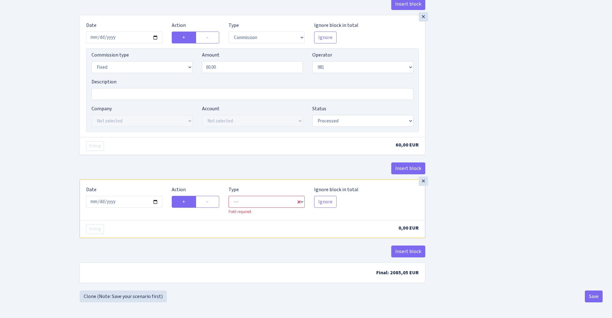
scroll to position [394, 0]
click at [134, 199] on input "2025-08-30" at bounding box center [124, 202] width 76 height 12
type input "2025-08-22"
click at [144, 168] on div "Insert block" at bounding box center [253, 170] width 346 height 17
click at [211, 200] on label "-" at bounding box center [207, 202] width 23 height 12
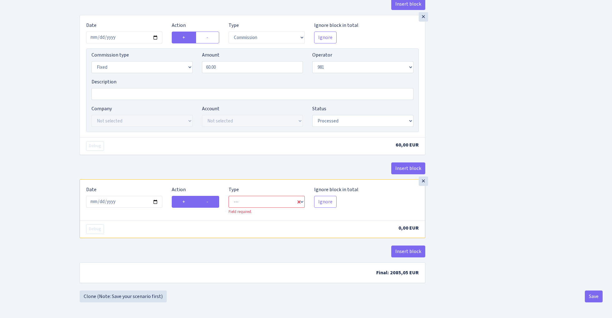
click at [211, 200] on input "-" at bounding box center [209, 200] width 4 height 4
radio input "true"
radio input "false"
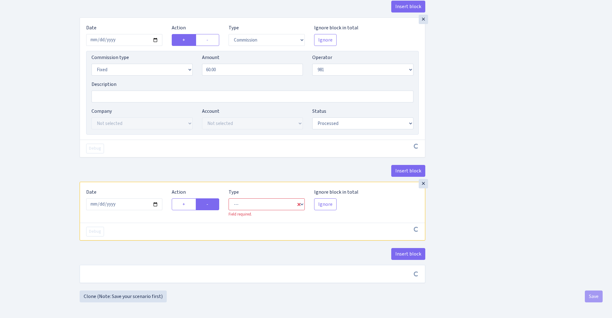
scroll to position [392, 0]
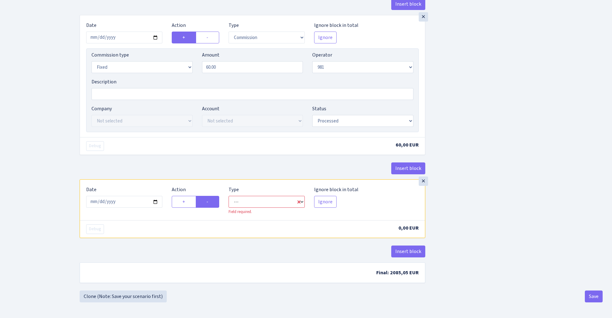
select select "out"
select select "61"
select select "1"
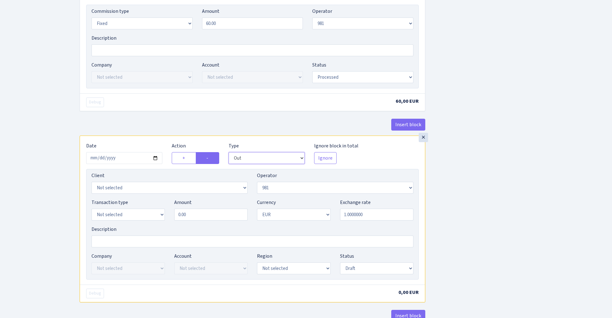
scroll to position [458, 0]
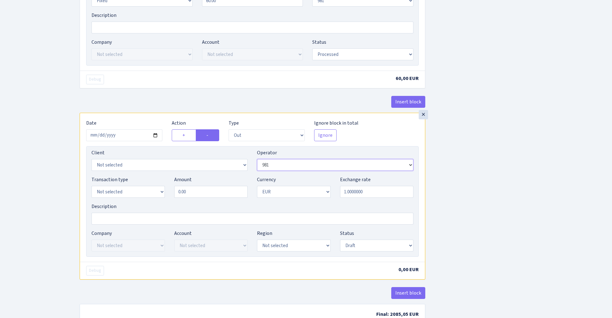
select select "66"
select select "3331"
select select "7"
click at [198, 193] on input "0.00" at bounding box center [210, 192] width 73 height 12
type input "0"
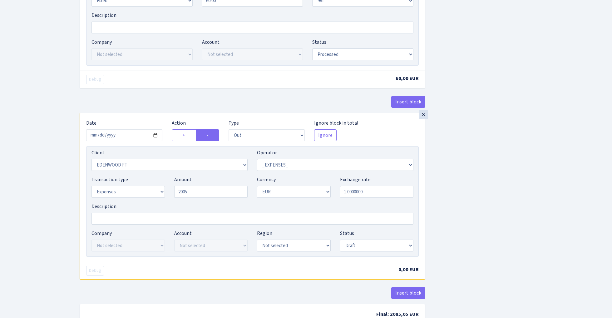
type input "2,005.00"
select select "processed"
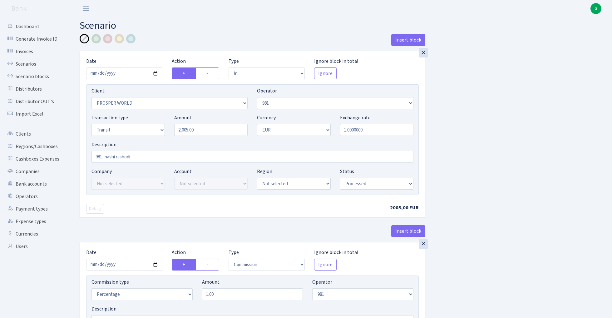
scroll to position [0, 0]
click at [108, 39] on div at bounding box center [107, 38] width 9 height 9
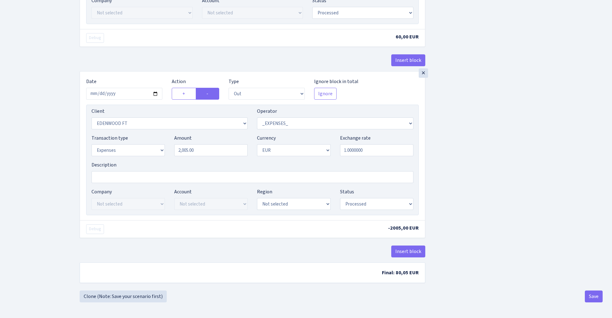
scroll to position [503, 0]
click at [594, 298] on button "Save" at bounding box center [594, 297] width 18 height 12
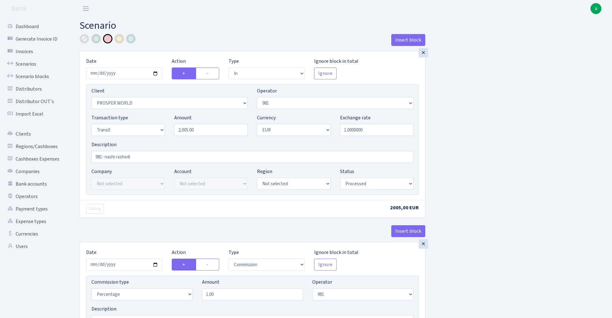
select select "in"
select select "2911"
select select "61"
select select "5"
select select "1"
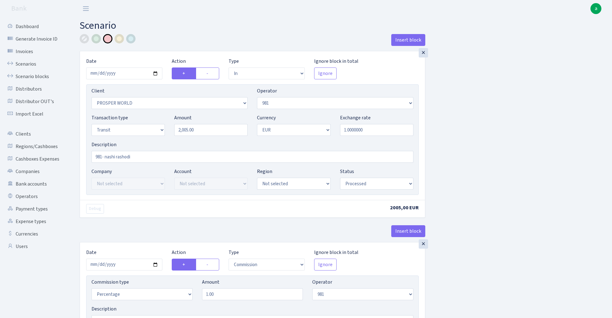
select select "processed"
select select "commission"
select select "61"
select select "processed"
select select "commission"
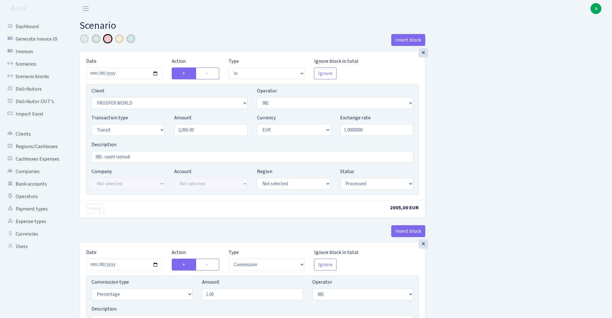
select select "fixed"
select select "61"
select select "processed"
select select "out"
select select "3331"
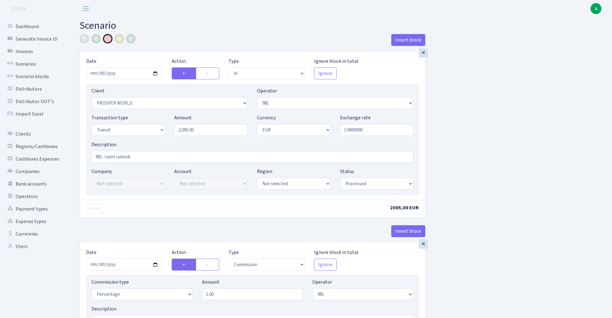
select select "66"
select select "7"
select select "1"
select select "processed"
click at [18, 65] on link "Scenarios" at bounding box center [34, 64] width 62 height 12
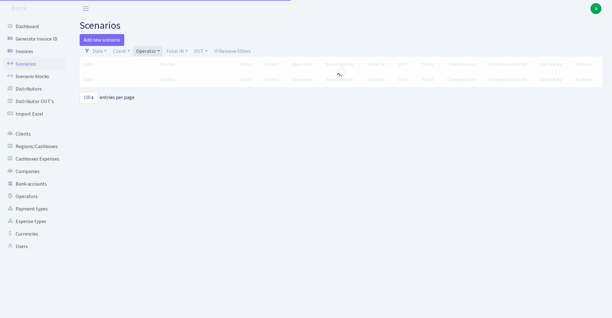
select select "100"
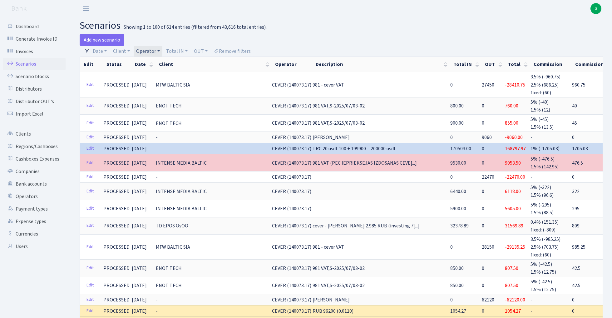
click at [145, 51] on link "Operator" at bounding box center [148, 51] width 29 height 11
click at [158, 72] on input "search" at bounding box center [159, 74] width 46 height 10
type input "981"
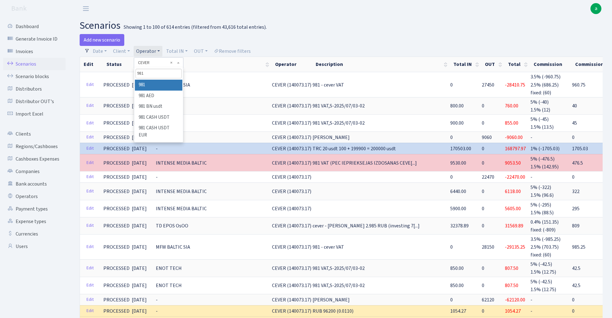
click at [156, 84] on li "981" at bounding box center [158, 85] width 47 height 11
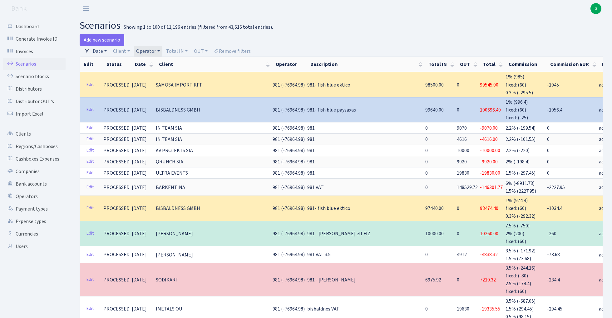
click at [104, 50] on link "Date" at bounding box center [99, 51] width 19 height 11
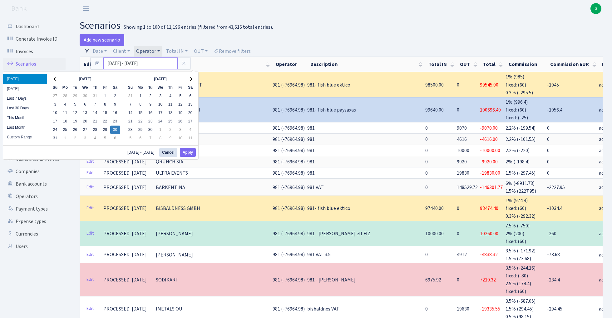
click at [116, 64] on input "[DATE] - [DATE]" at bounding box center [140, 63] width 74 height 12
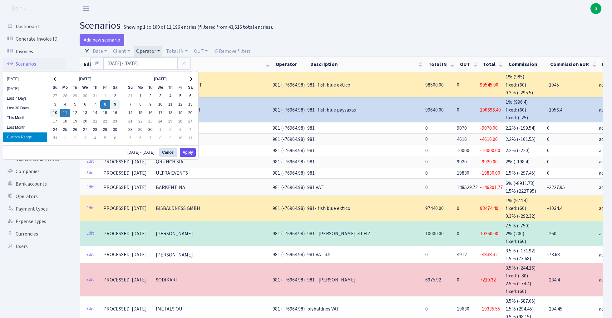
click at [188, 153] on button "Apply" at bounding box center [188, 152] width 16 height 9
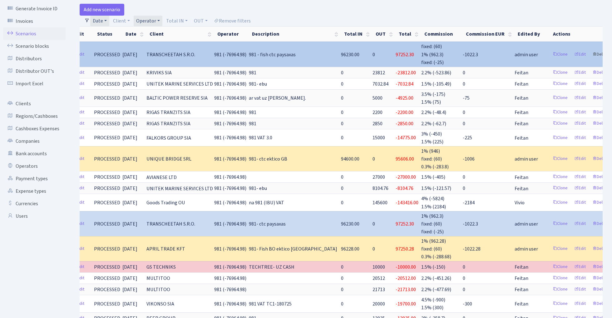
scroll to position [0, 9]
click at [591, 53] on link "Delete" at bounding box center [602, 55] width 22 height 10
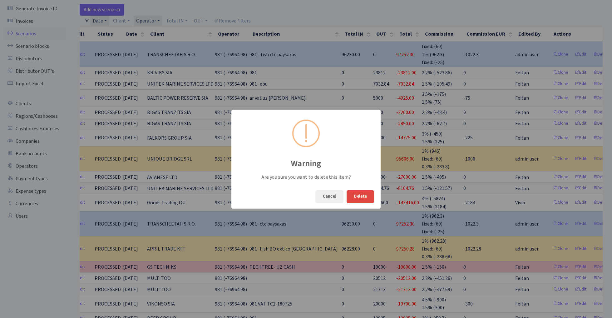
click at [363, 193] on button "Delete" at bounding box center [360, 196] width 27 height 13
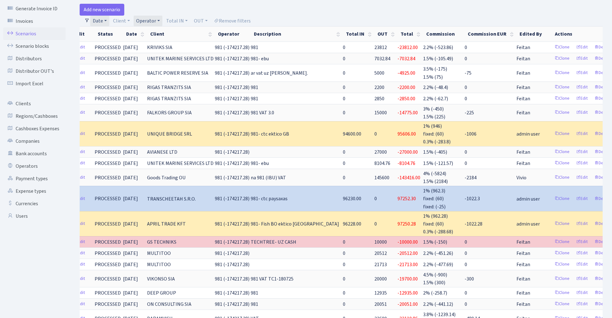
click at [101, 19] on link "Date" at bounding box center [99, 21] width 19 height 11
click at [117, 32] on input "08.08.2025 - 11.08.2025" at bounding box center [140, 33] width 74 height 12
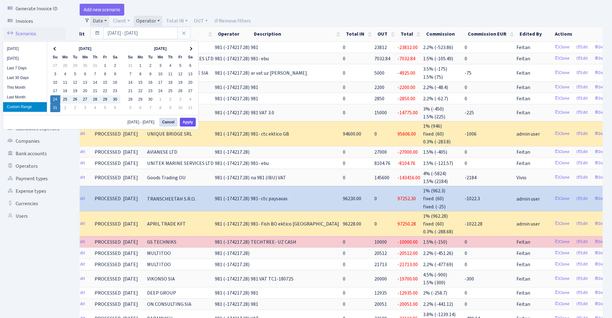
click at [194, 122] on button "Apply" at bounding box center [188, 122] width 16 height 9
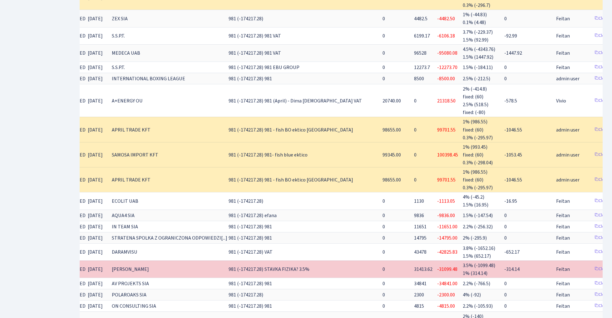
scroll to position [0, 44]
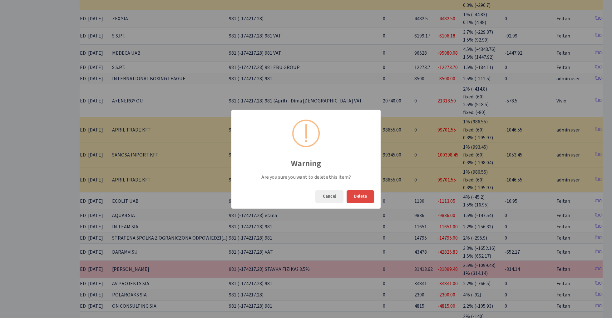
click at [364, 197] on button "Delete" at bounding box center [360, 196] width 27 height 13
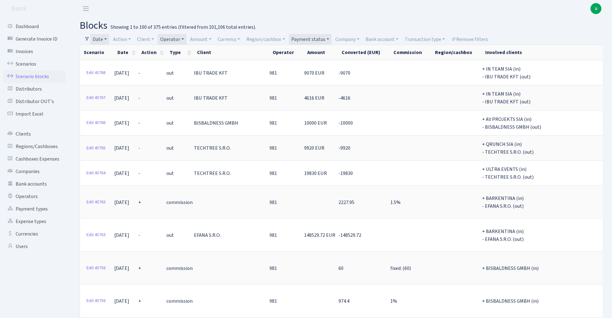
select select "100"
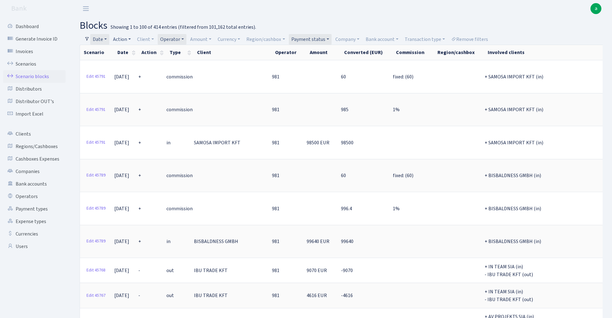
click at [124, 38] on link "Action" at bounding box center [122, 39] width 23 height 11
click at [134, 82] on li "+" at bounding box center [135, 84] width 47 height 11
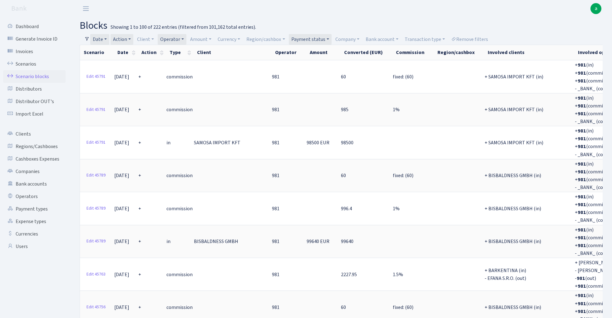
click at [102, 39] on link "Date" at bounding box center [99, 39] width 19 height 11
click at [269, 20] on h2 "blocks Showing 1 to 100 of 222 entries (filtered from 101,162 total entries)." at bounding box center [341, 26] width 523 height 12
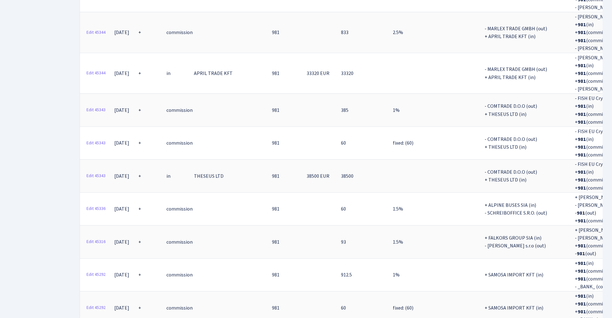
select select "-1"
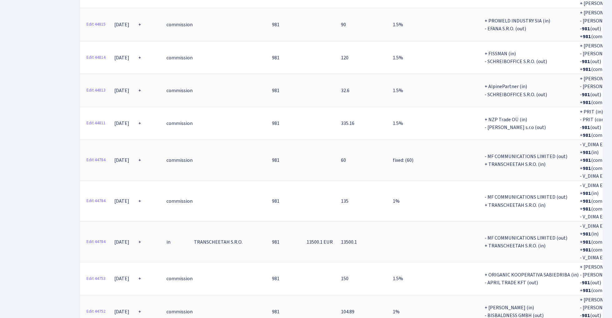
scroll to position [7695, 0]
copy th "3337212.12"
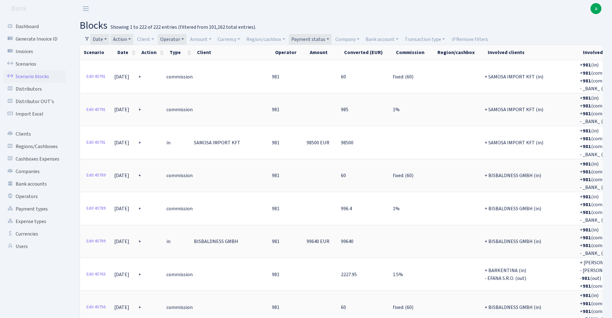
scroll to position [0, 0]
click at [103, 39] on link "Date" at bounding box center [99, 39] width 19 height 11
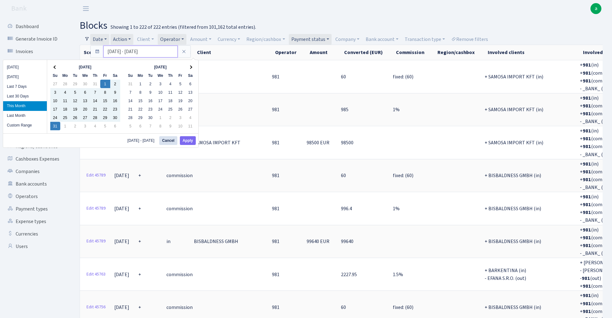
click at [114, 52] on input "01.08.2025 - 31.08.2025" at bounding box center [140, 52] width 74 height 12
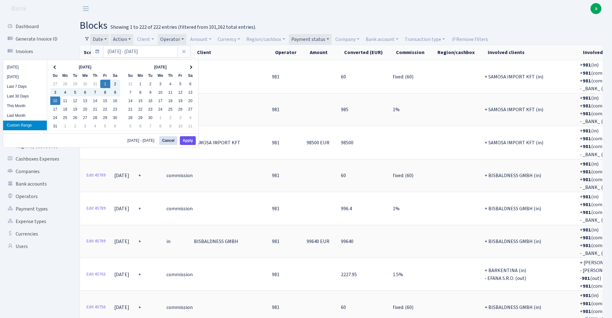
click at [190, 139] on button "Apply" at bounding box center [188, 140] width 16 height 9
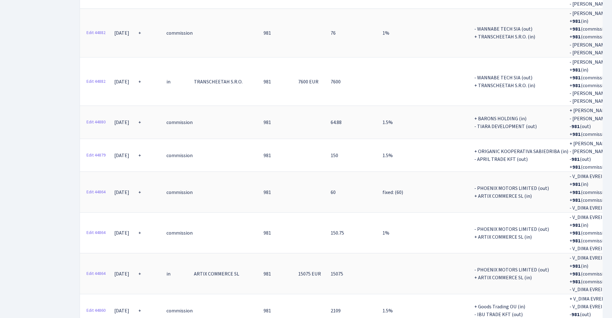
scroll to position [1376, 0]
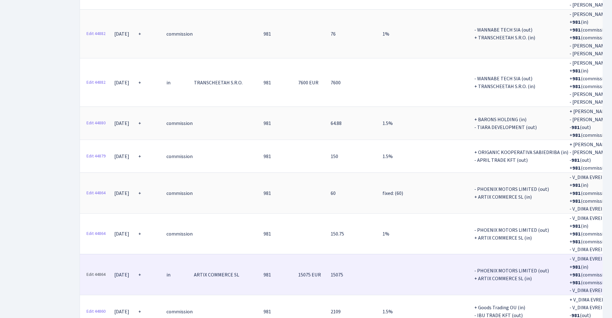
click at [98, 270] on link "Edit 44864" at bounding box center [96, 275] width 25 height 10
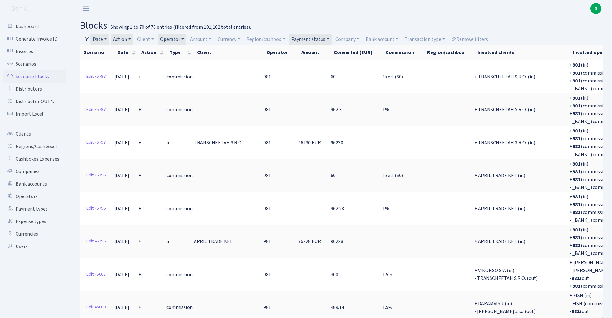
scroll to position [0, 0]
click at [100, 37] on link "Date" at bounding box center [99, 39] width 19 height 11
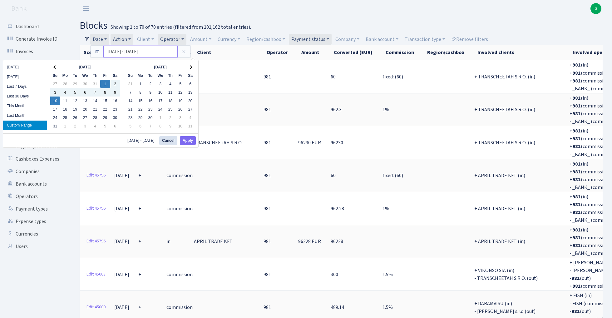
click at [114, 53] on input "01.08.2025 - 10.08.2025" at bounding box center [140, 52] width 74 height 12
click at [187, 139] on button "Apply" at bounding box center [188, 140] width 16 height 9
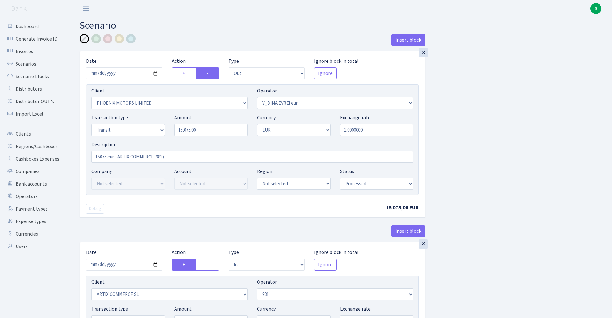
select select "out"
select select "3229"
select select "431"
select select "5"
select select "1"
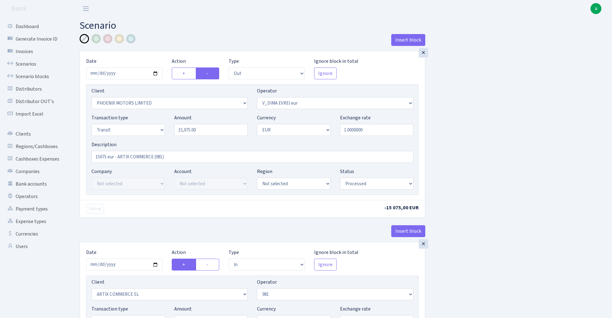
select select "processed"
select select "in"
select select "3226"
select select "61"
select select "5"
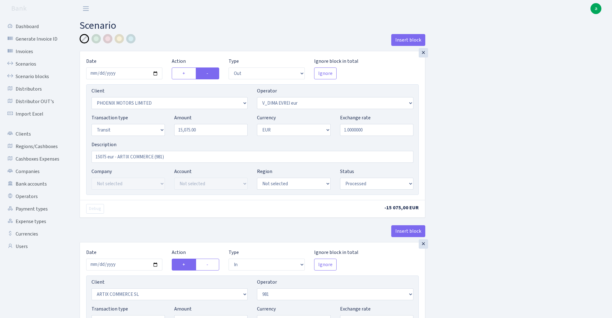
select select "1"
select select "processed"
select select "commission"
select select "61"
select select "processed"
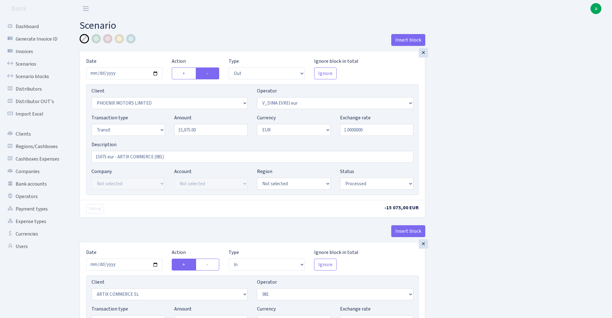
select select "commission"
select select "fixed"
select select "61"
select select "processed"
select select "commission"
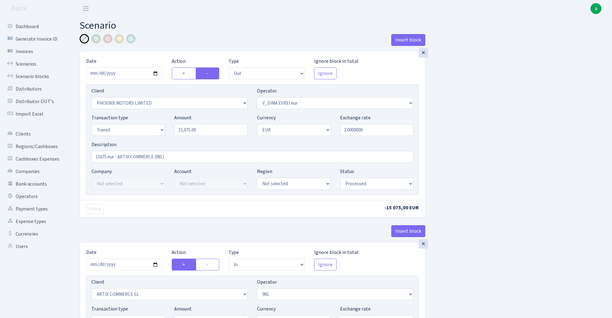
select select "fixed"
select select "431"
select select "processed"
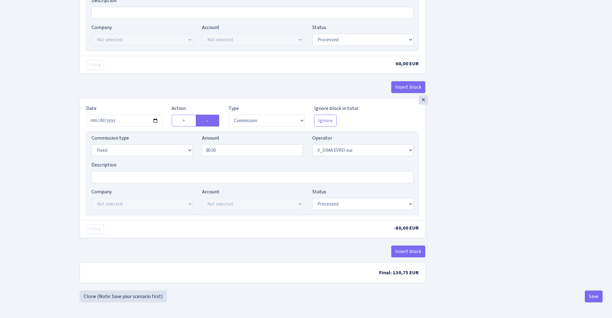
scroll to position [668, 0]
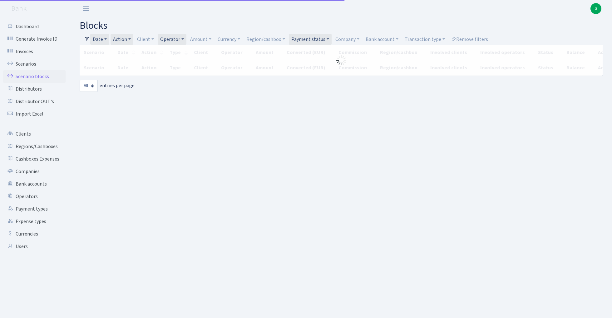
select select "-1"
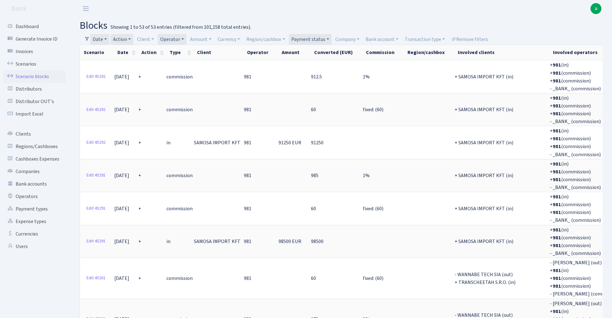
click at [123, 39] on link "Action" at bounding box center [122, 39] width 23 height 11
click at [122, 37] on link "Action" at bounding box center [122, 39] width 23 height 11
click at [102, 38] on link "Date" at bounding box center [99, 39] width 19 height 11
click at [109, 52] on input "[DATE] - [DATE]" at bounding box center [140, 52] width 74 height 12
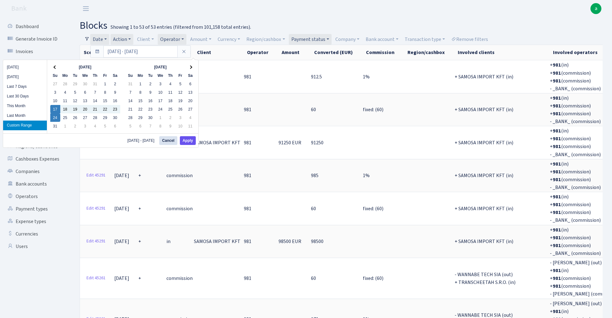
click at [186, 137] on button "Apply" at bounding box center [188, 140] width 16 height 9
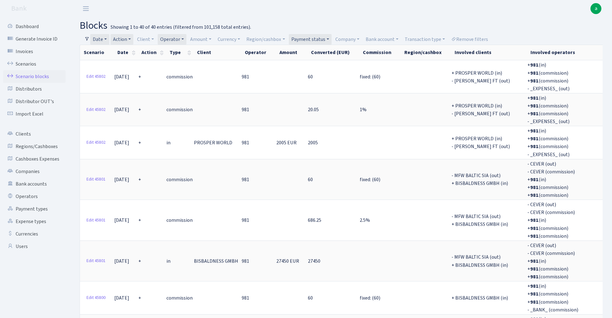
click at [103, 37] on link "Date" at bounding box center [99, 39] width 19 height 11
click at [112, 50] on input "[DATE] - [DATE]" at bounding box center [140, 52] width 74 height 12
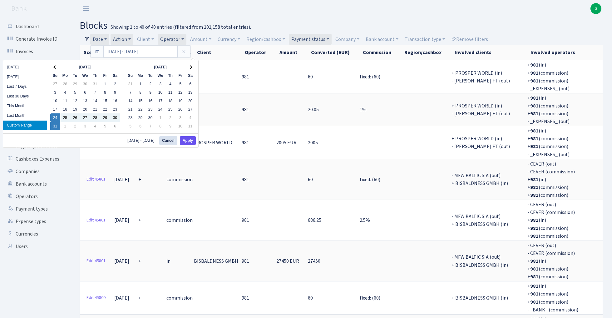
click at [189, 140] on button "Apply" at bounding box center [188, 140] width 16 height 9
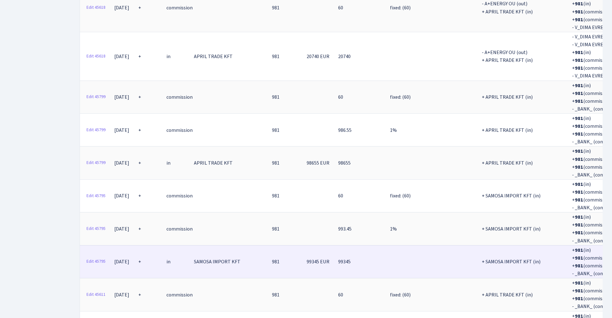
scroll to position [1487, 0]
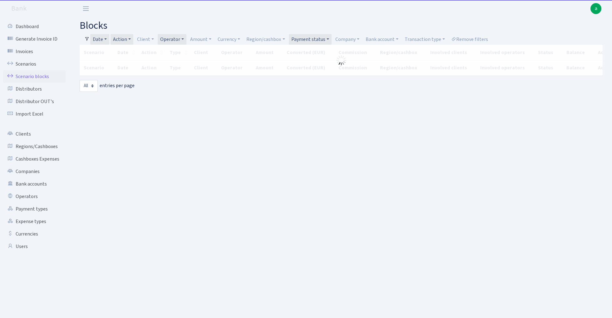
select select "-1"
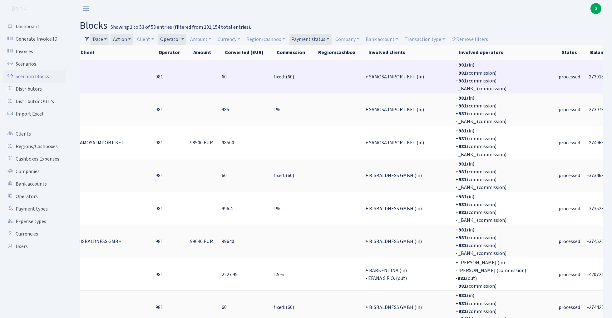
scroll to position [0, 116]
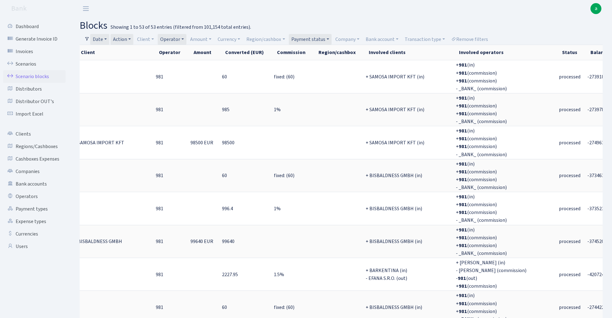
click at [127, 38] on link "Action" at bounding box center [122, 39] width 23 height 11
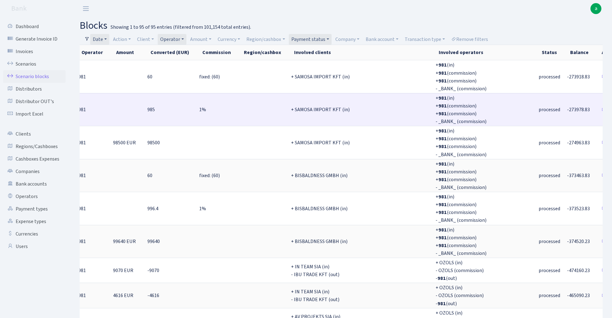
scroll to position [0, 193]
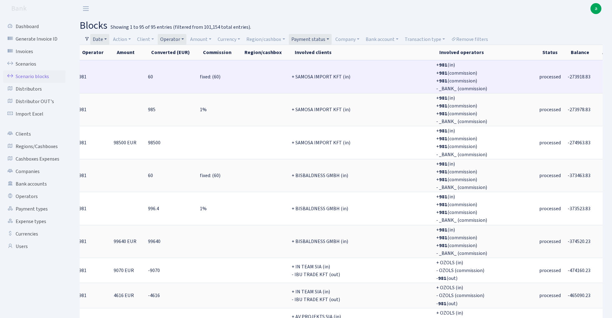
click at [568, 76] on span "-273918.83" at bounding box center [579, 76] width 23 height 7
copy span "273918.83"
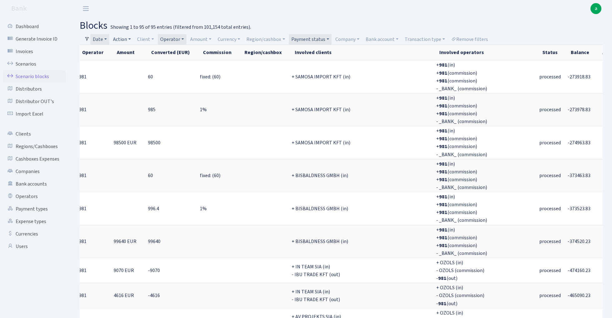
click at [124, 39] on link "Action" at bounding box center [122, 39] width 23 height 11
click at [129, 71] on li "-" at bounding box center [135, 73] width 47 height 11
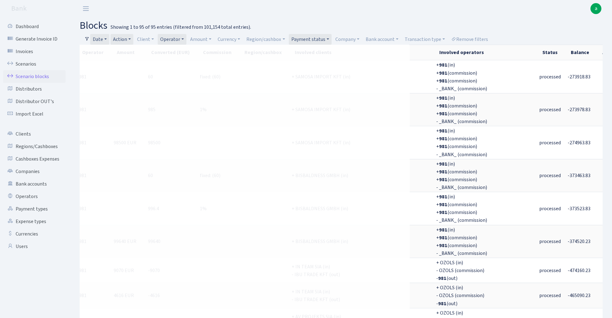
click at [100, 37] on link "Date" at bounding box center [99, 39] width 19 height 11
click at [112, 49] on input "[DATE] - [DATE]" at bounding box center [140, 52] width 74 height 12
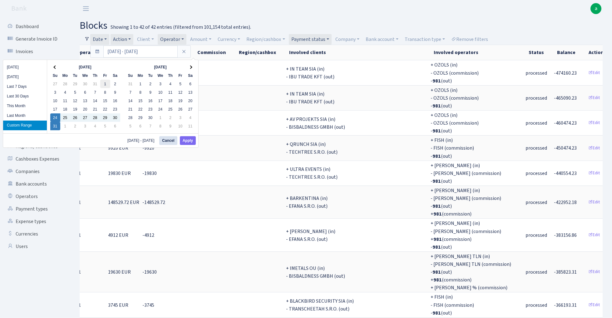
scroll to position [0, 176]
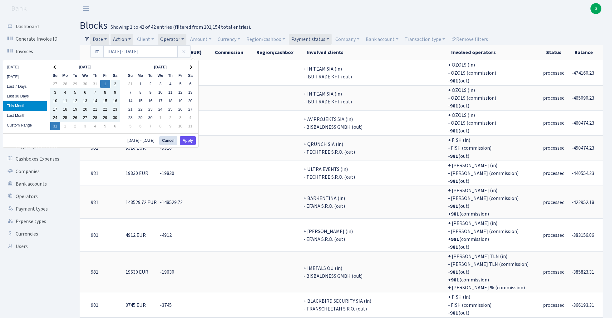
click at [188, 141] on button "Apply" at bounding box center [188, 140] width 16 height 9
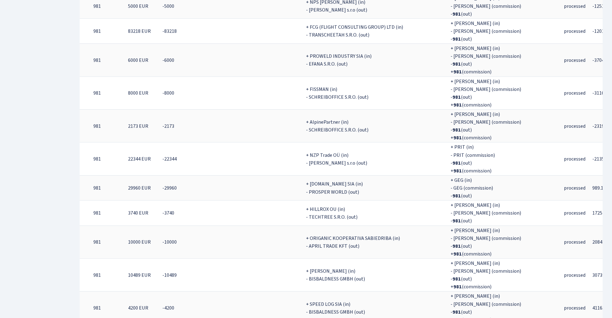
scroll to position [4941, 0]
copy th "3551176.12"
